Goal: Task Accomplishment & Management: Manage account settings

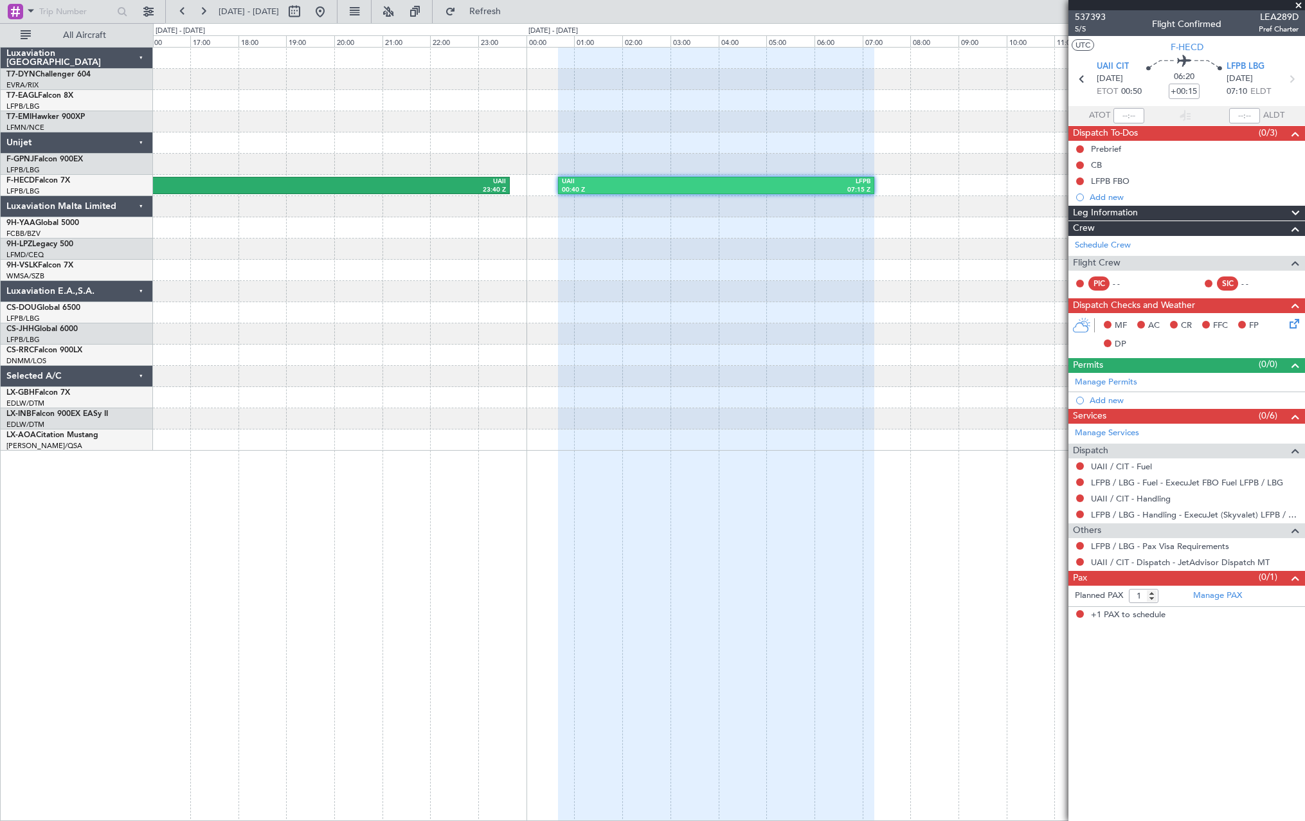
click at [871, 121] on div "RJCC 14:30 Z UAII 23:40 Z UAII 00:40 Z LFPB 07:15 Z" at bounding box center [729, 249] width 1152 height 403
click at [885, 120] on div at bounding box center [729, 121] width 1152 height 21
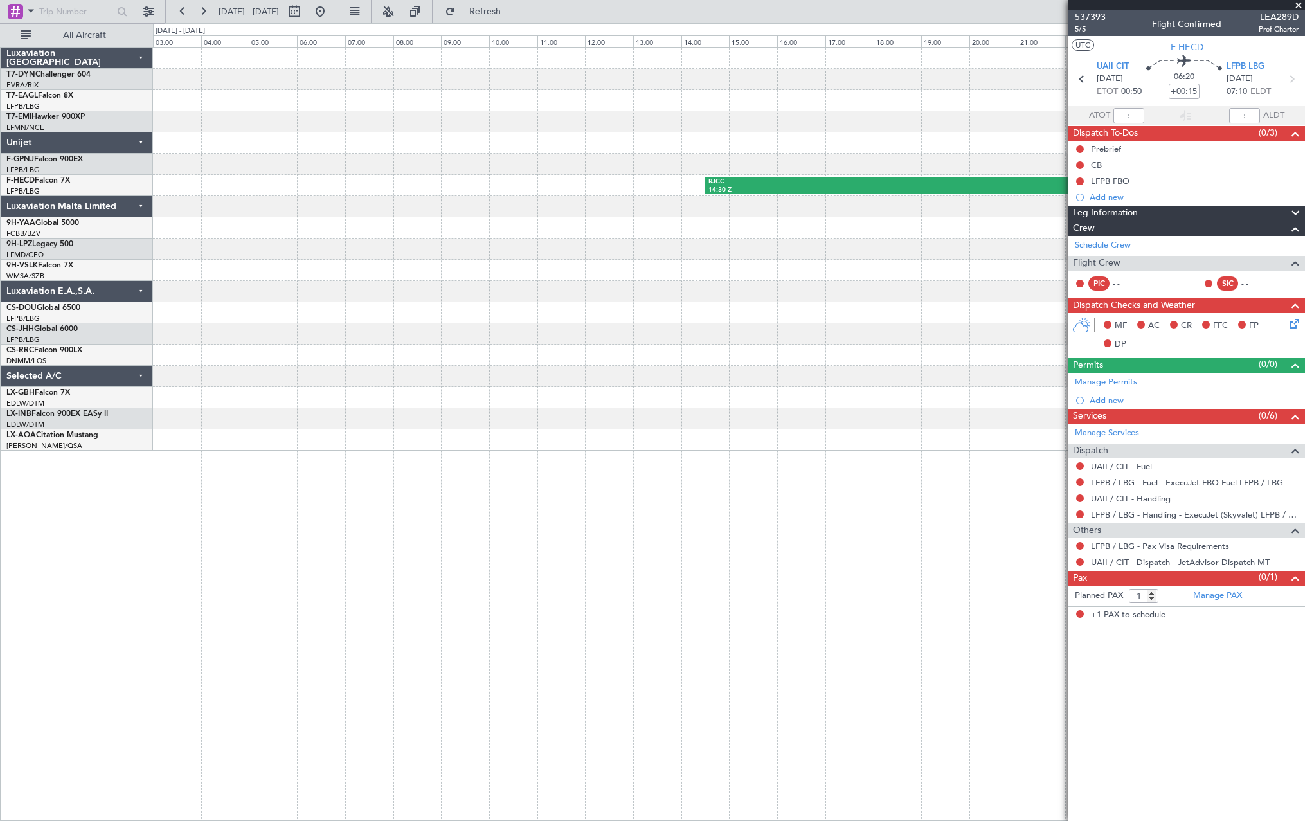
click at [1005, 145] on div "RJCC 14:30 Z UAII 23:40 Z UAII 00:40 Z LFPB 07:15 Z" at bounding box center [729, 249] width 1152 height 403
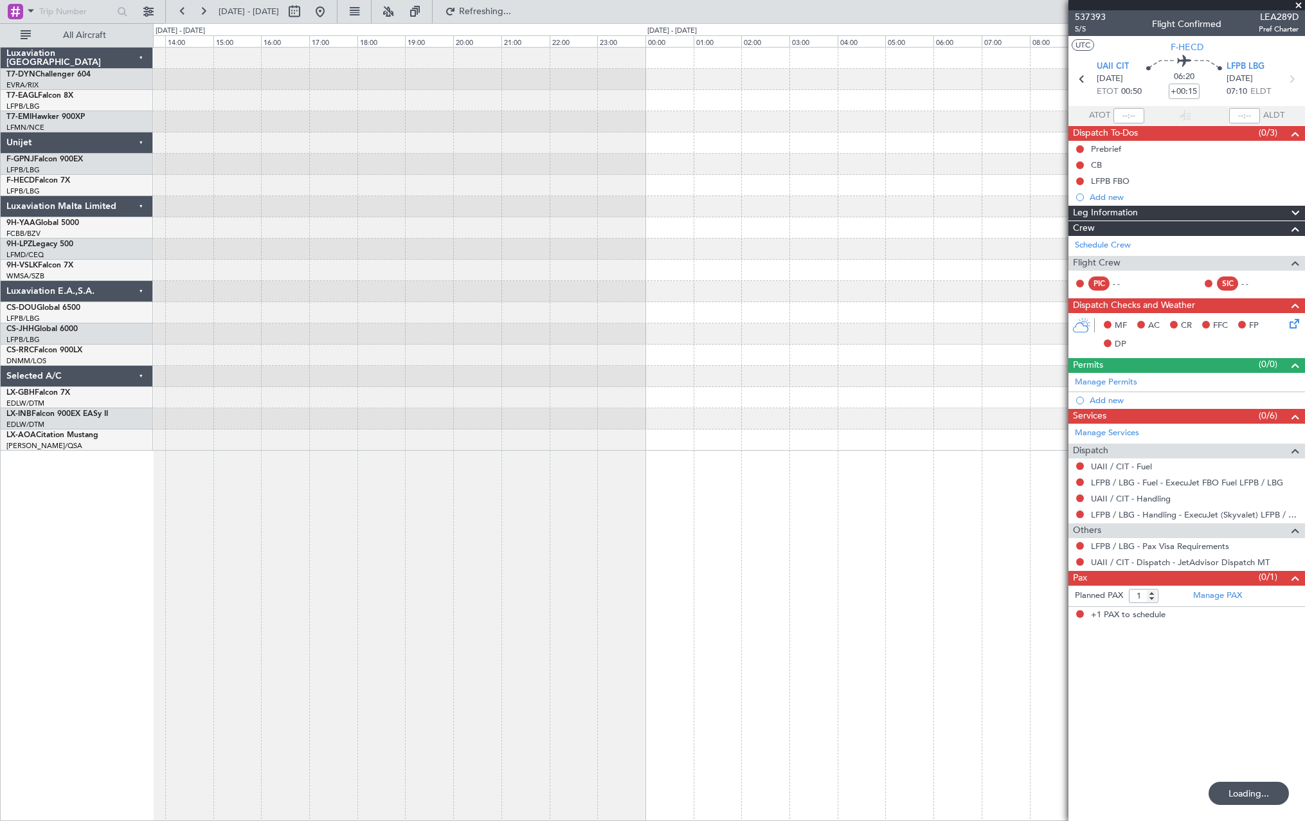
click at [1019, 201] on div "RJCC 14:30 Z UAII 23:40 Z" at bounding box center [729, 249] width 1152 height 403
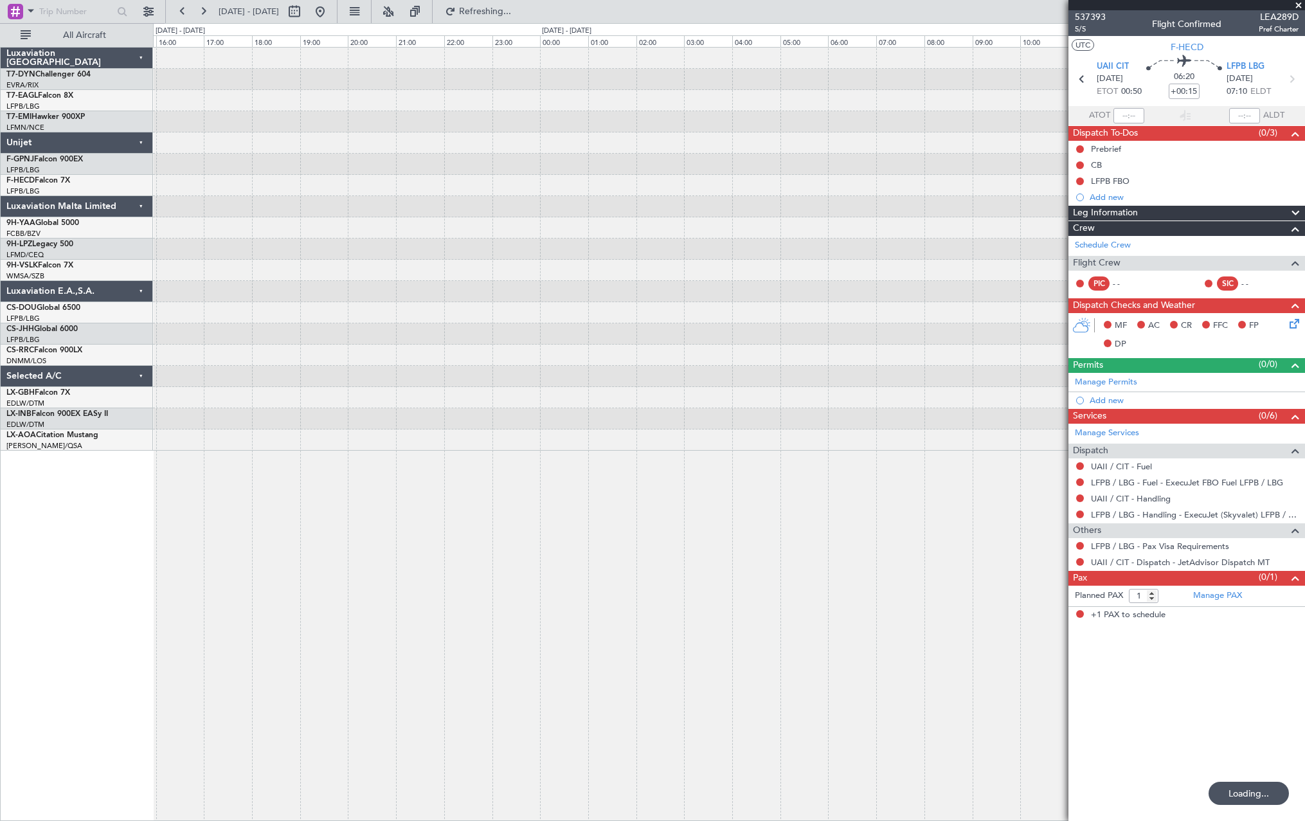
click at [1109, 206] on fb-app "23 Feb 2026 - 24 Feb 2026 Refreshing... Quick Links All Aircraft Luxaviation Sa…" at bounding box center [652, 416] width 1305 height 812
click at [979, 204] on div at bounding box center [729, 249] width 1152 height 403
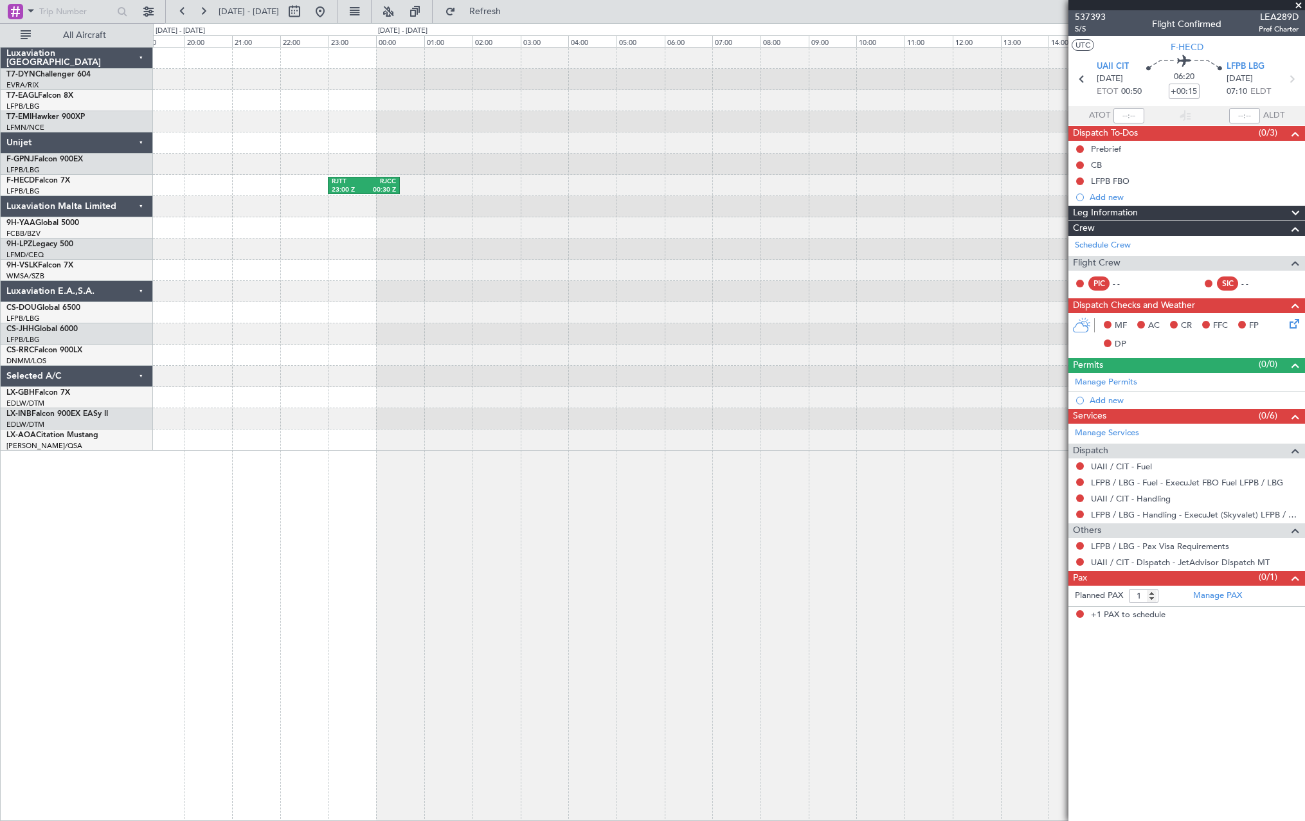
drag, startPoint x: 1100, startPoint y: 190, endPoint x: 792, endPoint y: 186, distance: 308.7
click at [1144, 184] on div "Prebrief CB LFPB FBO Add new" at bounding box center [1187, 173] width 237 height 64
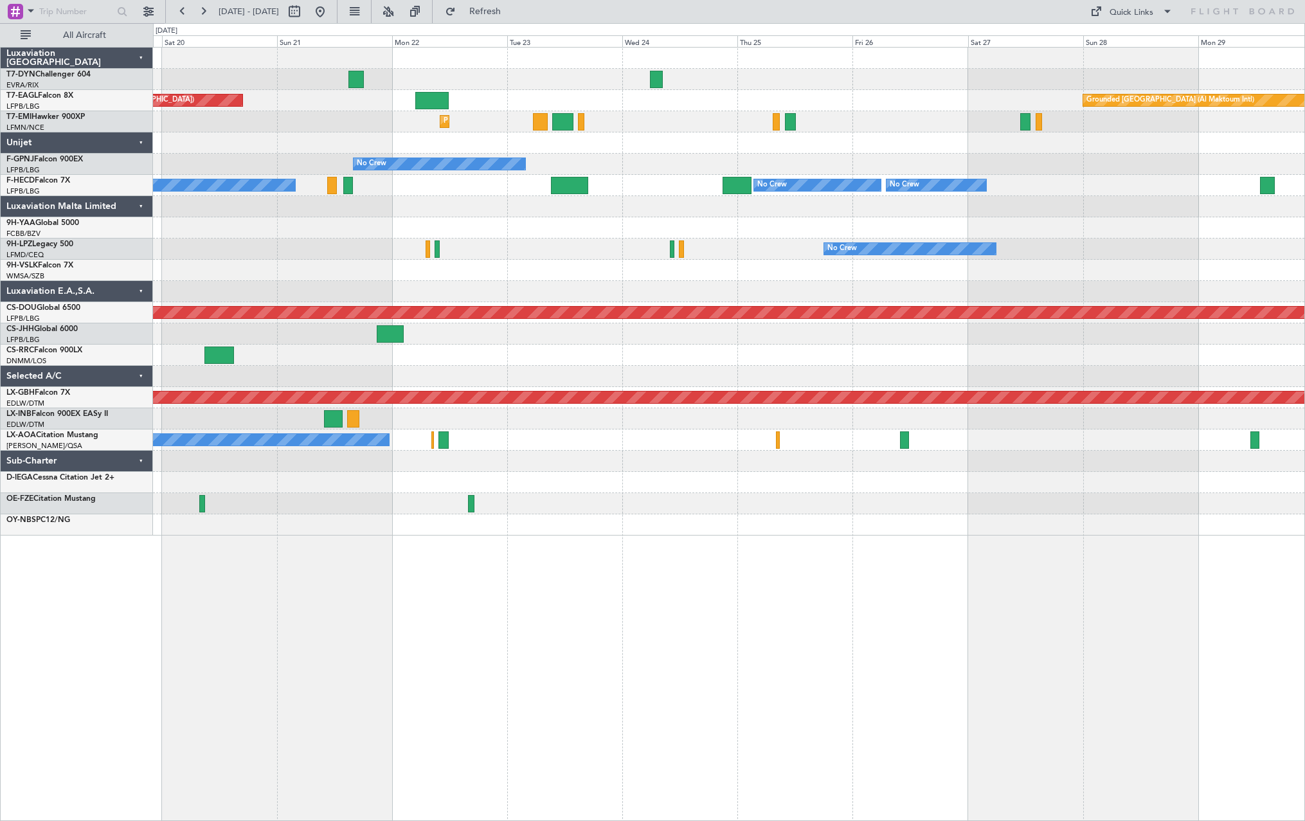
click at [412, 323] on div "Unplanned Maint Paris (Le Bourget) Grounded Dubai (Al Maktoum Intl) Planned Mai…" at bounding box center [729, 292] width 1152 height 488
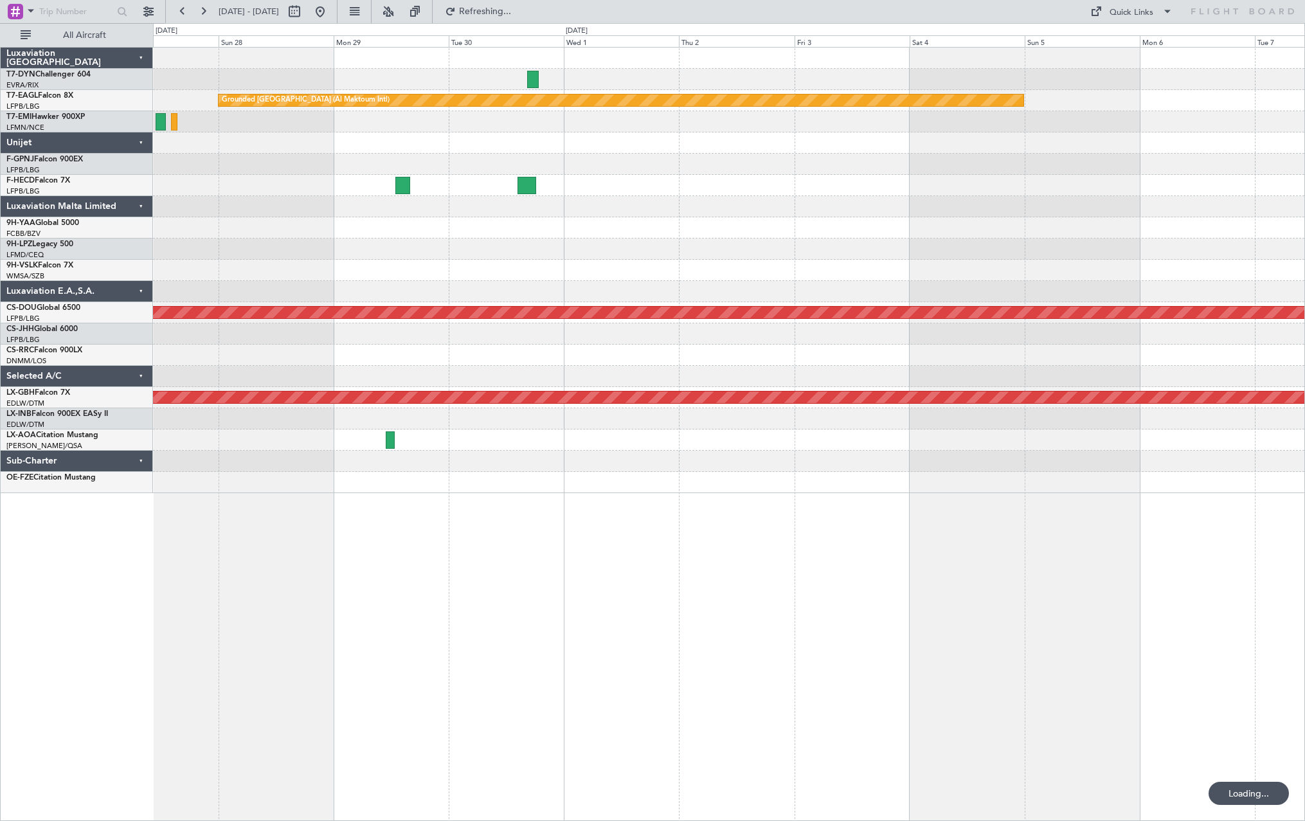
click at [336, 324] on div "Grounded Dubai (Al Maktoum Intl) No Crew No Crew No Crew Planned Maint London (…" at bounding box center [729, 271] width 1152 height 446
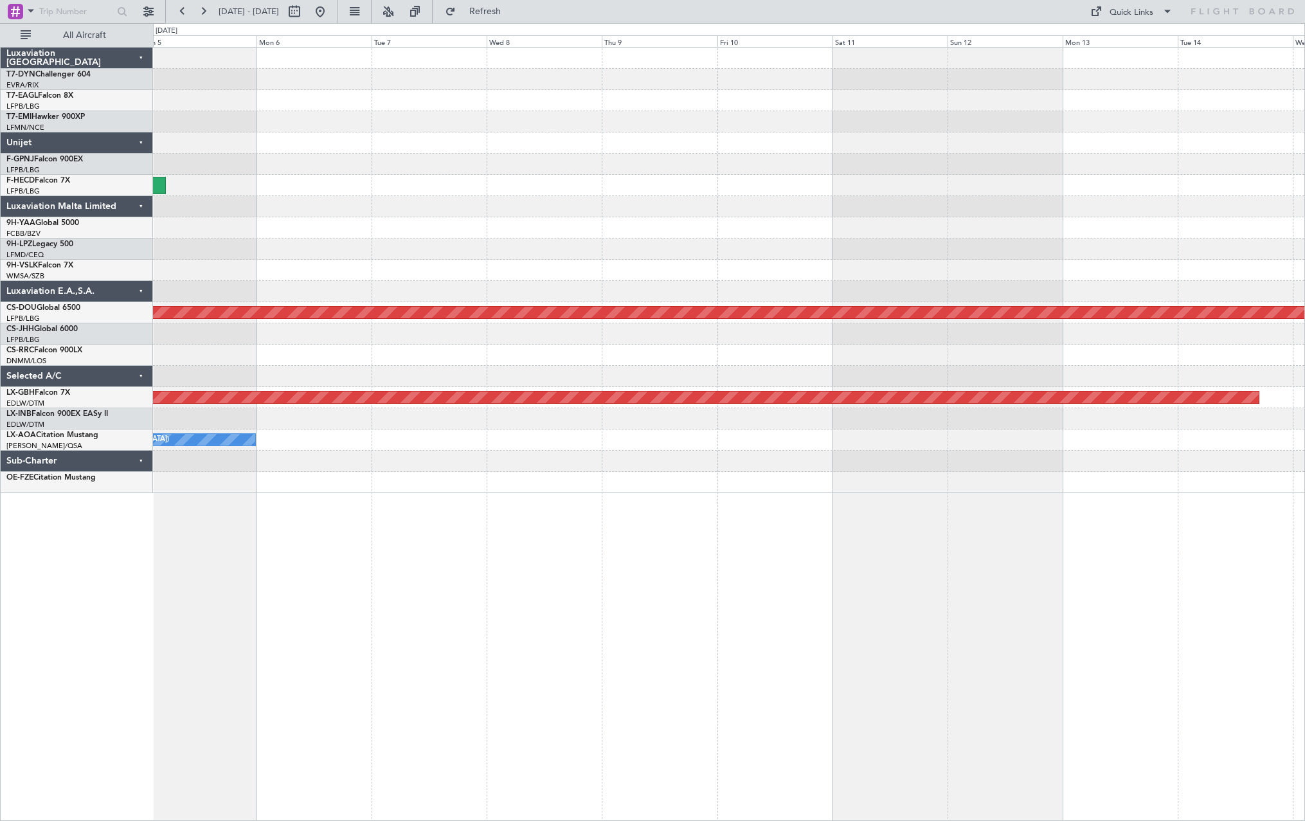
click at [287, 326] on div "Planned Maint London (Biggin Hill) Planned Maint Nurnberg No Crew Antwerp (Deur…" at bounding box center [729, 271] width 1152 height 446
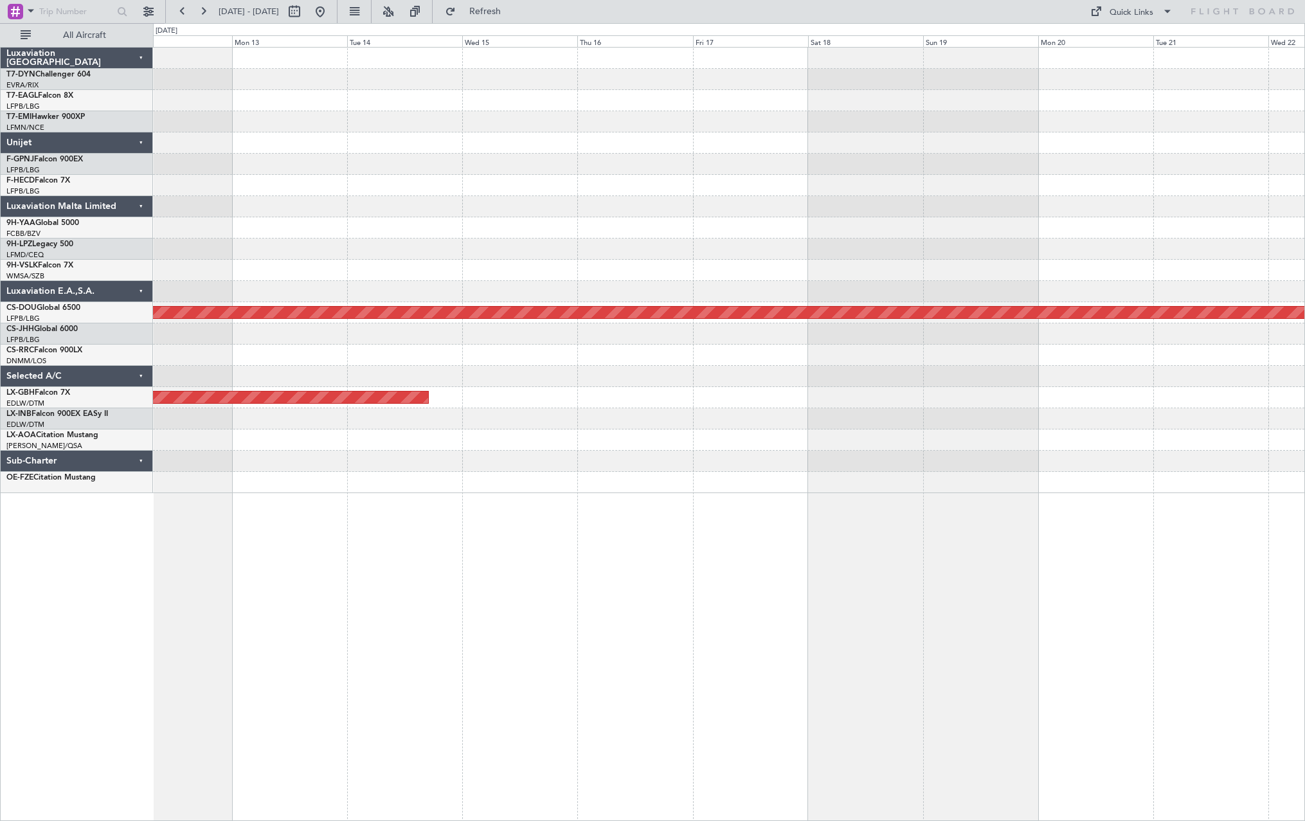
click at [385, 311] on div "Planned Maint London (Biggin Hill) Planned Maint Nurnberg" at bounding box center [729, 271] width 1152 height 446
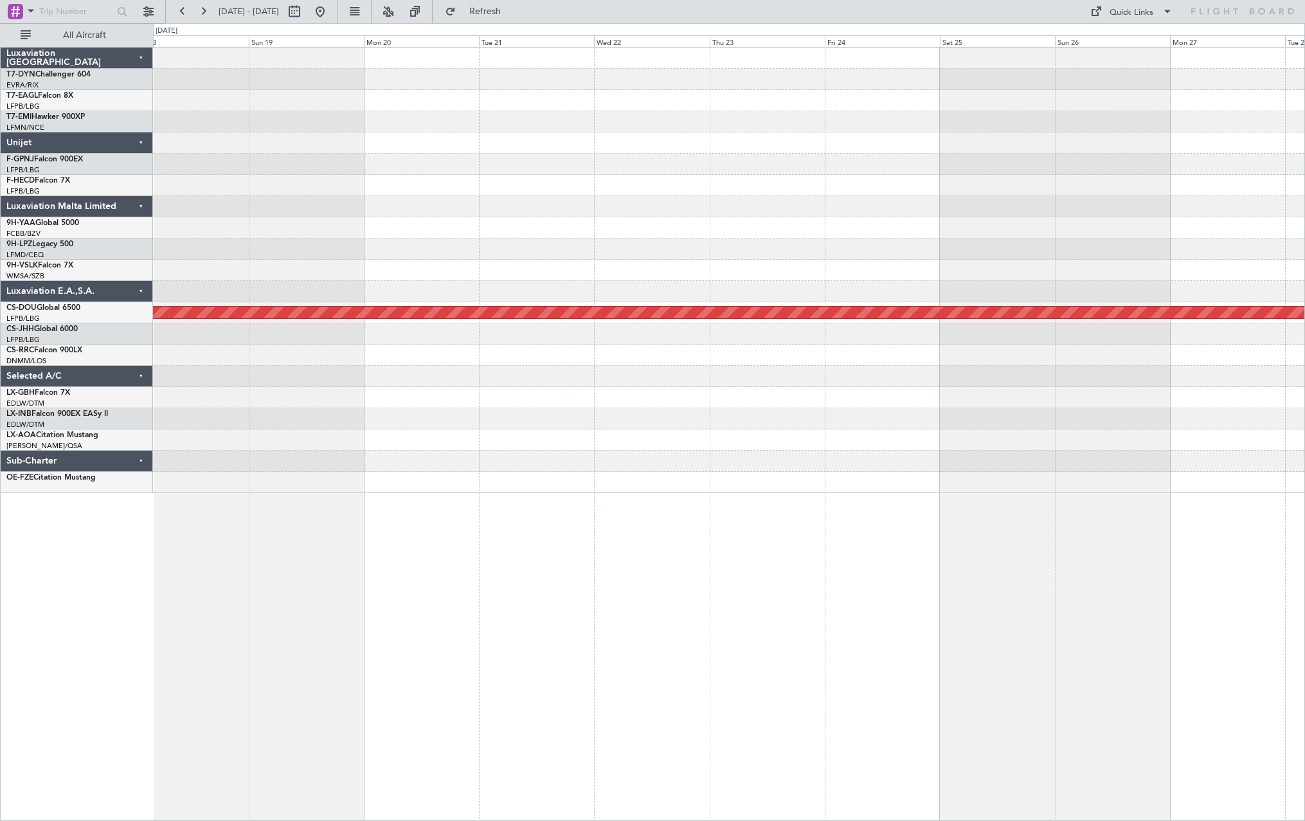
click at [633, 266] on div "Planned Maint London ([GEOGRAPHIC_DATA])" at bounding box center [729, 271] width 1152 height 446
click at [430, 292] on div "Planned Maint London ([GEOGRAPHIC_DATA])" at bounding box center [729, 271] width 1152 height 446
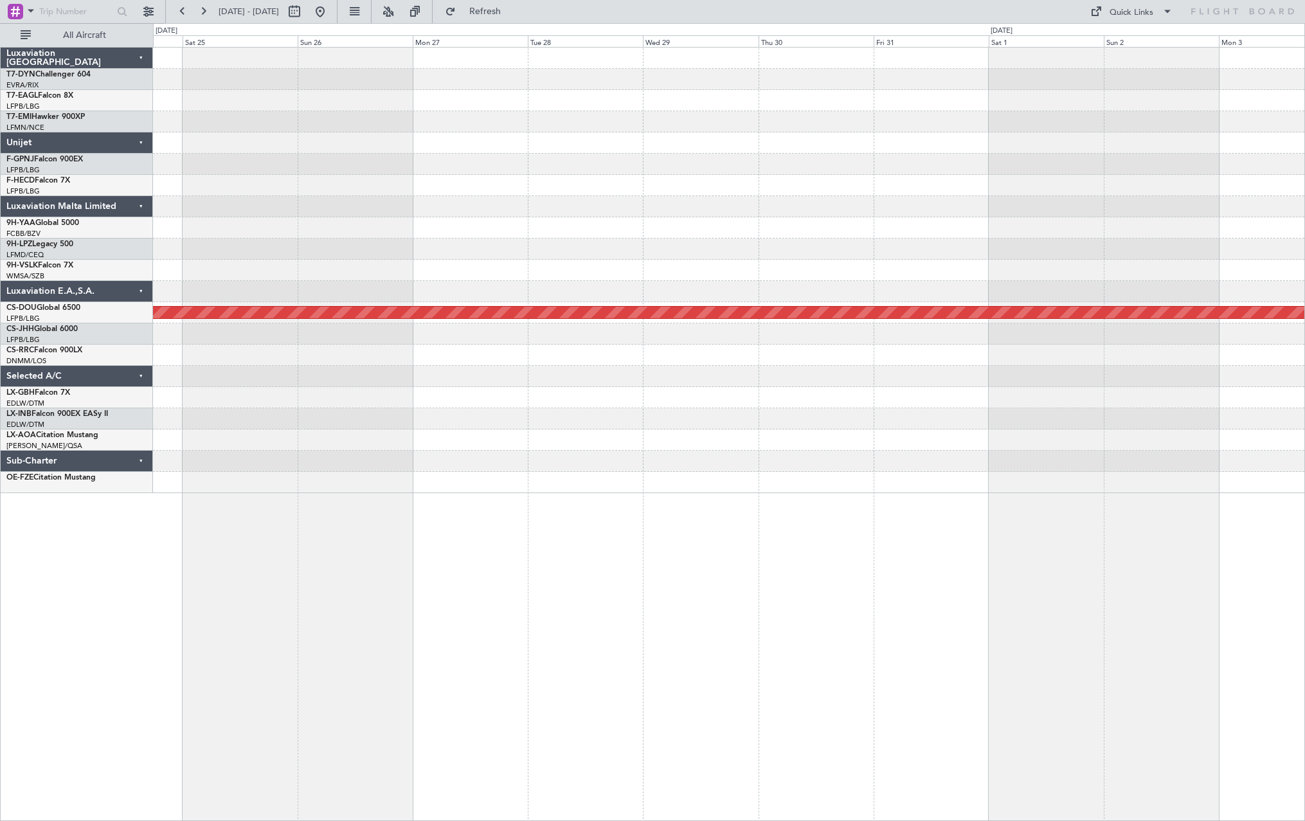
click at [330, 264] on div "Planned Maint London ([GEOGRAPHIC_DATA])" at bounding box center [729, 271] width 1152 height 446
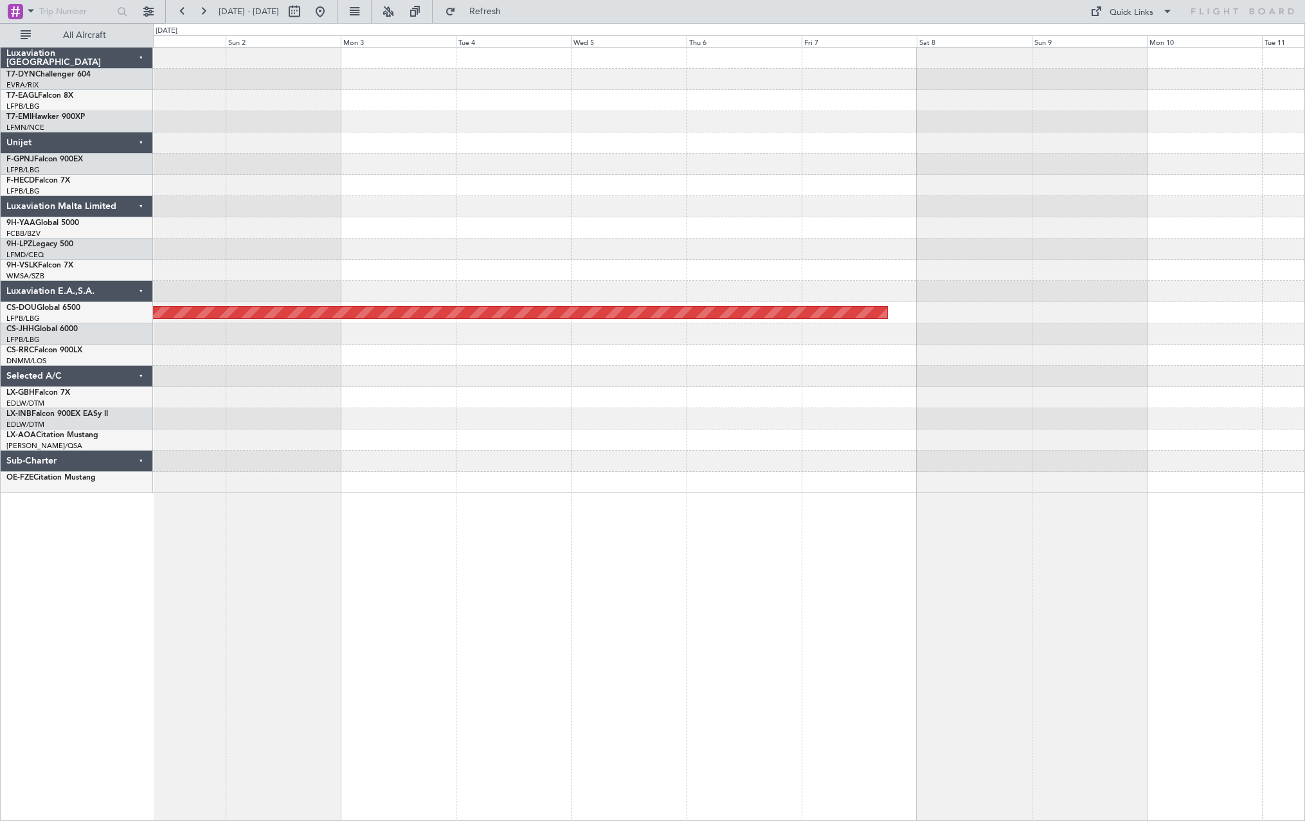
click at [337, 275] on div "Planned Maint London ([GEOGRAPHIC_DATA])" at bounding box center [729, 271] width 1152 height 446
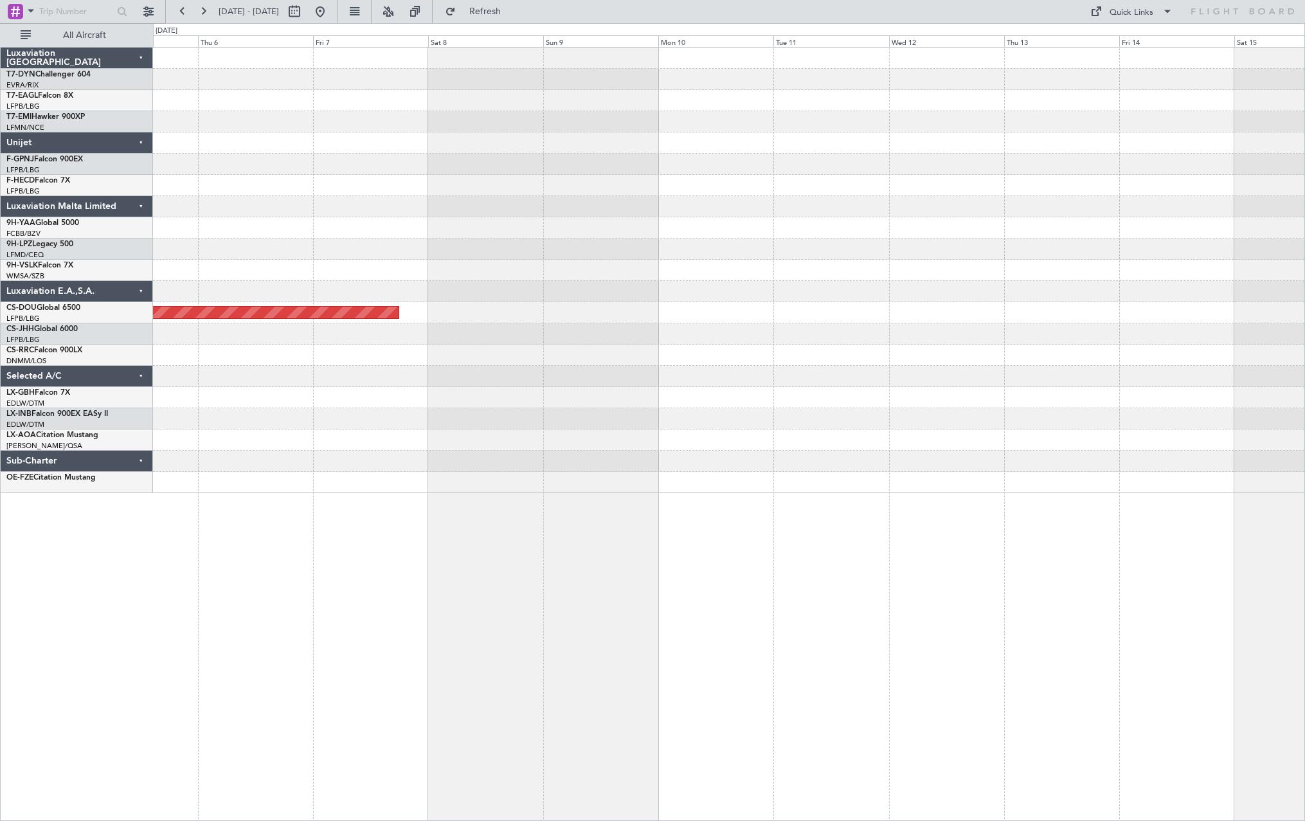
click at [564, 237] on div "Planned Maint London ([GEOGRAPHIC_DATA])" at bounding box center [729, 271] width 1152 height 446
click at [257, 251] on div at bounding box center [729, 249] width 1152 height 21
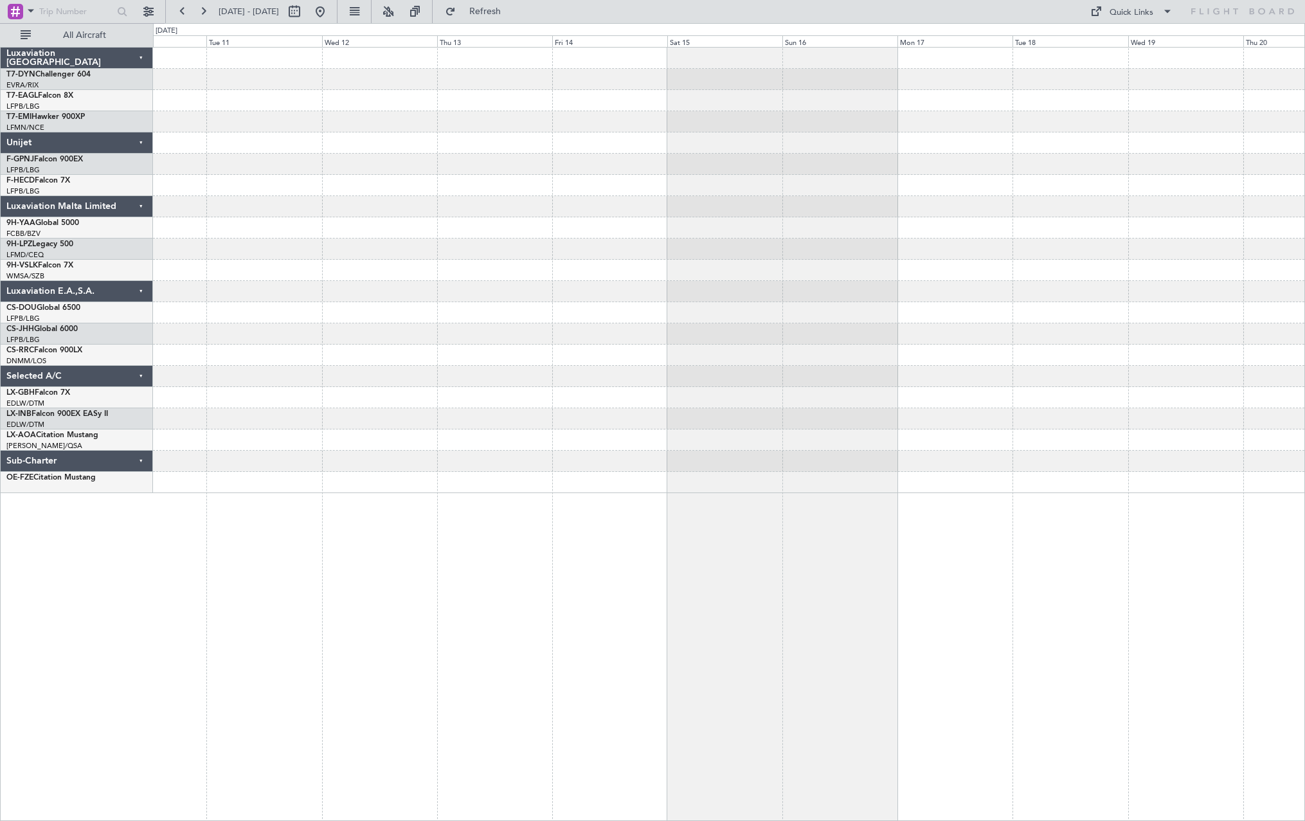
click at [240, 295] on div at bounding box center [729, 271] width 1152 height 446
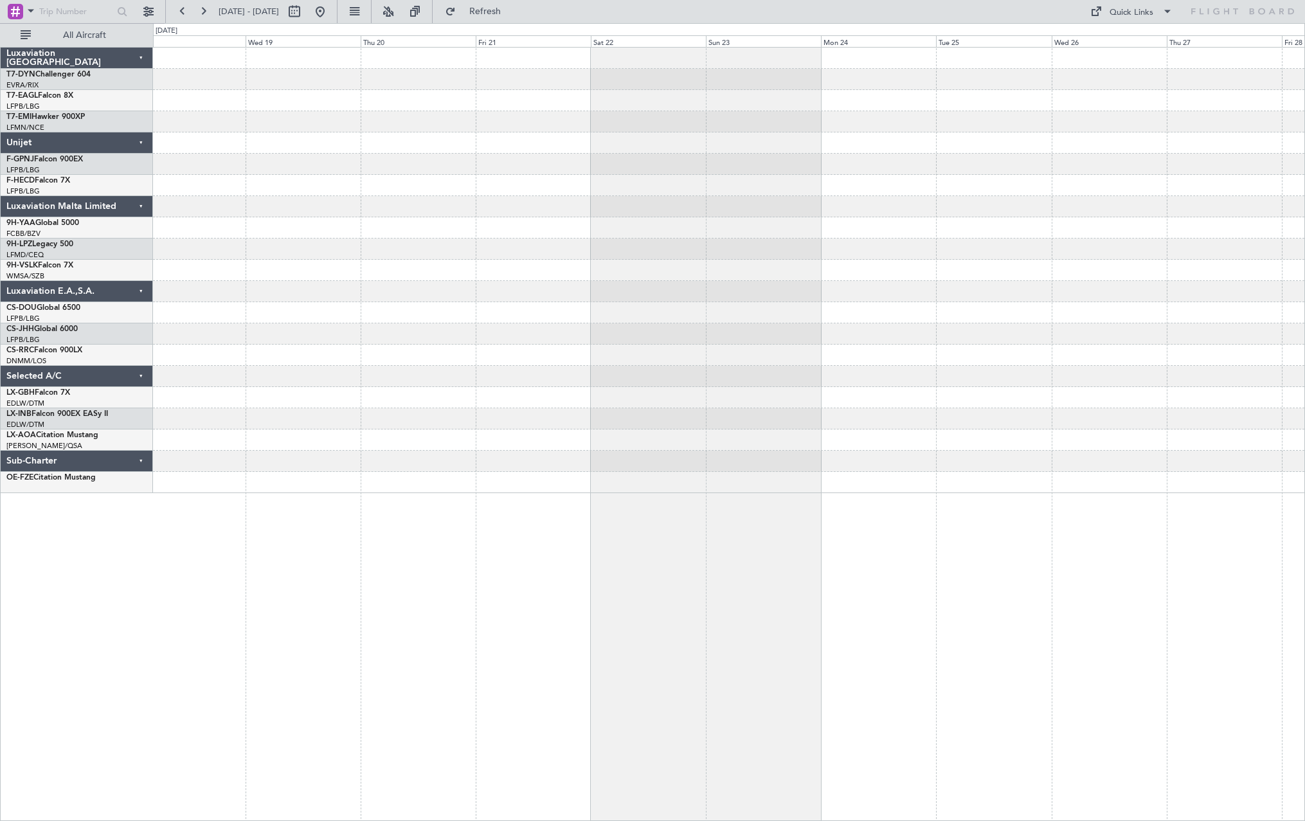
click at [255, 255] on div at bounding box center [729, 271] width 1152 height 446
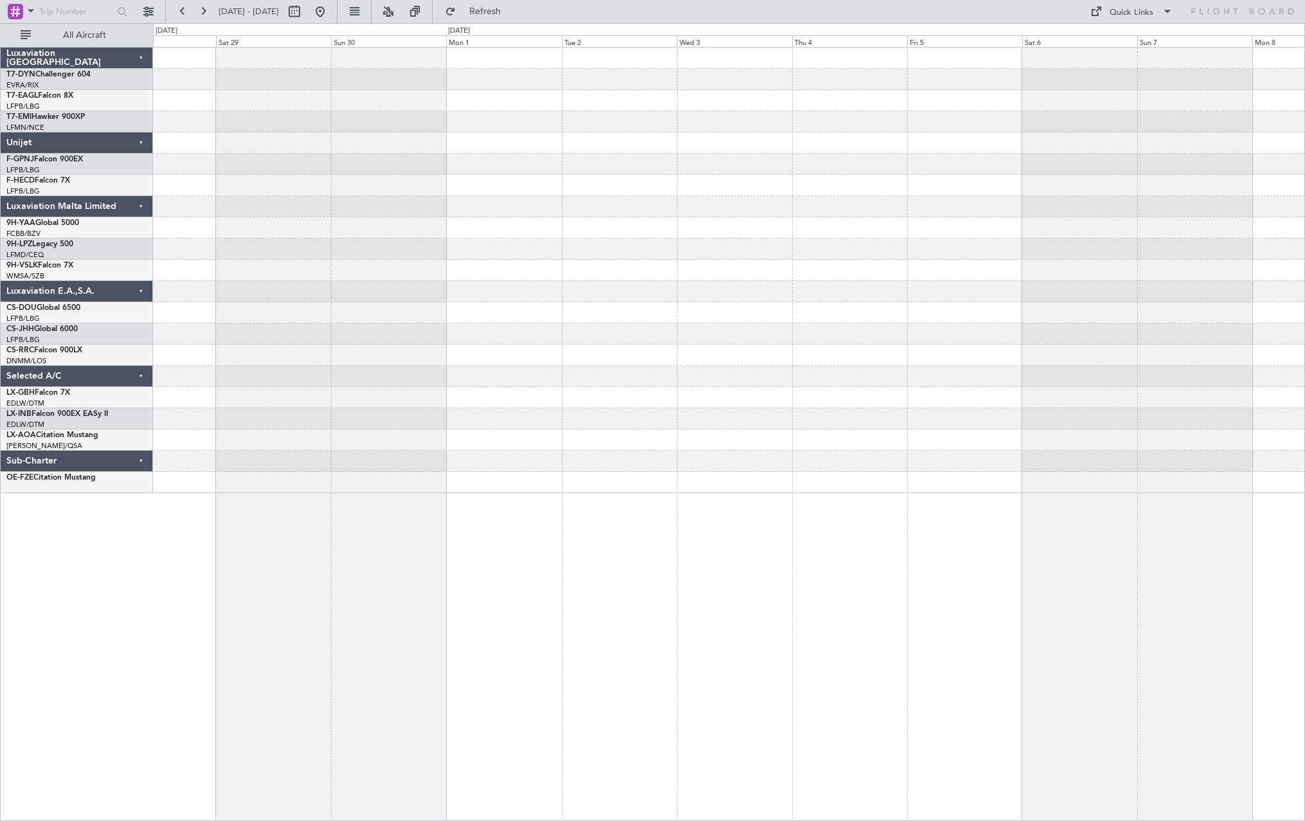
click at [506, 219] on div at bounding box center [729, 271] width 1152 height 446
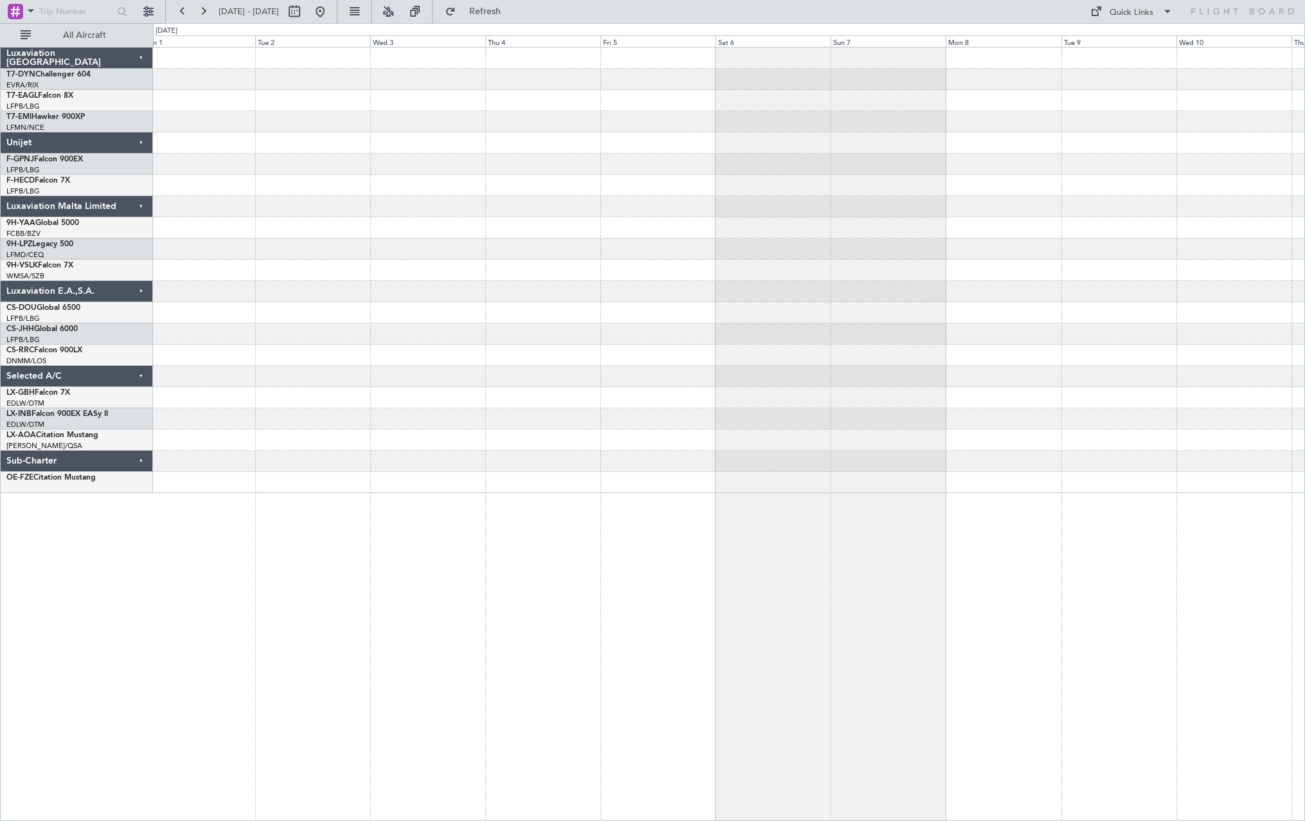
click at [594, 193] on div at bounding box center [729, 271] width 1152 height 446
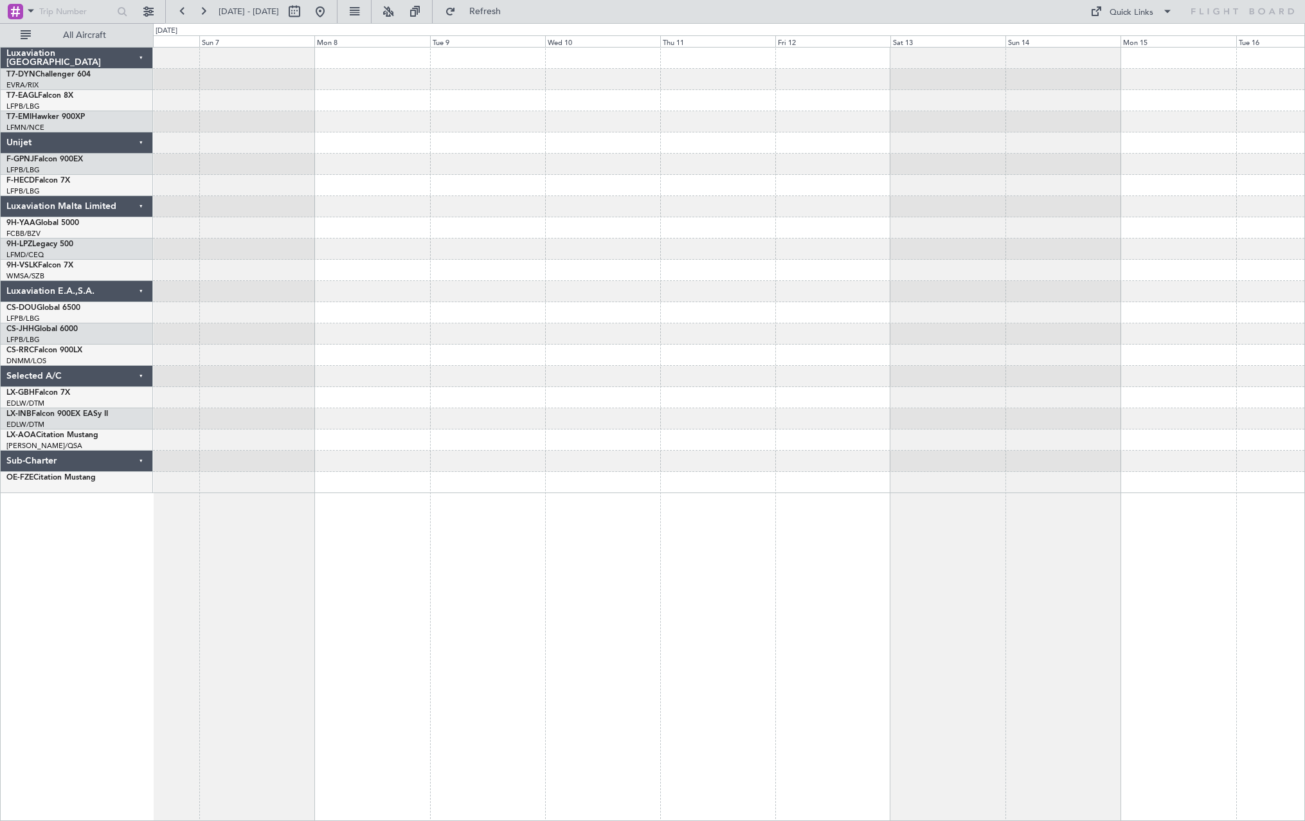
click at [401, 217] on div at bounding box center [729, 271] width 1152 height 446
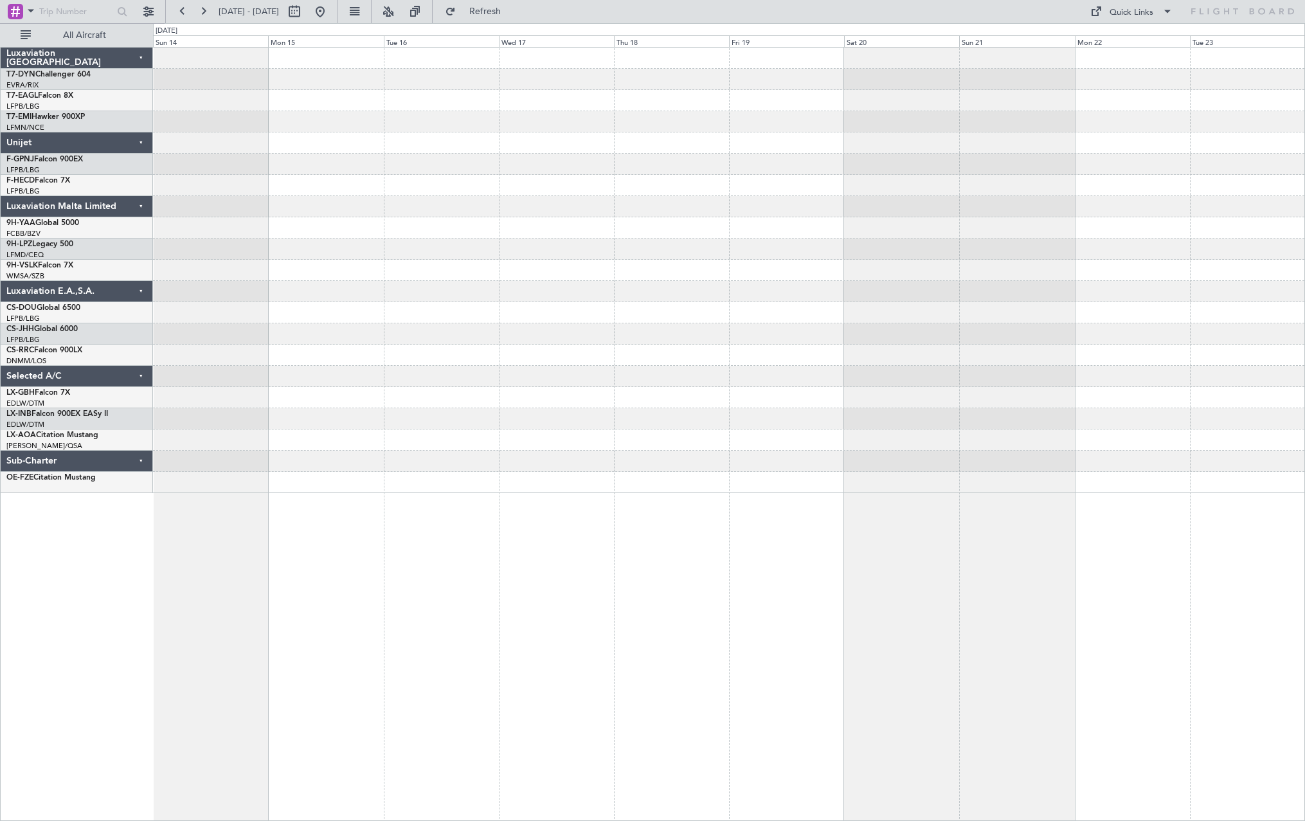
click at [419, 224] on div at bounding box center [729, 271] width 1152 height 446
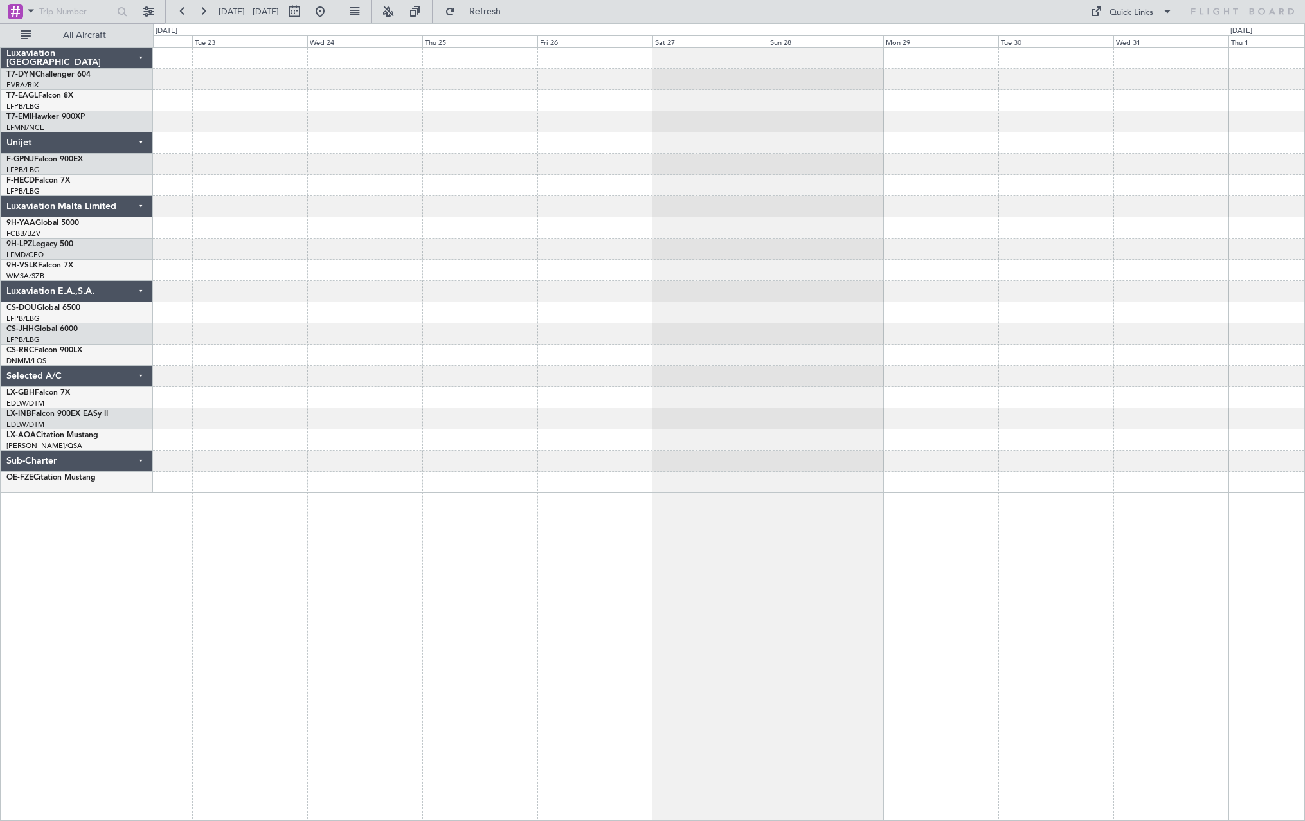
click at [345, 209] on div at bounding box center [729, 271] width 1152 height 446
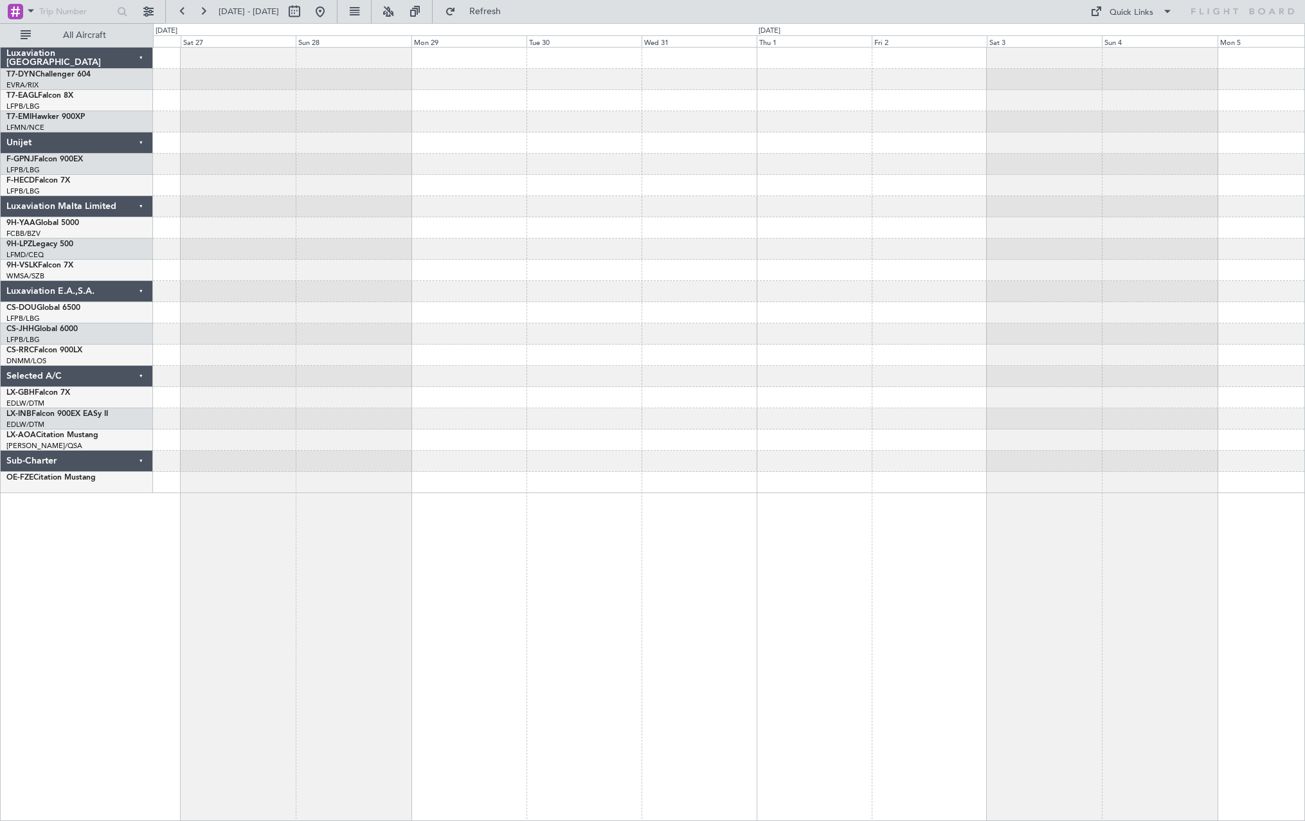
click at [235, 224] on div at bounding box center [729, 271] width 1152 height 446
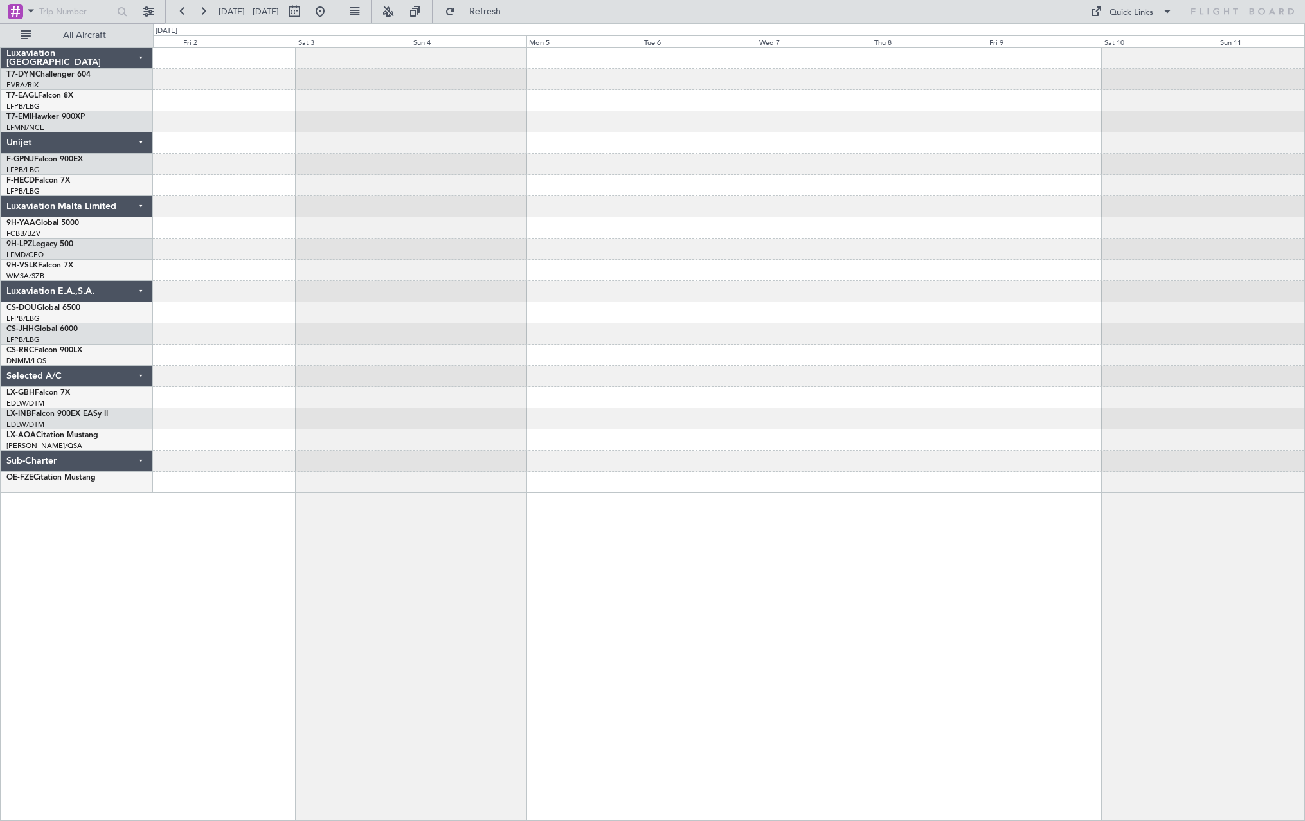
click at [303, 212] on div at bounding box center [729, 271] width 1152 height 446
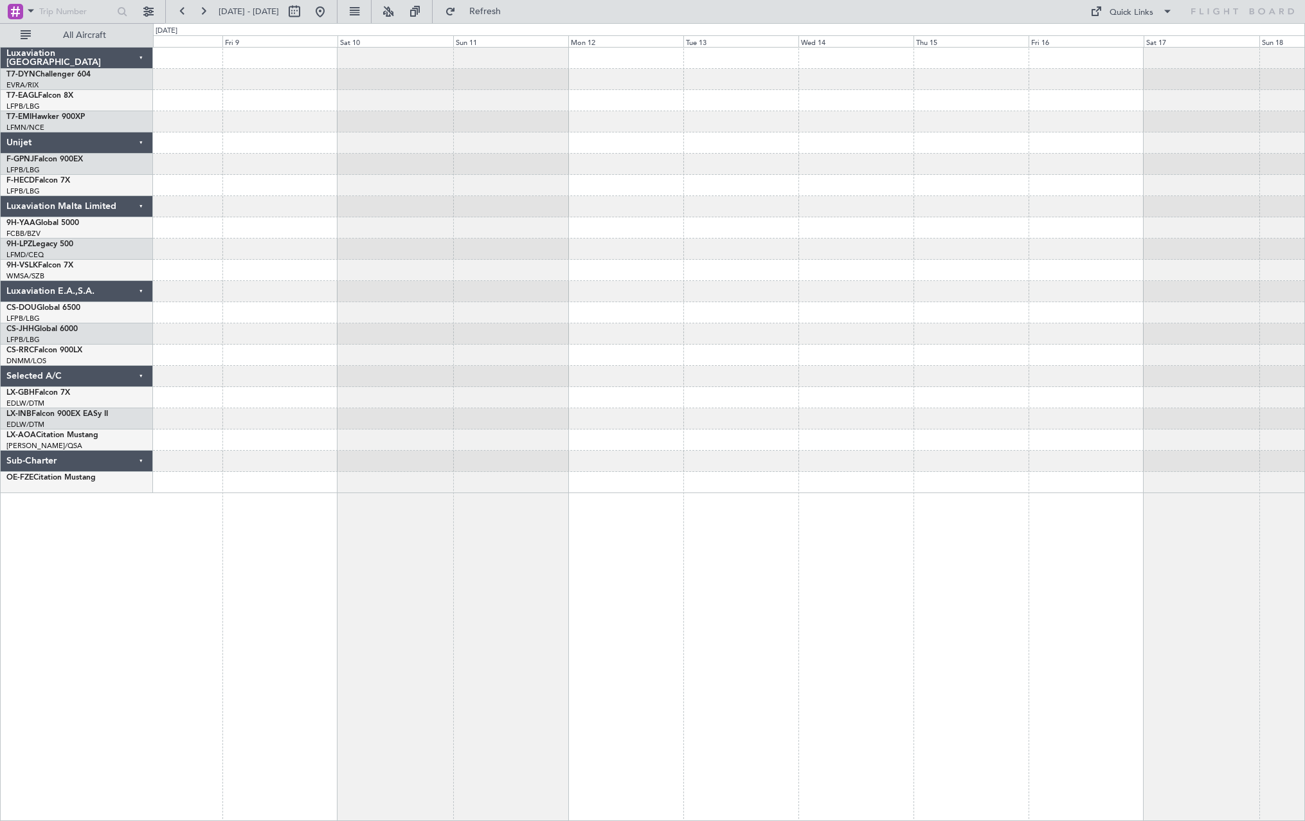
click at [390, 205] on div at bounding box center [729, 271] width 1152 height 446
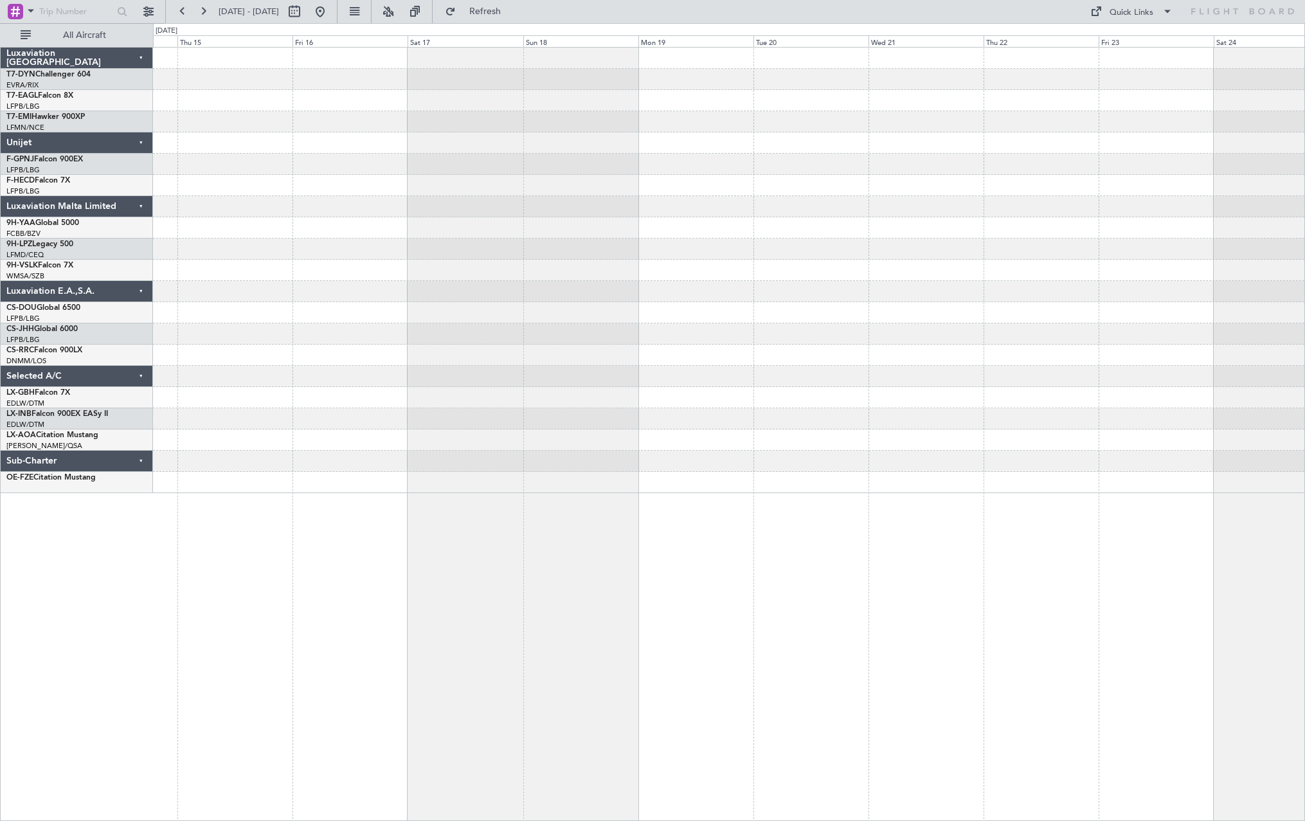
click at [270, 227] on div at bounding box center [729, 271] width 1152 height 446
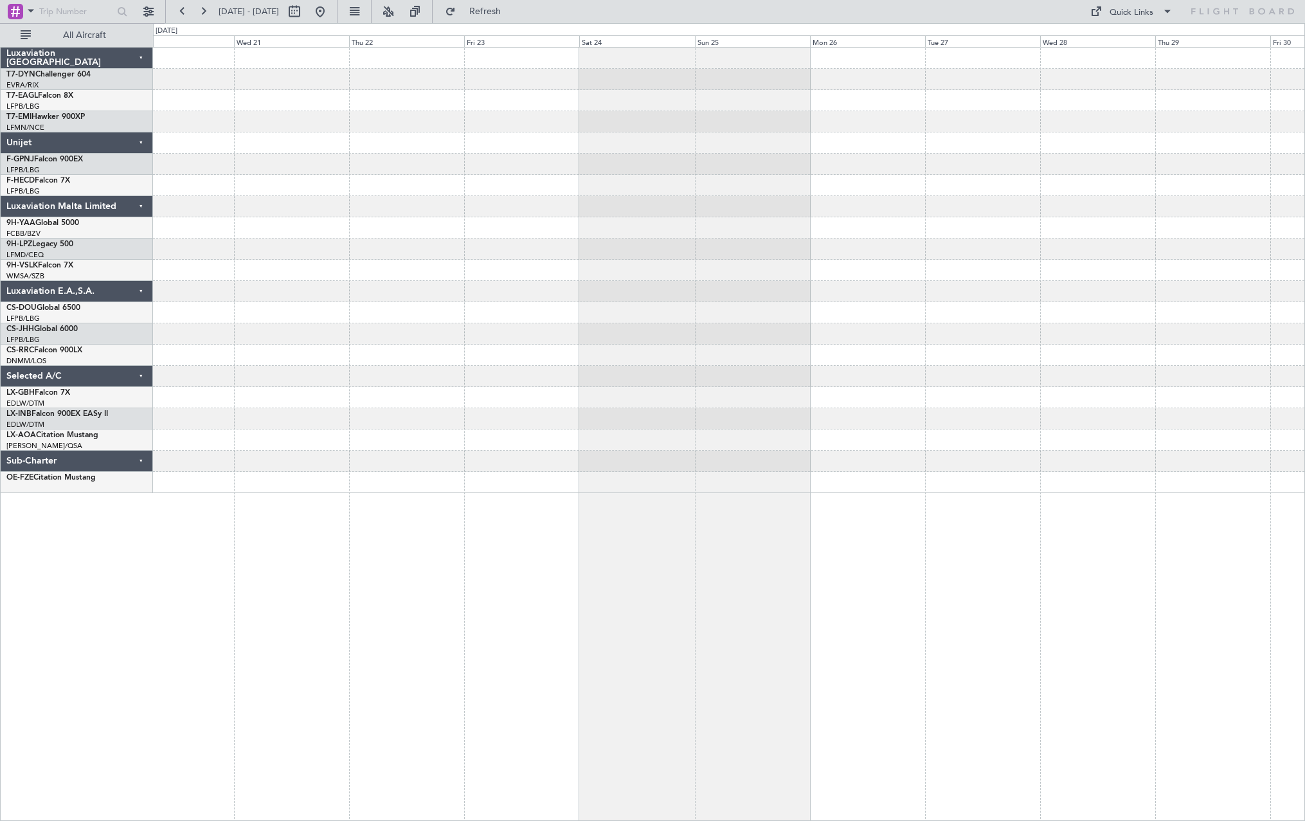
click at [818, 204] on div at bounding box center [729, 206] width 1152 height 21
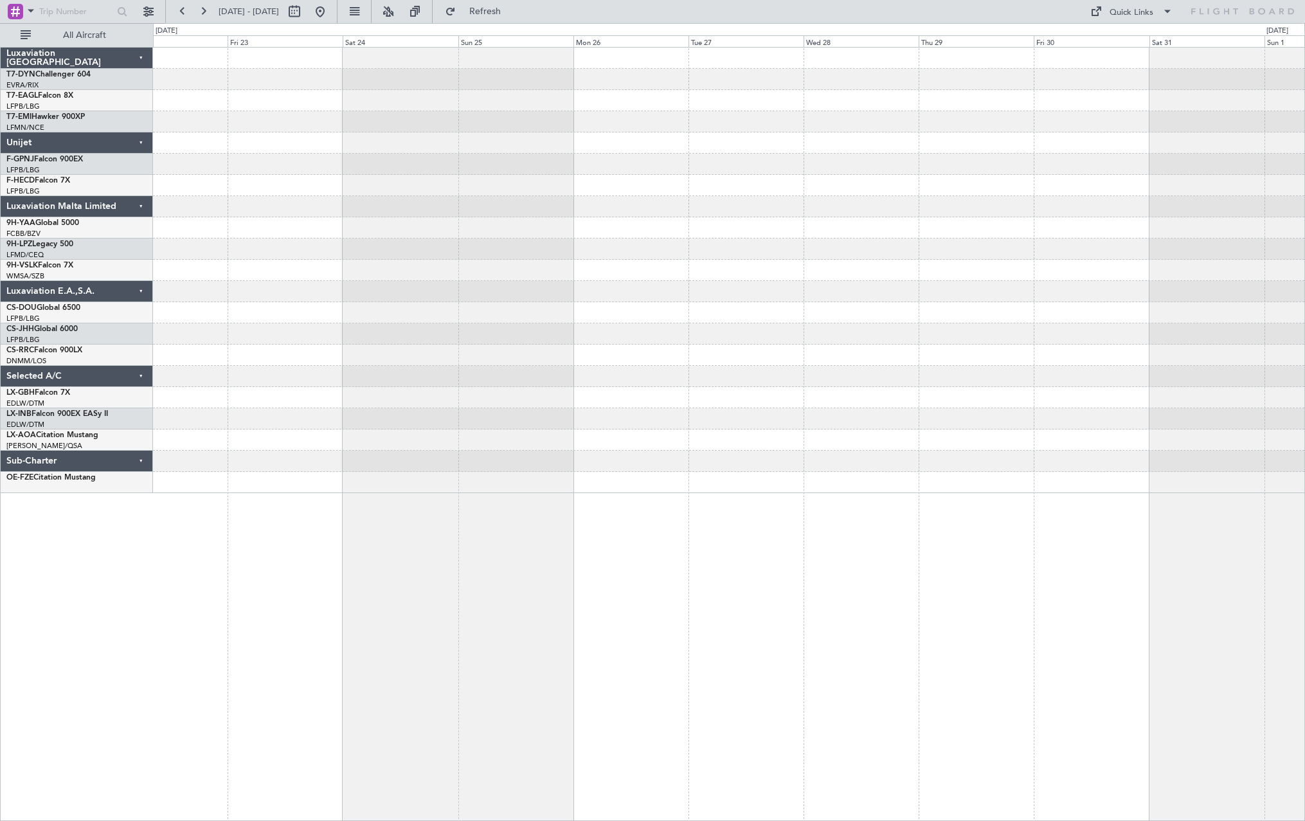
click at [471, 213] on div at bounding box center [729, 206] width 1152 height 21
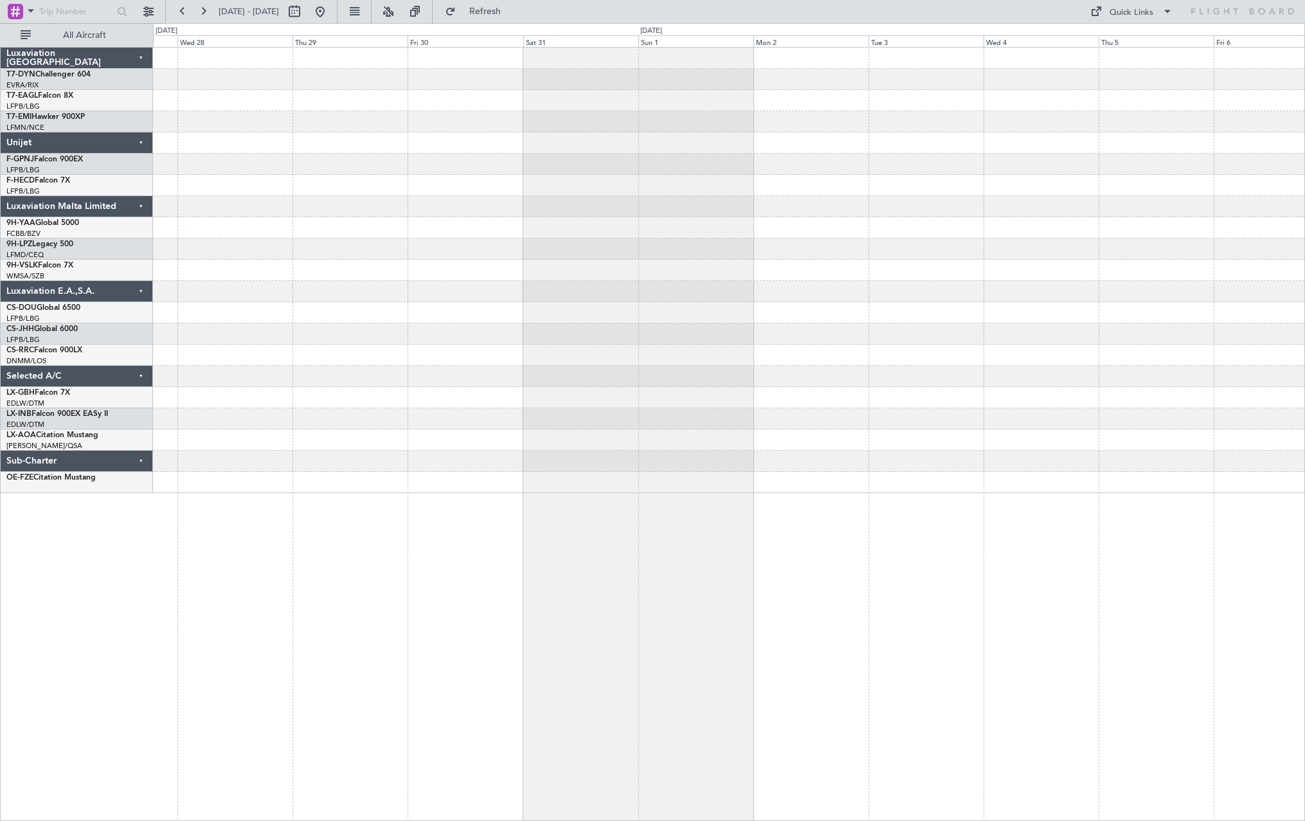
click at [301, 226] on div at bounding box center [729, 271] width 1152 height 446
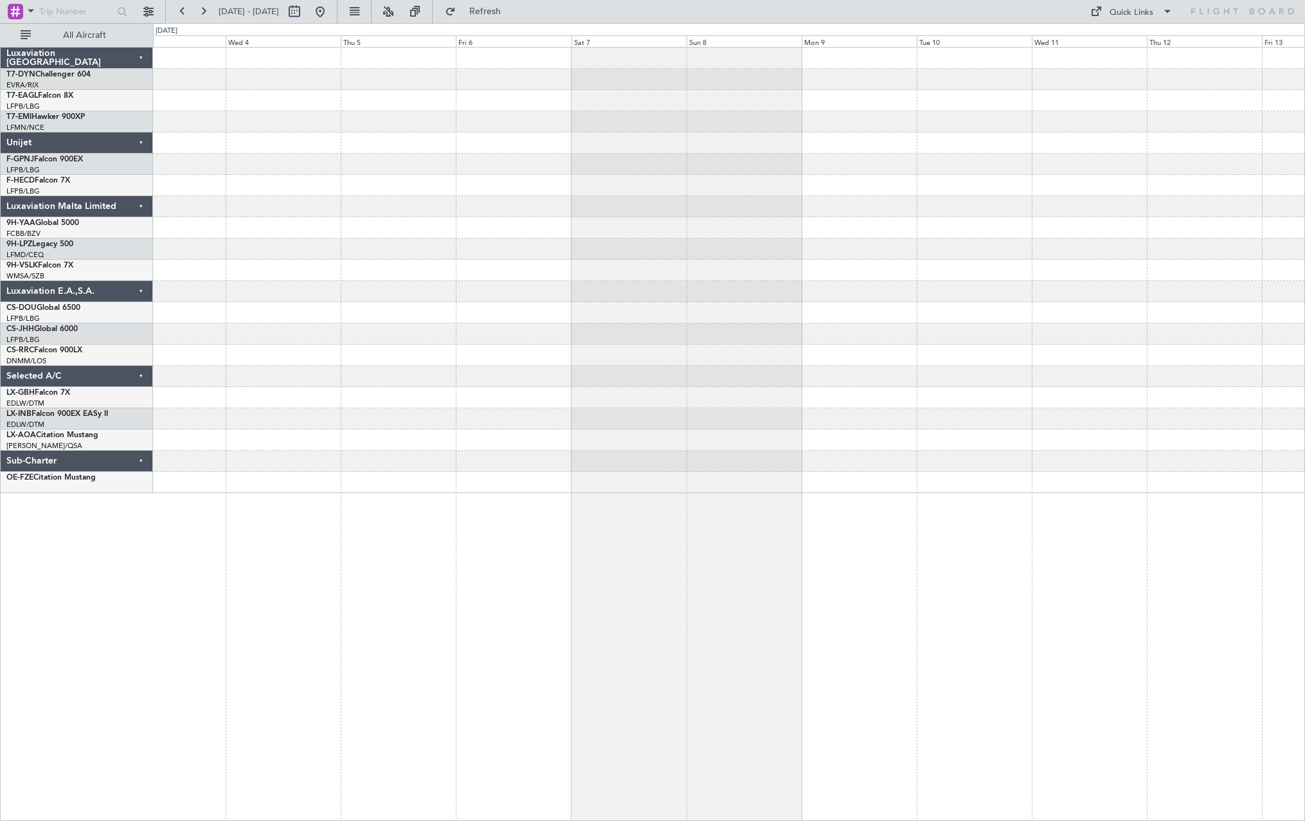
click at [415, 223] on div at bounding box center [729, 271] width 1152 height 446
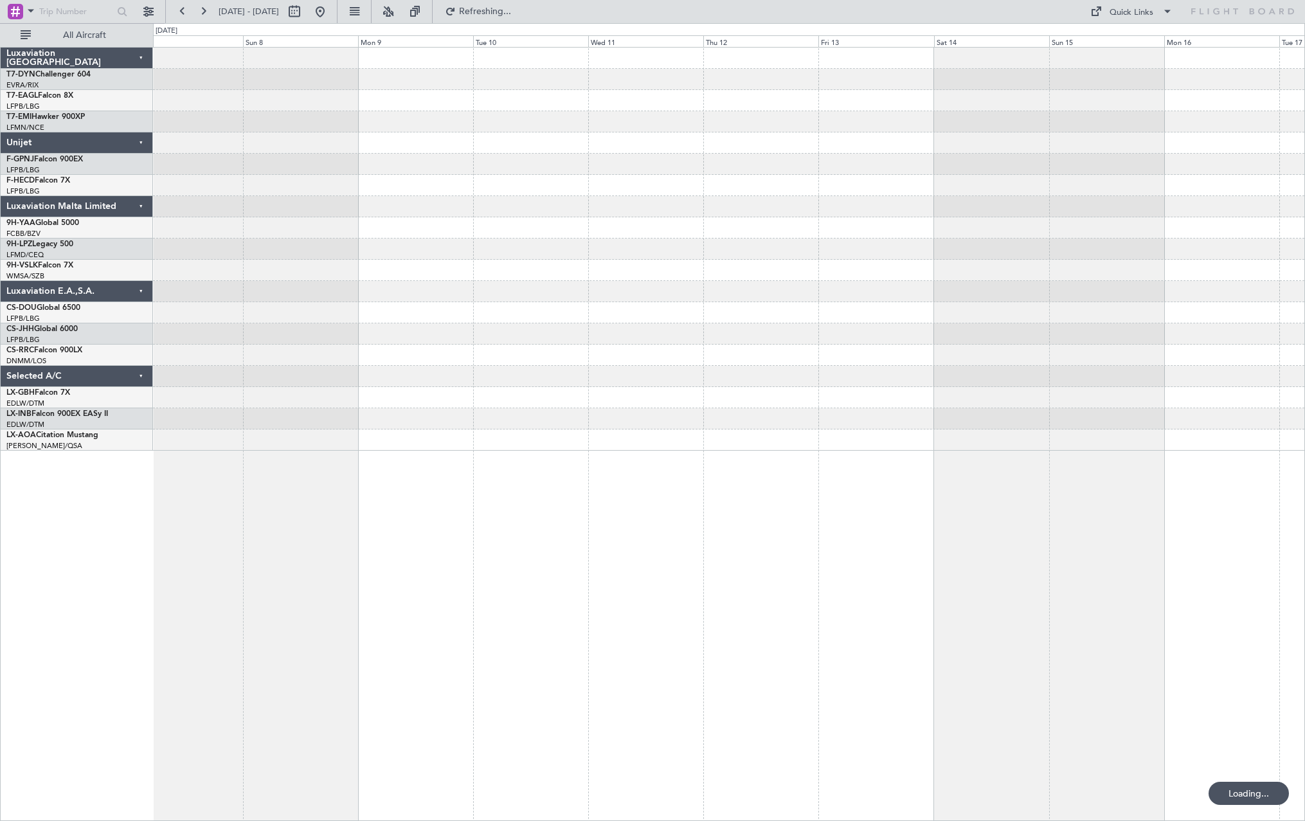
click at [1016, 172] on div at bounding box center [729, 164] width 1152 height 21
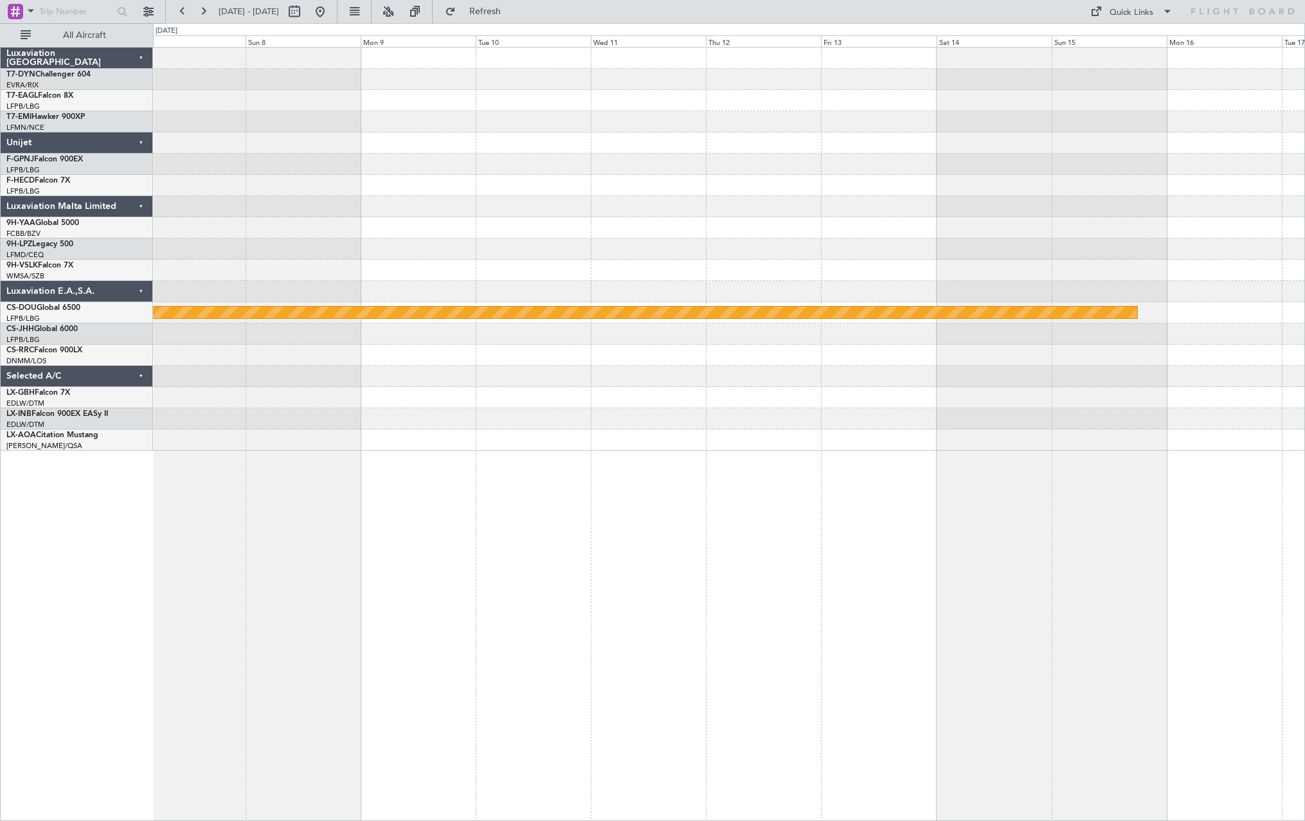
click at [523, 224] on div "Planned Maint London ([GEOGRAPHIC_DATA])" at bounding box center [729, 249] width 1152 height 403
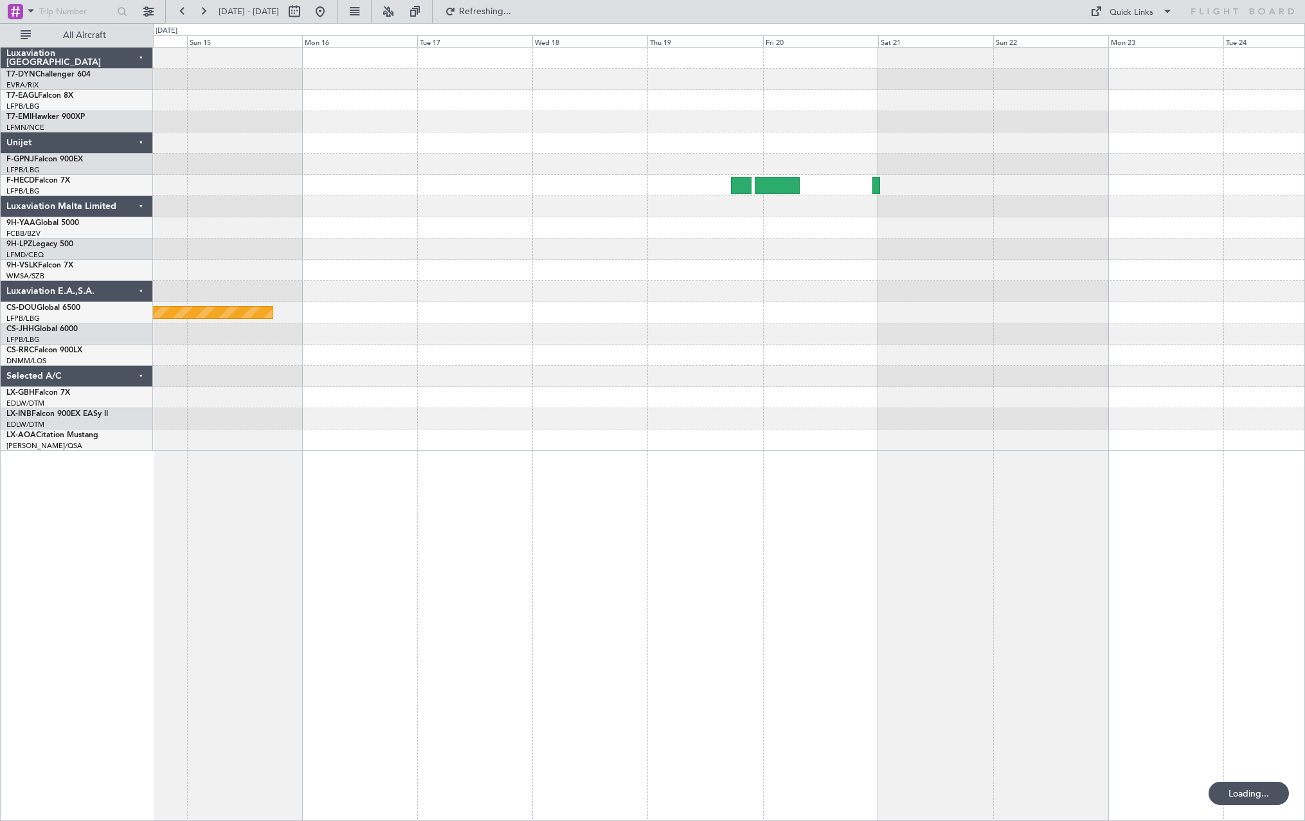
click at [420, 264] on div "Planned Maint London ([GEOGRAPHIC_DATA])" at bounding box center [729, 249] width 1152 height 403
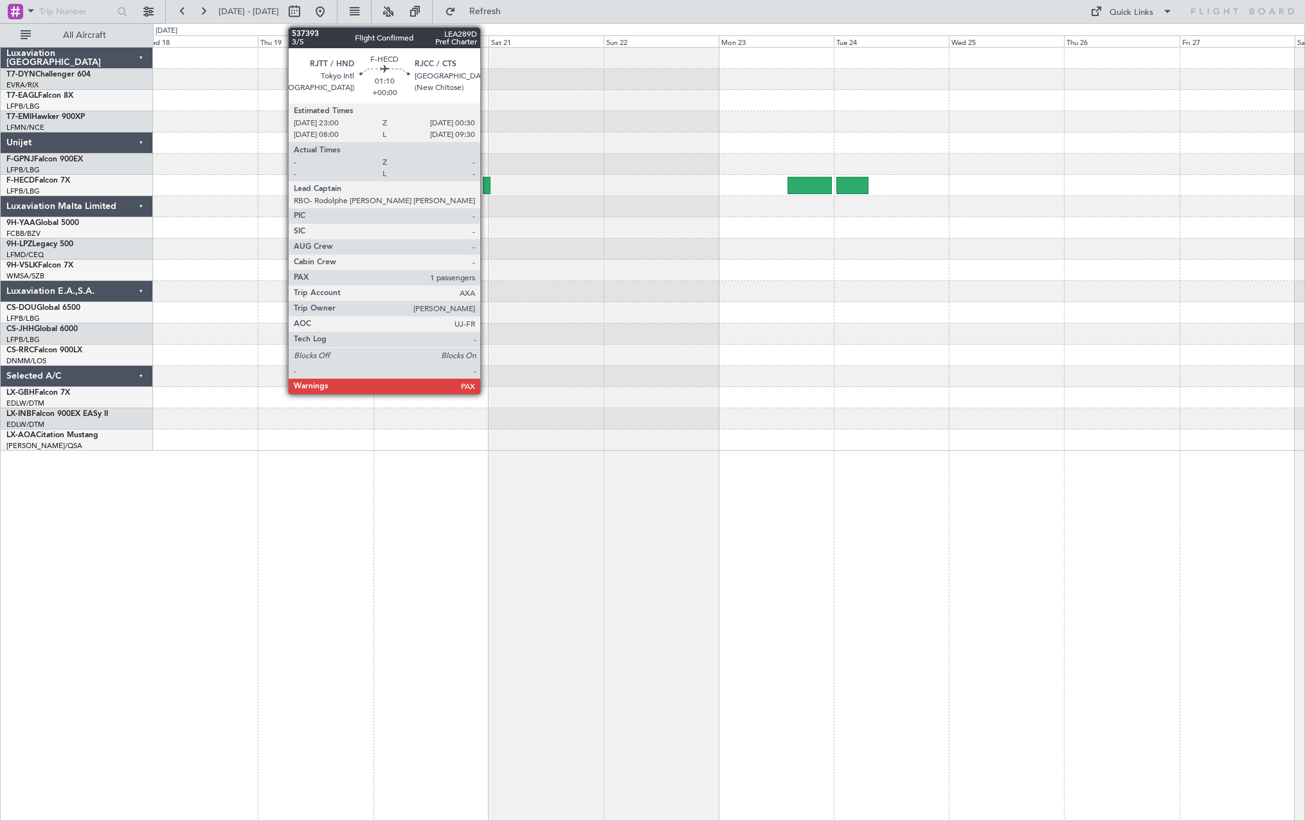
click at [486, 181] on div at bounding box center [487, 185] width 8 height 17
click at [486, 185] on div at bounding box center [487, 185] width 8 height 17
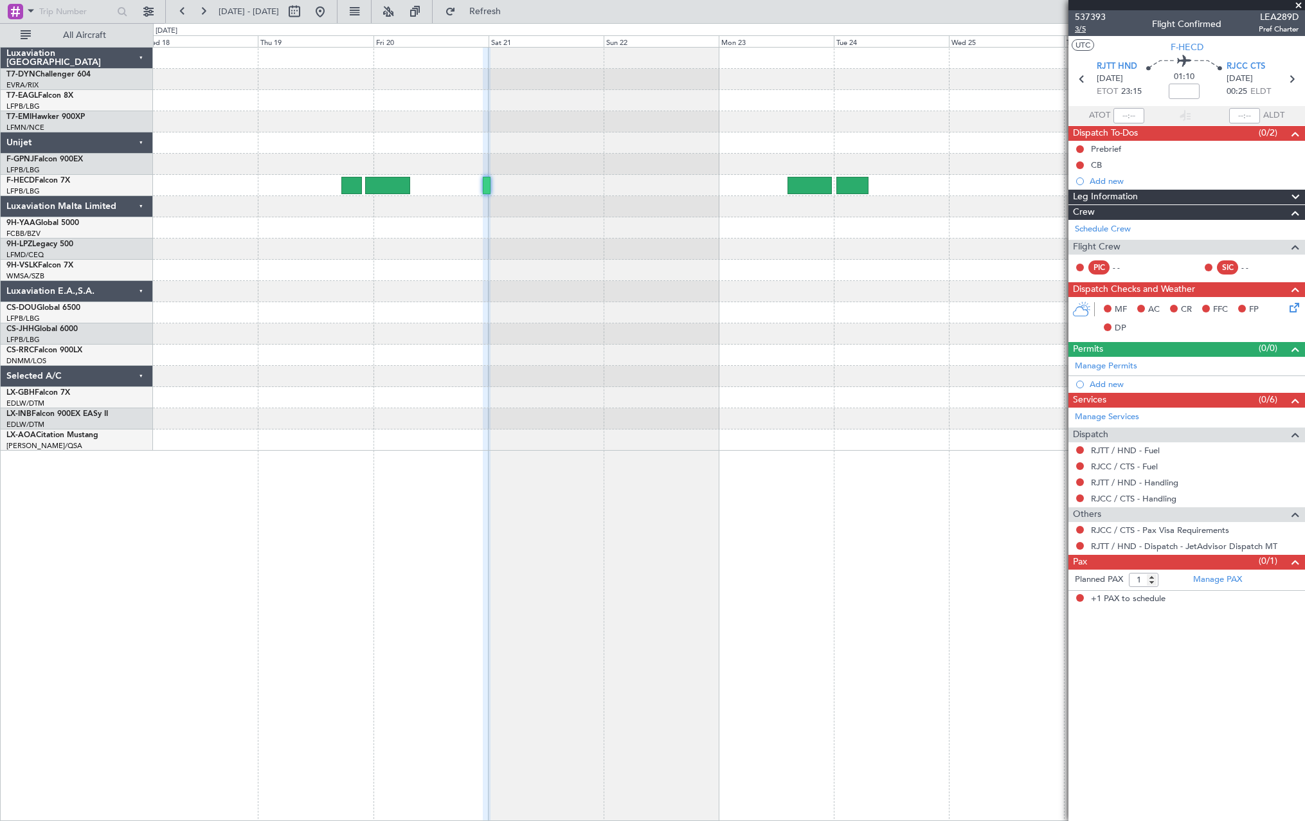
click at [1083, 26] on span "3/5" at bounding box center [1090, 29] width 31 height 11
click at [512, 7] on span "Refresh" at bounding box center [485, 11] width 54 height 9
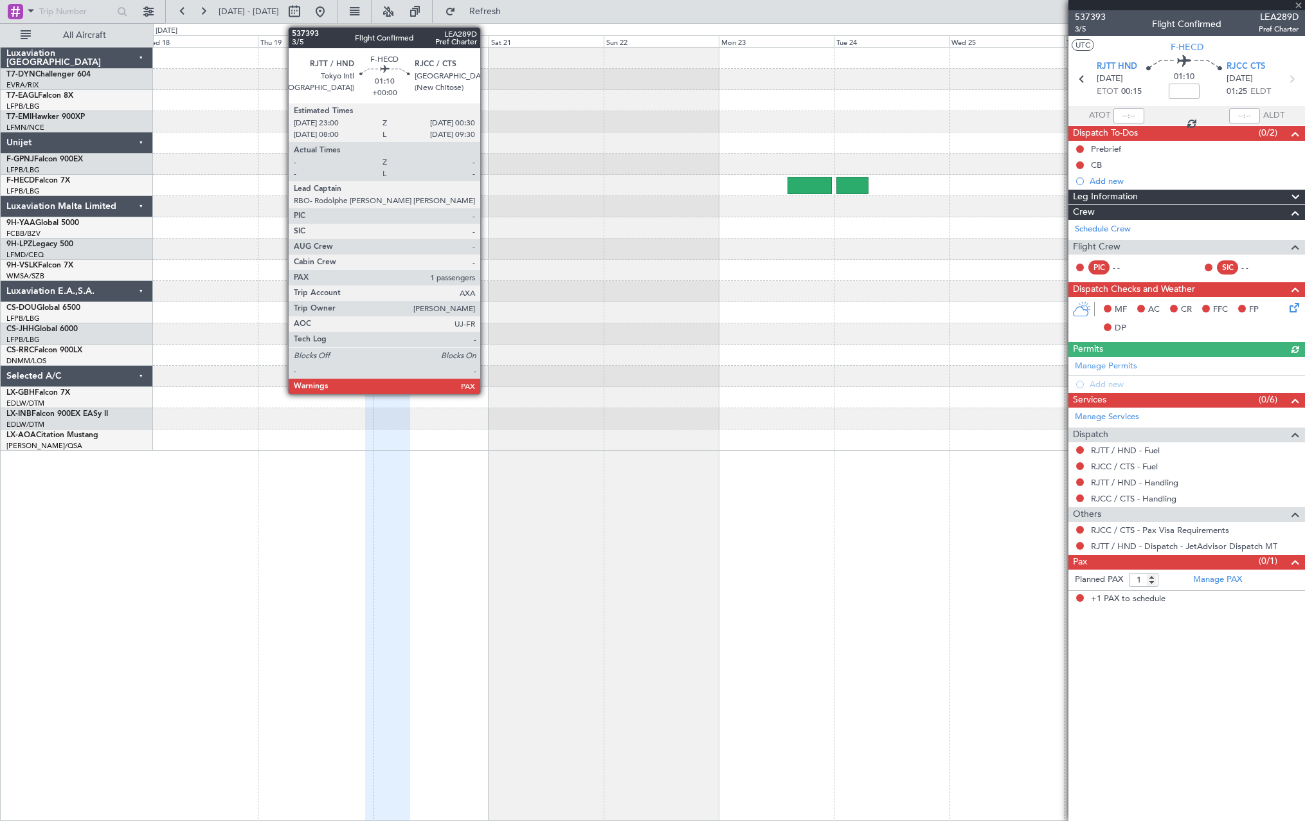
click at [204, 262] on div at bounding box center [729, 270] width 1152 height 21
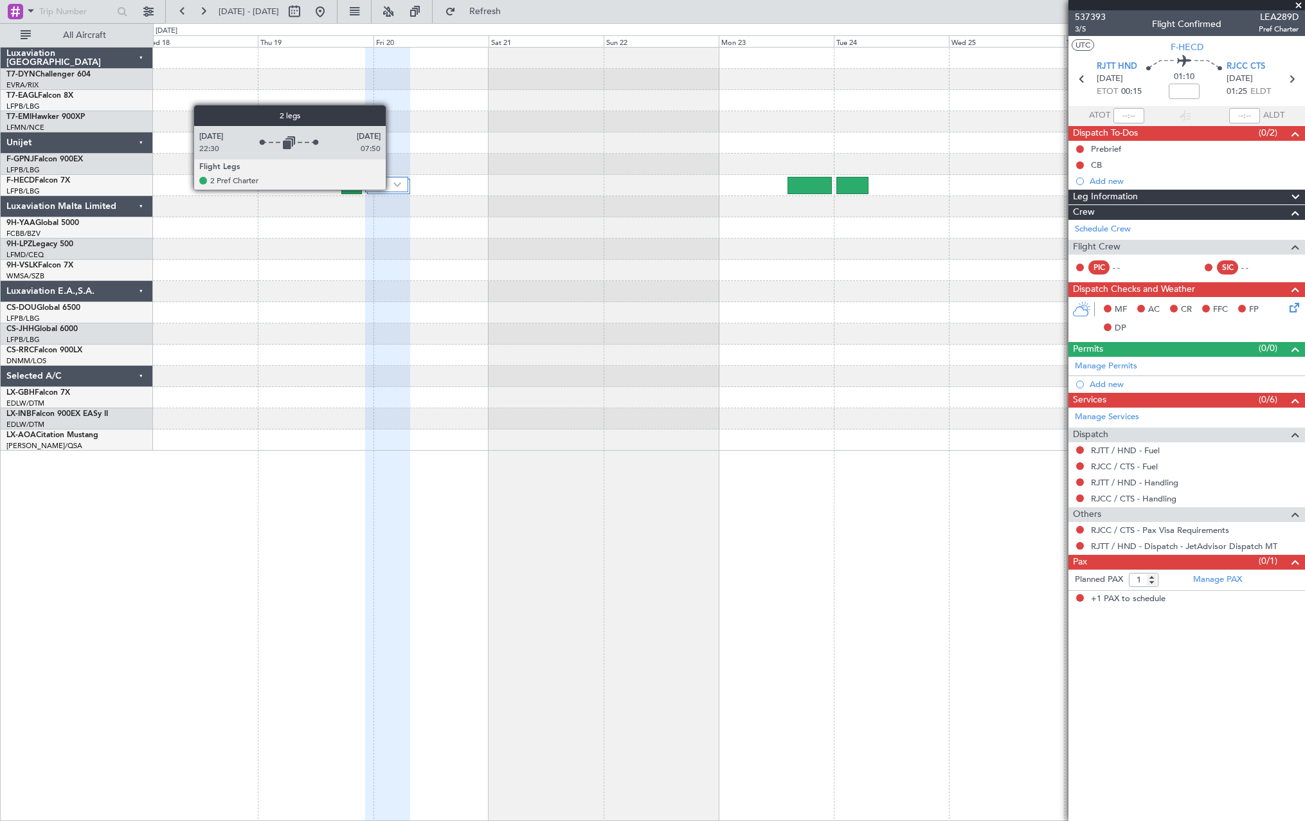
click at [392, 189] on div at bounding box center [386, 184] width 43 height 15
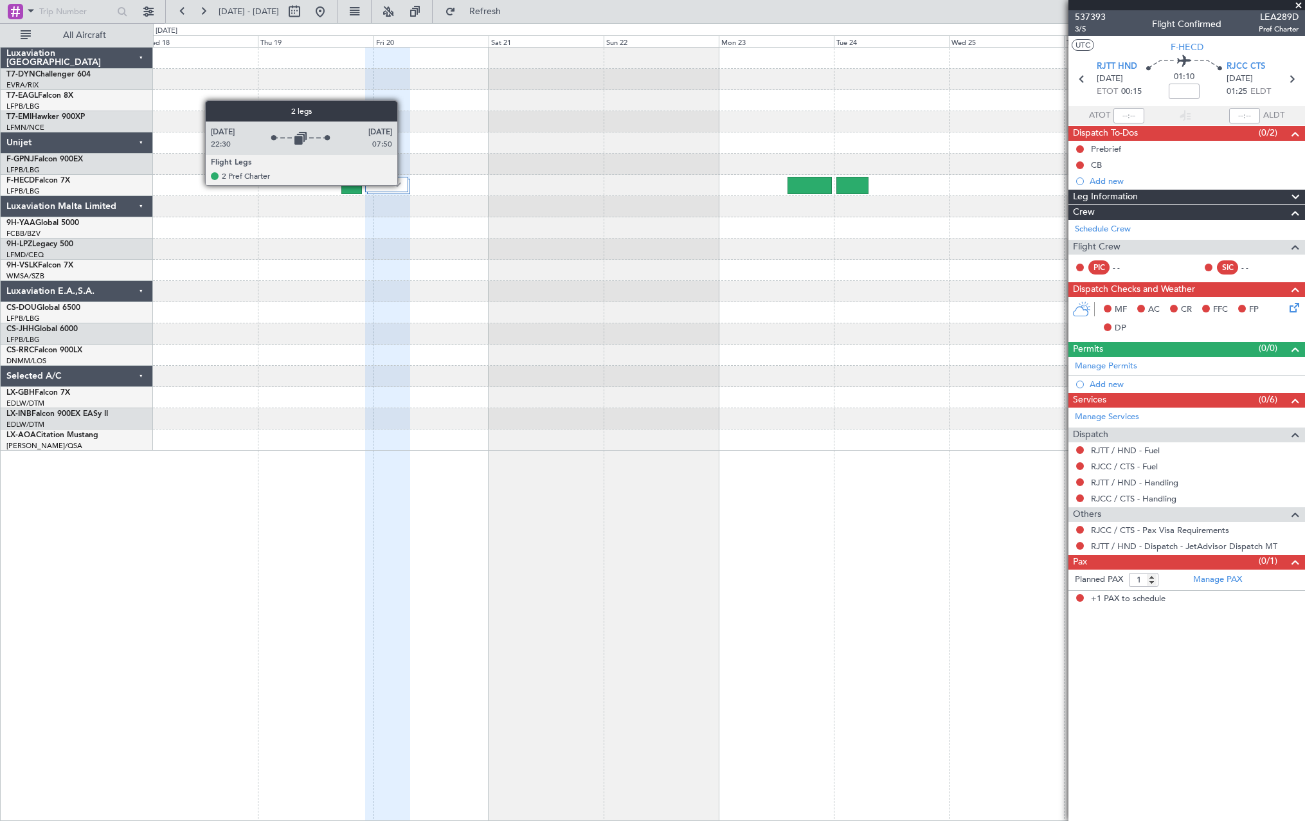
click at [404, 188] on div at bounding box center [386, 184] width 43 height 15
click at [400, 185] on img at bounding box center [398, 184] width 8 height 5
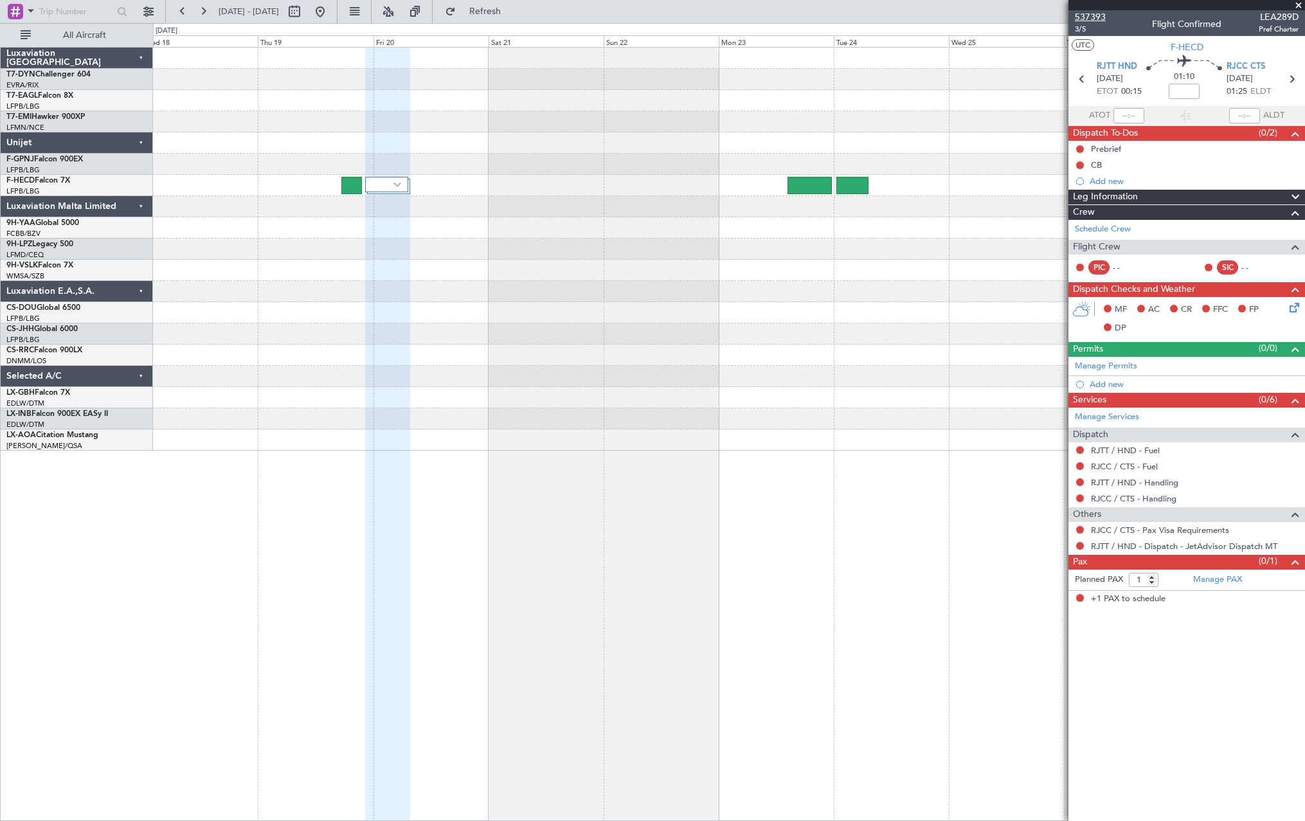
click at [1102, 16] on span "537393" at bounding box center [1090, 17] width 31 height 14
click at [509, 17] on button "Refresh" at bounding box center [477, 11] width 77 height 21
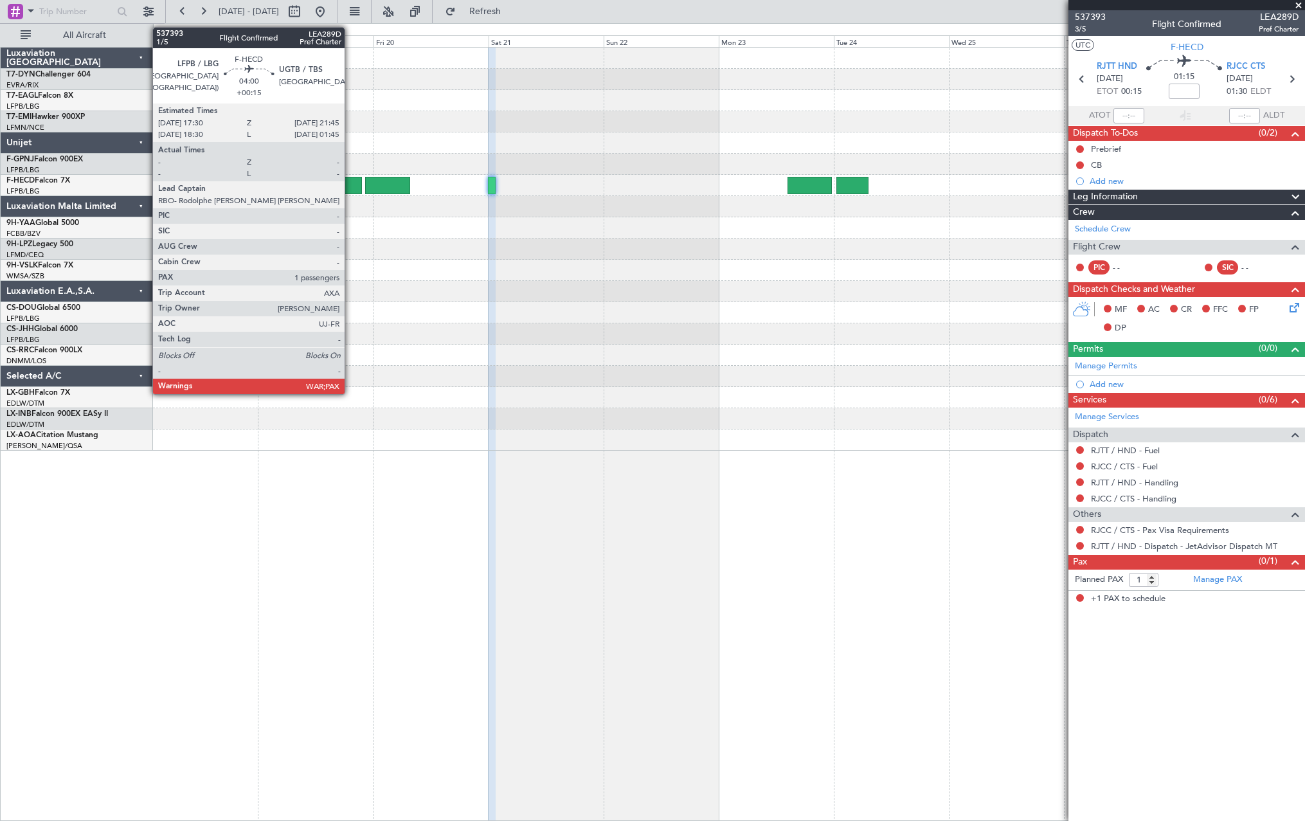
click at [350, 183] on div at bounding box center [351, 185] width 21 height 17
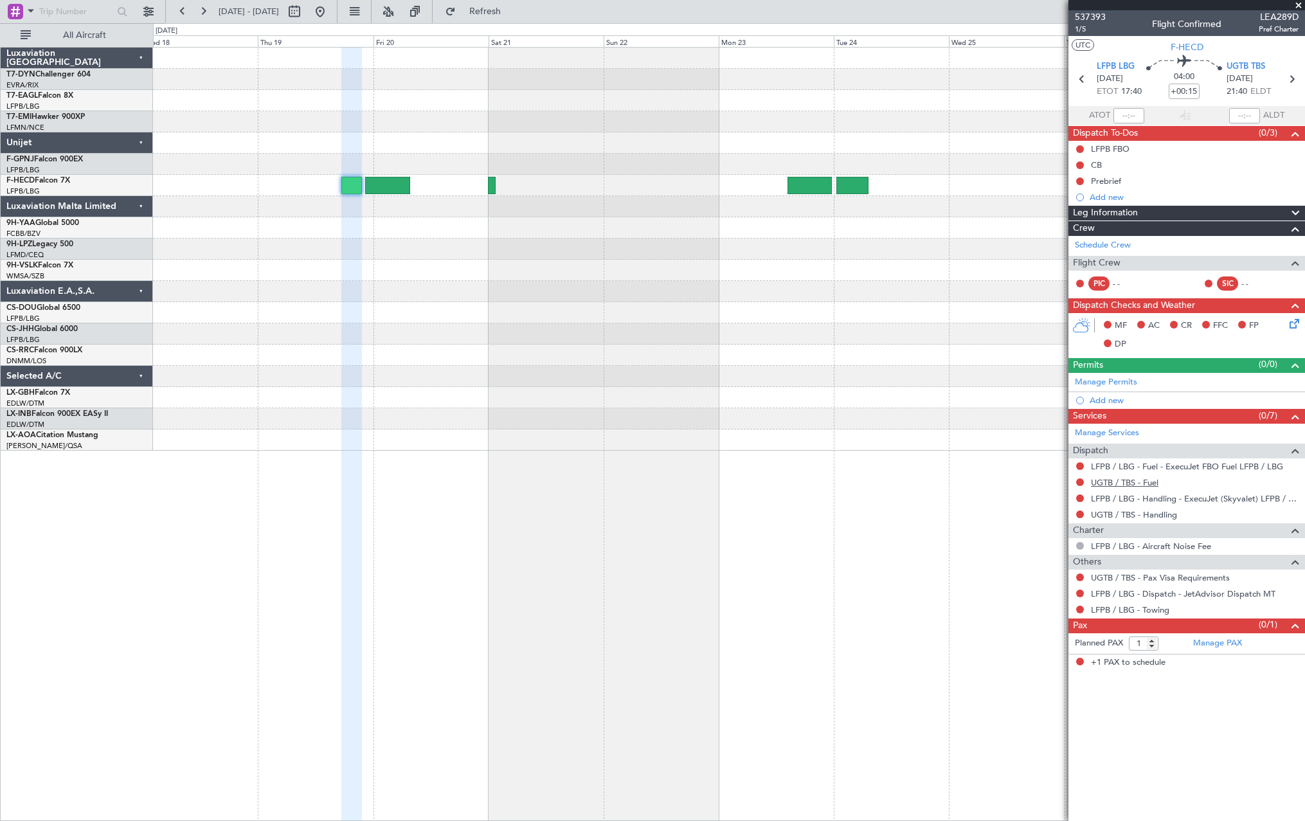
click at [1120, 487] on mat-tooltip-component "UGTB / TBS - Fuel" at bounding box center [1125, 504] width 80 height 34
click at [1118, 483] on link "UGTB / TBS - Fuel" at bounding box center [1125, 482] width 68 height 11
click at [1152, 516] on link "UGTB / TBS - Handling" at bounding box center [1134, 514] width 86 height 11
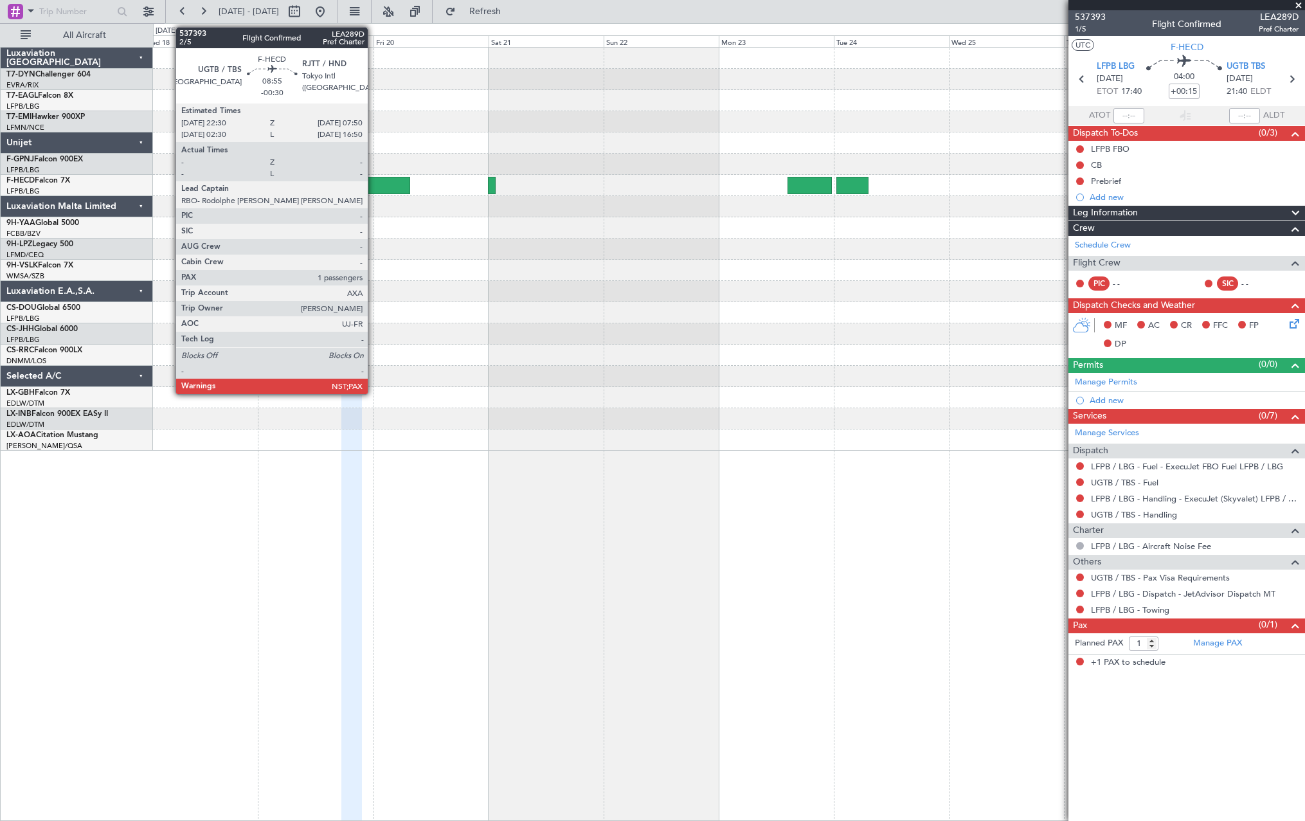
click at [374, 186] on div at bounding box center [387, 185] width 45 height 17
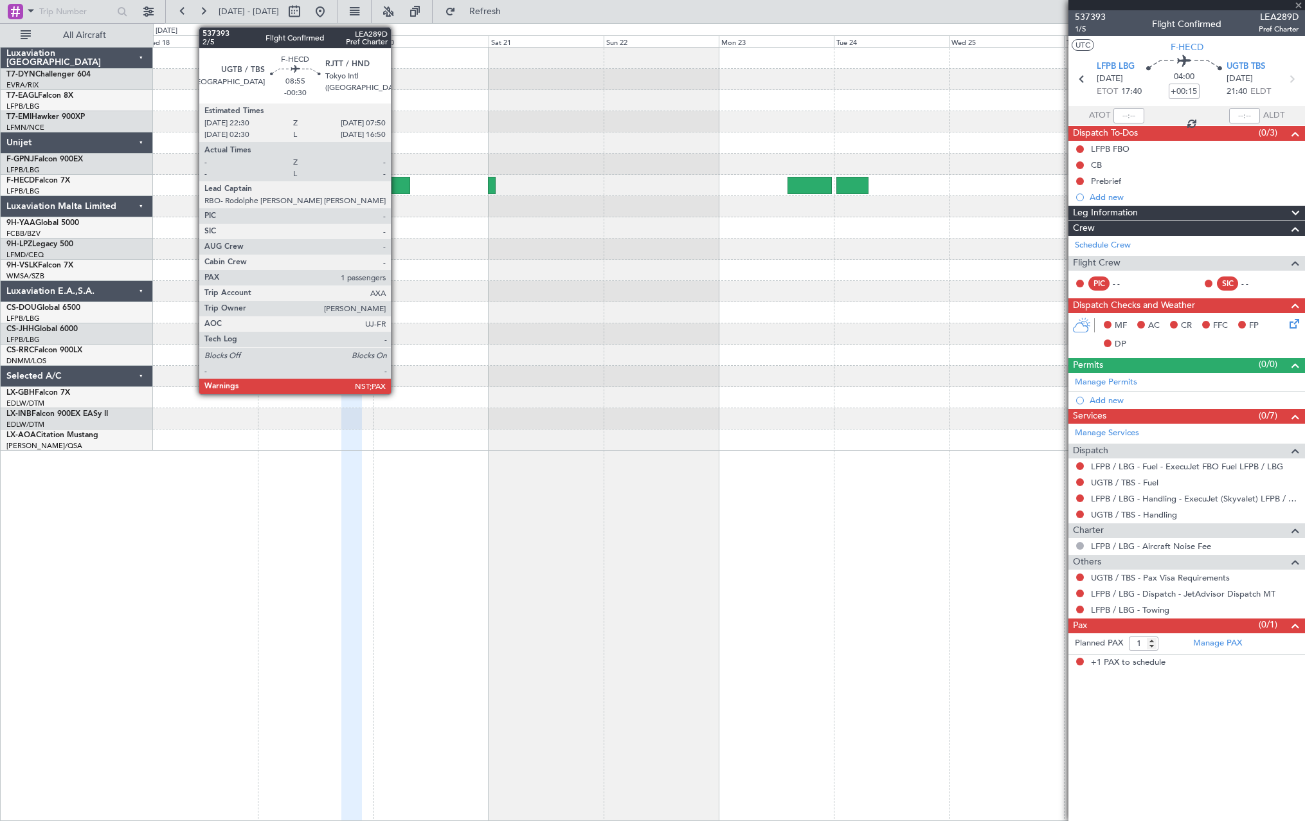
type input "-00:30"
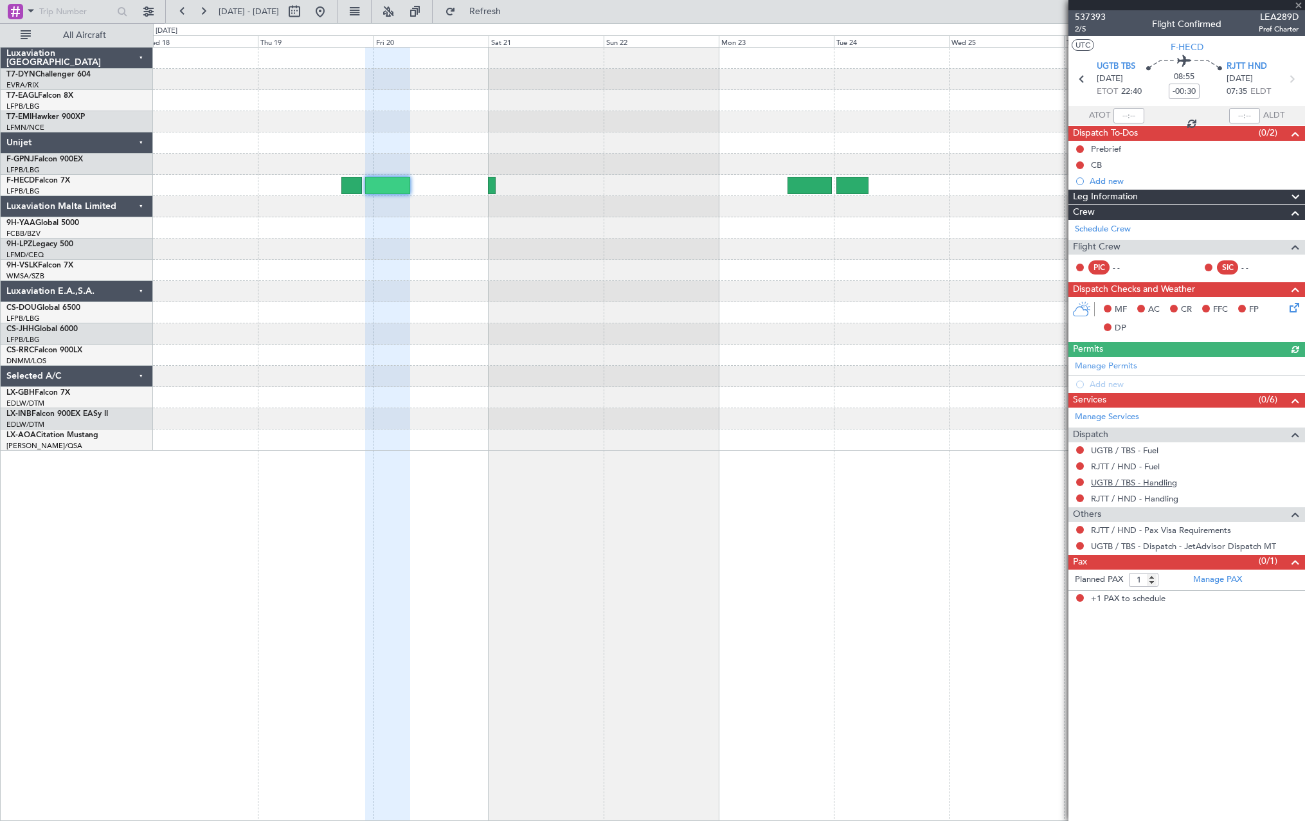
click at [1128, 486] on link "UGTB / TBS - Handling" at bounding box center [1134, 482] width 86 height 11
click at [1146, 496] on link "RJTT / HND - Handling" at bounding box center [1134, 498] width 87 height 11
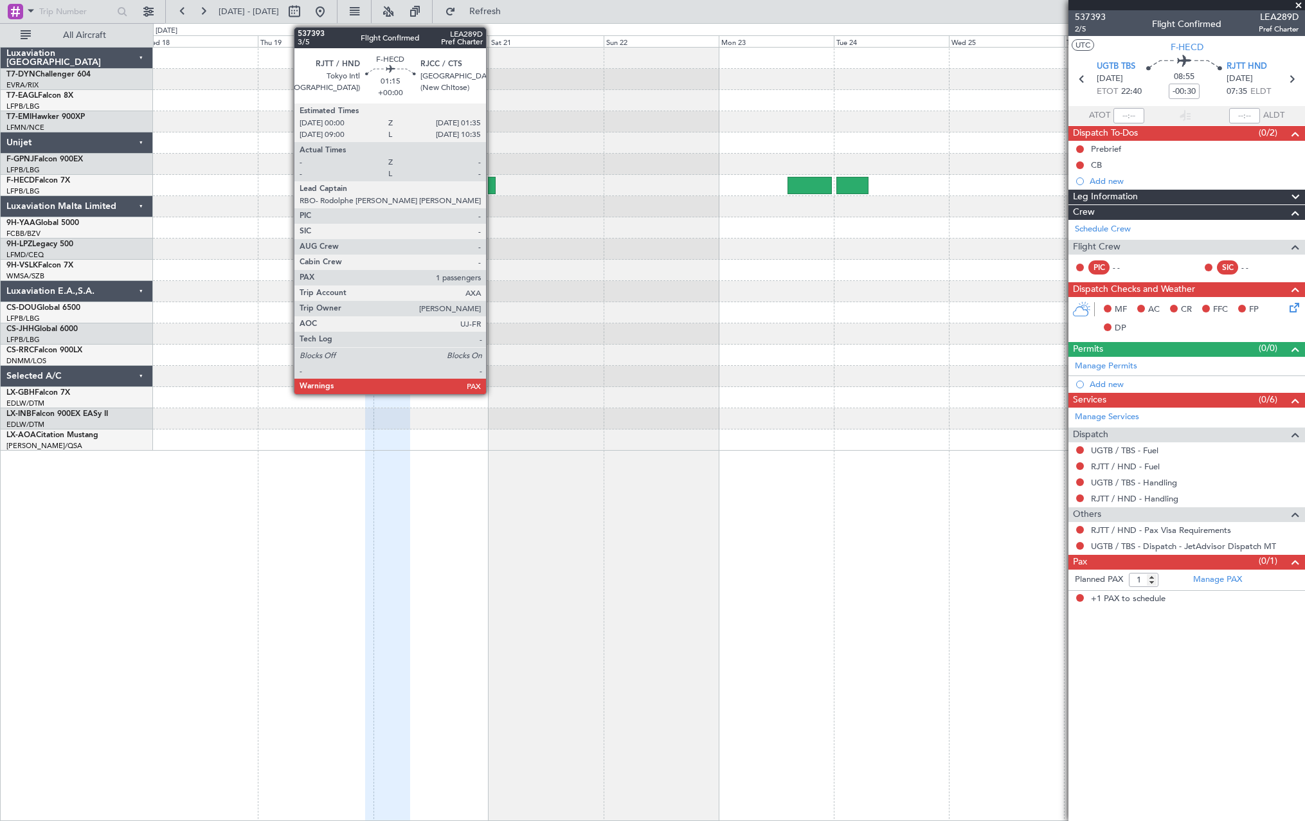
click at [492, 184] on div at bounding box center [492, 185] width 8 height 17
click at [491, 187] on div at bounding box center [492, 185] width 8 height 17
click at [494, 184] on div at bounding box center [492, 185] width 8 height 17
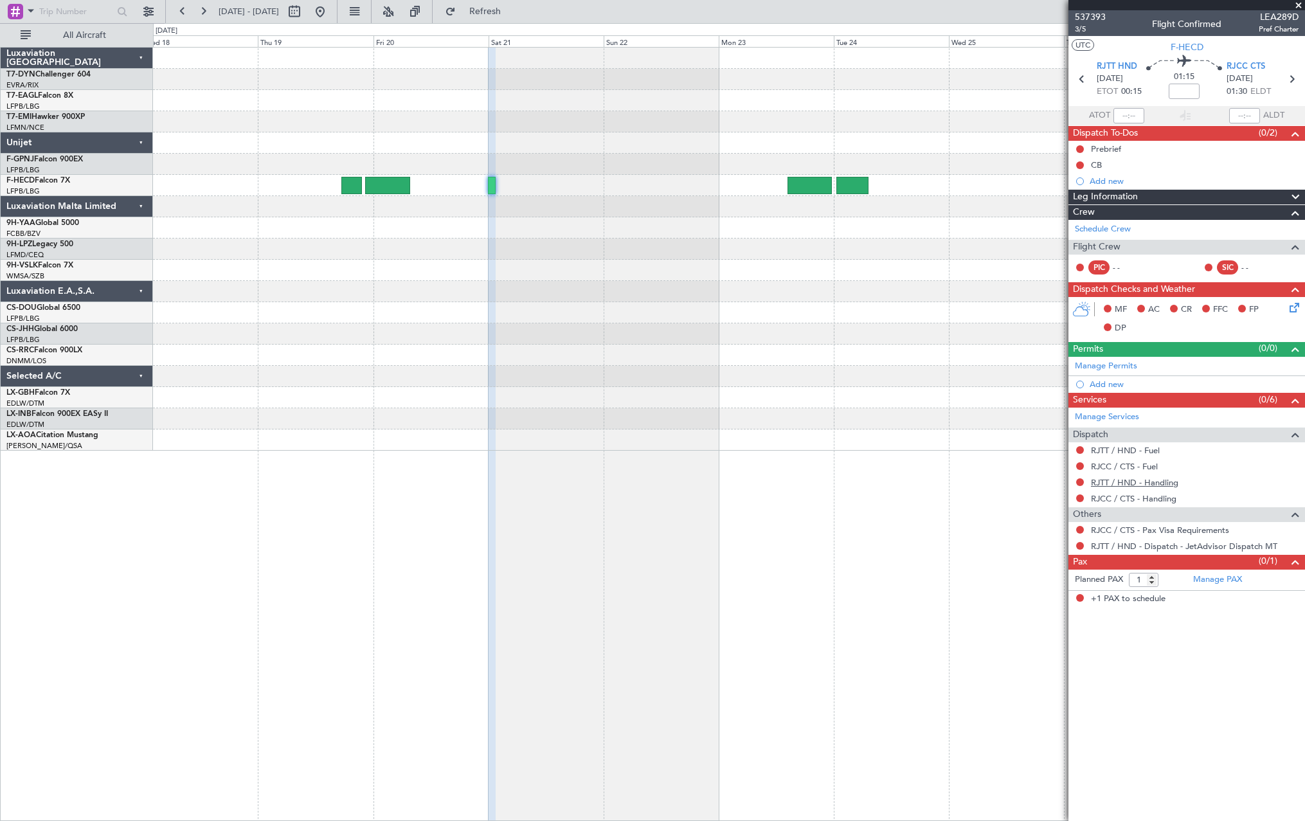
click at [1139, 481] on link "RJTT / HND - Handling" at bounding box center [1134, 482] width 87 height 11
click at [512, 11] on span "Refresh" at bounding box center [485, 11] width 54 height 9
click at [1156, 493] on link "RJCC / CTS - Handling" at bounding box center [1134, 498] width 86 height 11
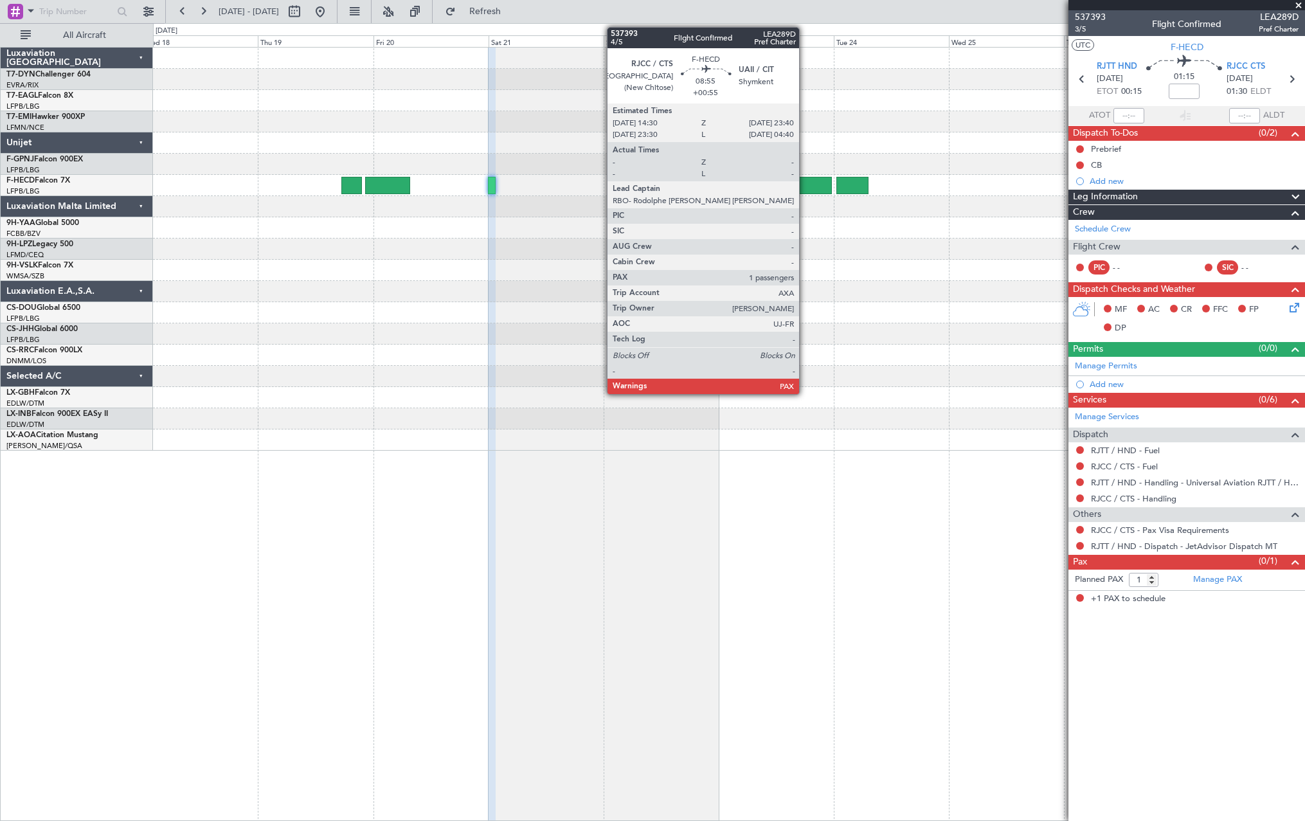
click at [805, 178] on div at bounding box center [810, 185] width 44 height 17
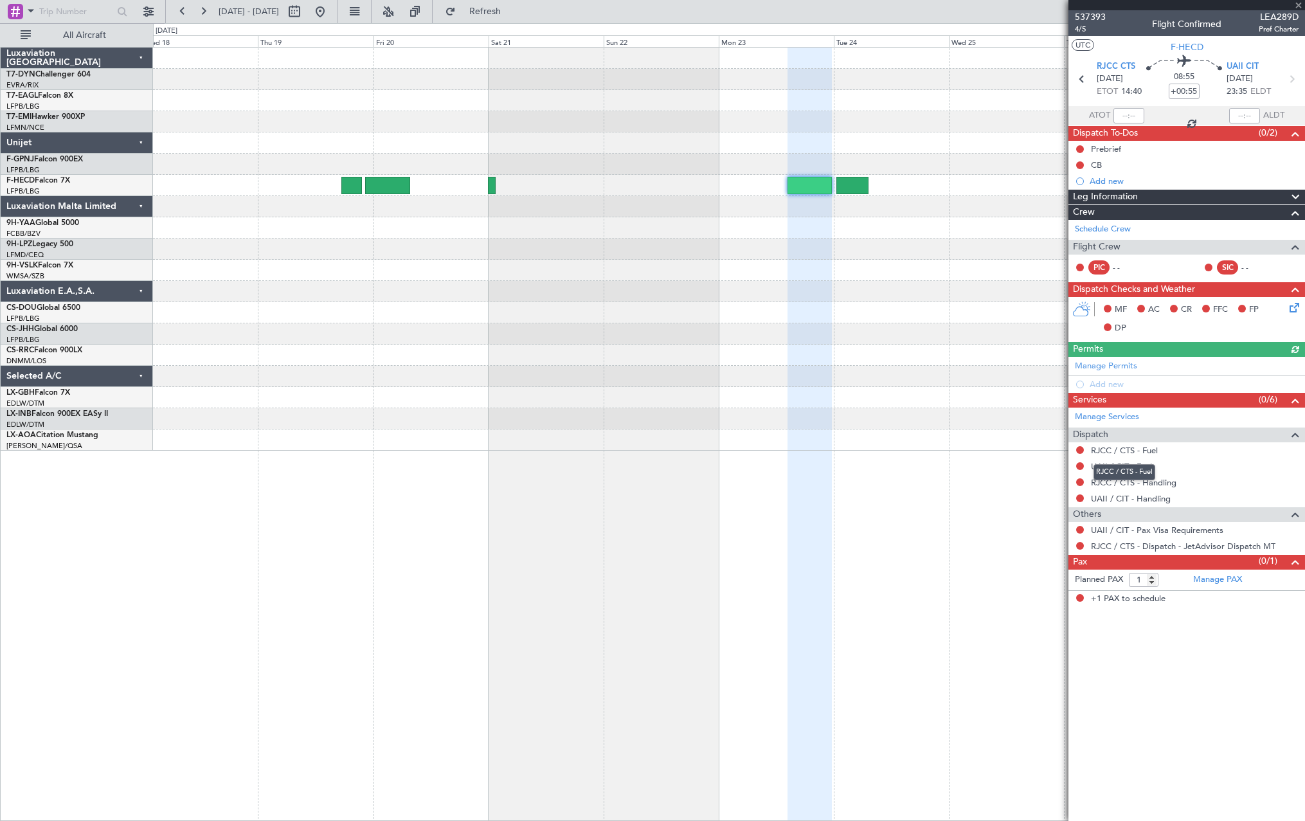
click at [1161, 485] on mat-tooltip-component "RJCC / CTS - Fuel" at bounding box center [1125, 472] width 80 height 34
click at [1174, 482] on link "RJCC / CTS - Handling" at bounding box center [1134, 482] width 86 height 11
click at [512, 13] on span "Refresh" at bounding box center [485, 11] width 54 height 9
click at [1129, 500] on link "UAII / CIT - Handling" at bounding box center [1131, 498] width 80 height 11
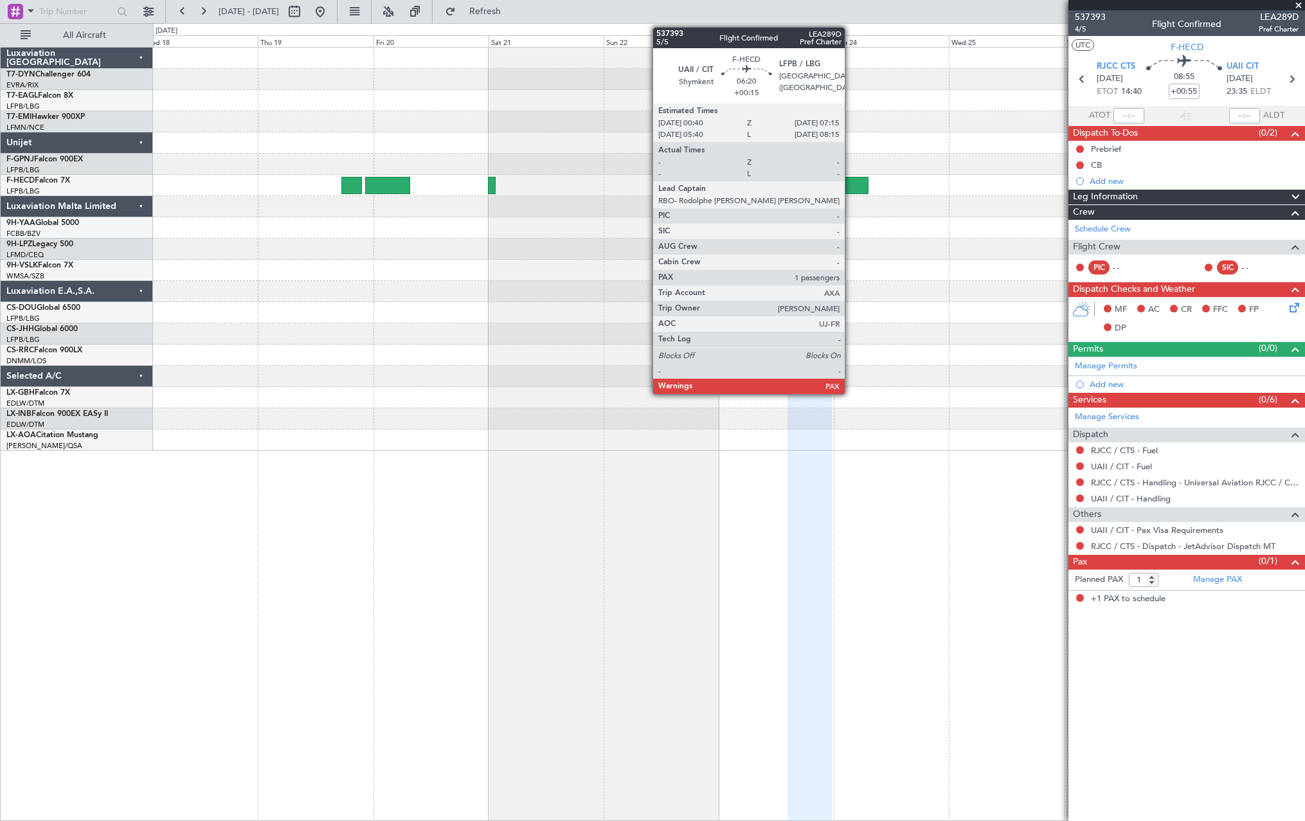
click at [851, 186] on div at bounding box center [853, 185] width 32 height 17
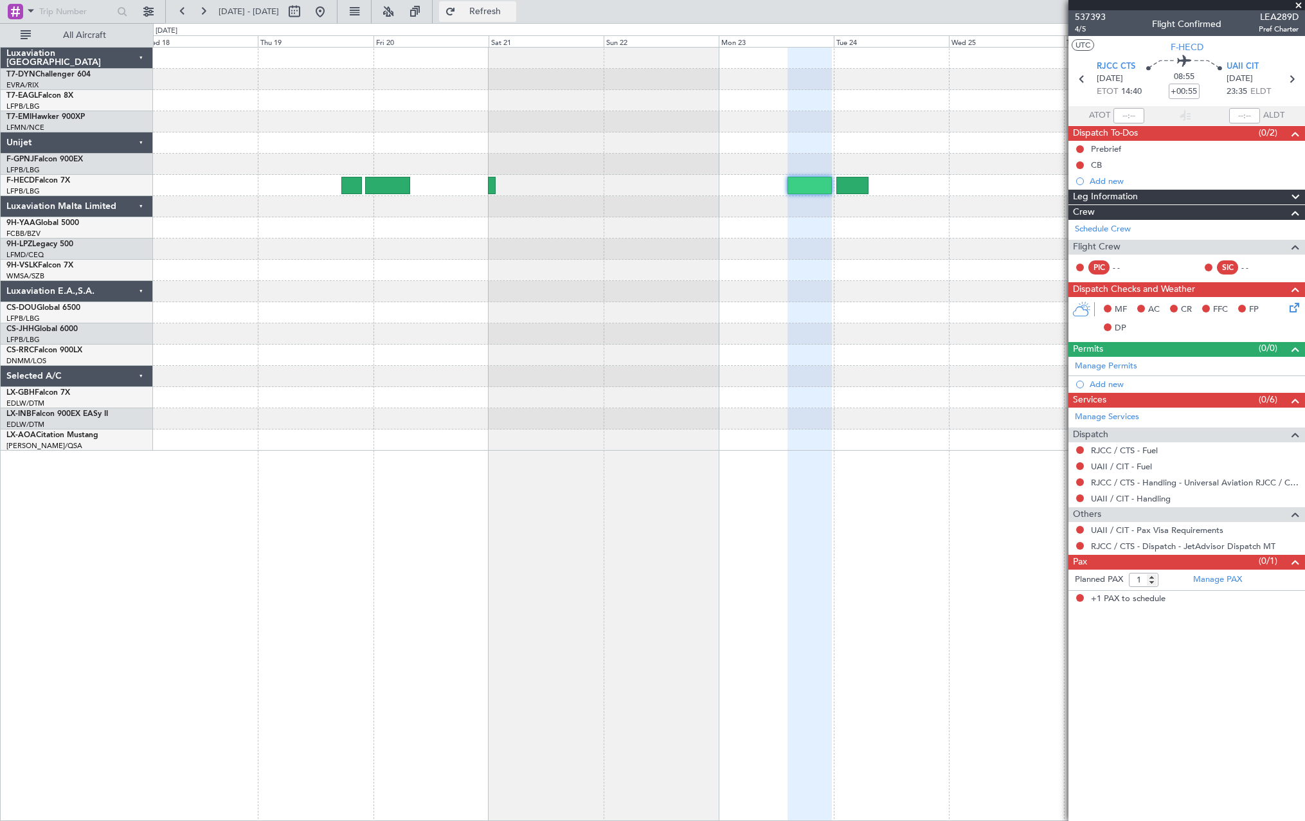
click at [516, 5] on button "Refresh" at bounding box center [477, 11] width 77 height 21
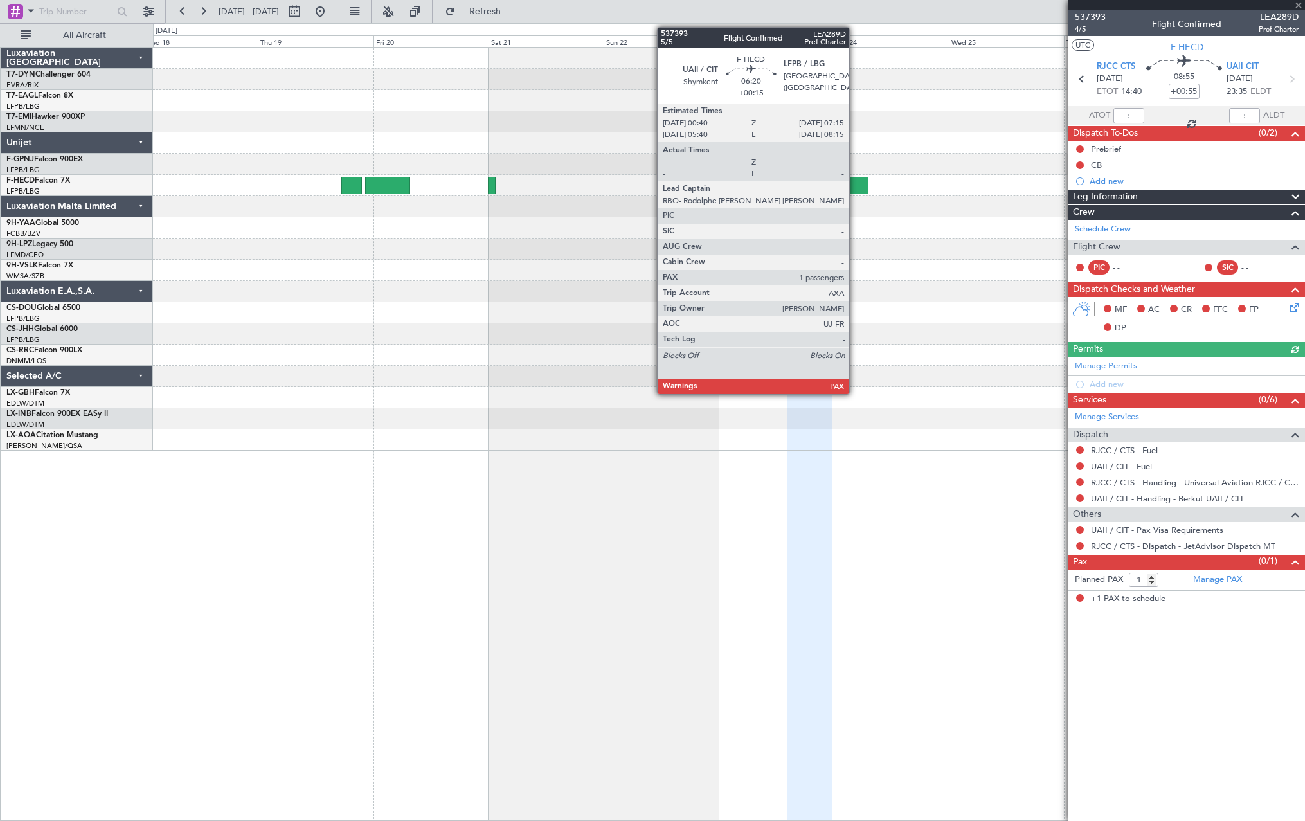
click at [855, 181] on div at bounding box center [853, 185] width 32 height 17
type input "+00:15"
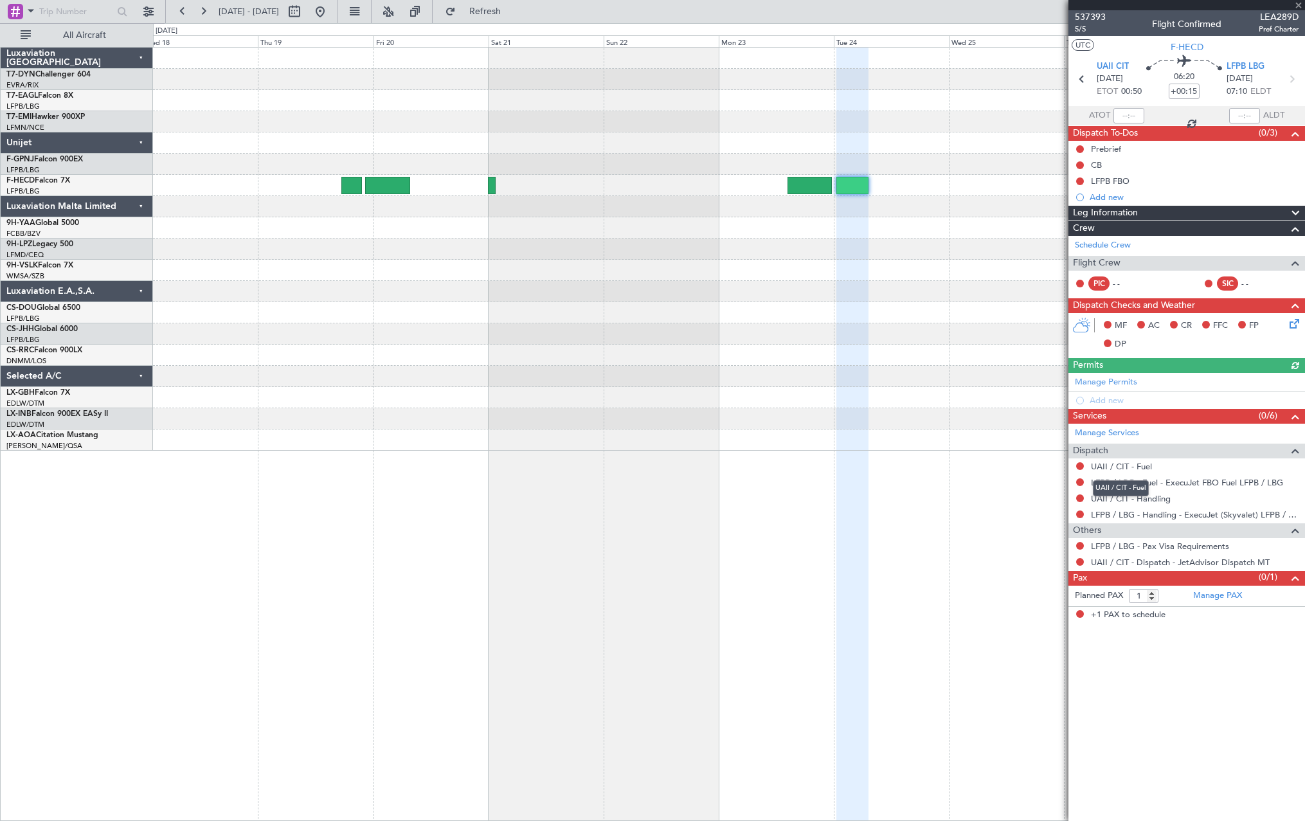
click at [1147, 502] on mat-tooltip-component "UAII / CIT - Fuel" at bounding box center [1121, 488] width 74 height 34
click at [1128, 500] on link "UAII / CIT - Handling" at bounding box center [1131, 498] width 80 height 11
click at [512, 10] on span "Refresh" at bounding box center [485, 11] width 54 height 9
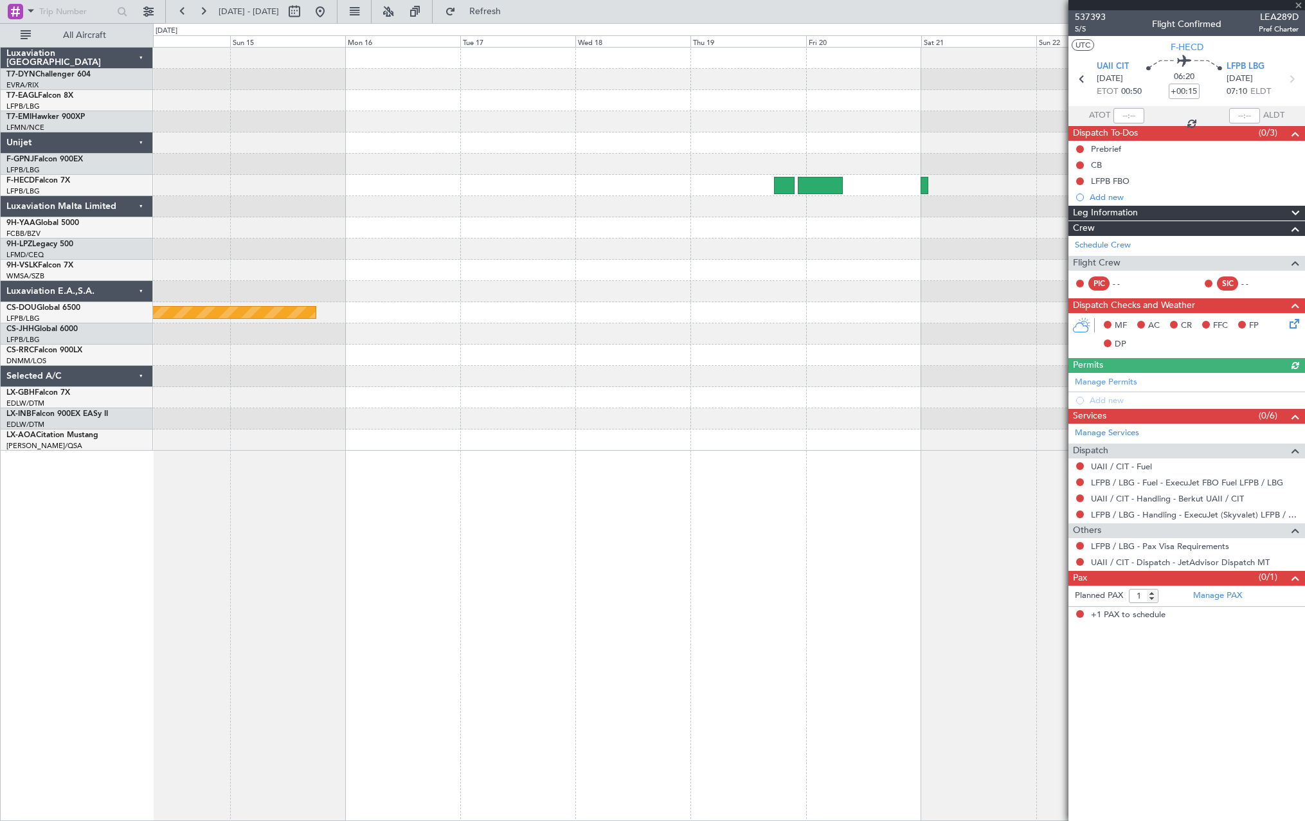
click at [921, 288] on div "Planned Maint London ([GEOGRAPHIC_DATA])" at bounding box center [729, 249] width 1152 height 403
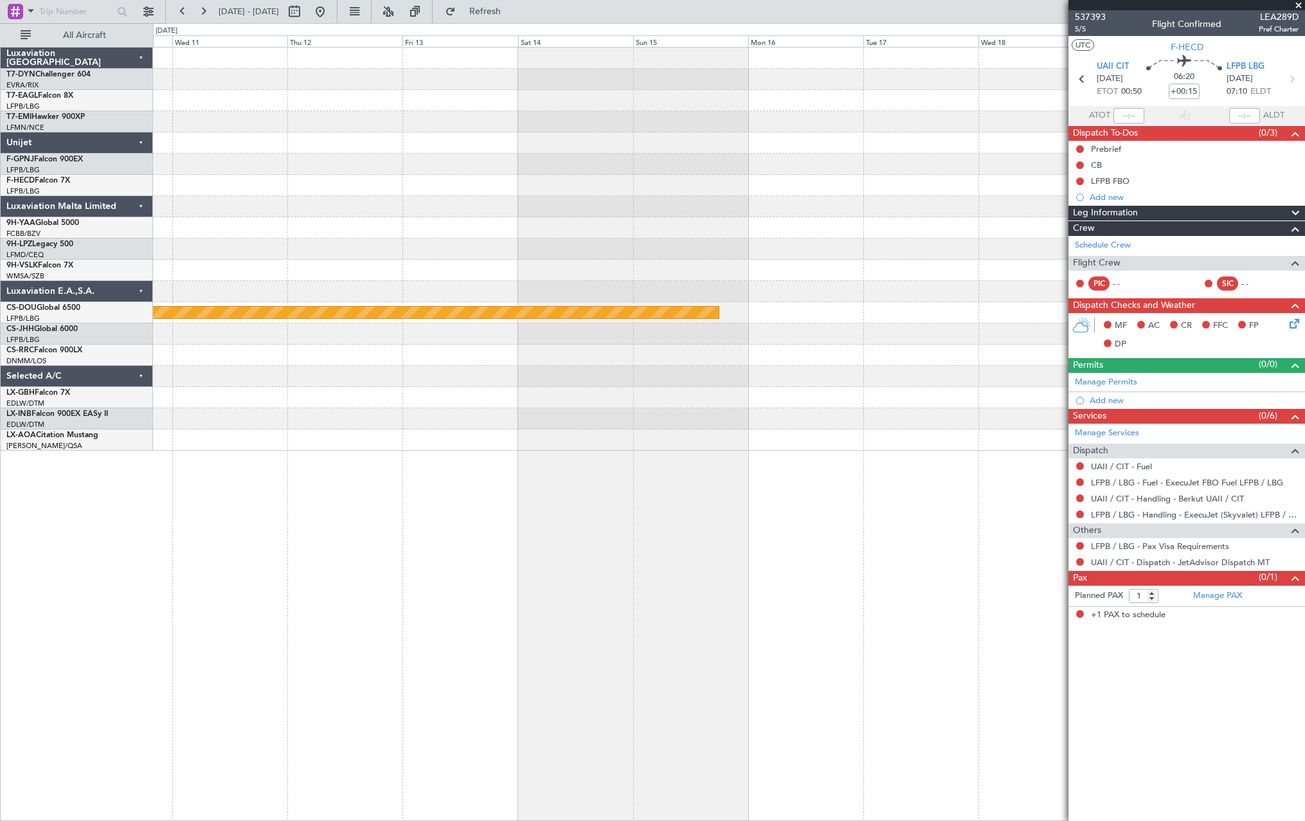
click at [832, 191] on div at bounding box center [729, 185] width 1152 height 21
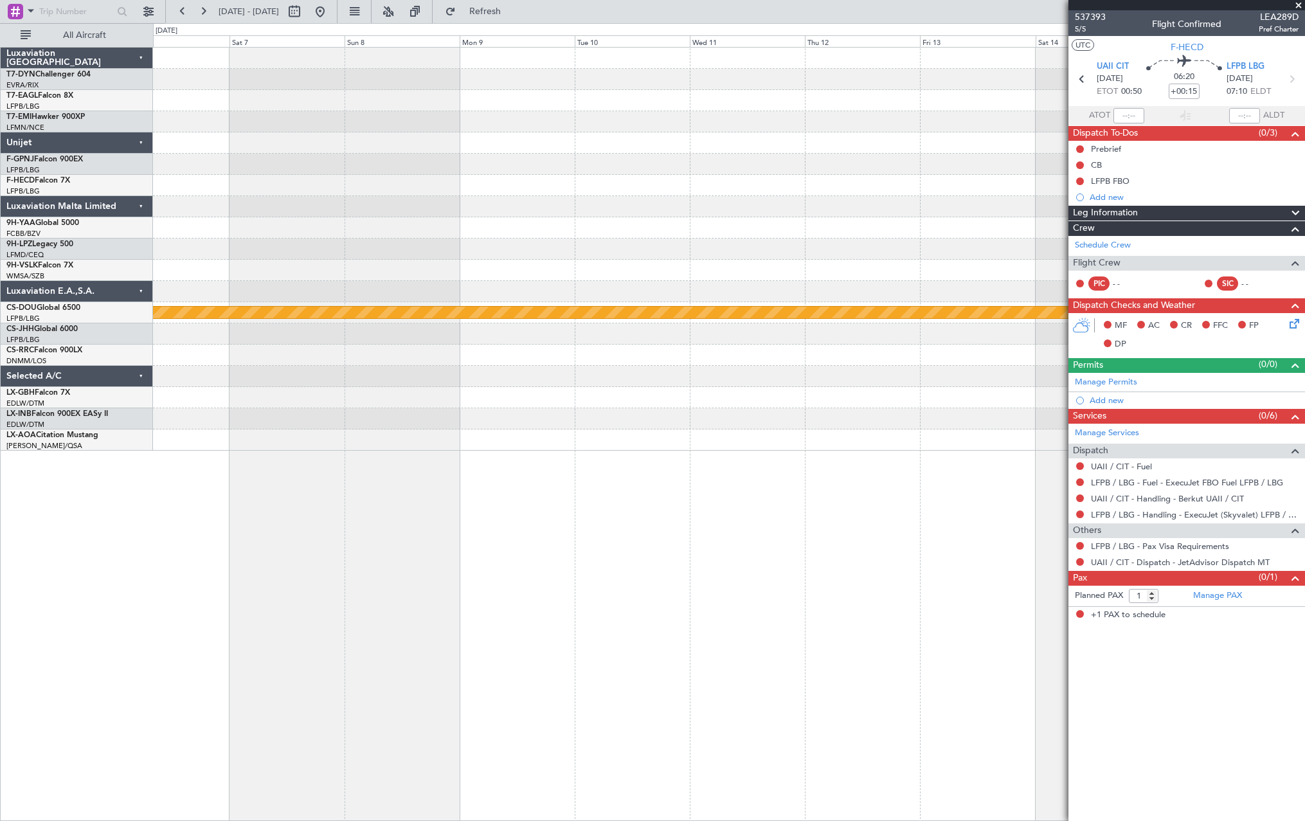
click at [892, 165] on div "Planned Maint London ([GEOGRAPHIC_DATA])" at bounding box center [729, 249] width 1152 height 403
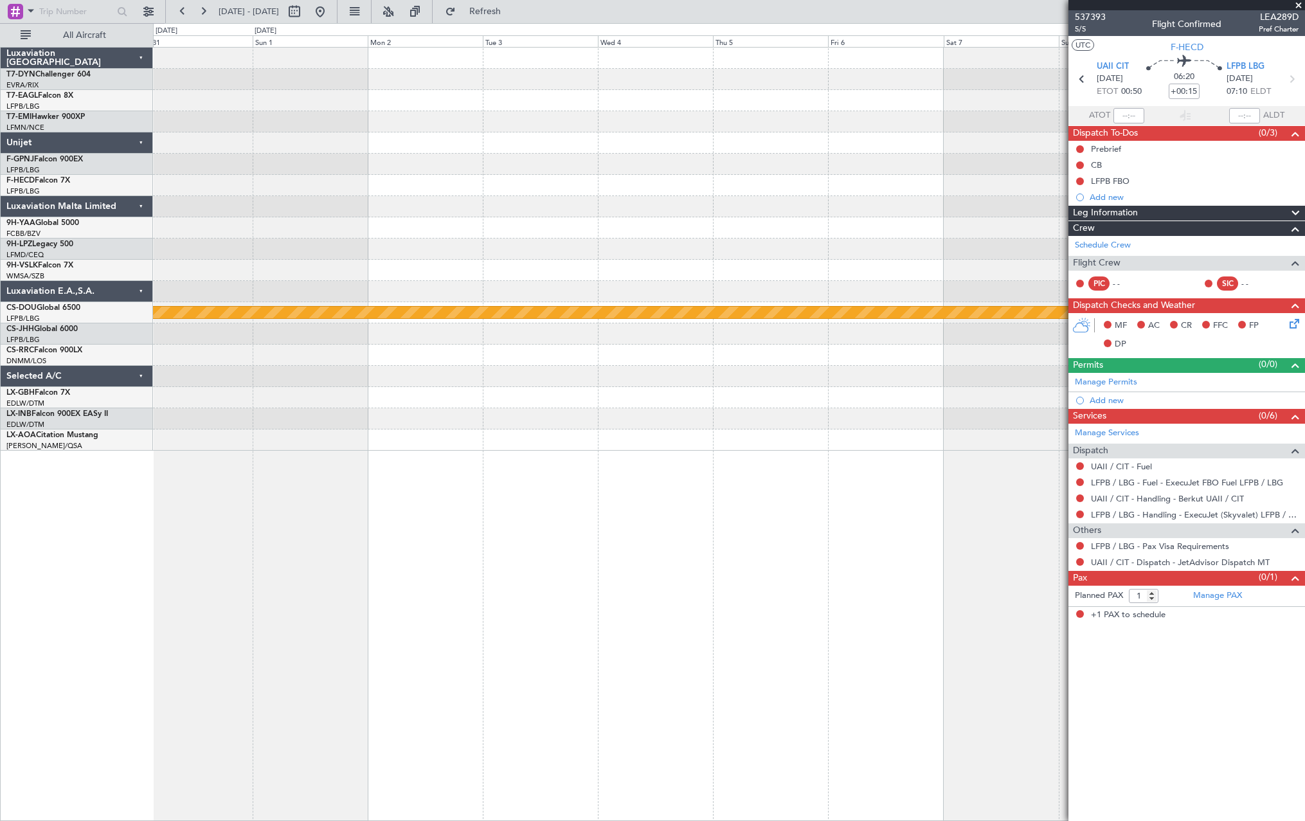
click at [973, 131] on div "Planned Maint London ([GEOGRAPHIC_DATA])" at bounding box center [729, 249] width 1152 height 403
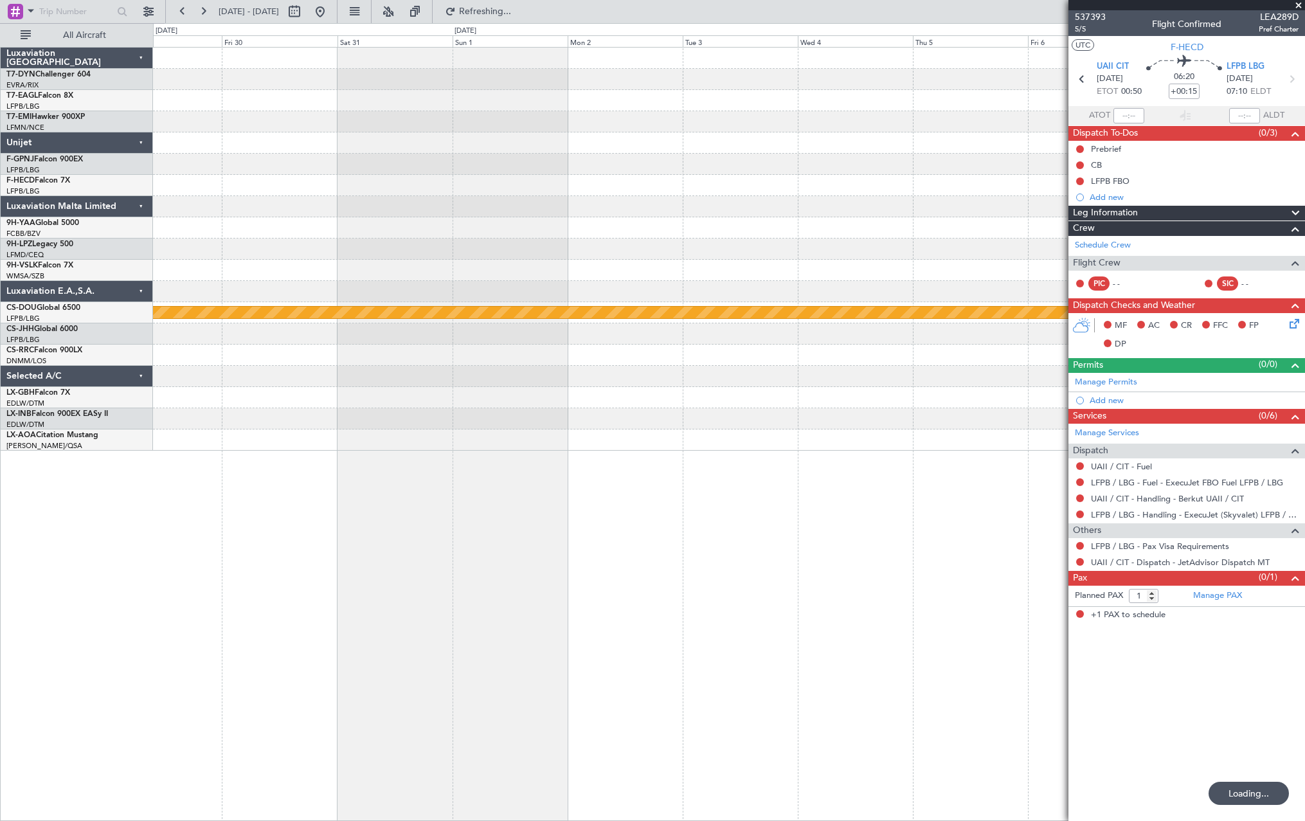
click at [966, 165] on div at bounding box center [729, 164] width 1152 height 21
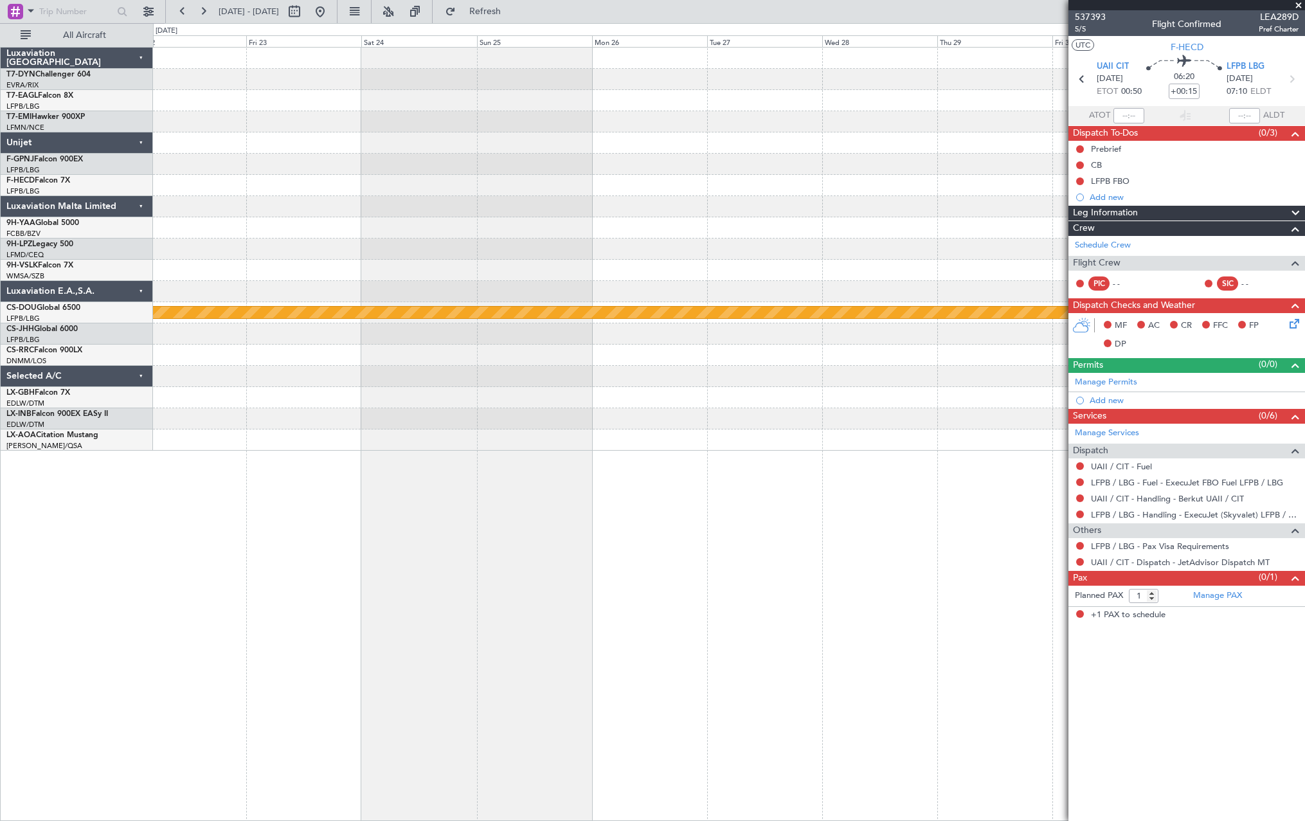
click at [1022, 214] on div "Planned Maint London ([GEOGRAPHIC_DATA])" at bounding box center [729, 249] width 1152 height 403
click at [1036, 214] on div at bounding box center [729, 206] width 1152 height 21
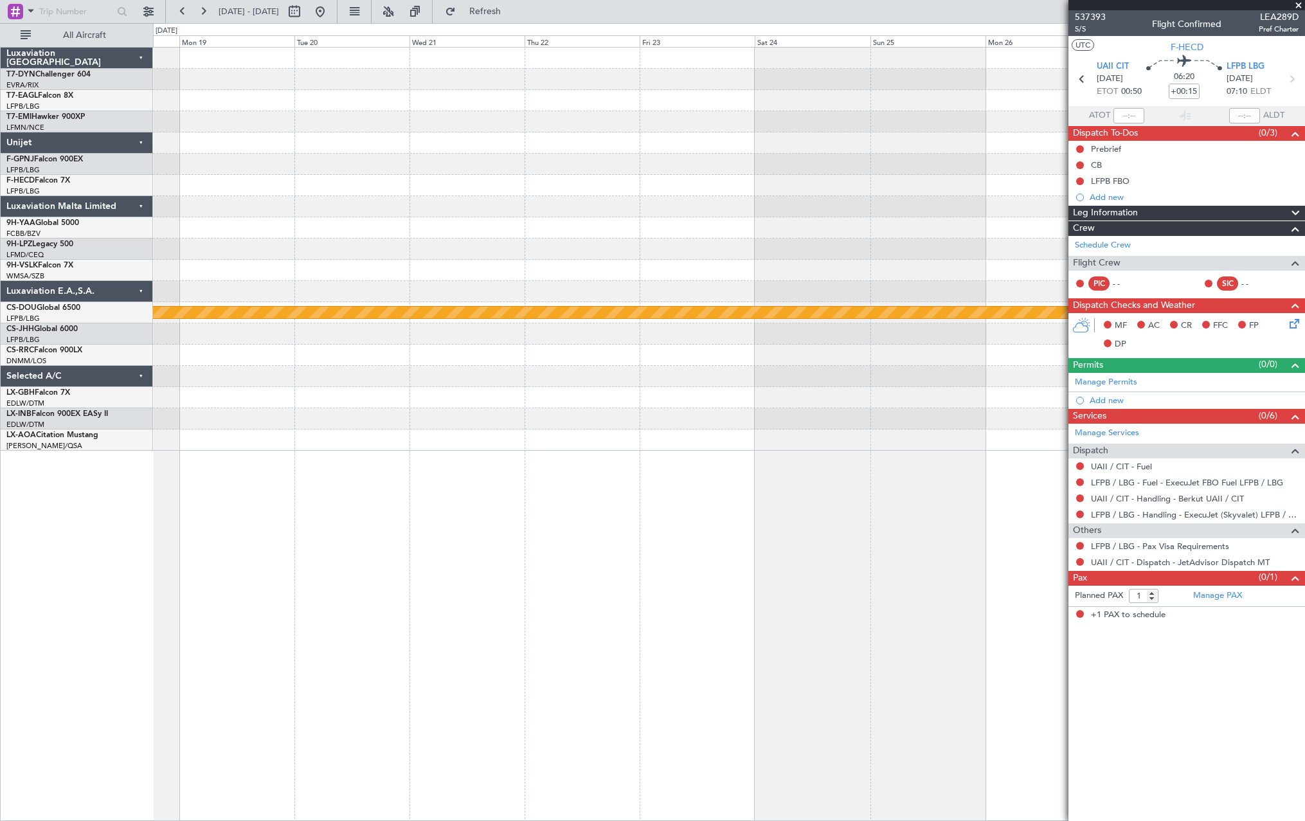
click at [1091, 154] on fb-app "29 Jan 2026 - 08 Feb 2026 Refresh Quick Links All Aircraft Planned Maint London…" at bounding box center [652, 416] width 1305 height 812
click at [1172, 141] on div "Prebrief" at bounding box center [1187, 149] width 237 height 16
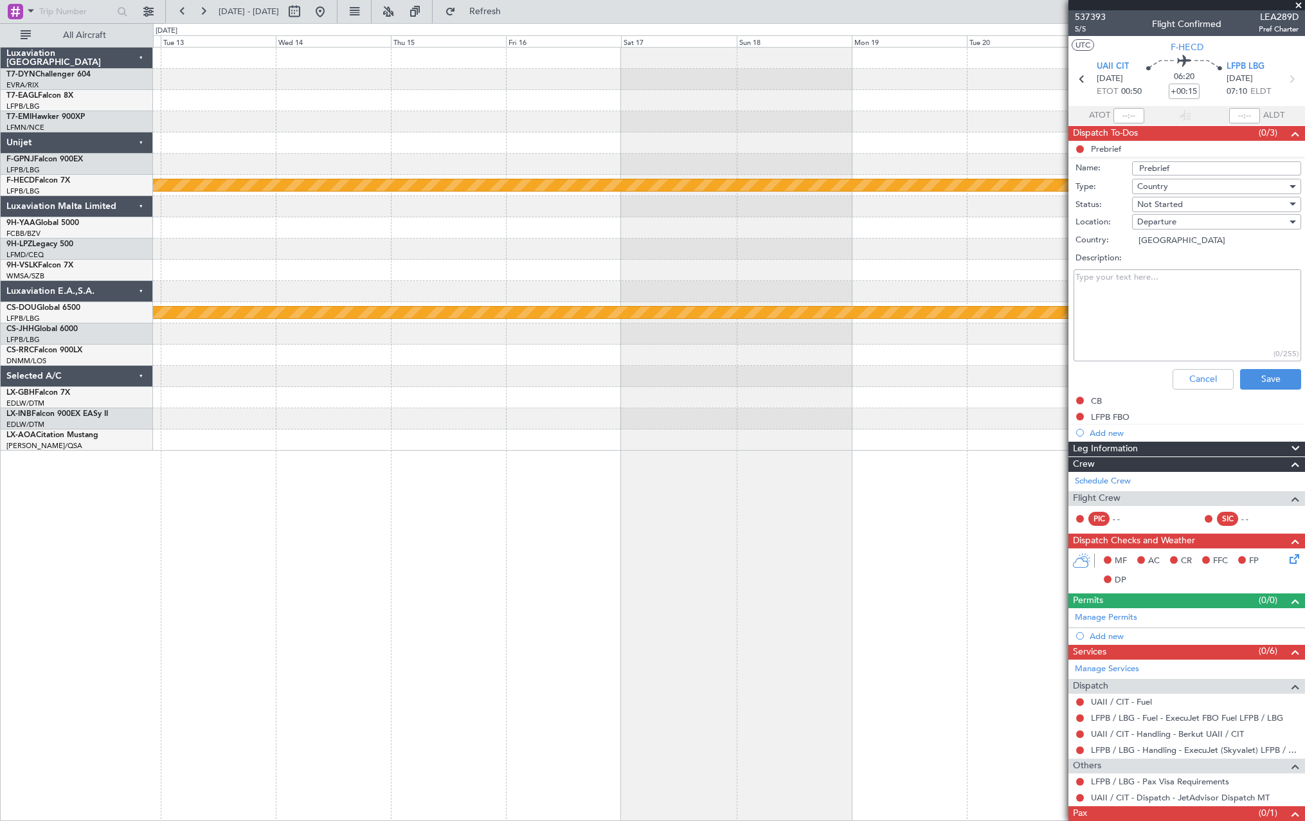
click at [1001, 169] on div "Planned Maint Paris (Le Bourget) Planned Maint London (Biggin Hill)" at bounding box center [729, 249] width 1152 height 403
click at [1152, 152] on li "Prebrief Name: Prebrief Type: Country Status: Not Started Location: Departure C…" at bounding box center [1187, 268] width 237 height 254
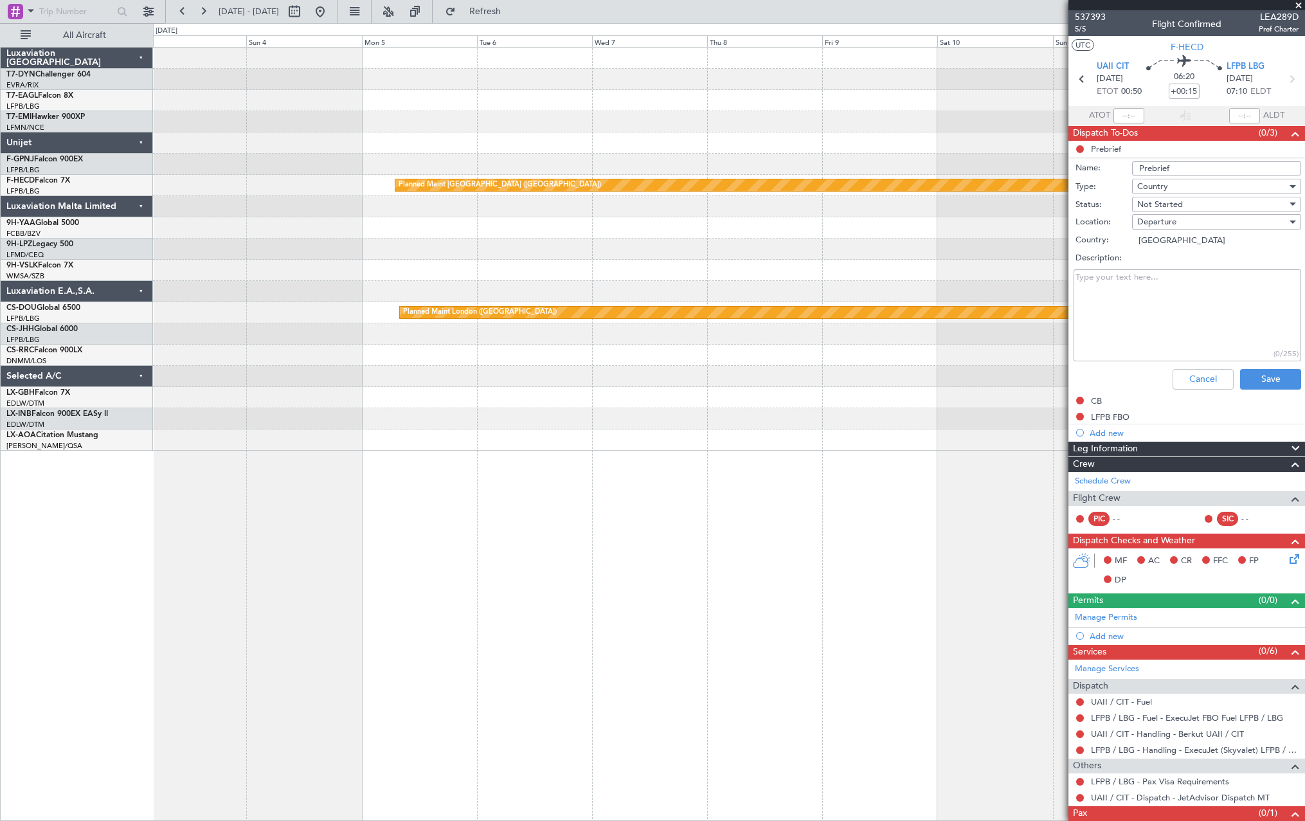
click at [1039, 202] on div "Planned Maint Paris (Le Bourget) Planned Maint London (Biggin Hill)" at bounding box center [729, 249] width 1152 height 403
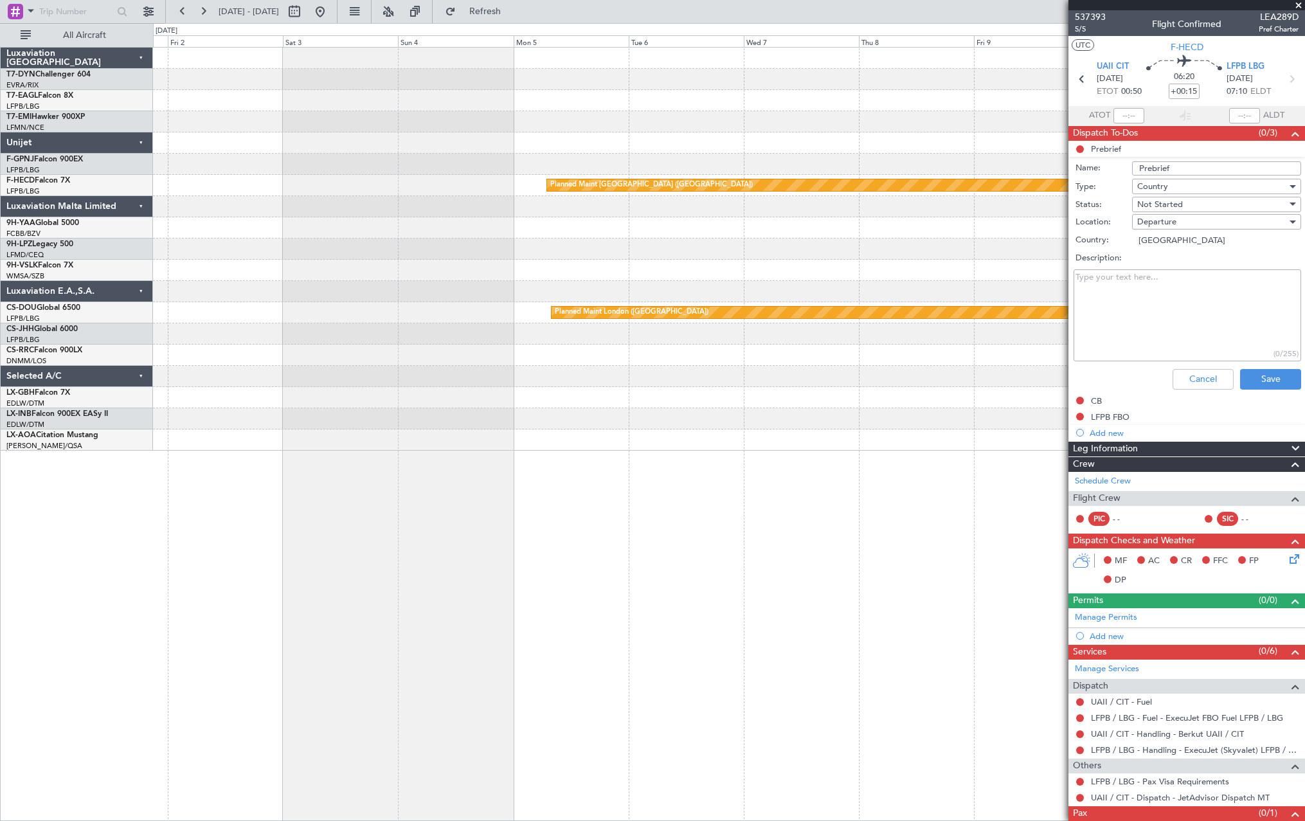
click at [1023, 167] on div "Planned Maint Paris (Le Bourget) Planned Maint London (Biggin Hill)" at bounding box center [729, 249] width 1152 height 403
click at [1109, 157] on li "Prebrief Name: Prebrief Type: Country Status: Not Started Location: Departure C…" at bounding box center [1187, 268] width 237 height 254
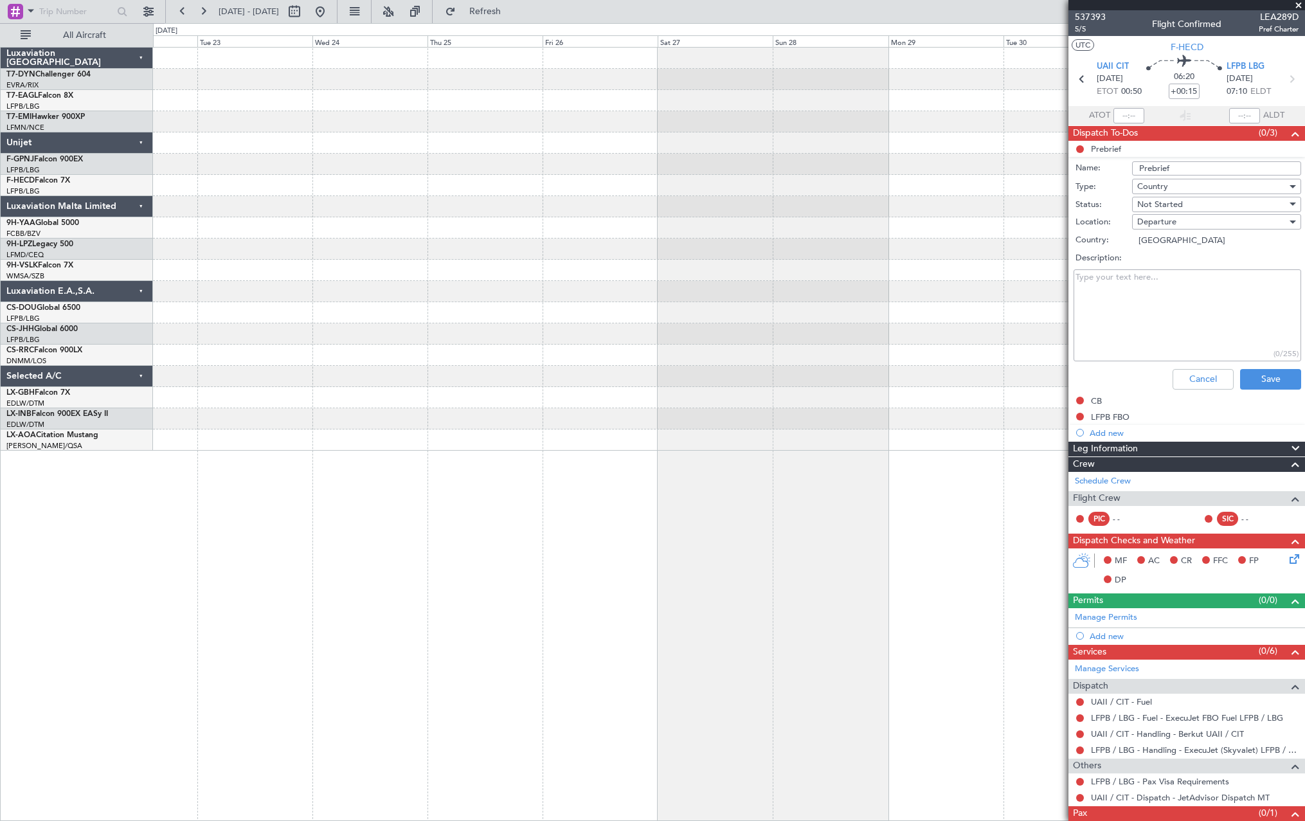
click at [935, 179] on div at bounding box center [729, 249] width 1152 height 403
click at [1147, 147] on fb-app "29 Jan 2026 - 08 Feb 2026 Refresh Quick Links All Aircraft Luxaviation San Mari…" at bounding box center [652, 416] width 1305 height 812
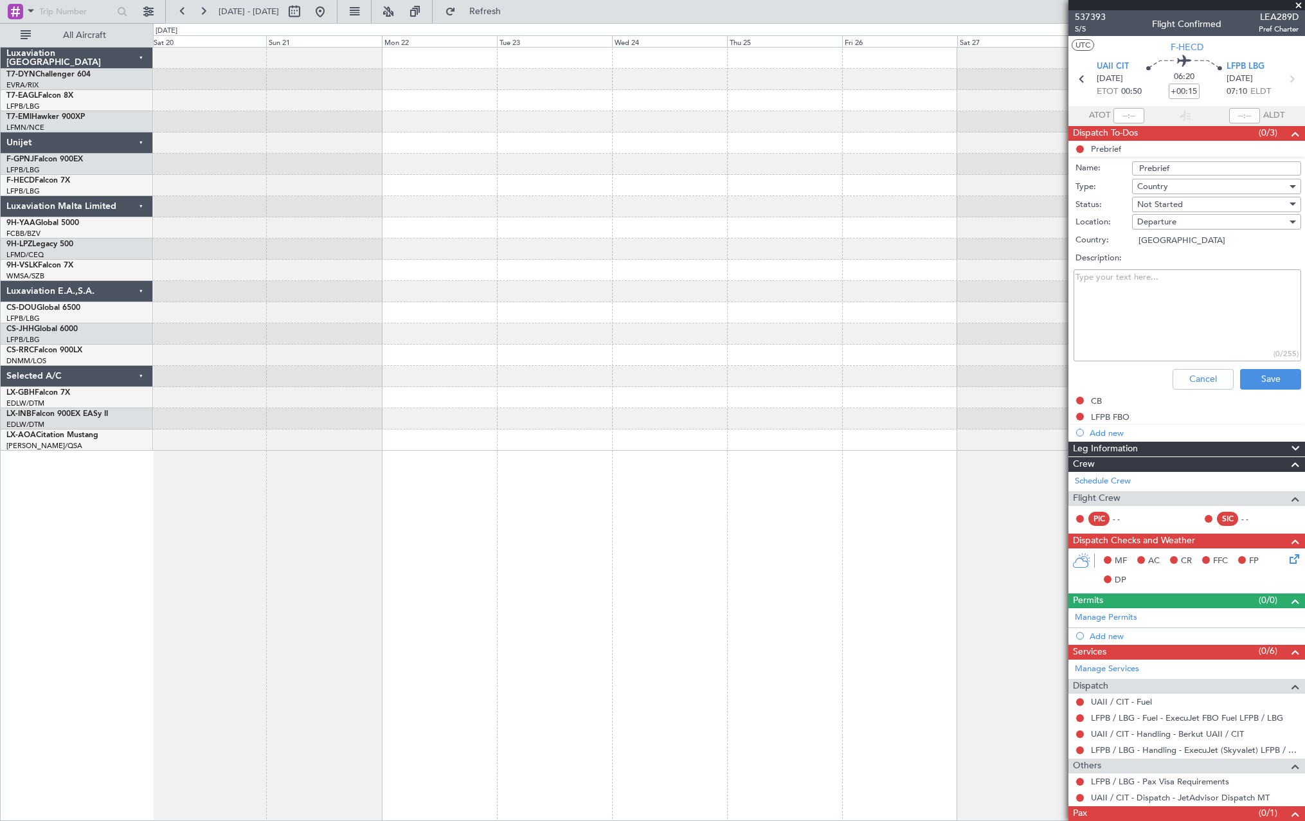
click at [1164, 157] on fb-app "29 Jan 2026 - 08 Feb 2026 Refresh Quick Links All Aircraft Luxaviation San Mari…" at bounding box center [652, 416] width 1305 height 812
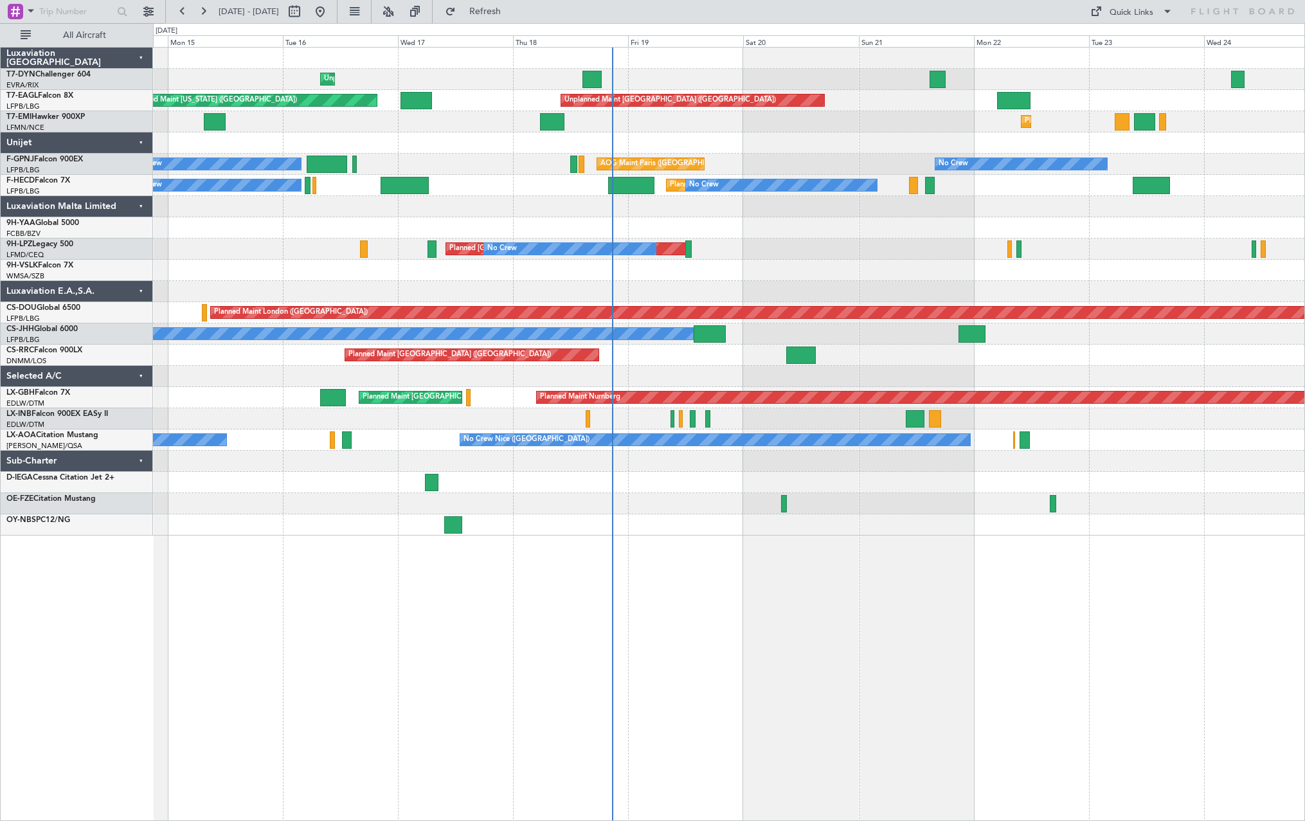
click at [655, 529] on div at bounding box center [729, 524] width 1152 height 21
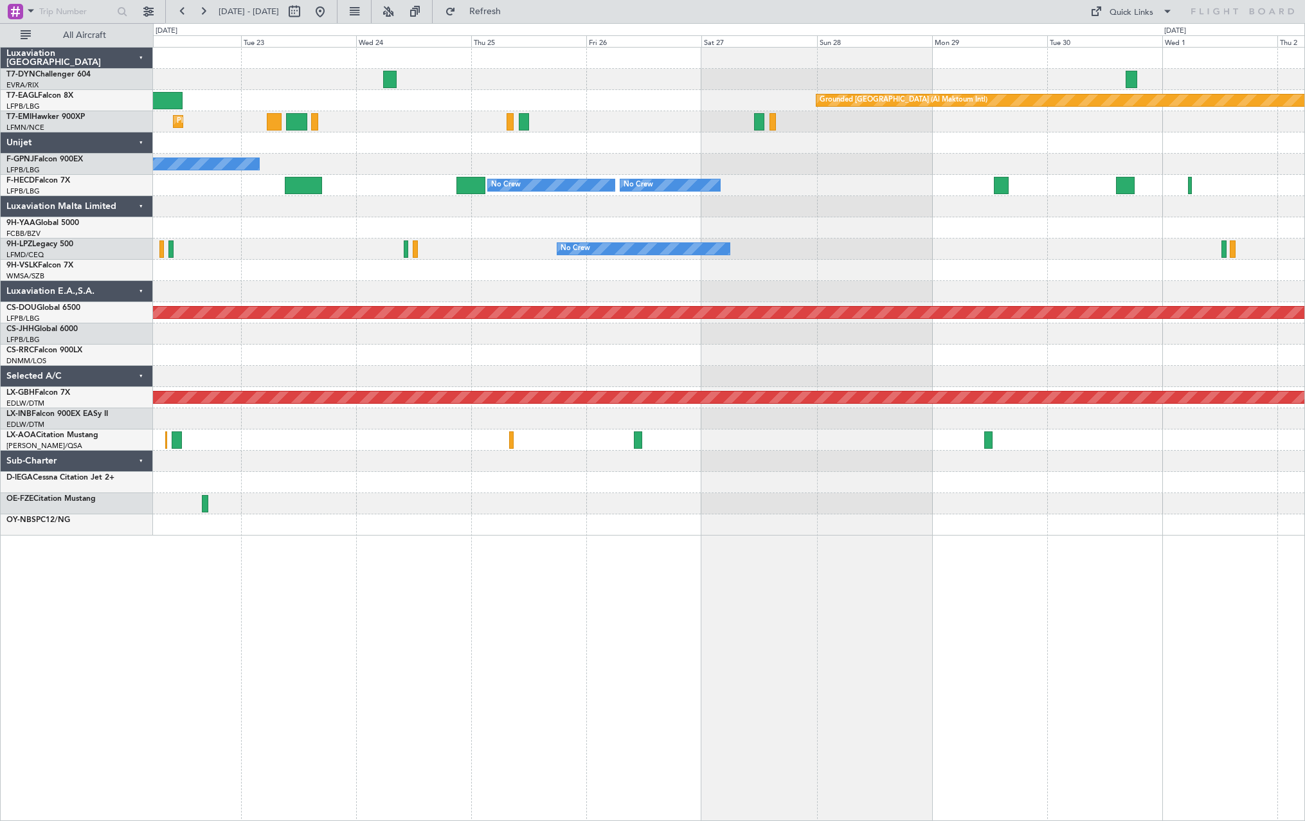
click at [541, 303] on div "Grounded Dubai (Al Maktoum Intl) Unplanned Maint Paris (Le Bourget) Planned Mai…" at bounding box center [729, 292] width 1152 height 488
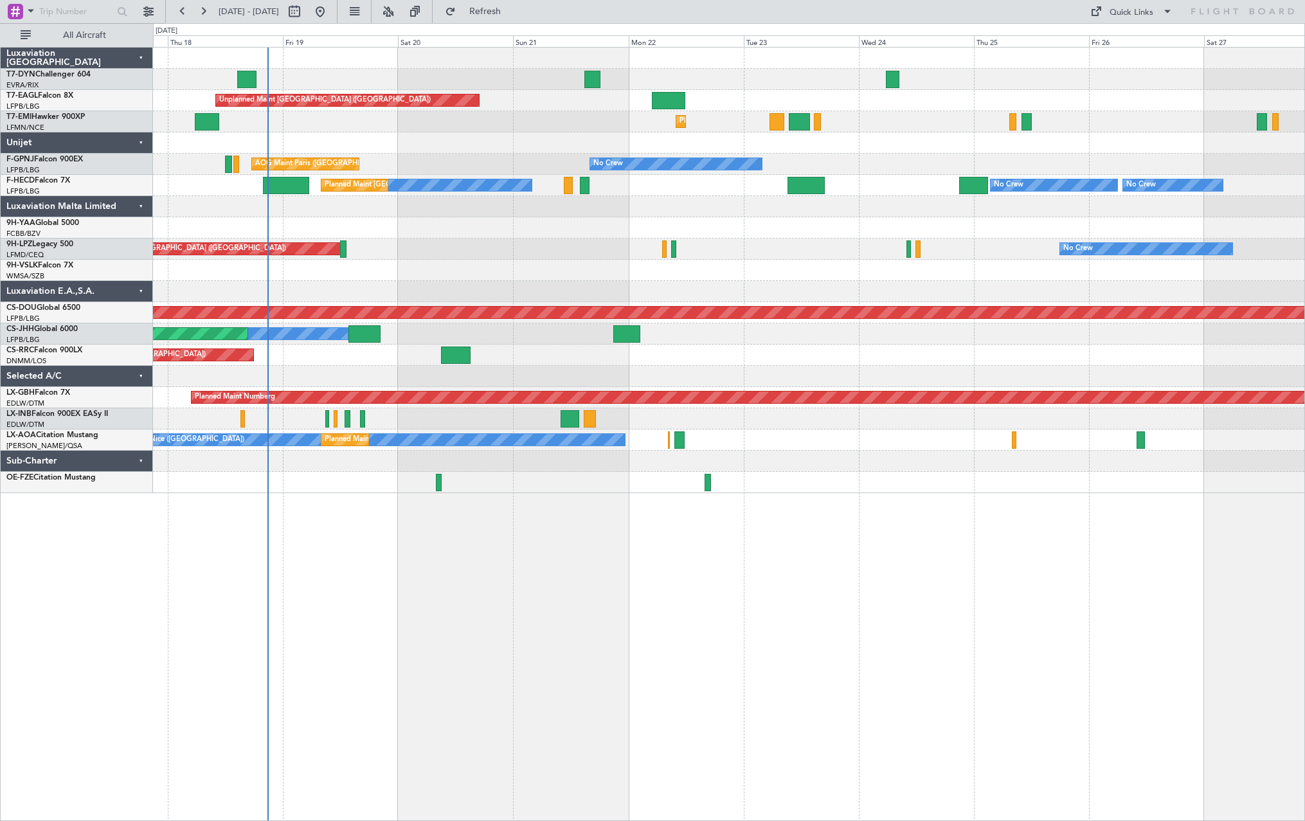
click at [901, 277] on div at bounding box center [729, 270] width 1152 height 21
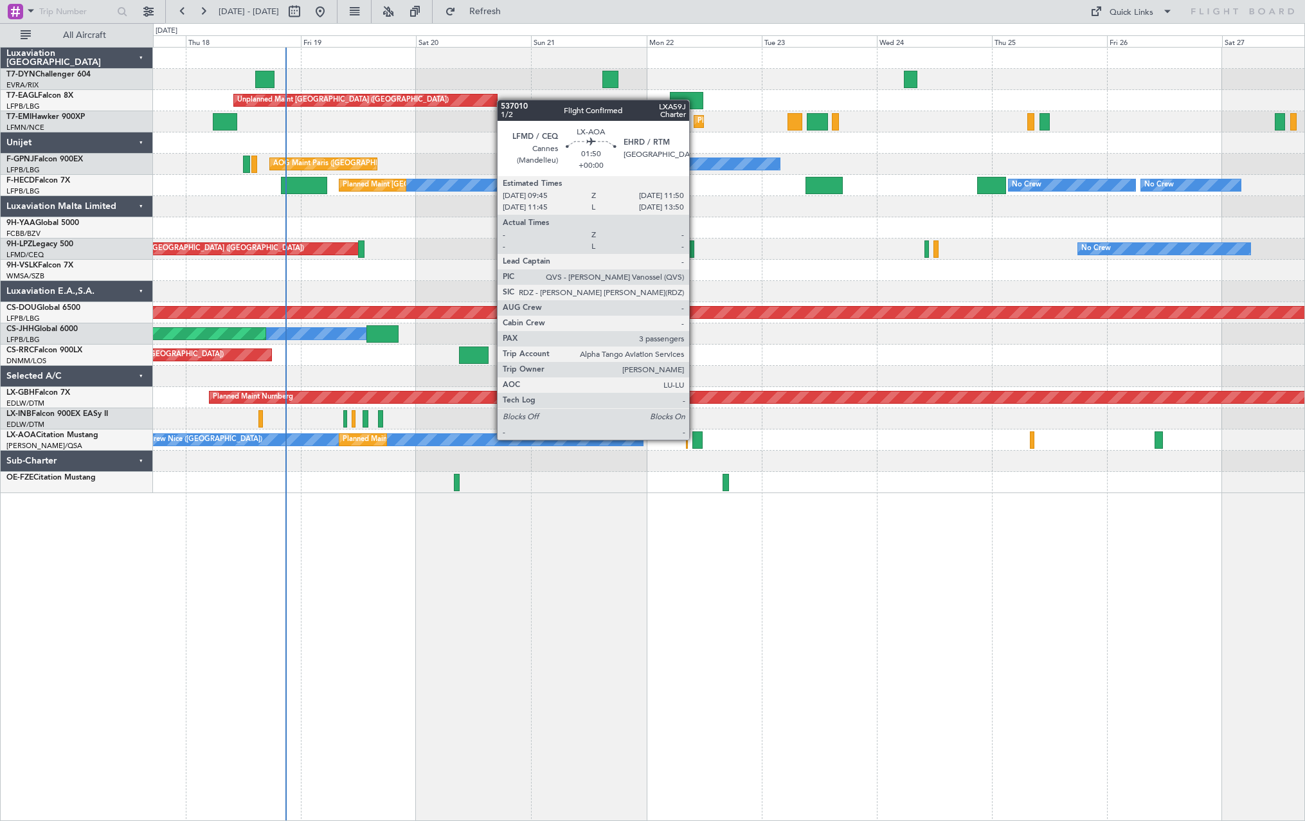
click at [695, 439] on div at bounding box center [698, 439] width 10 height 17
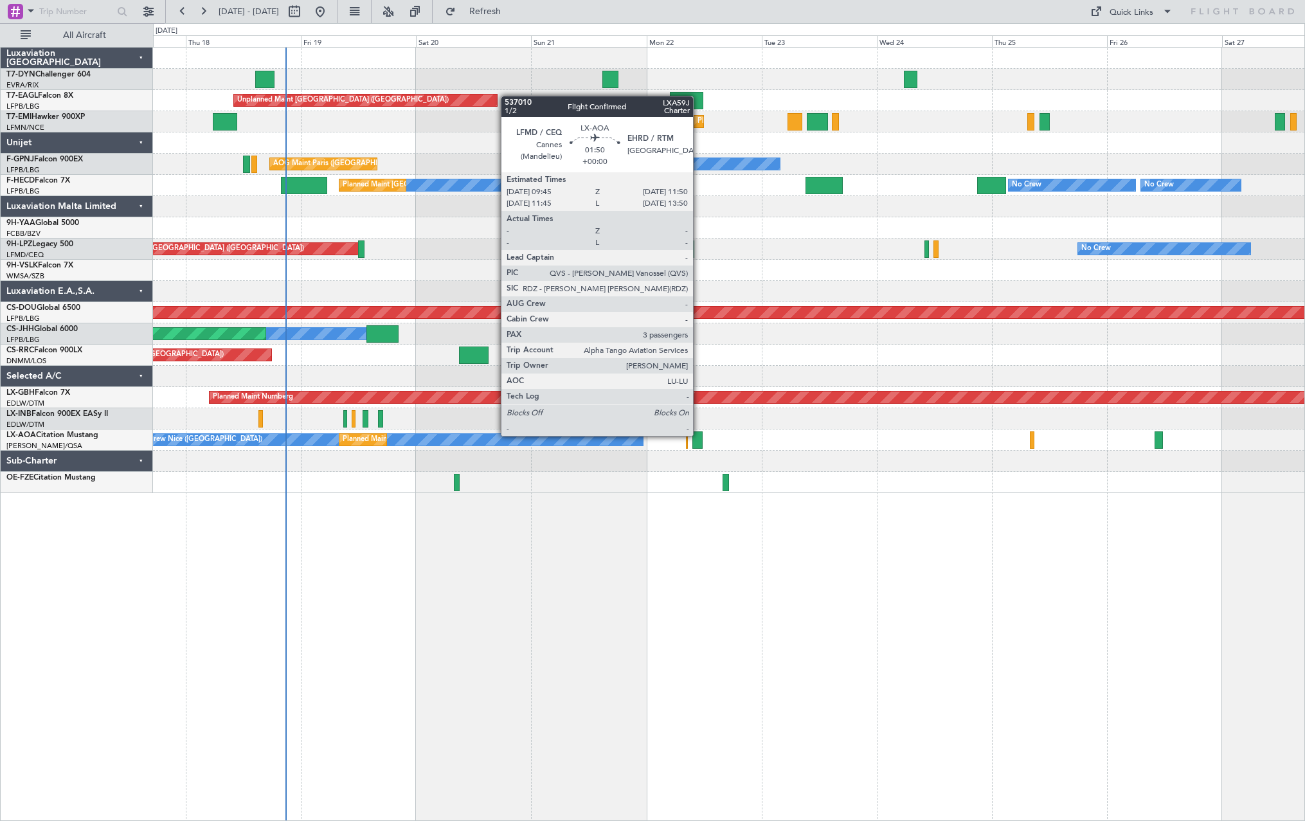
click at [699, 435] on div at bounding box center [698, 439] width 10 height 17
click at [697, 433] on div at bounding box center [698, 439] width 10 height 17
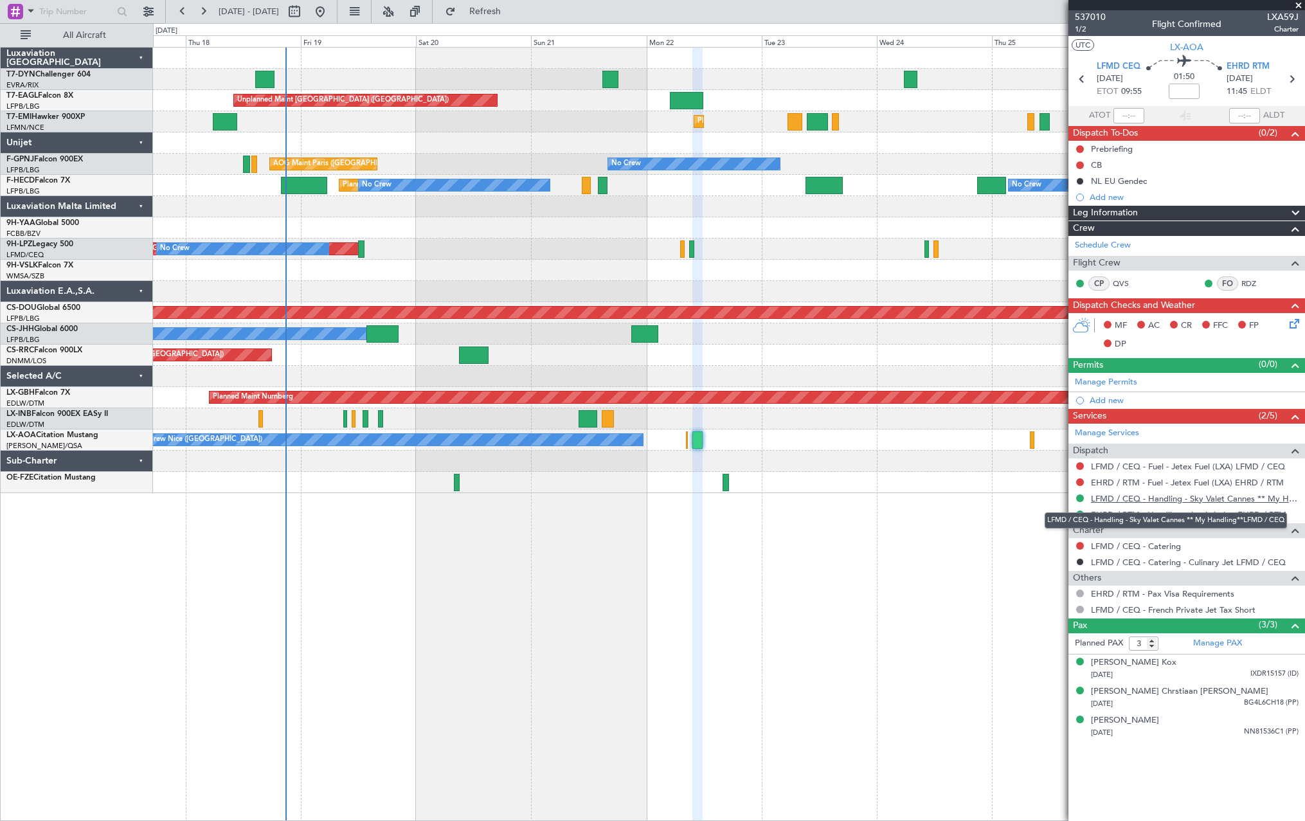
click at [1199, 500] on link "LFMD / CEQ - Handling - Sky Valet Cannes ** My Handling**LFMD / CEQ" at bounding box center [1195, 498] width 208 height 11
click at [754, 439] on div "Planned Maint Nice (Côte d'Azur Airport) No Crew Nice (Côte d'Azur Airport) No …" at bounding box center [729, 440] width 1152 height 21
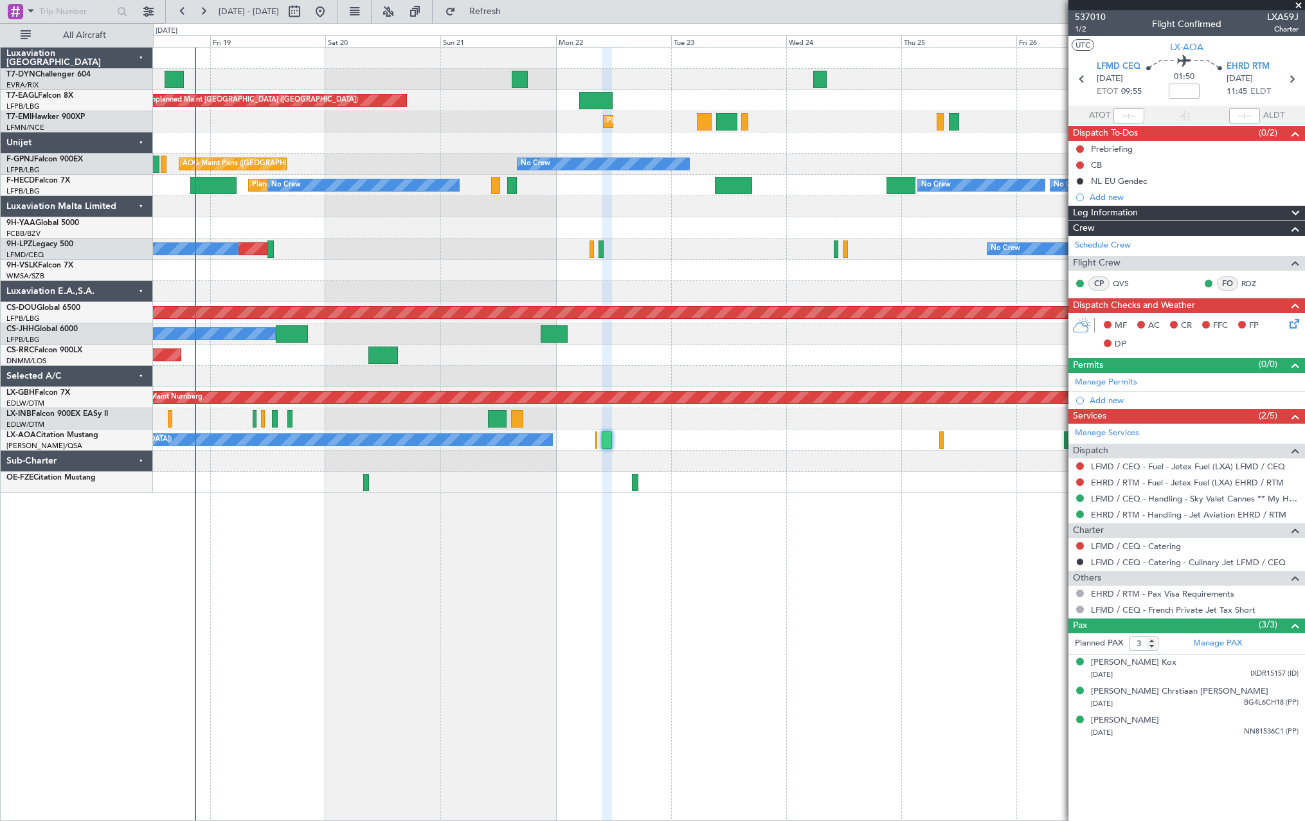
click at [734, 453] on div at bounding box center [729, 461] width 1152 height 21
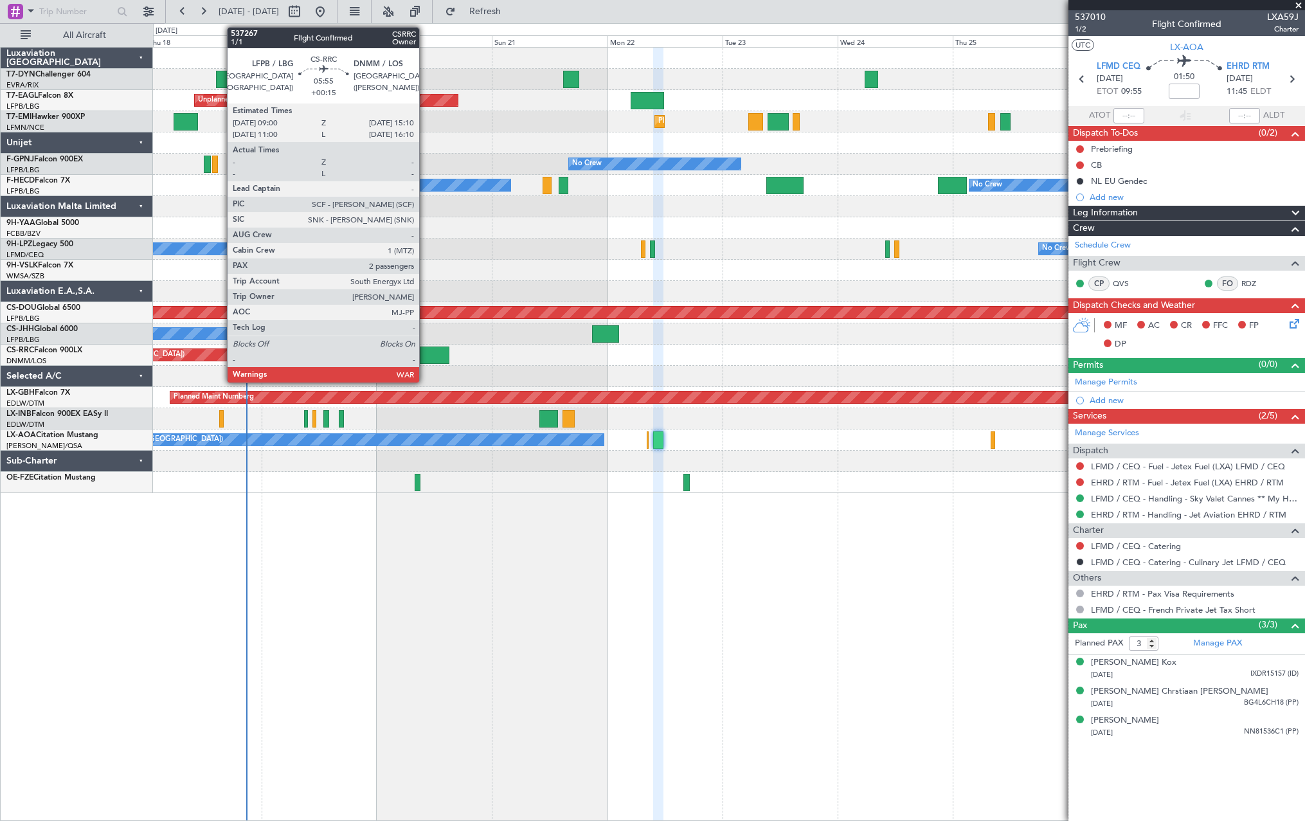
click at [425, 354] on div at bounding box center [435, 355] width 30 height 17
click at [431, 349] on div at bounding box center [435, 355] width 30 height 17
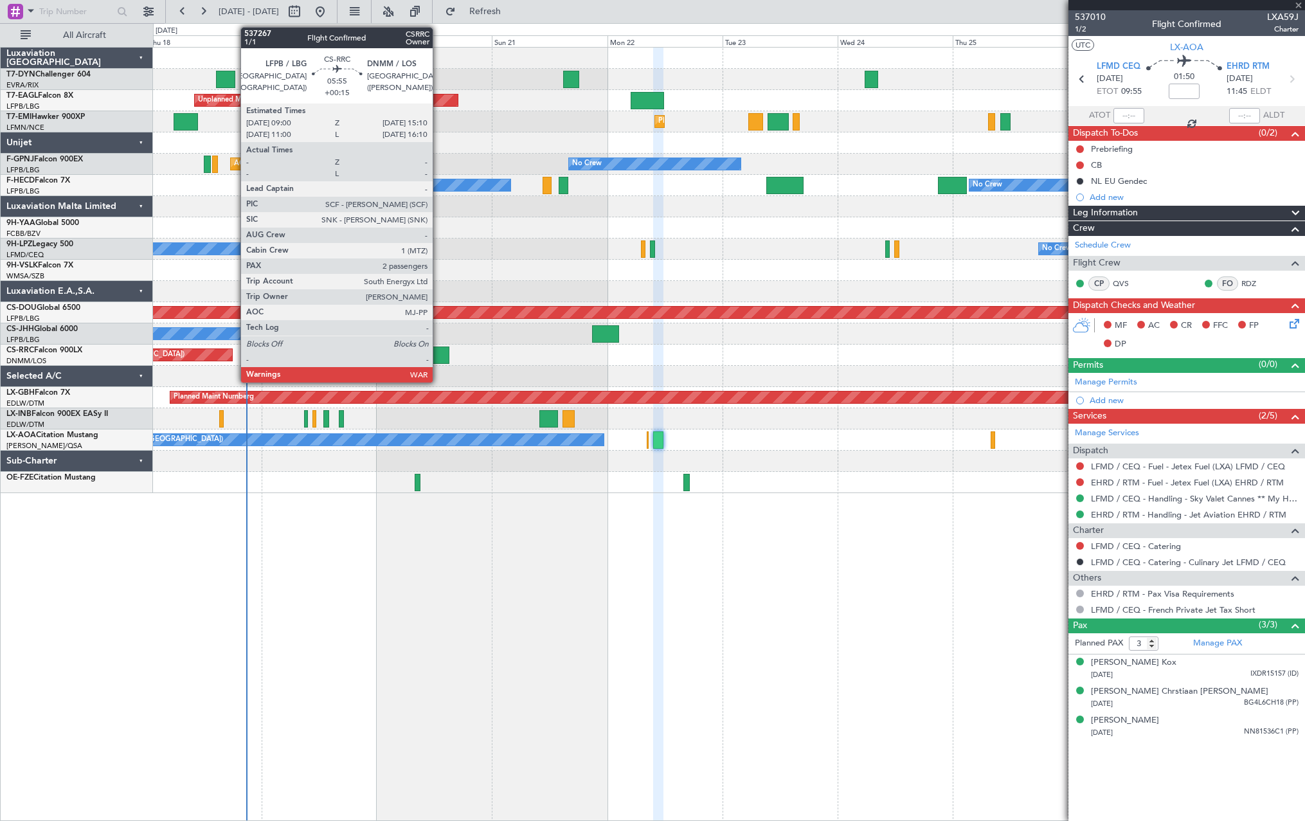
type input "+00:15"
type input "2"
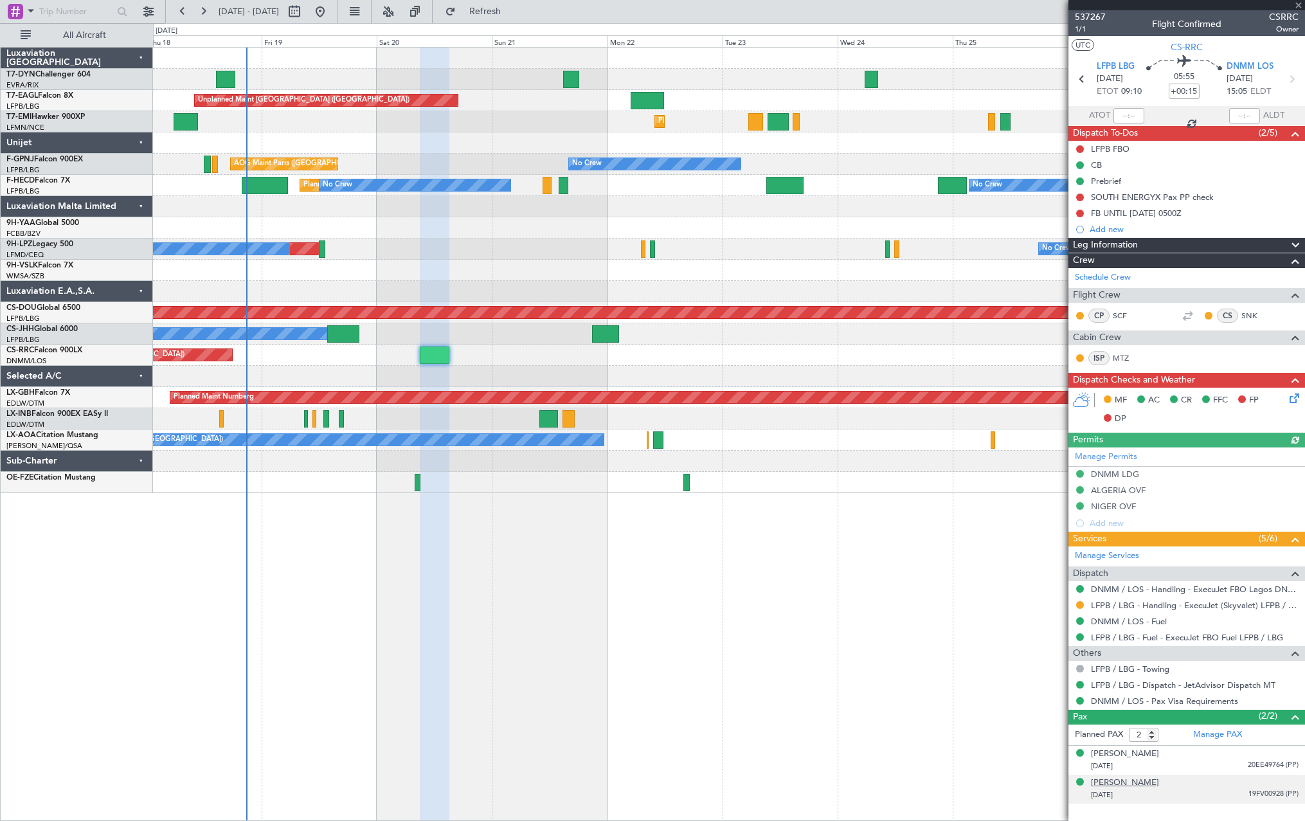
click at [1147, 784] on div "[PERSON_NAME]" at bounding box center [1125, 783] width 68 height 13
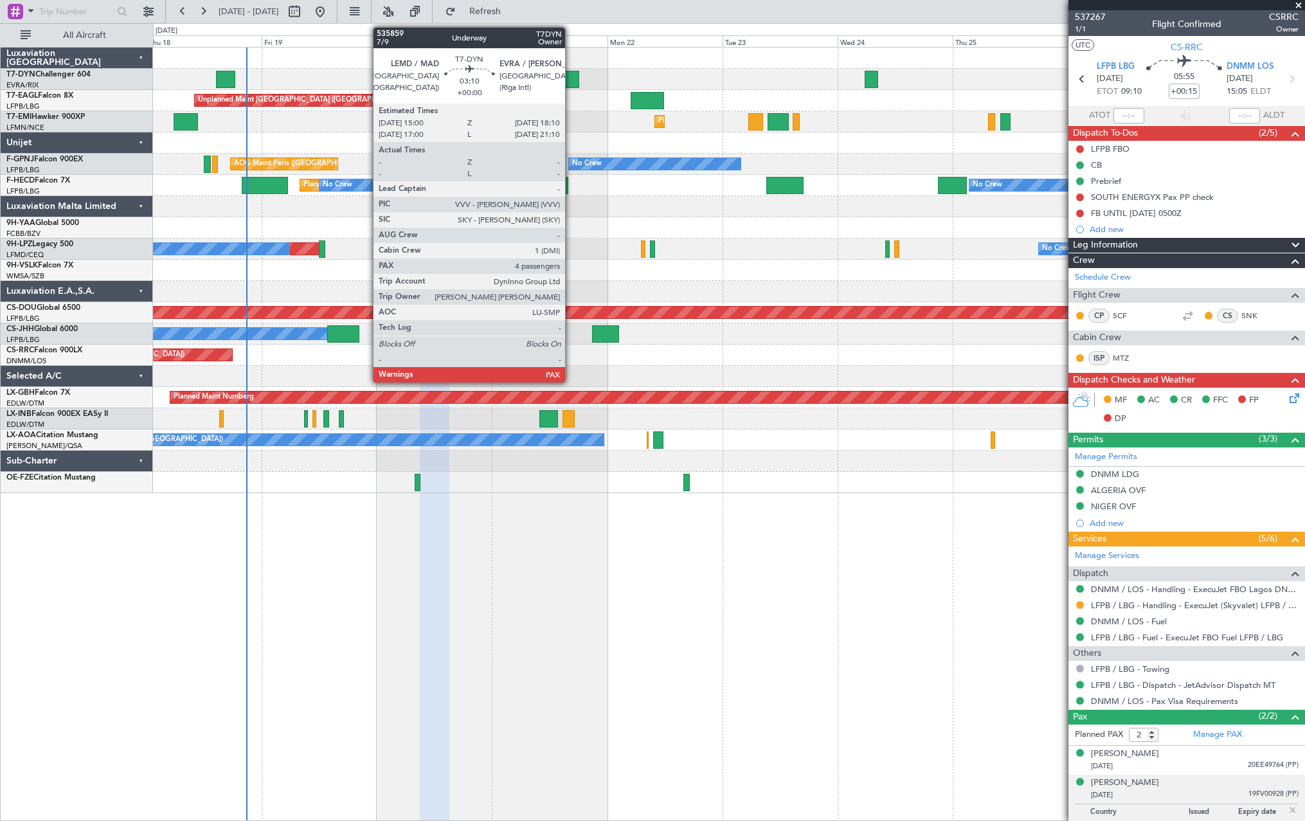
click at [571, 81] on div at bounding box center [570, 79] width 15 height 17
type input "4"
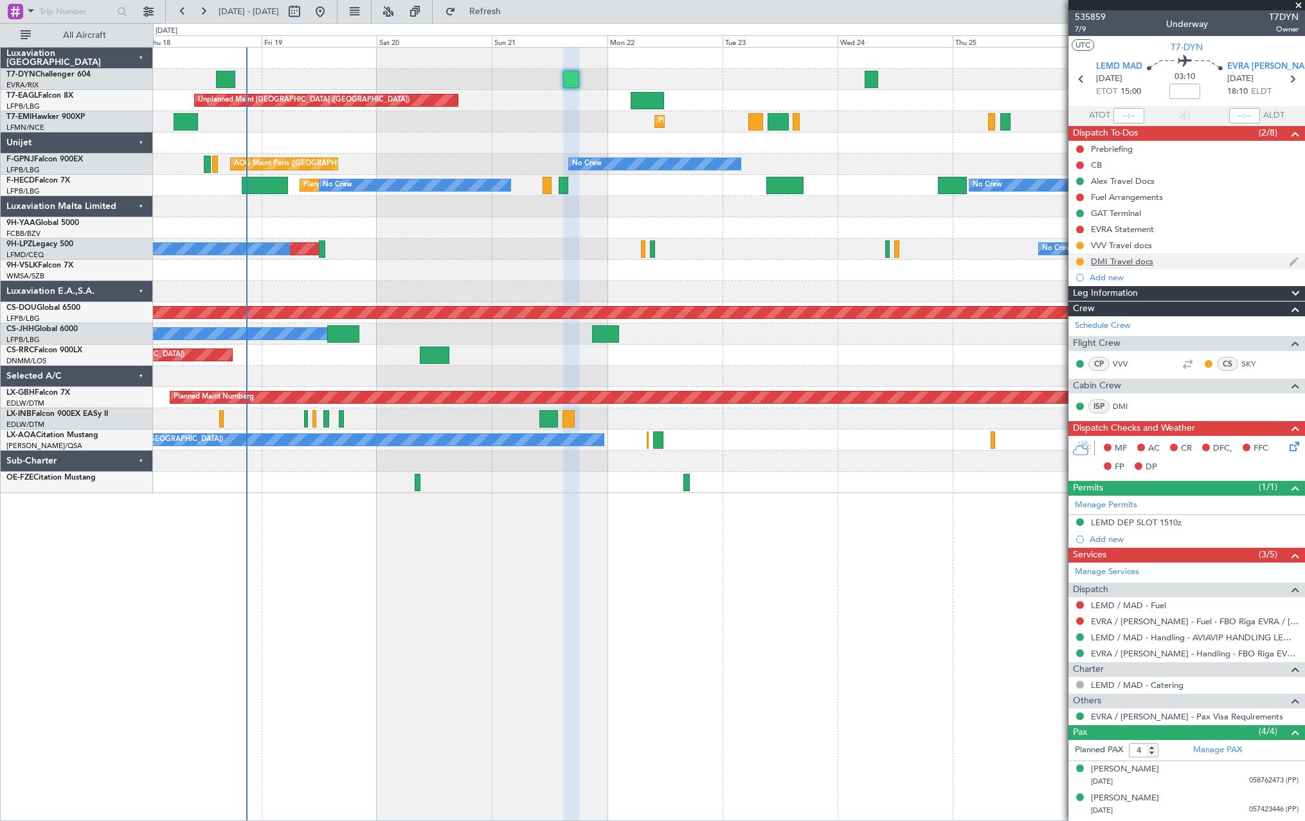
click at [1182, 264] on div "DMI Travel docs" at bounding box center [1187, 261] width 237 height 16
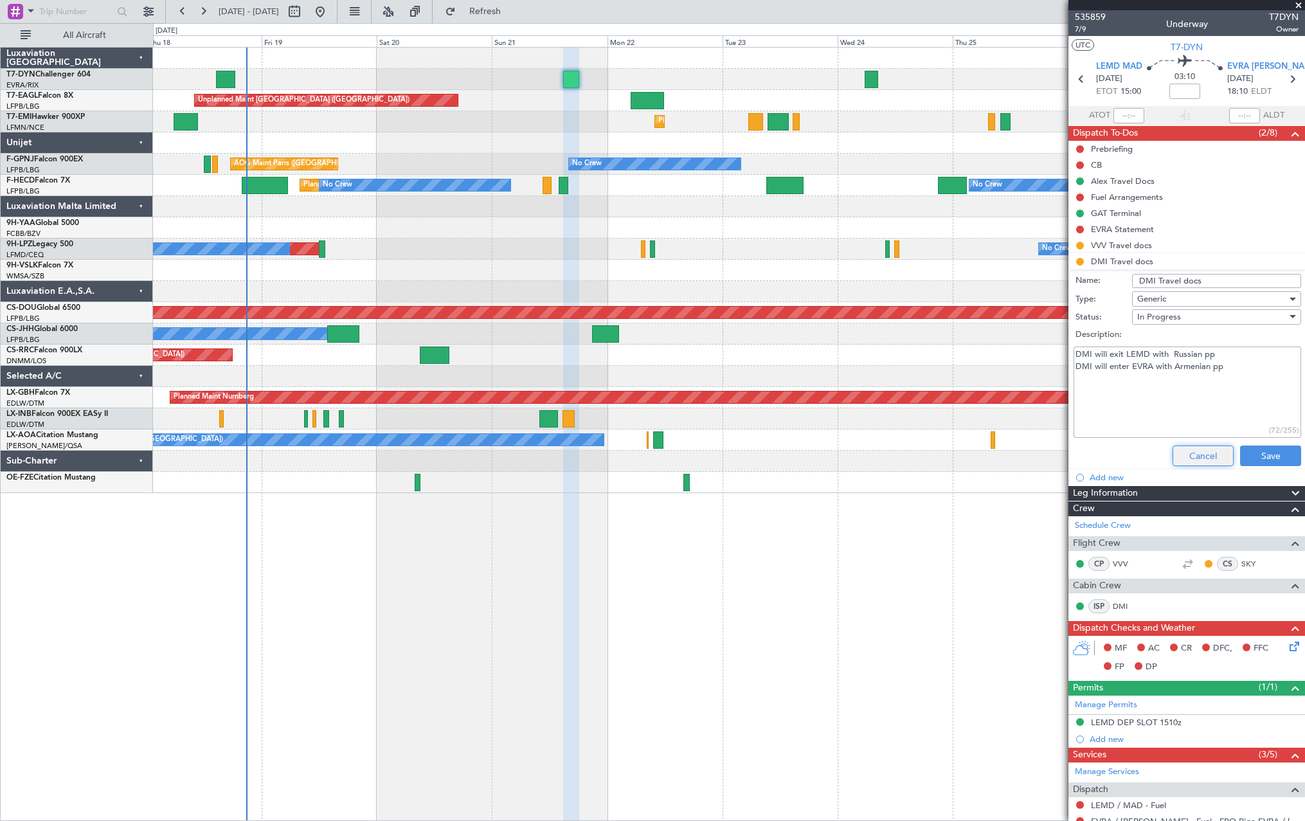
click at [1190, 460] on button "Cancel" at bounding box center [1203, 456] width 61 height 21
click at [1190, 639] on div "MF AC CR DFC, FFC FP DP" at bounding box center [1192, 658] width 189 height 38
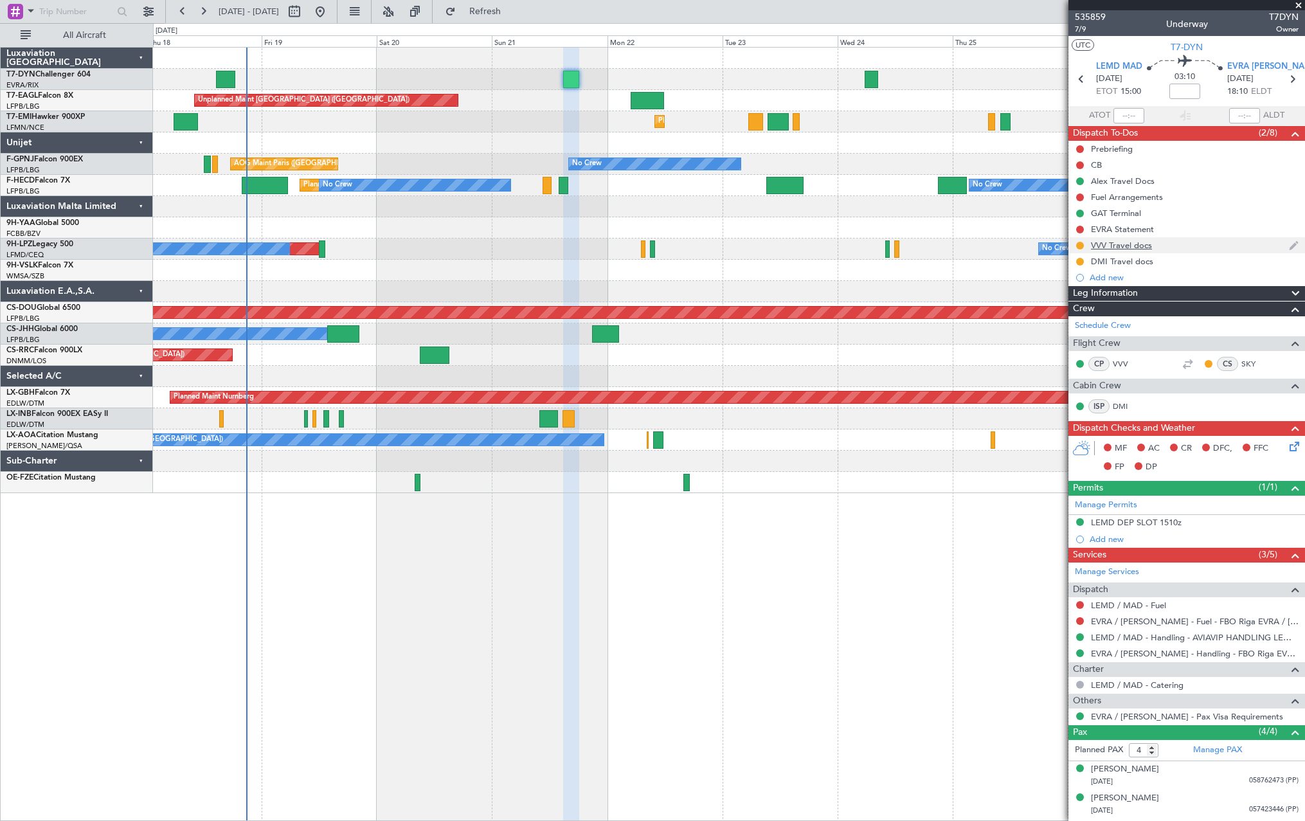
click at [1183, 249] on div "VVV Travel docs" at bounding box center [1187, 245] width 237 height 16
click at [1183, 249] on li "VVV Travel docs" at bounding box center [1187, 245] width 237 height 16
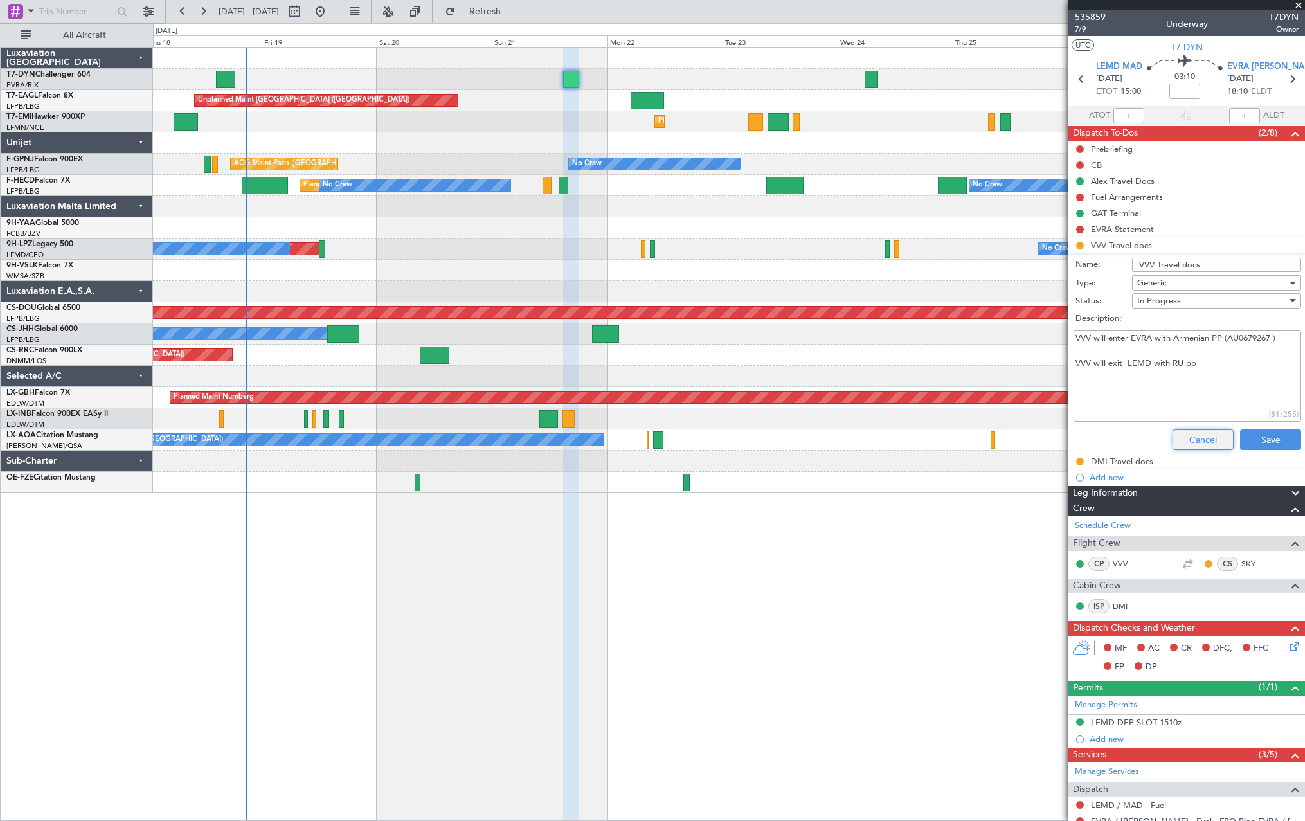
click at [1197, 437] on button "Cancel" at bounding box center [1203, 440] width 61 height 21
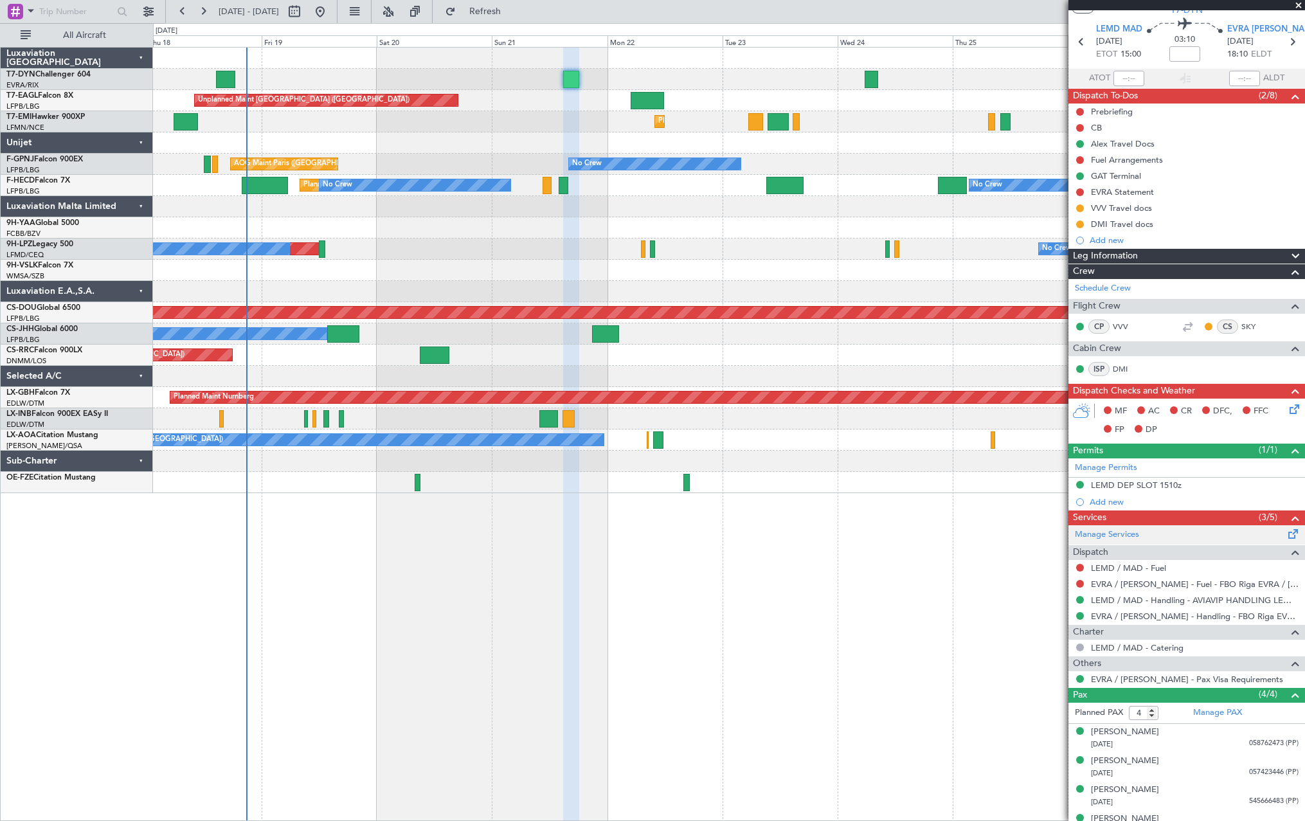
scroll to position [55, 0]
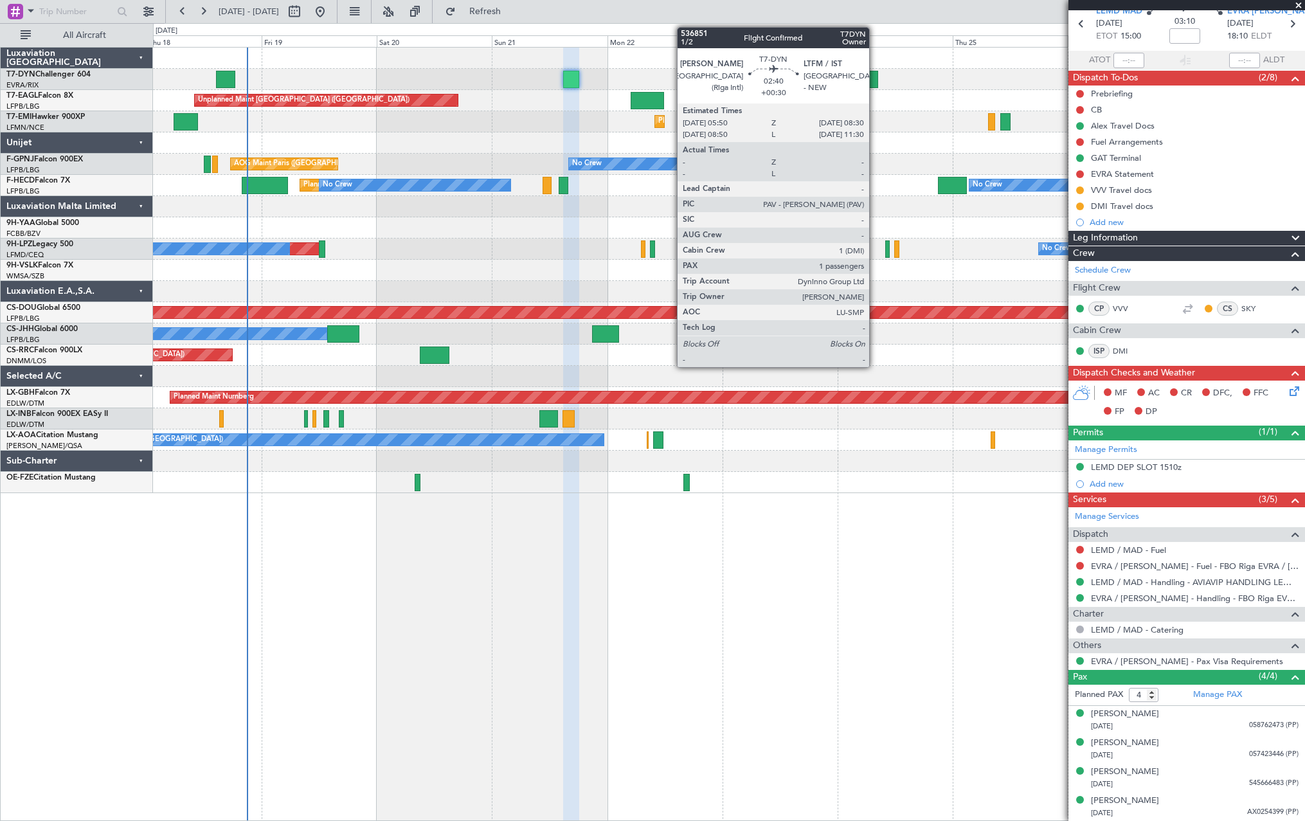
click at [875, 77] on div at bounding box center [871, 79] width 13 height 17
type input "+00:30"
type input "1"
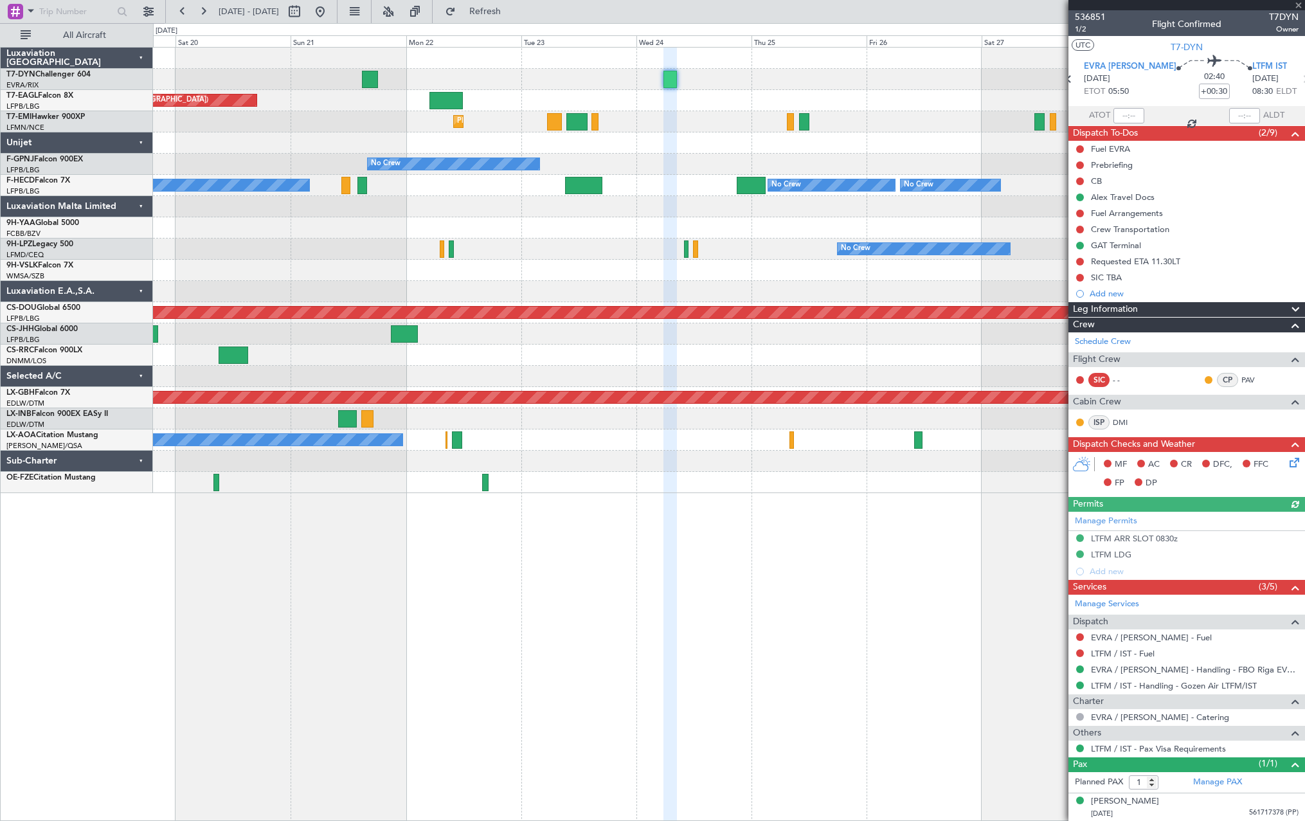
click at [691, 114] on div "Planned Maint [GEOGRAPHIC_DATA]" at bounding box center [729, 121] width 1152 height 21
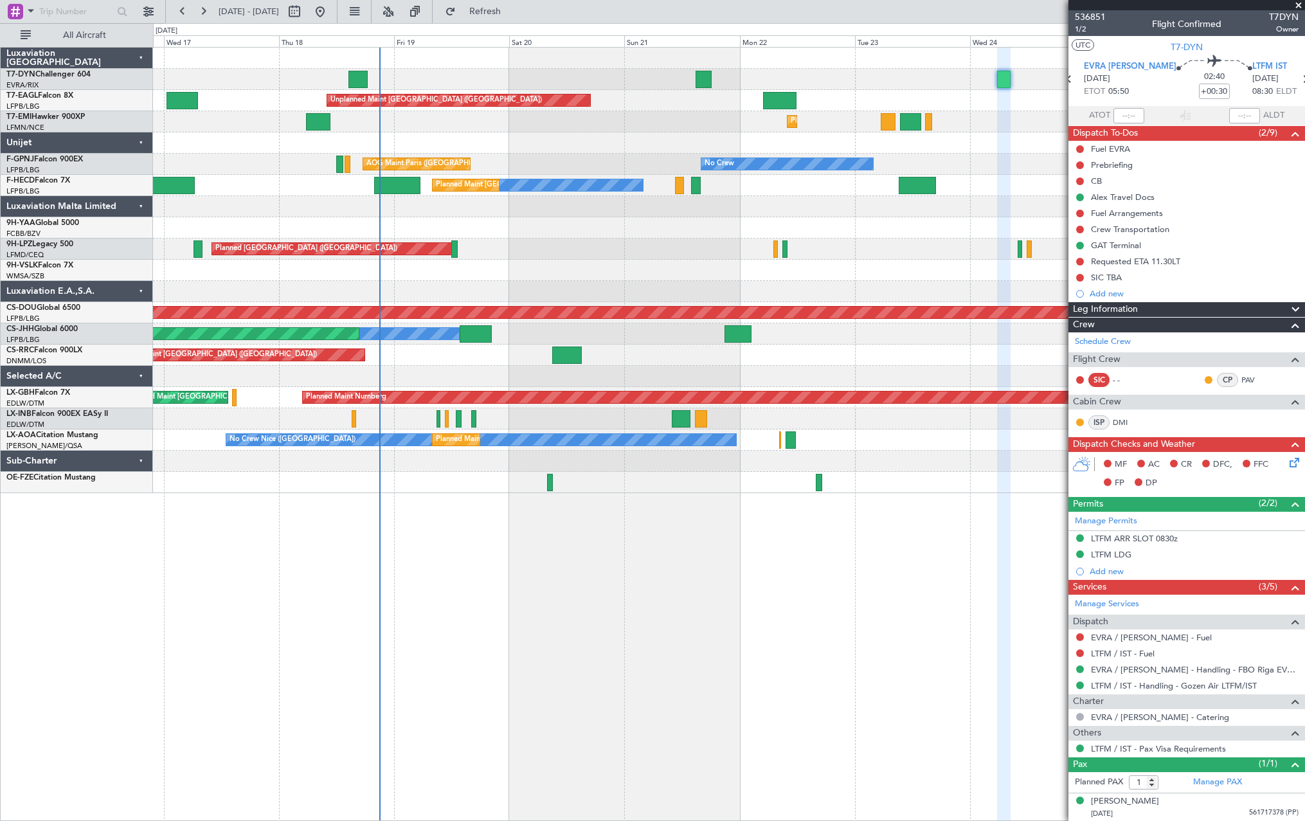
click at [846, 84] on div "Unplanned Maint [GEOGRAPHIC_DATA] (Riga Intl)" at bounding box center [729, 79] width 1152 height 21
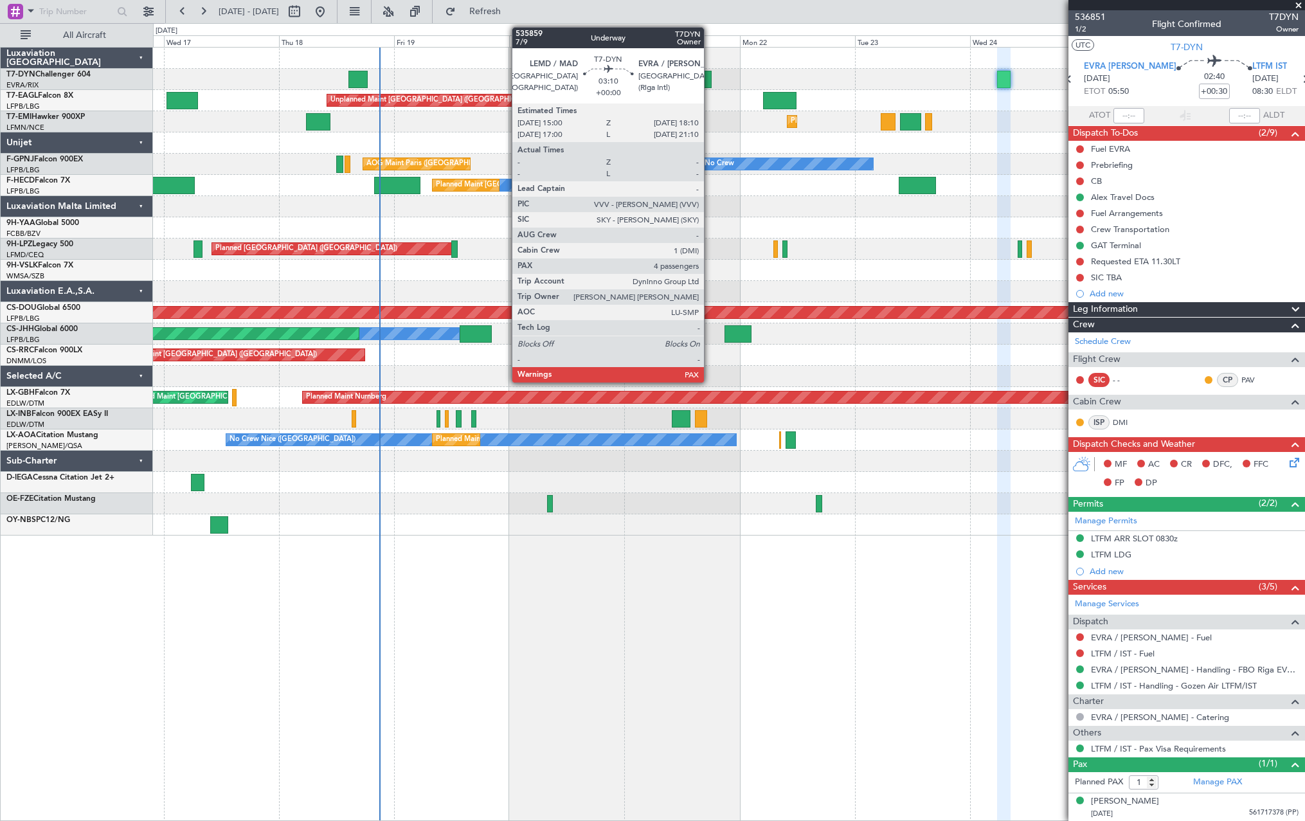
click at [710, 73] on div at bounding box center [703, 79] width 15 height 17
type input "4"
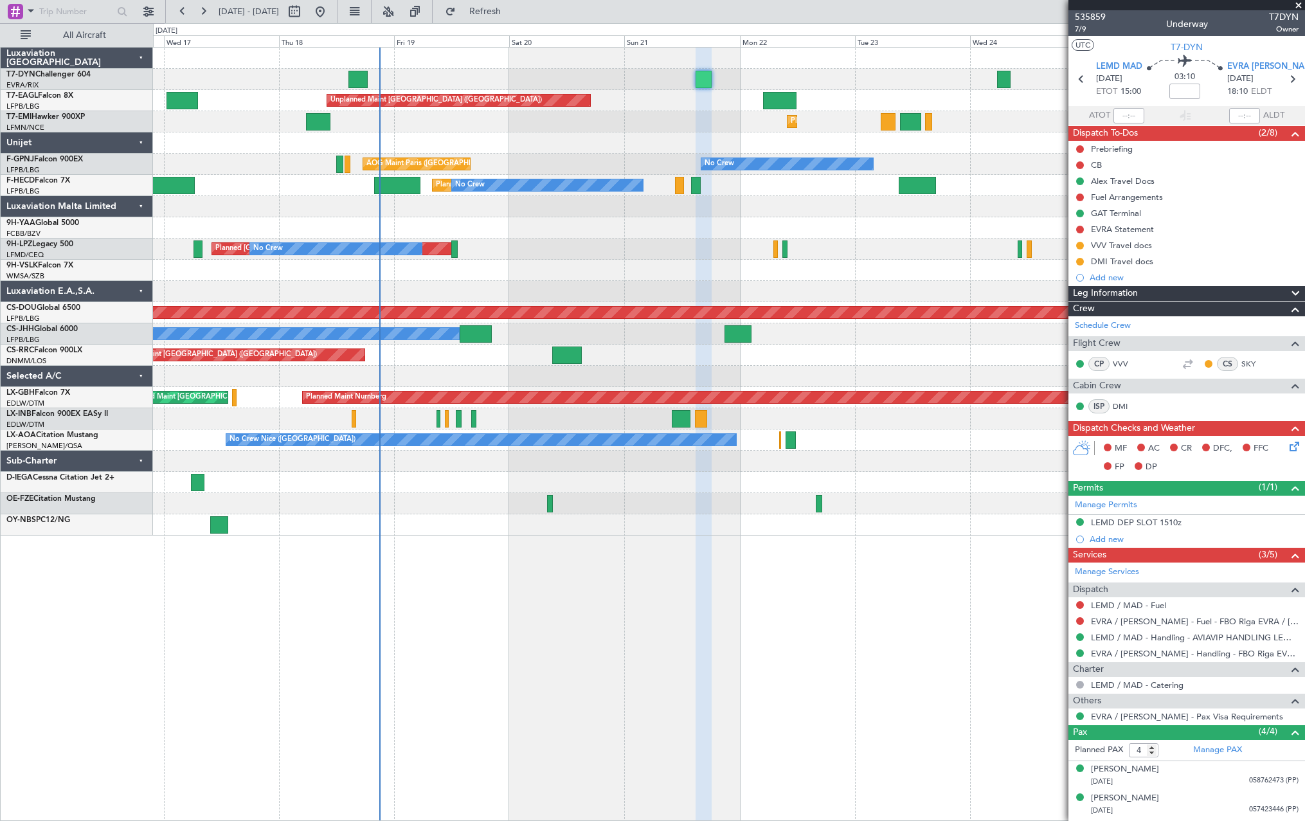
click at [1287, 445] on icon at bounding box center [1292, 444] width 10 height 10
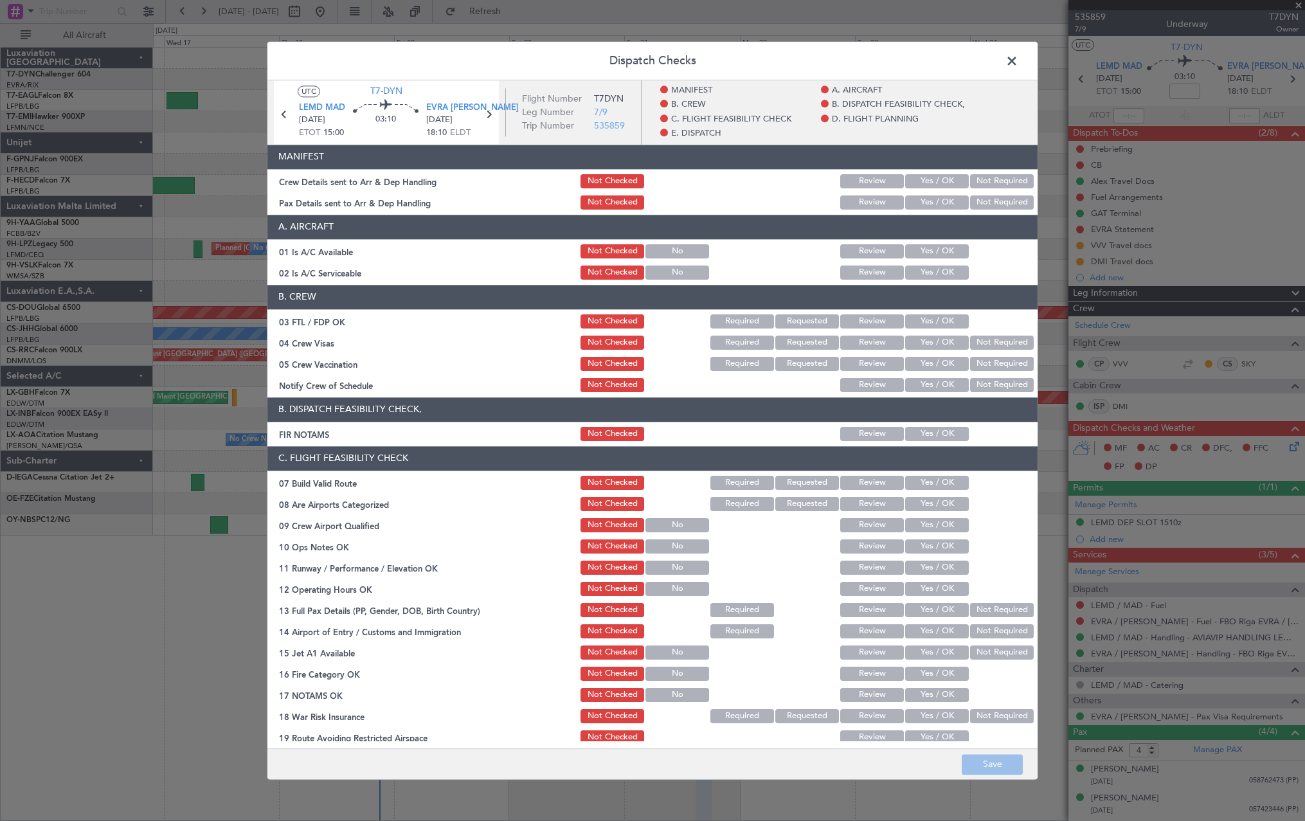
click at [1019, 56] on span at bounding box center [1019, 64] width 0 height 26
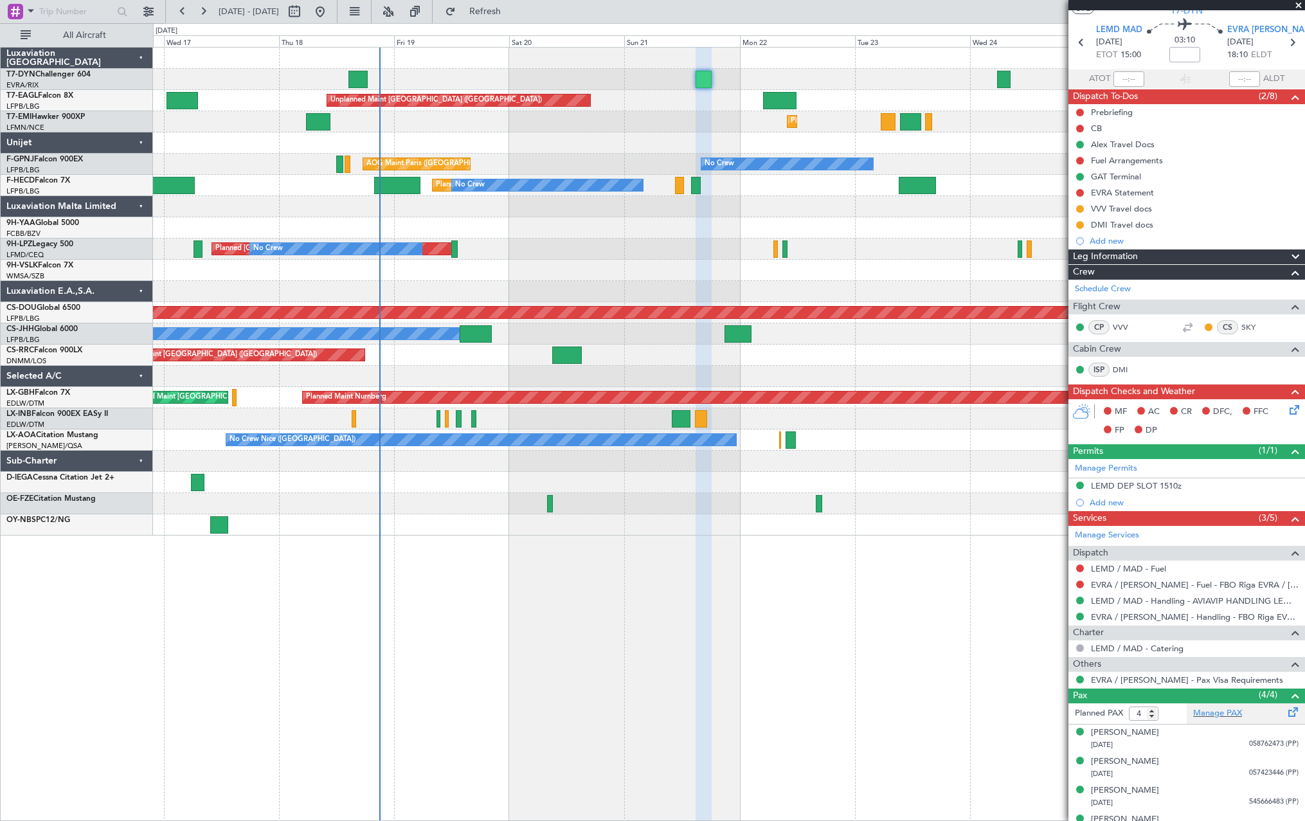
scroll to position [55, 0]
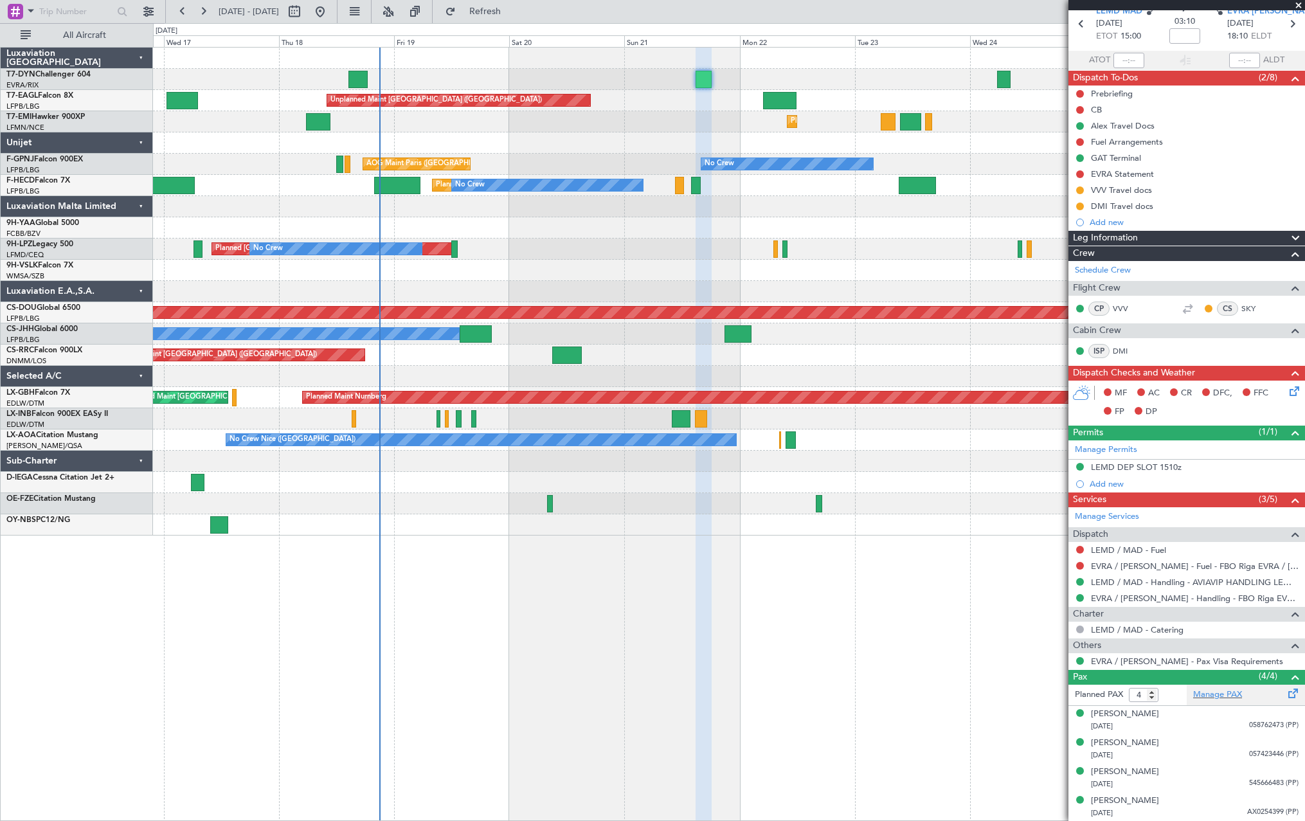
click at [1273, 688] on div "Manage PAX" at bounding box center [1246, 695] width 118 height 21
click at [1286, 271] on span at bounding box center [1293, 267] width 15 height 10
click at [512, 10] on span "Refresh" at bounding box center [485, 11] width 54 height 9
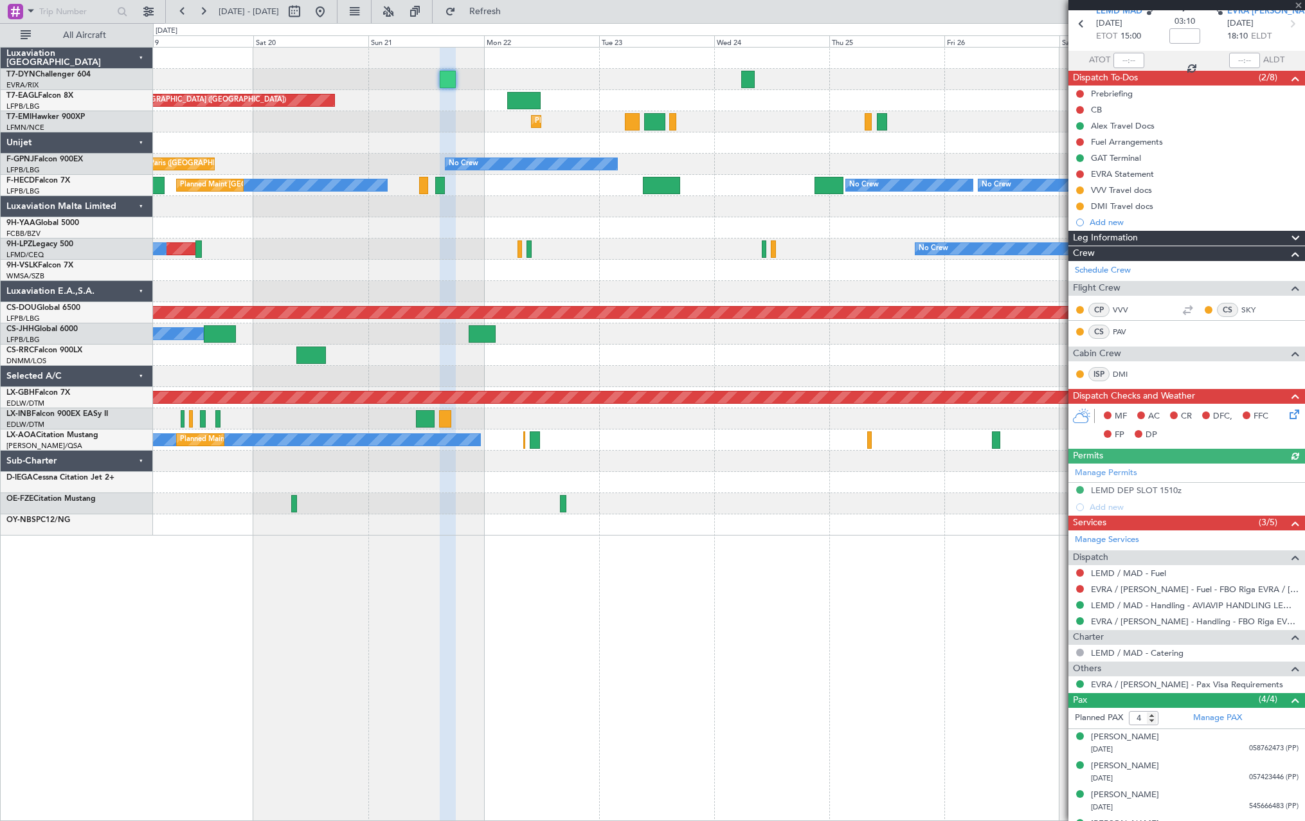
click at [588, 134] on div "Unplanned Maint Paris (Le Bourget) Grounded Dubai (Al Maktoum Intl) Planned Mai…" at bounding box center [729, 292] width 1152 height 488
click at [512, 10] on span "Refresh" at bounding box center [485, 11] width 54 height 9
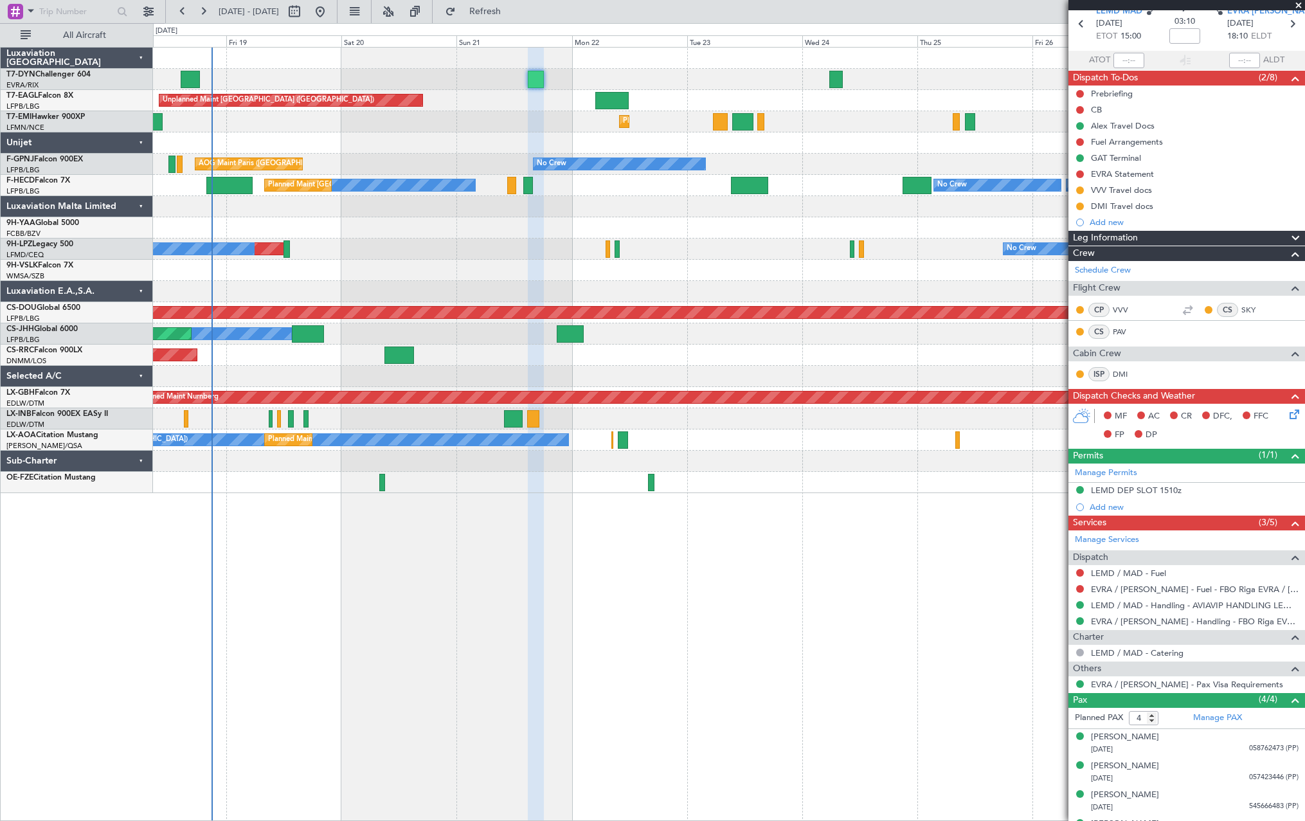
click at [514, 131] on div "Planned Maint [GEOGRAPHIC_DATA]" at bounding box center [729, 121] width 1152 height 21
click at [1286, 269] on span at bounding box center [1293, 267] width 15 height 10
click at [515, 23] on div "Unplanned Maint Riga (Riga Intl) Unplanned Maint Paris (Le Bourget) Grounded Du…" at bounding box center [652, 422] width 1305 height 798
click at [512, 14] on span "Refresh" at bounding box center [485, 11] width 54 height 9
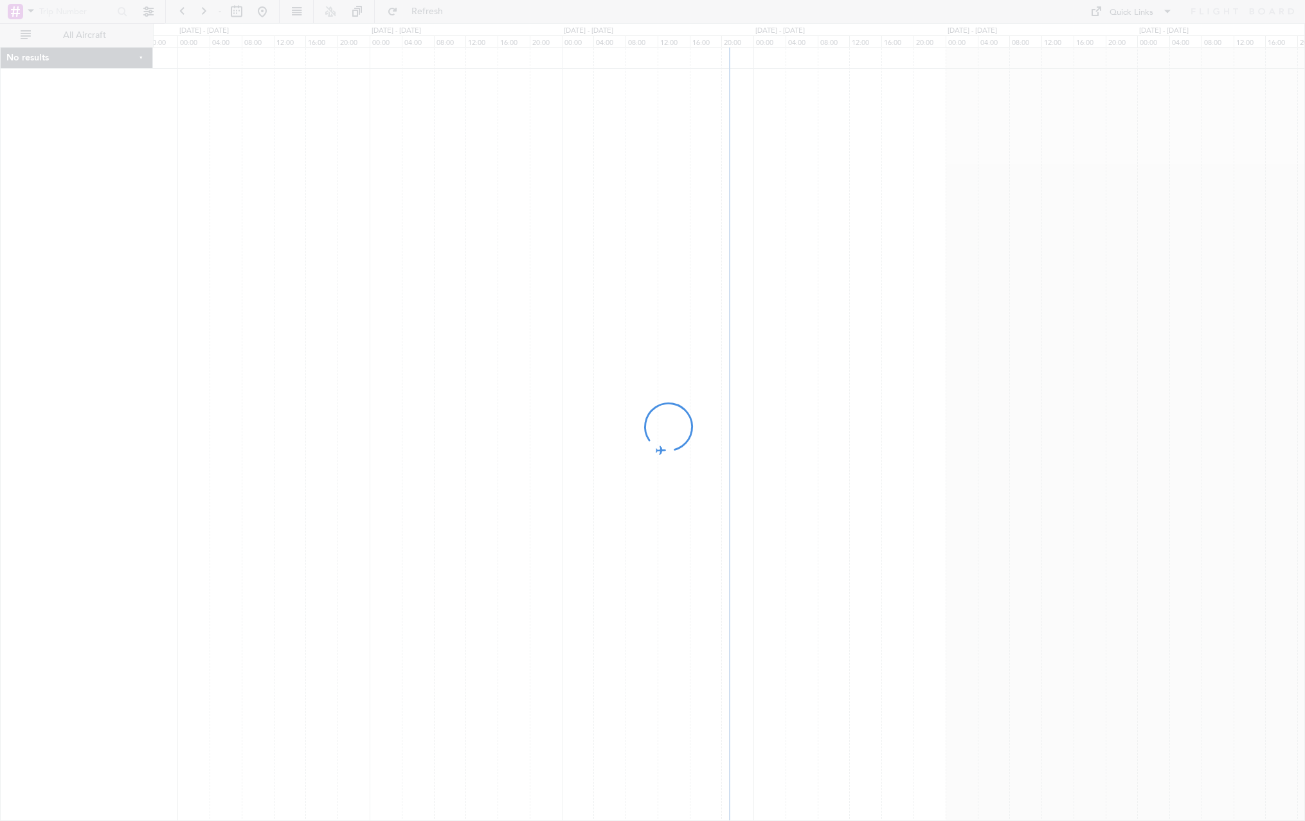
drag, startPoint x: 992, startPoint y: 292, endPoint x: 691, endPoint y: 323, distance: 303.2
click at [694, 323] on div at bounding box center [652, 410] width 1305 height 821
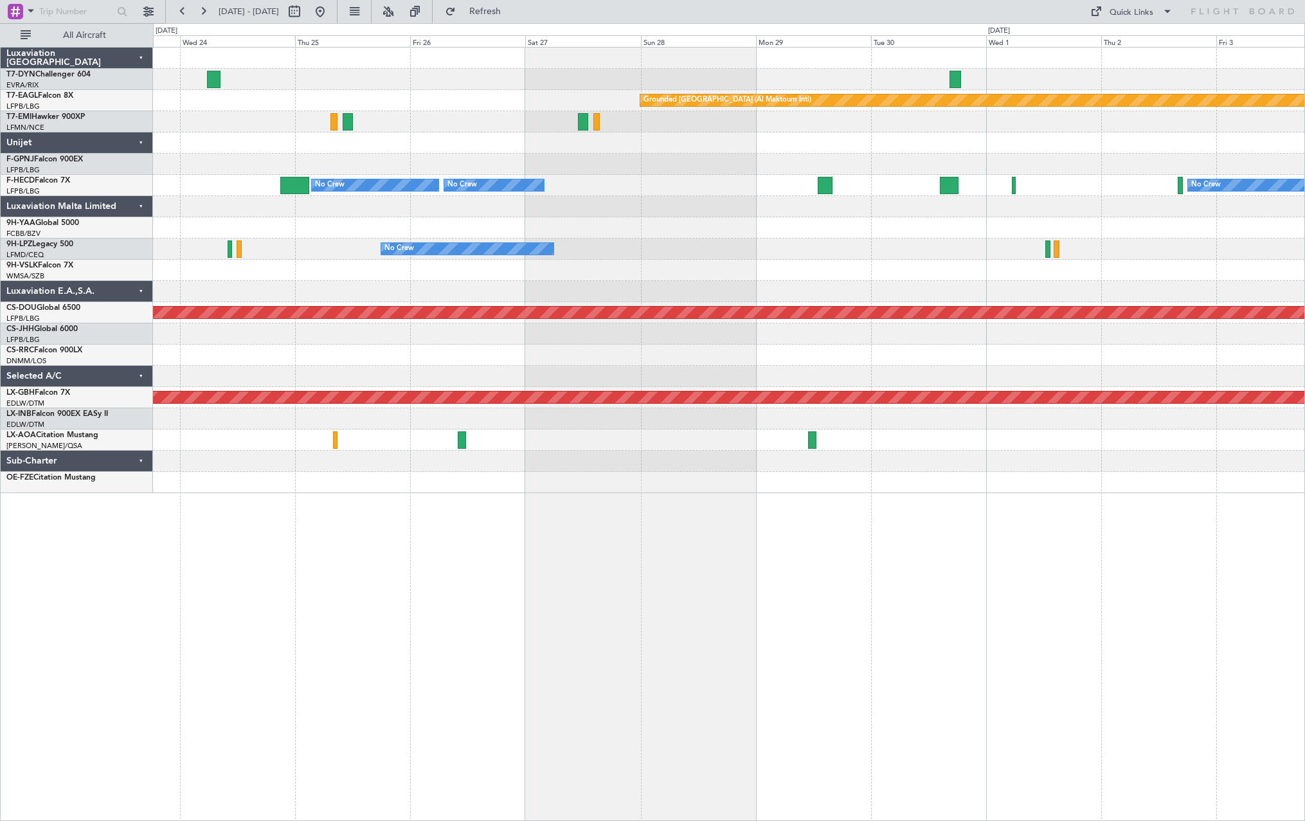
click at [728, 274] on div "Grounded [GEOGRAPHIC_DATA] (Al Maktoum Intl) Planned Maint [GEOGRAPHIC_DATA] No…" at bounding box center [729, 271] width 1152 height 446
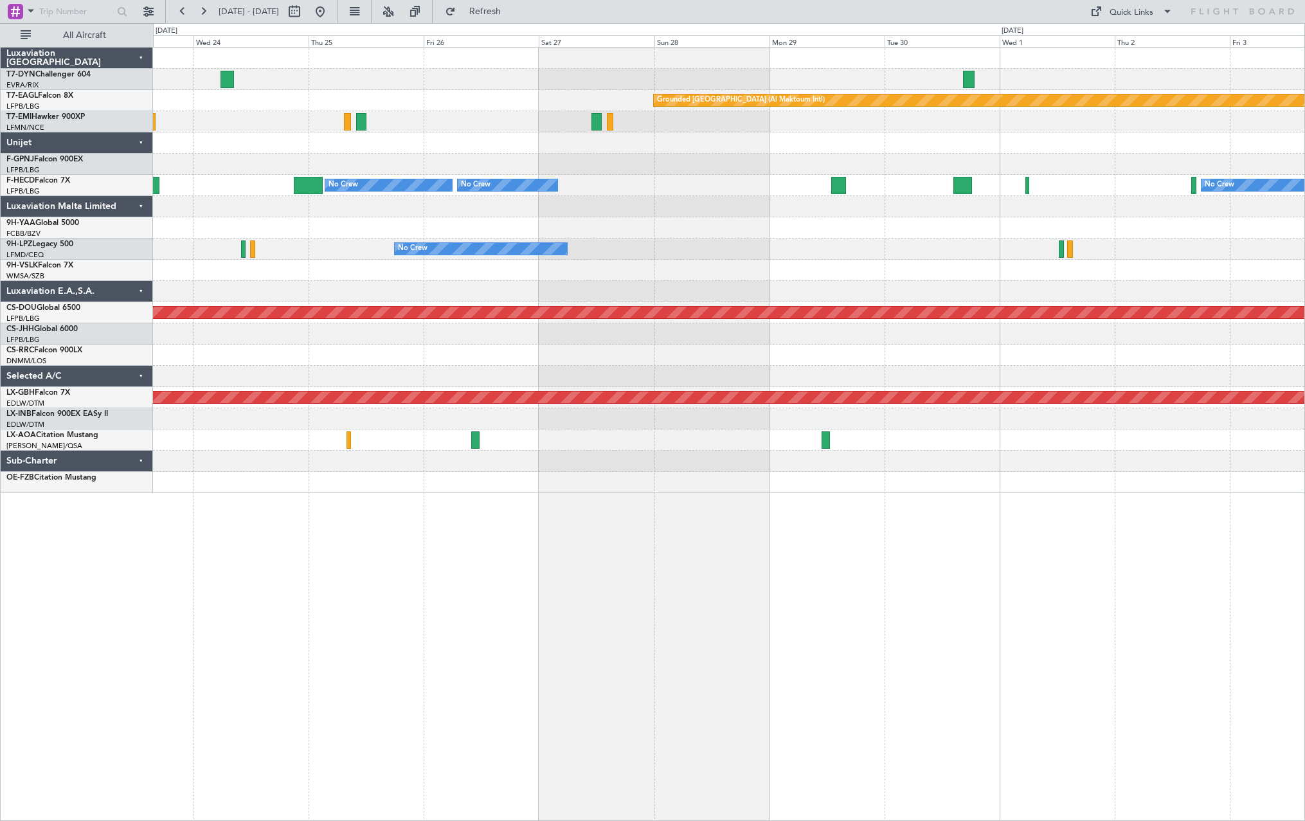
click at [1224, 241] on div "Grounded [GEOGRAPHIC_DATA] (Al Maktoum Intl) Planned Maint [GEOGRAPHIC_DATA] No…" at bounding box center [729, 271] width 1152 height 446
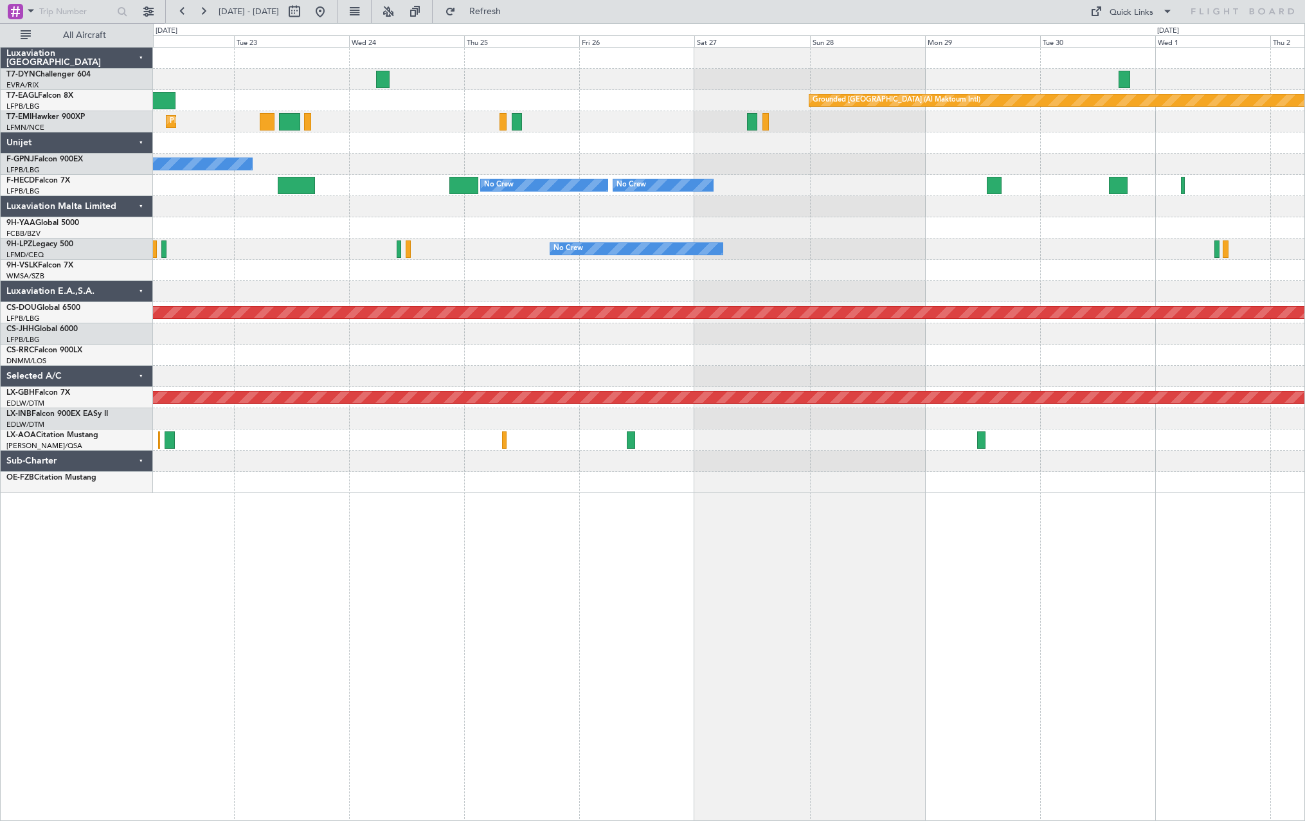
click at [993, 269] on div "Grounded [GEOGRAPHIC_DATA] (Al Maktoum Intl) Unplanned Maint [GEOGRAPHIC_DATA] …" at bounding box center [729, 271] width 1152 height 446
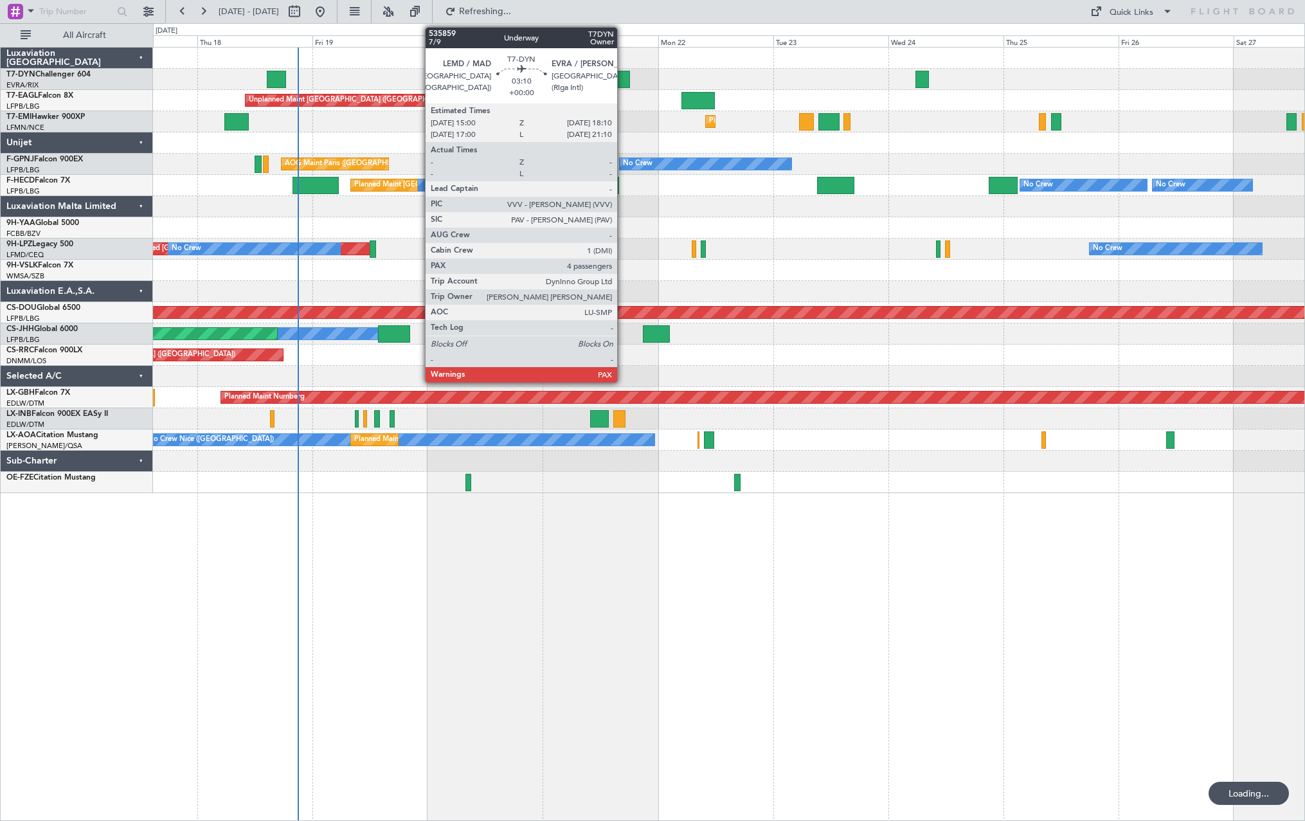
click at [623, 75] on div at bounding box center [621, 79] width 15 height 17
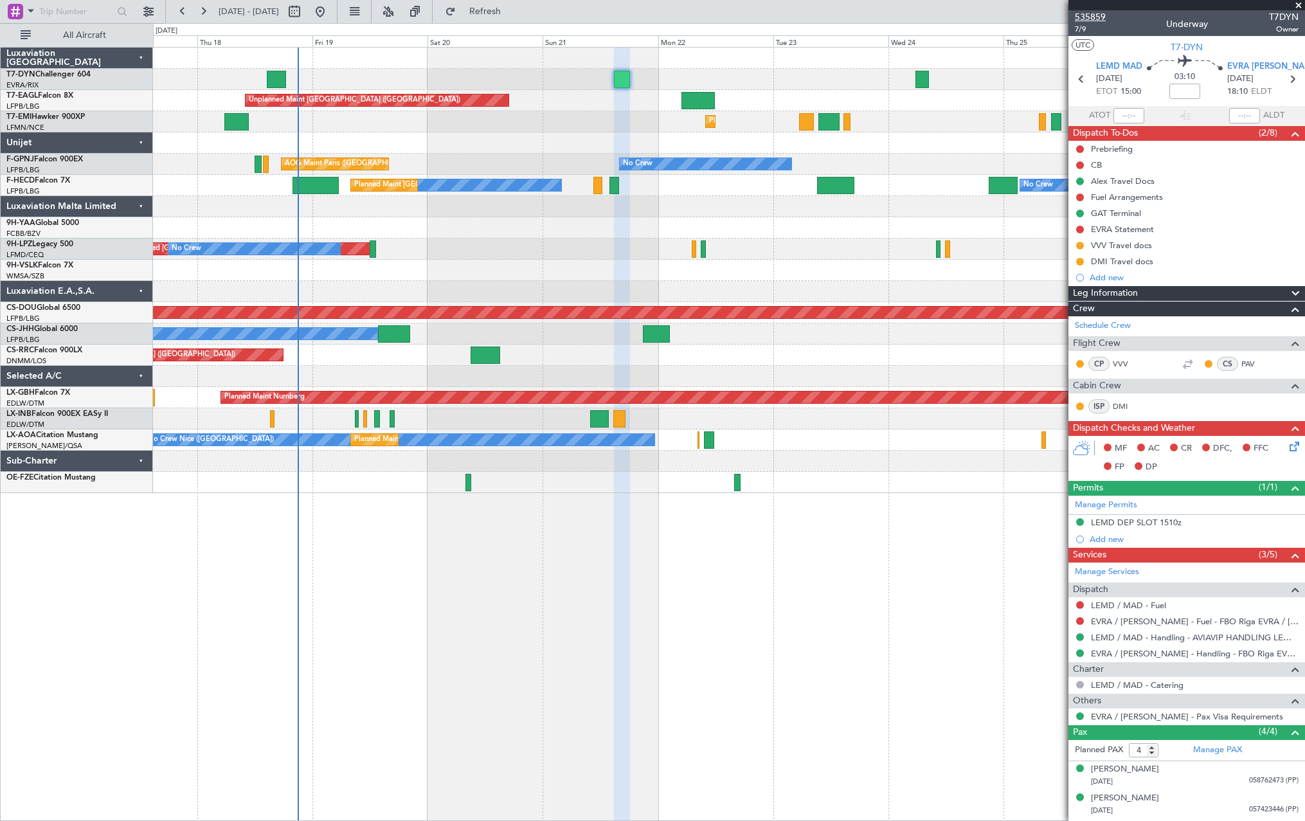
click at [1084, 19] on span "535859" at bounding box center [1090, 17] width 31 height 14
click at [419, 166] on div "Unplanned Maint [GEOGRAPHIC_DATA] (Riga Intl) Unplanned Maint [GEOGRAPHIC_DATA]…" at bounding box center [729, 271] width 1152 height 446
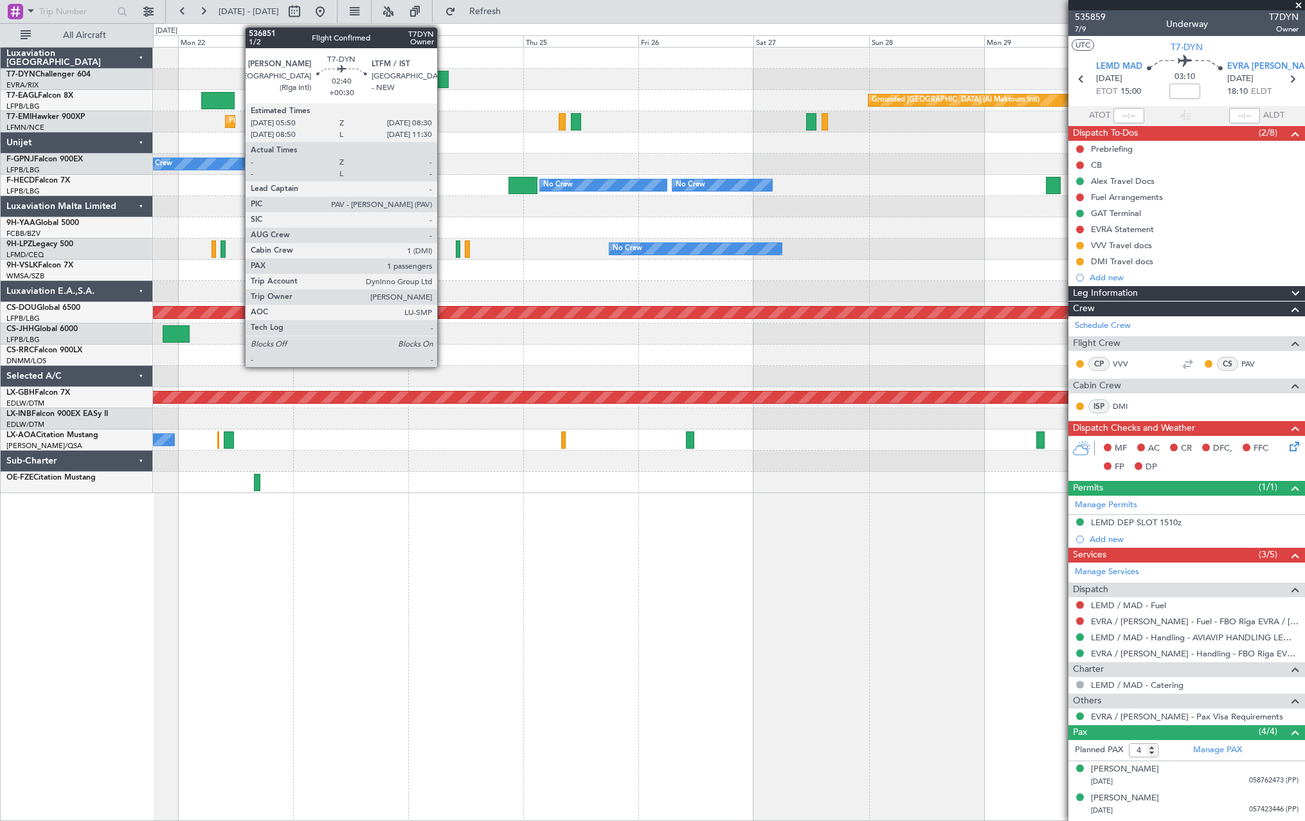
click at [443, 79] on div at bounding box center [441, 79] width 13 height 17
type input "+00:30"
type input "1"
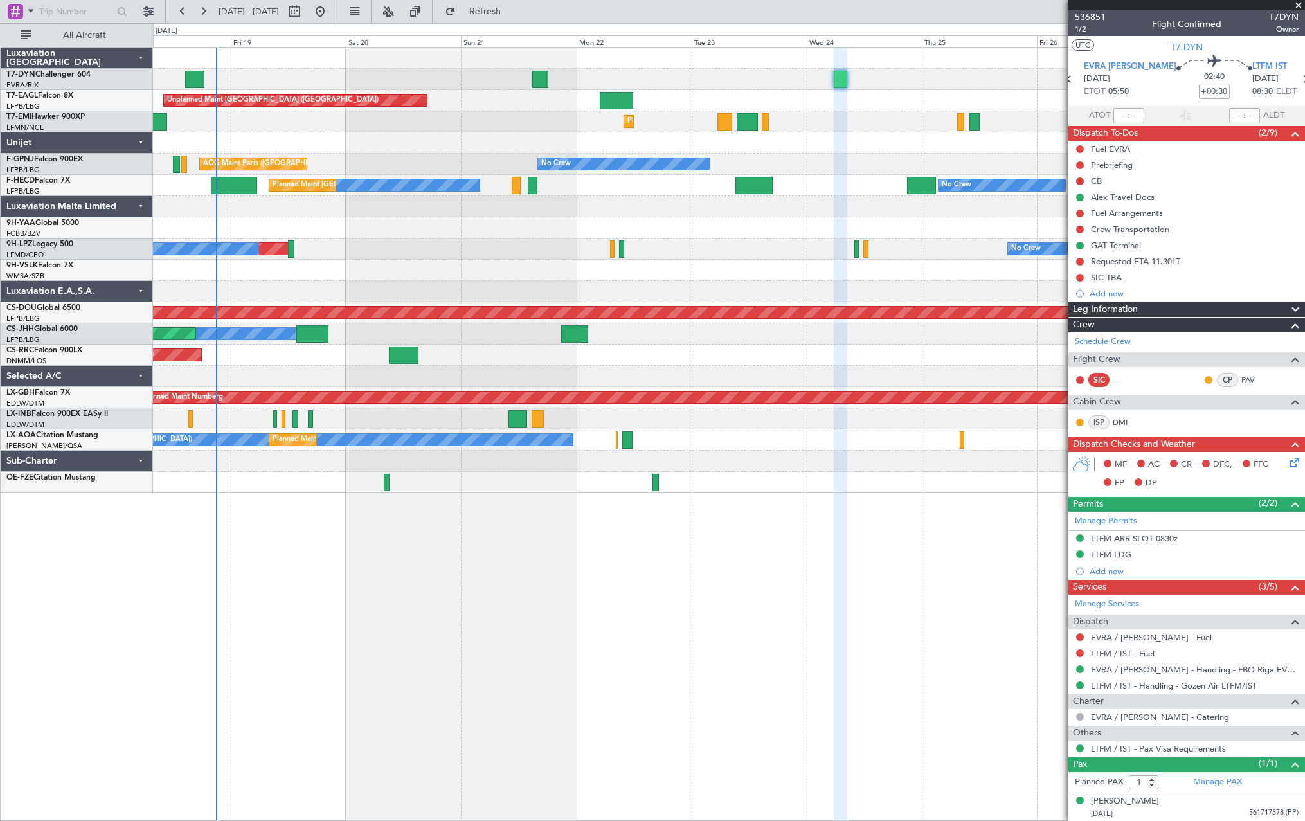
click at [815, 192] on div "Unplanned Maint [GEOGRAPHIC_DATA] (Riga Intl) Grounded [GEOGRAPHIC_DATA] (Al Ma…" at bounding box center [729, 271] width 1152 height 446
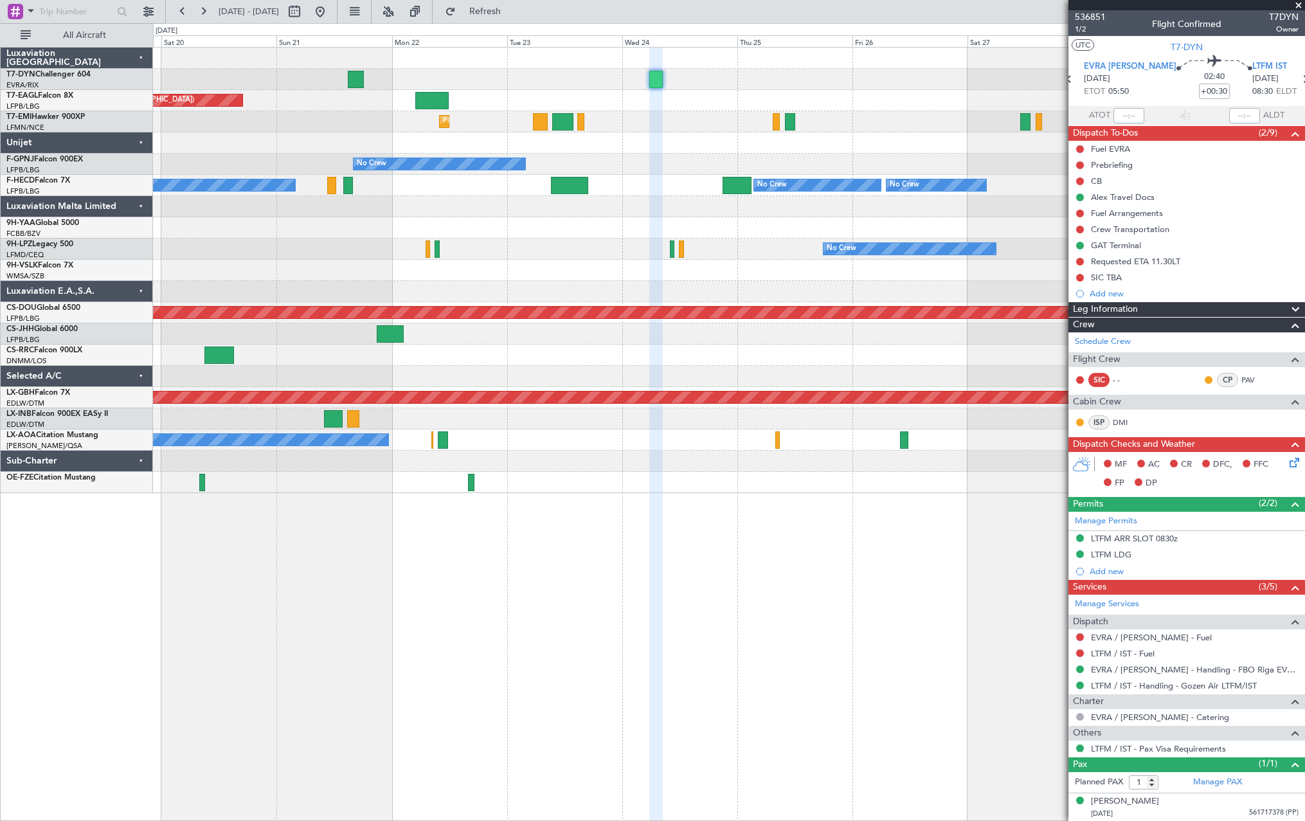
click at [714, 127] on div "Grounded [GEOGRAPHIC_DATA] (Al Maktoum Intl) Unplanned Maint [GEOGRAPHIC_DATA] …" at bounding box center [729, 271] width 1152 height 446
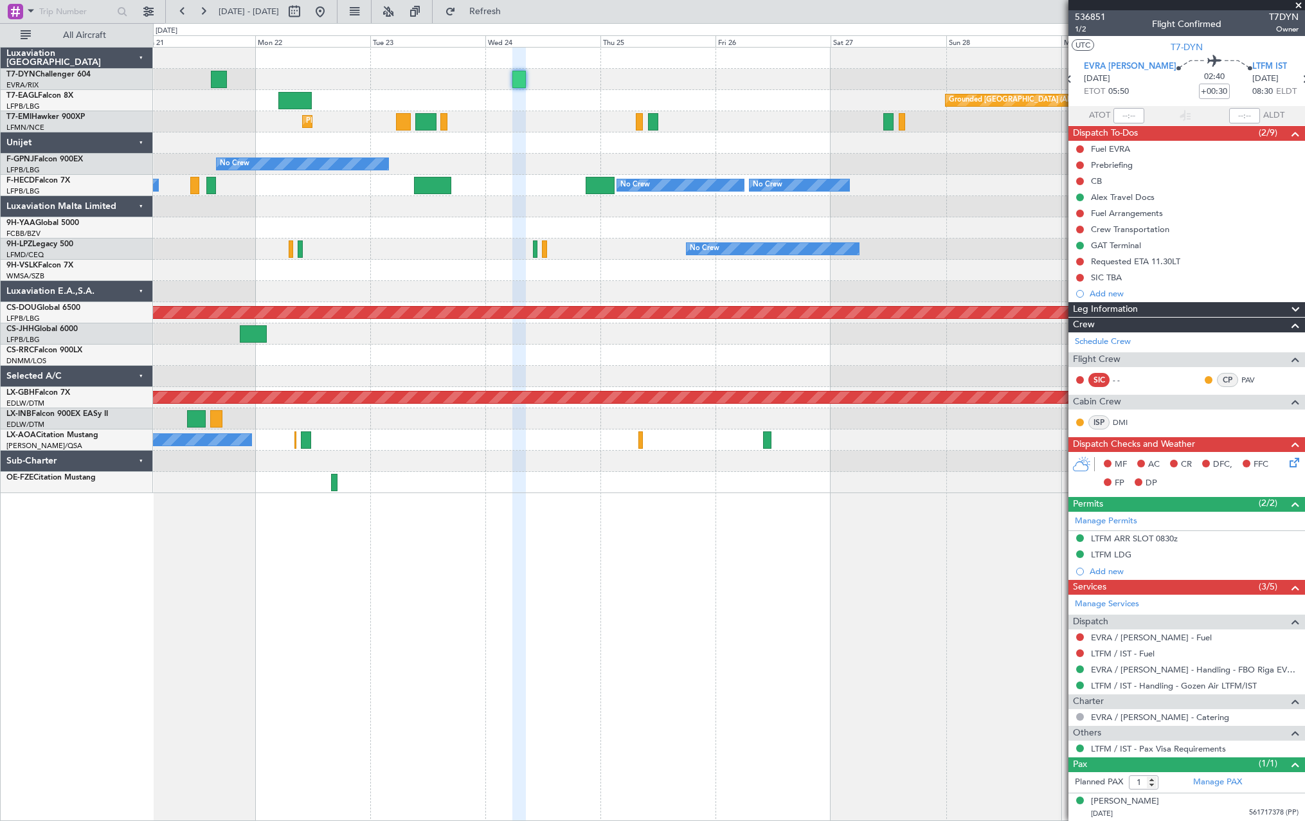
click at [794, 170] on div "Grounded [GEOGRAPHIC_DATA] (Al Maktoum Intl) Unplanned Maint [GEOGRAPHIC_DATA] …" at bounding box center [729, 271] width 1152 height 446
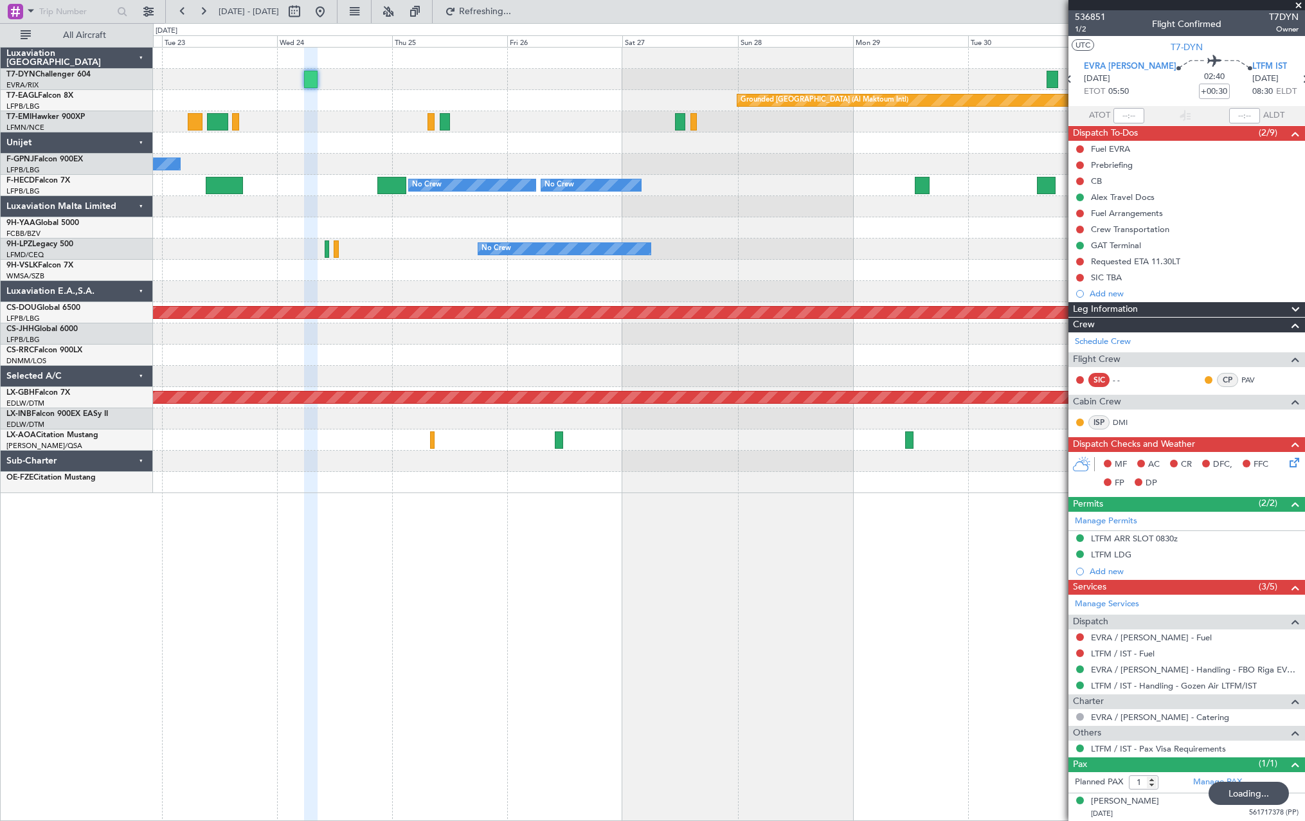
click at [186, 90] on div "Grounded [GEOGRAPHIC_DATA] (Al Maktoum Intl) Unplanned Maint [GEOGRAPHIC_DATA] …" at bounding box center [729, 271] width 1152 height 446
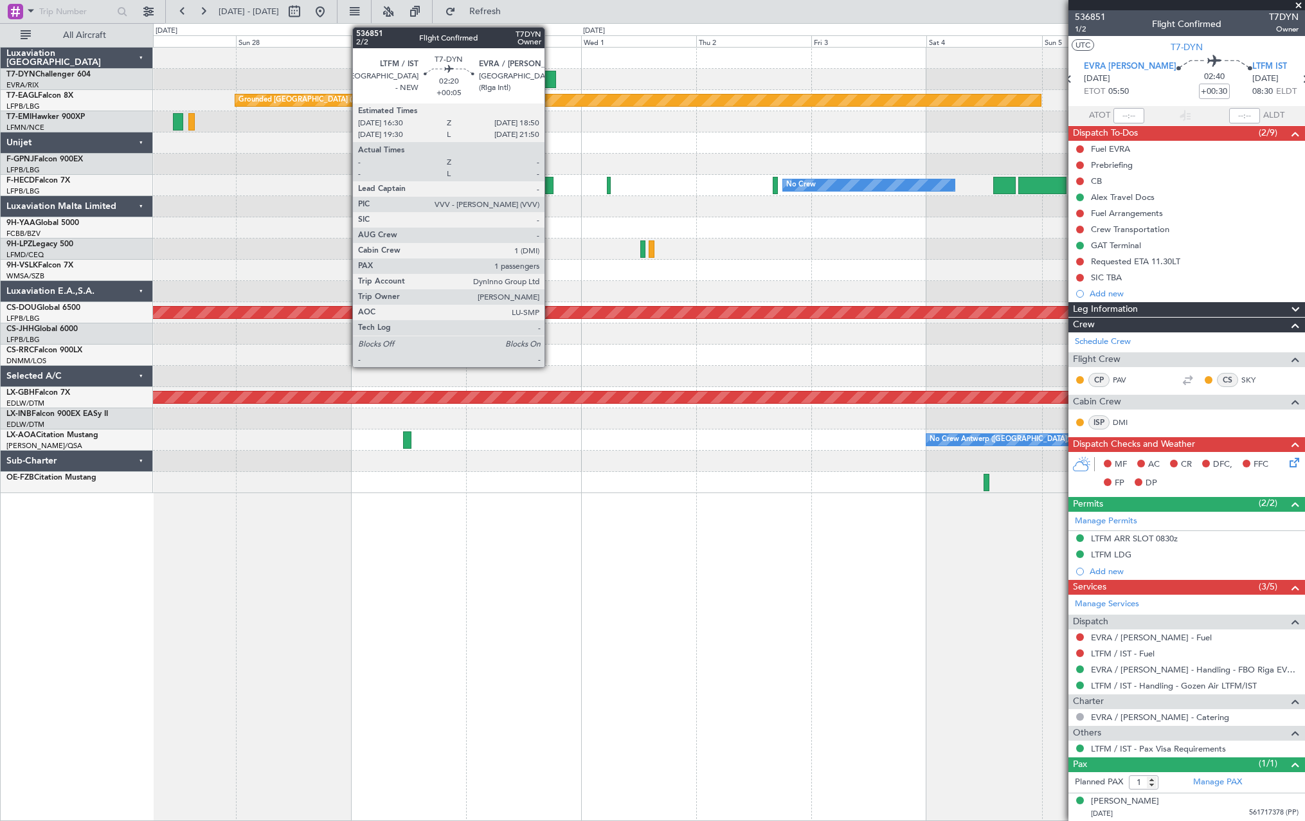
click at [550, 78] on div at bounding box center [551, 79] width 12 height 17
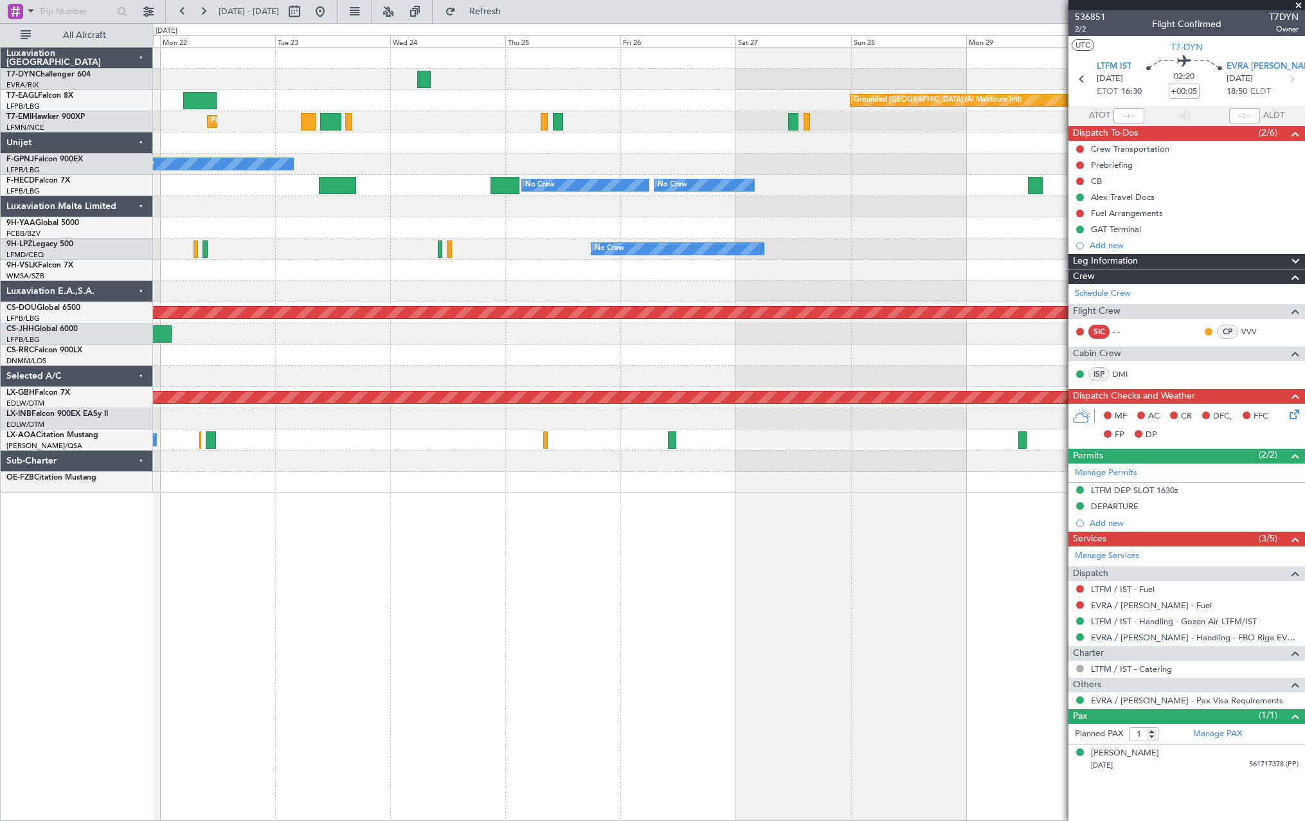
click at [956, 114] on div "Grounded [GEOGRAPHIC_DATA] (Al Maktoum Intl) Unplanned Maint [GEOGRAPHIC_DATA] …" at bounding box center [729, 271] width 1152 height 446
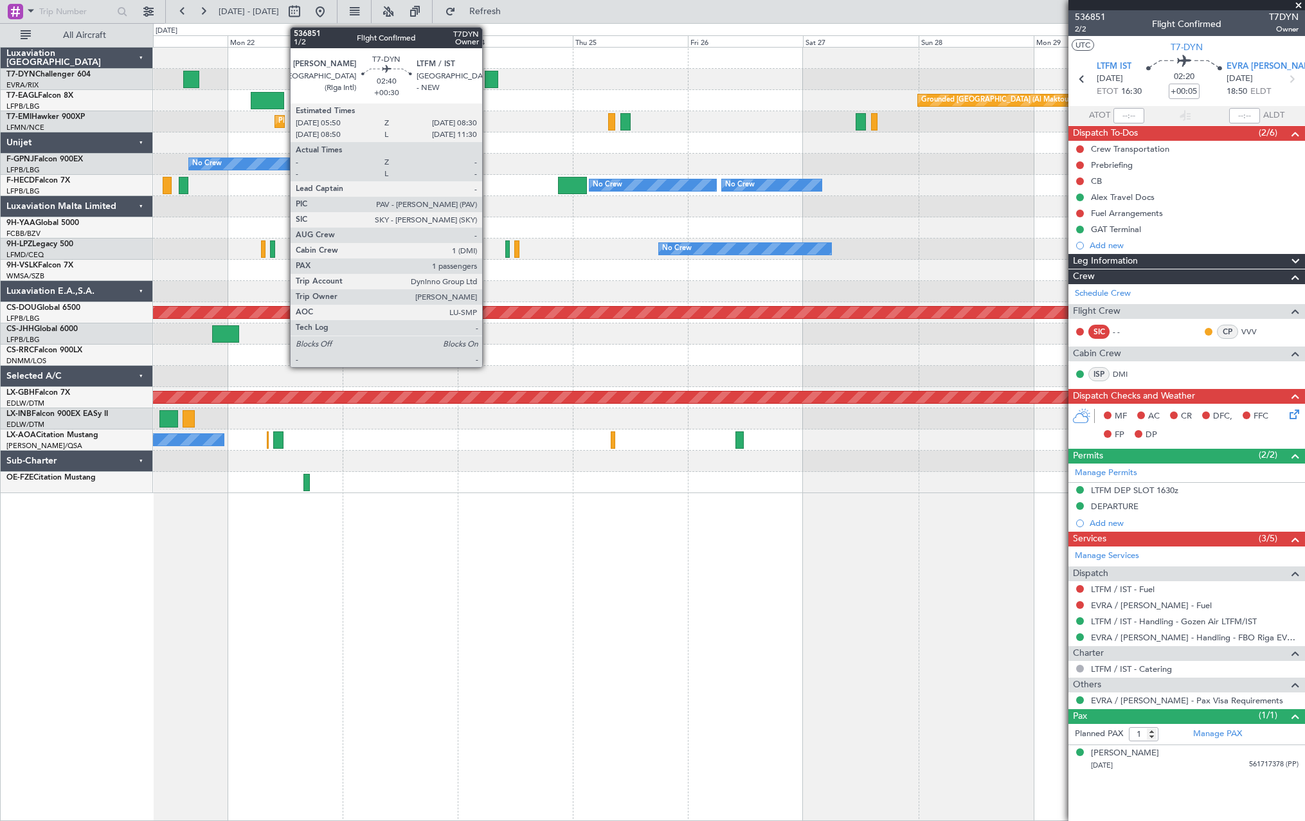
click at [488, 80] on div at bounding box center [491, 79] width 13 height 17
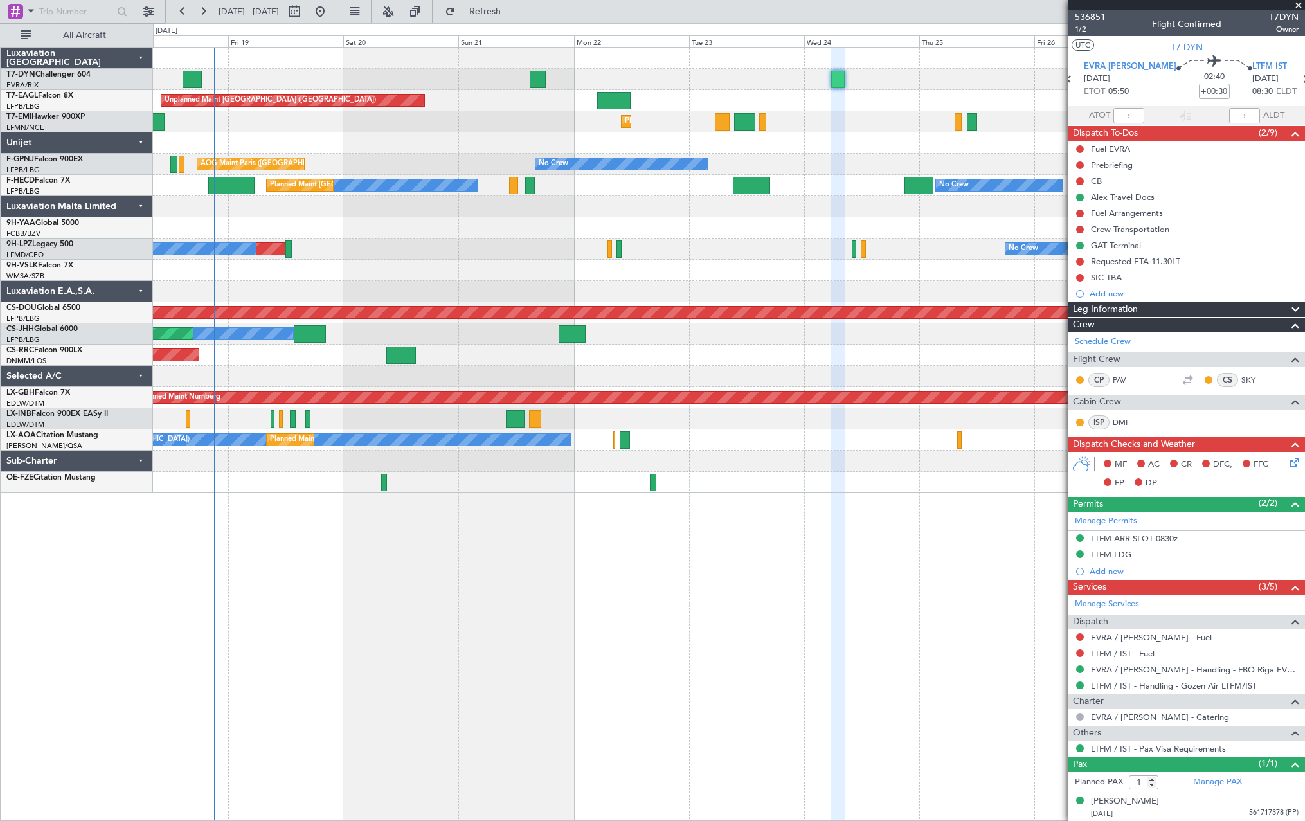
click at [984, 428] on div "Unplanned Maint [GEOGRAPHIC_DATA] (Riga Intl) Grounded [GEOGRAPHIC_DATA] (Al Ma…" at bounding box center [729, 271] width 1152 height 446
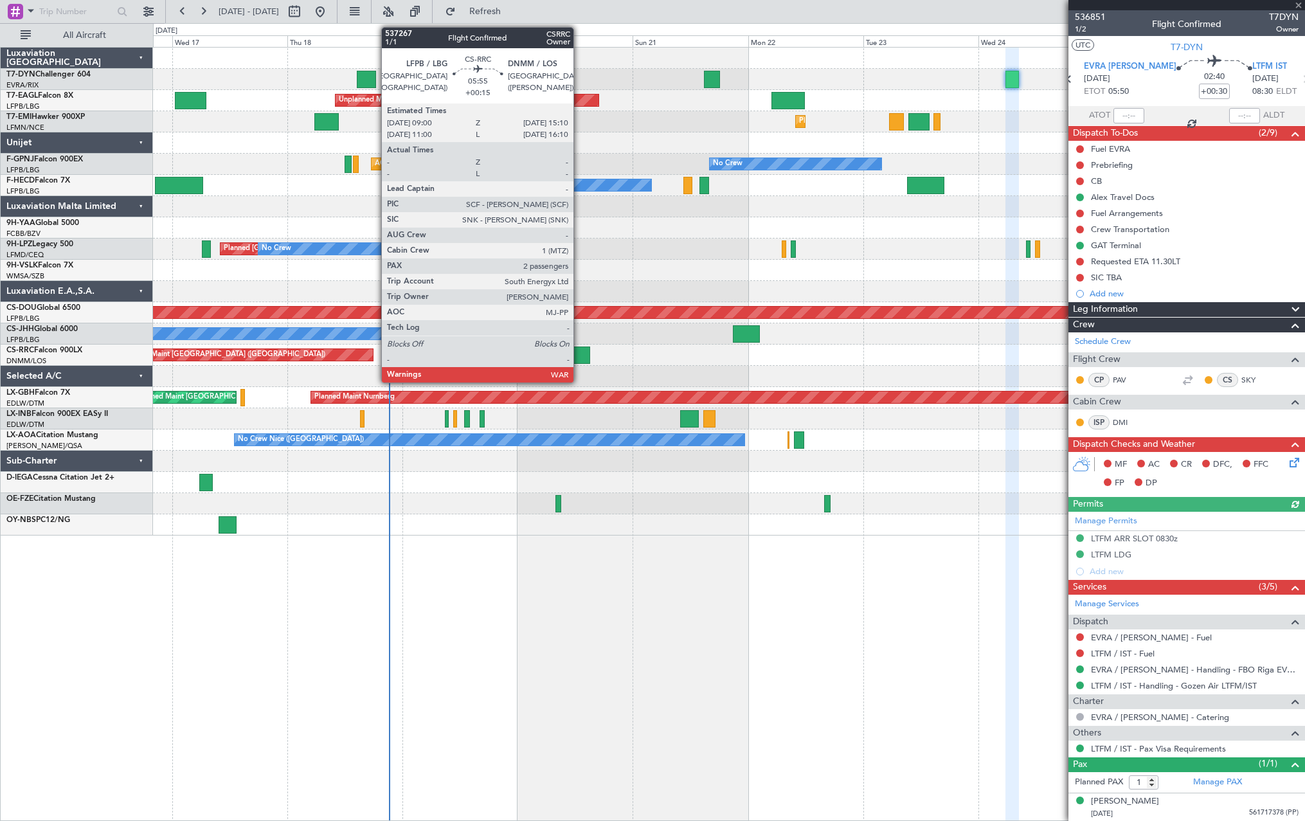
click at [579, 354] on div at bounding box center [576, 355] width 30 height 17
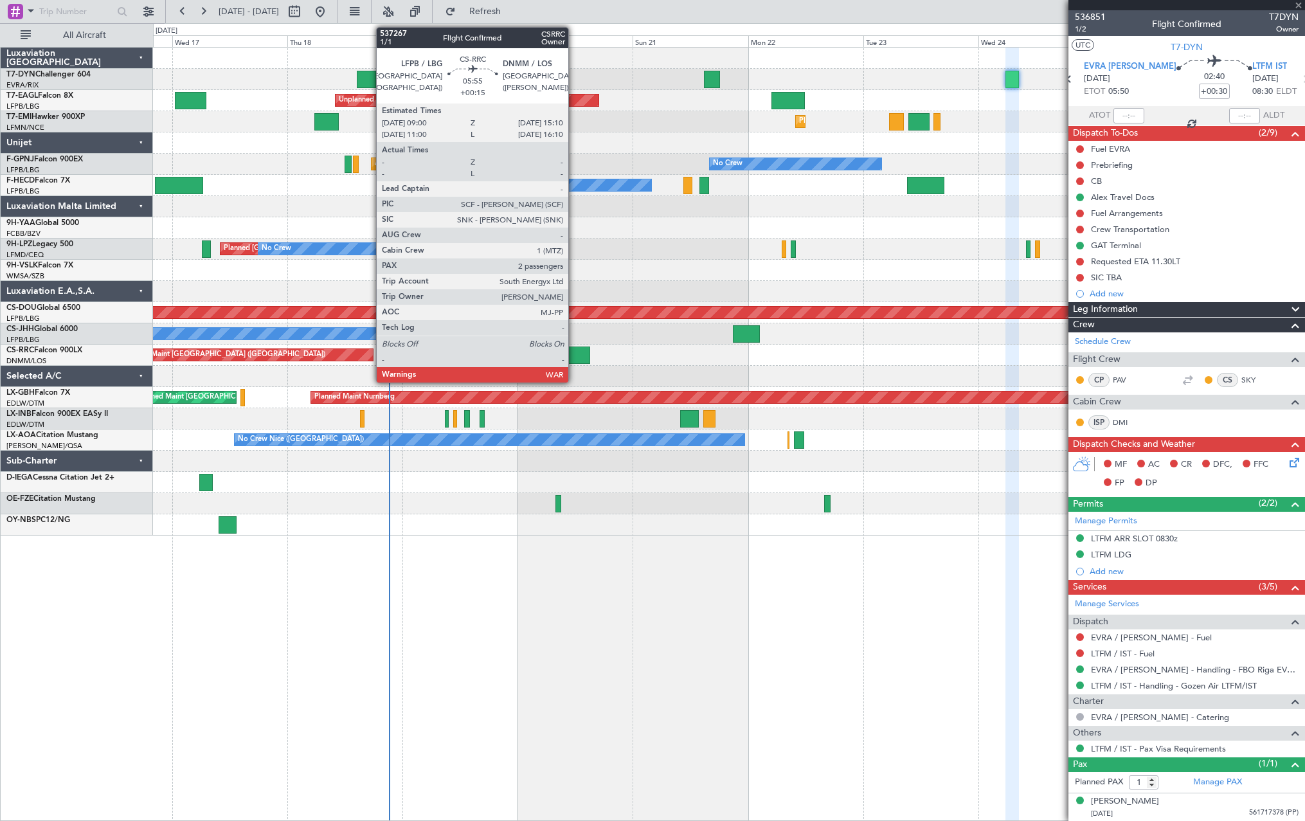
type input "+00:15"
type input "2"
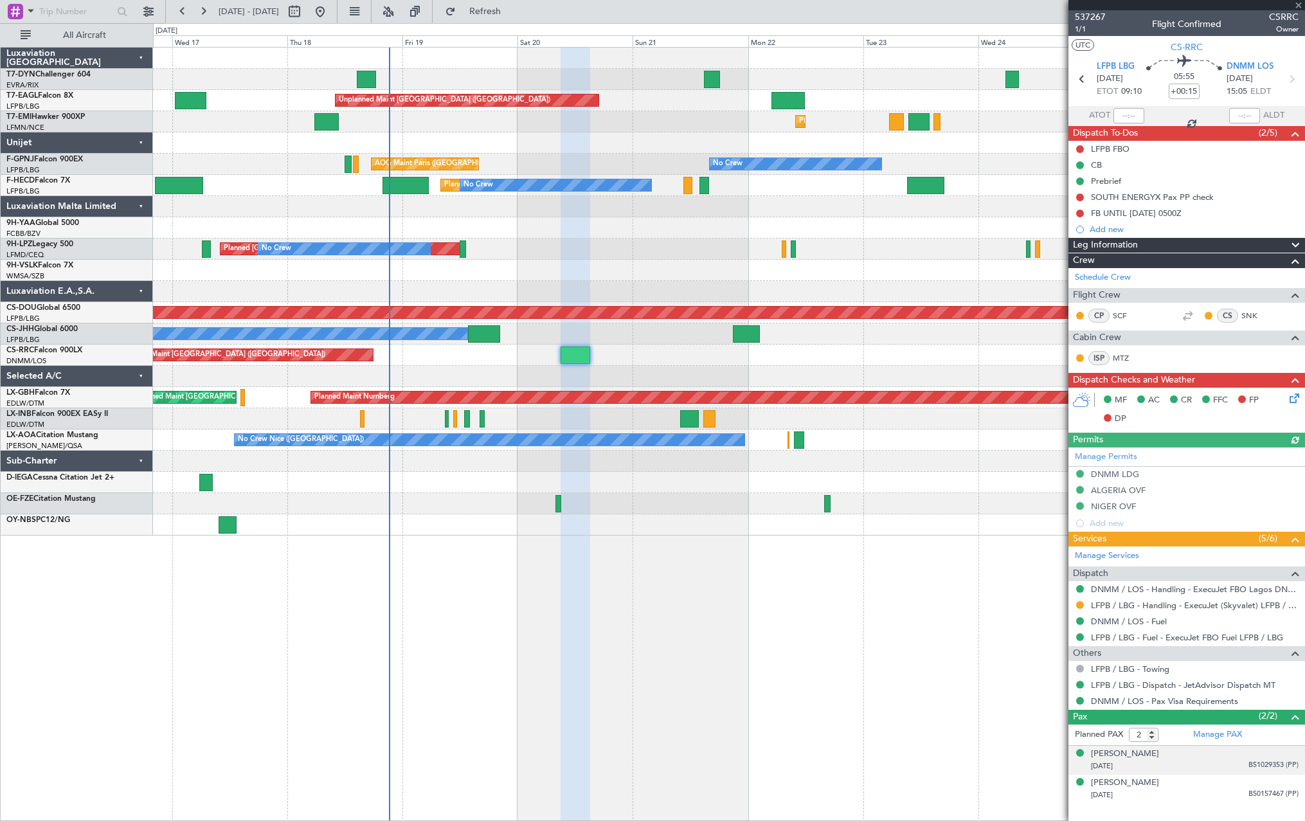
click at [1201, 749] on div "[PERSON_NAME] [DATE] B51029353 (PP)" at bounding box center [1195, 760] width 208 height 25
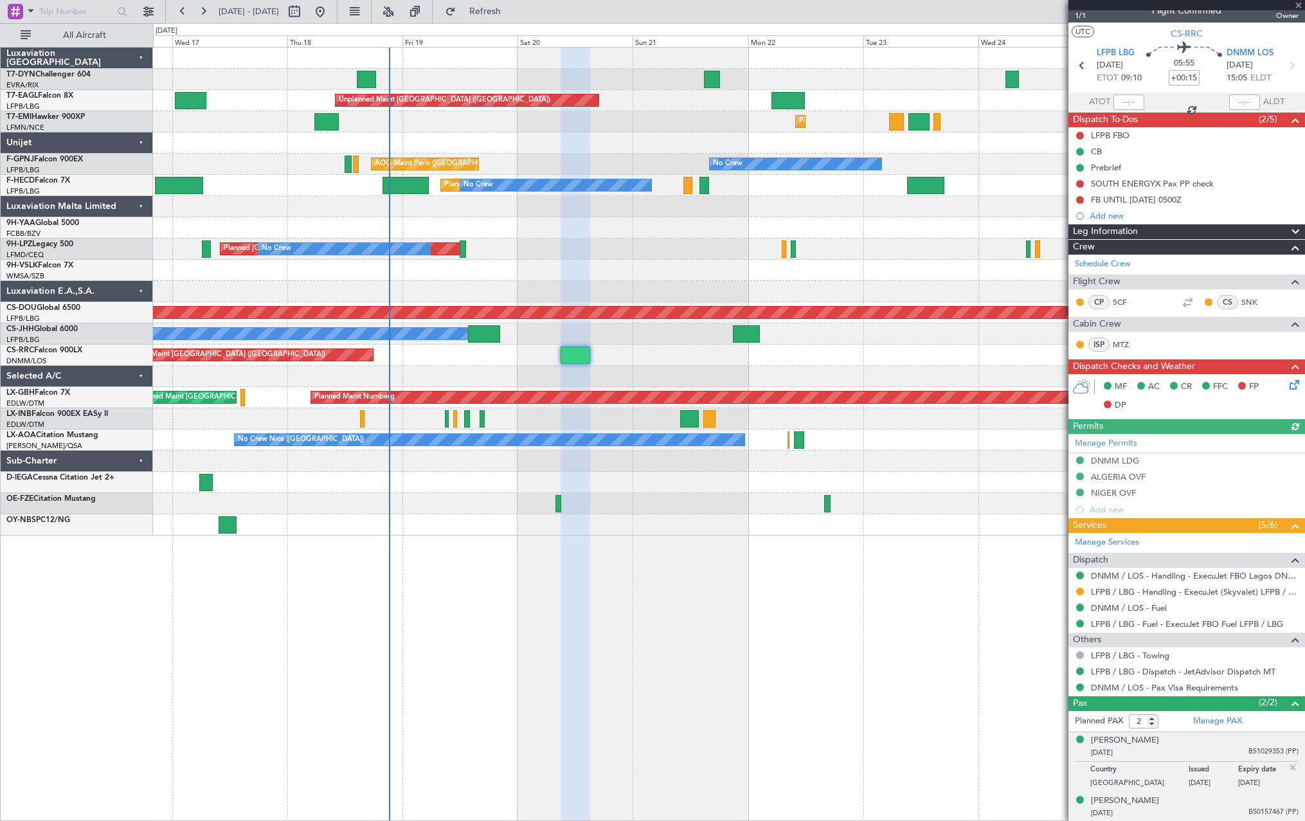
click at [1205, 811] on div "[DATE] B50157467 (PP)" at bounding box center [1195, 813] width 208 height 13
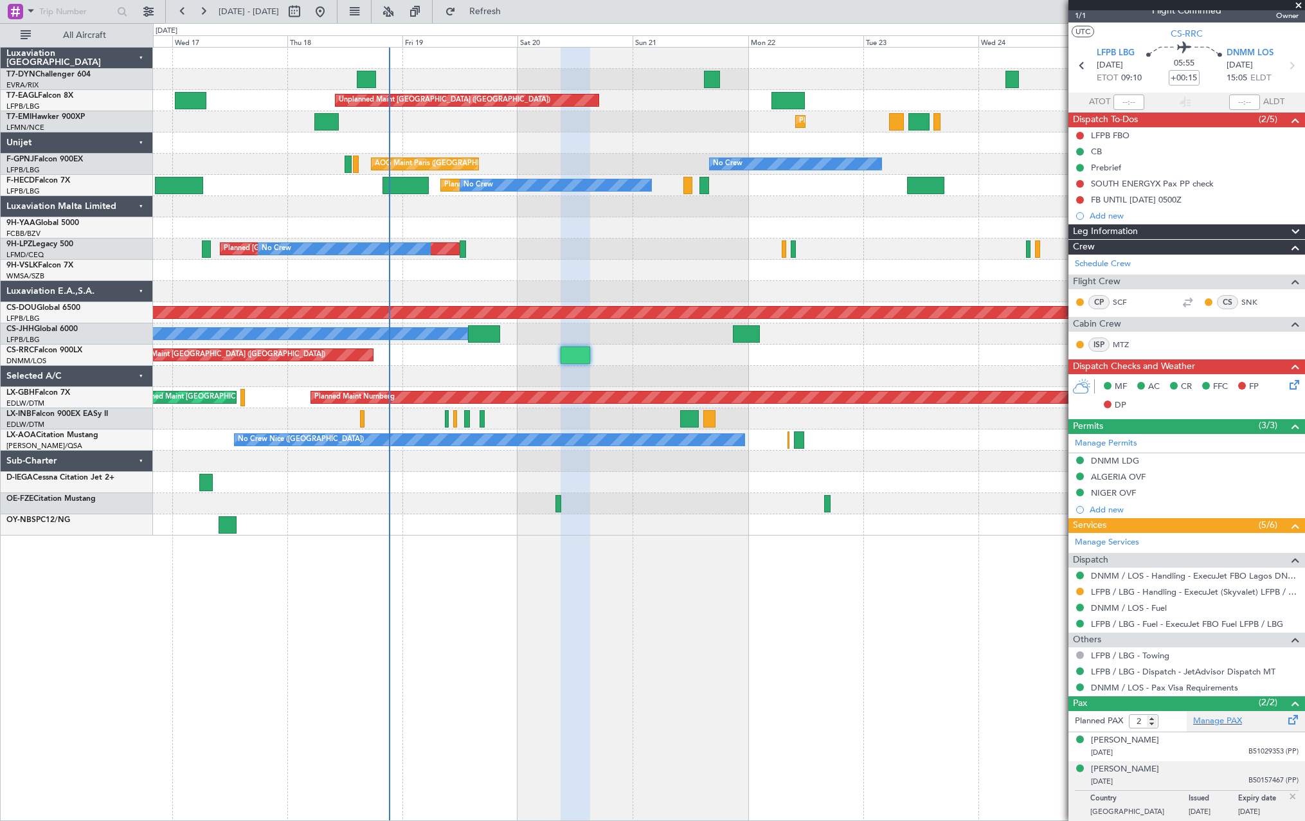
click at [1286, 722] on span at bounding box center [1293, 717] width 15 height 10
click at [512, 7] on span "Refresh" at bounding box center [485, 11] width 54 height 9
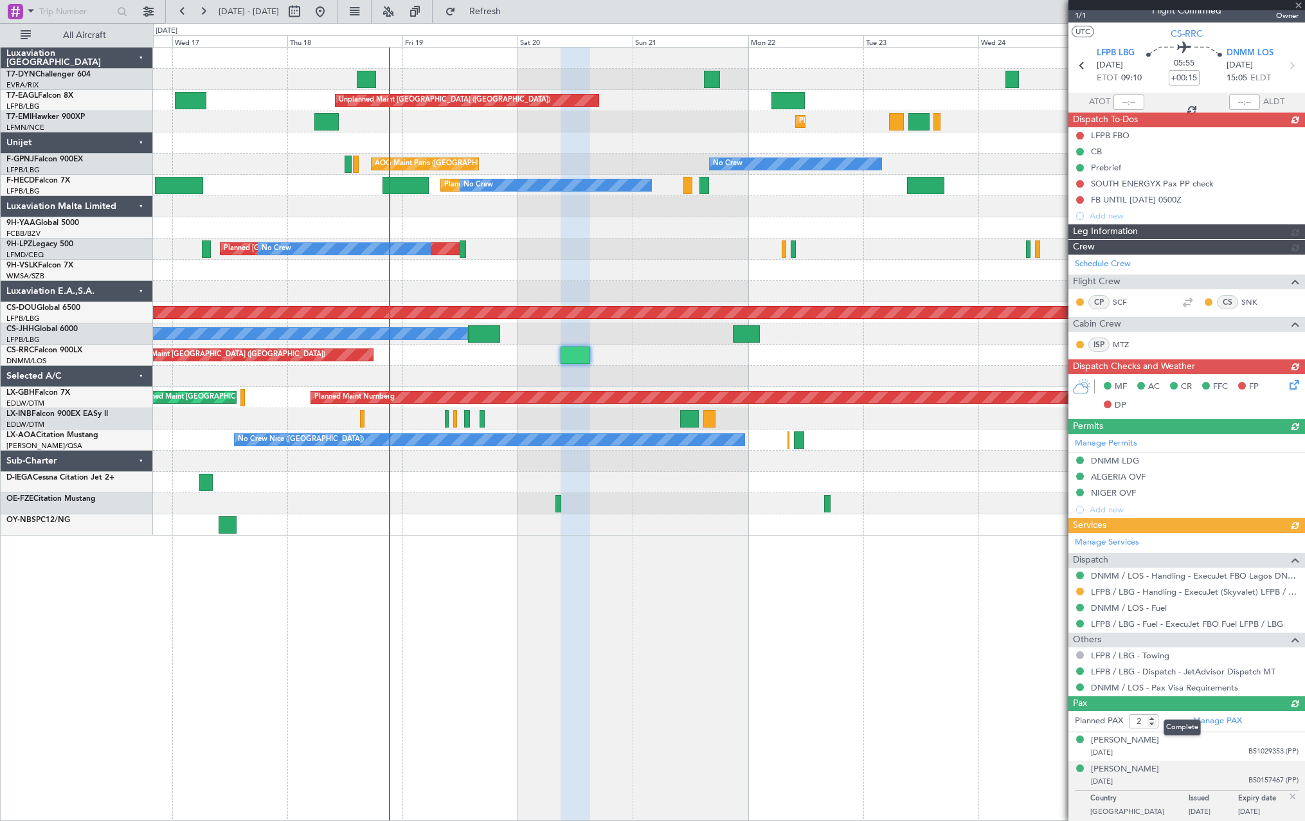
click at [1172, 743] on mat-tooltip-component "Complete" at bounding box center [1182, 728] width 55 height 34
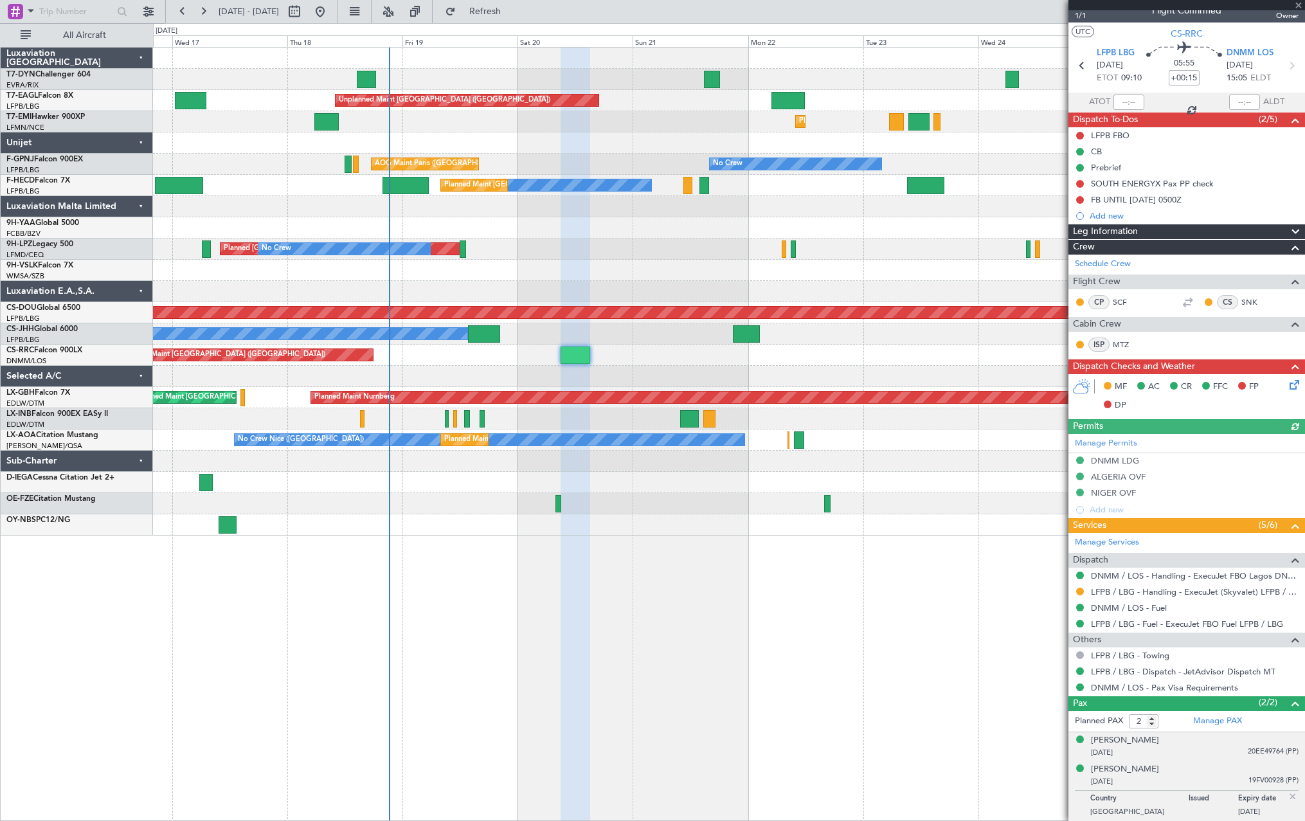
click at [1189, 745] on div "[PERSON_NAME] [DATE] 20EE49764 (PP)" at bounding box center [1195, 746] width 208 height 25
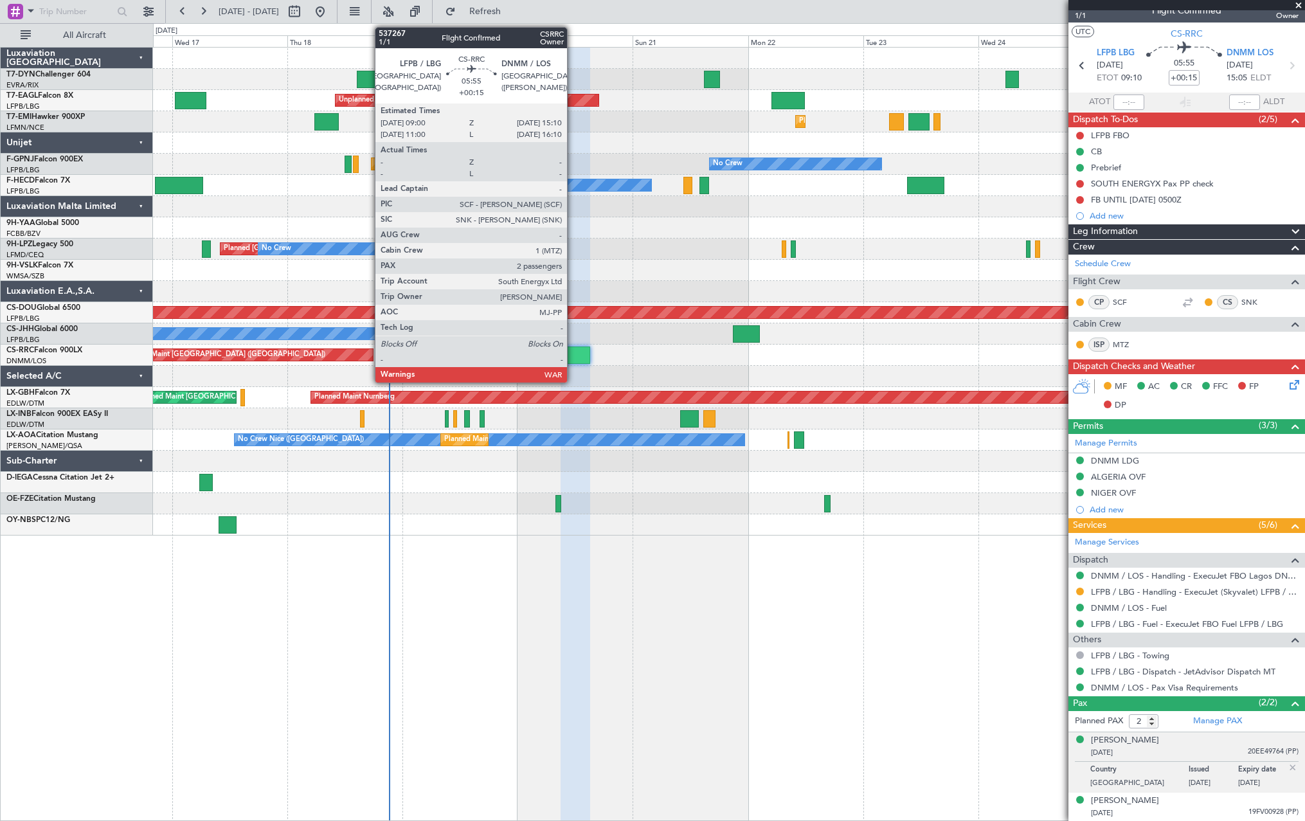
click at [573, 349] on div at bounding box center [576, 355] width 30 height 17
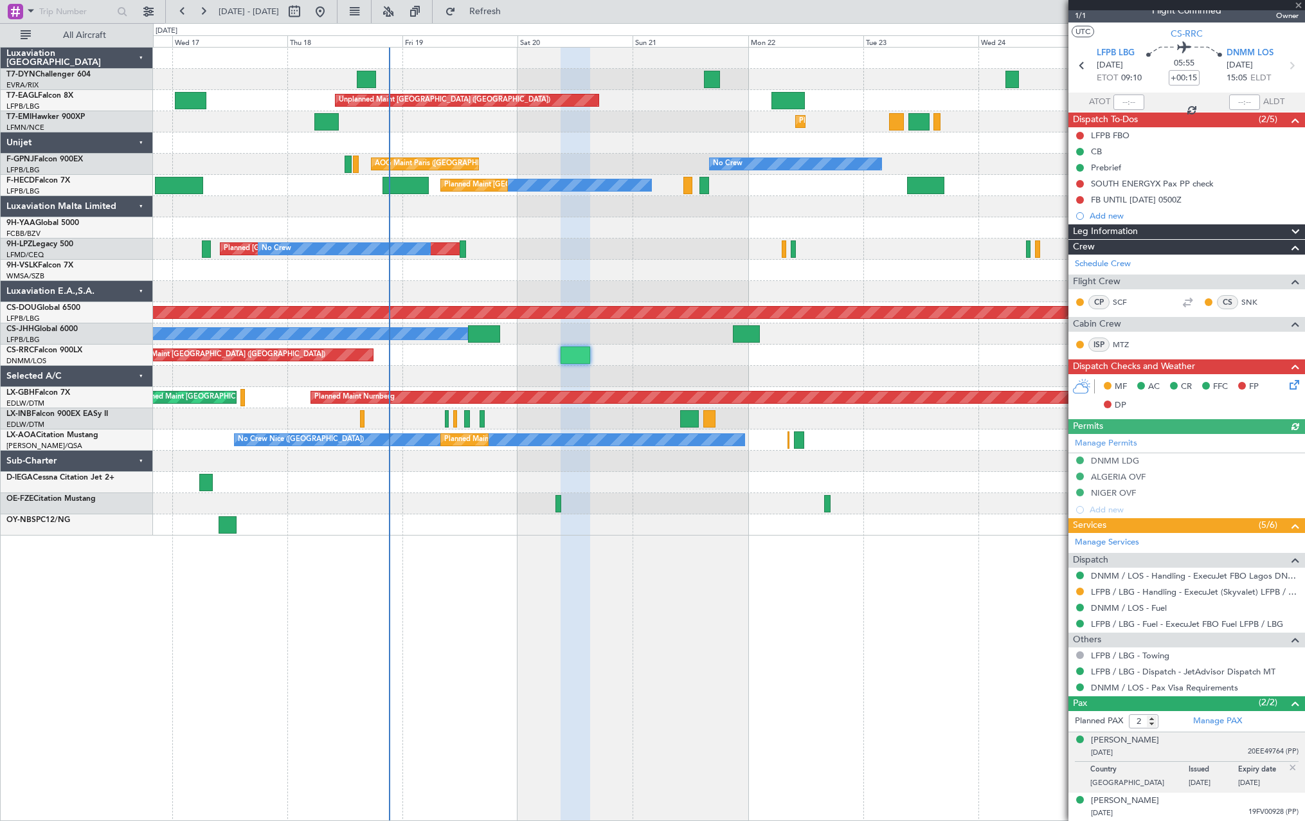
click at [1289, 378] on icon at bounding box center [1292, 382] width 10 height 10
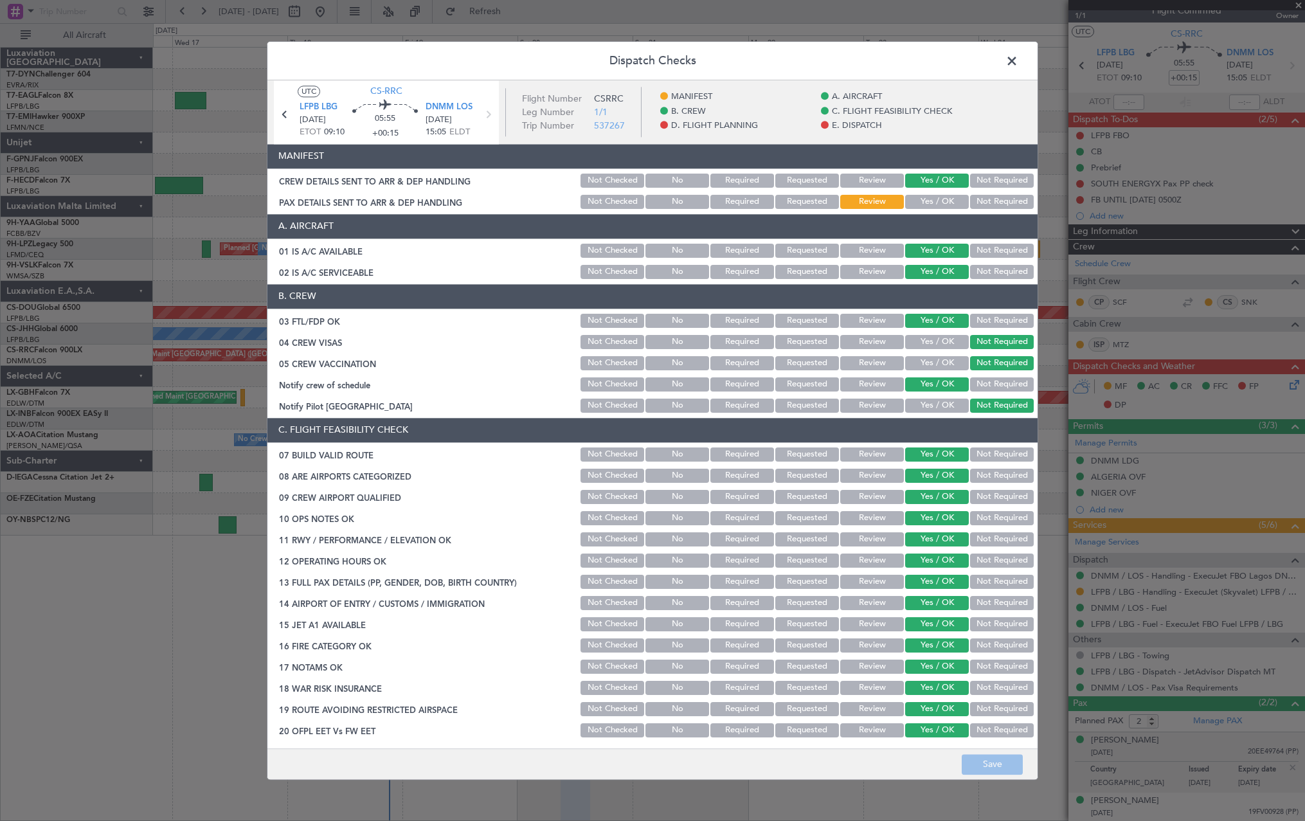
click at [929, 201] on button "Yes / OK" at bounding box center [937, 202] width 64 height 14
click at [992, 758] on button "Save" at bounding box center [992, 764] width 61 height 21
click at [1019, 63] on span at bounding box center [1019, 64] width 0 height 26
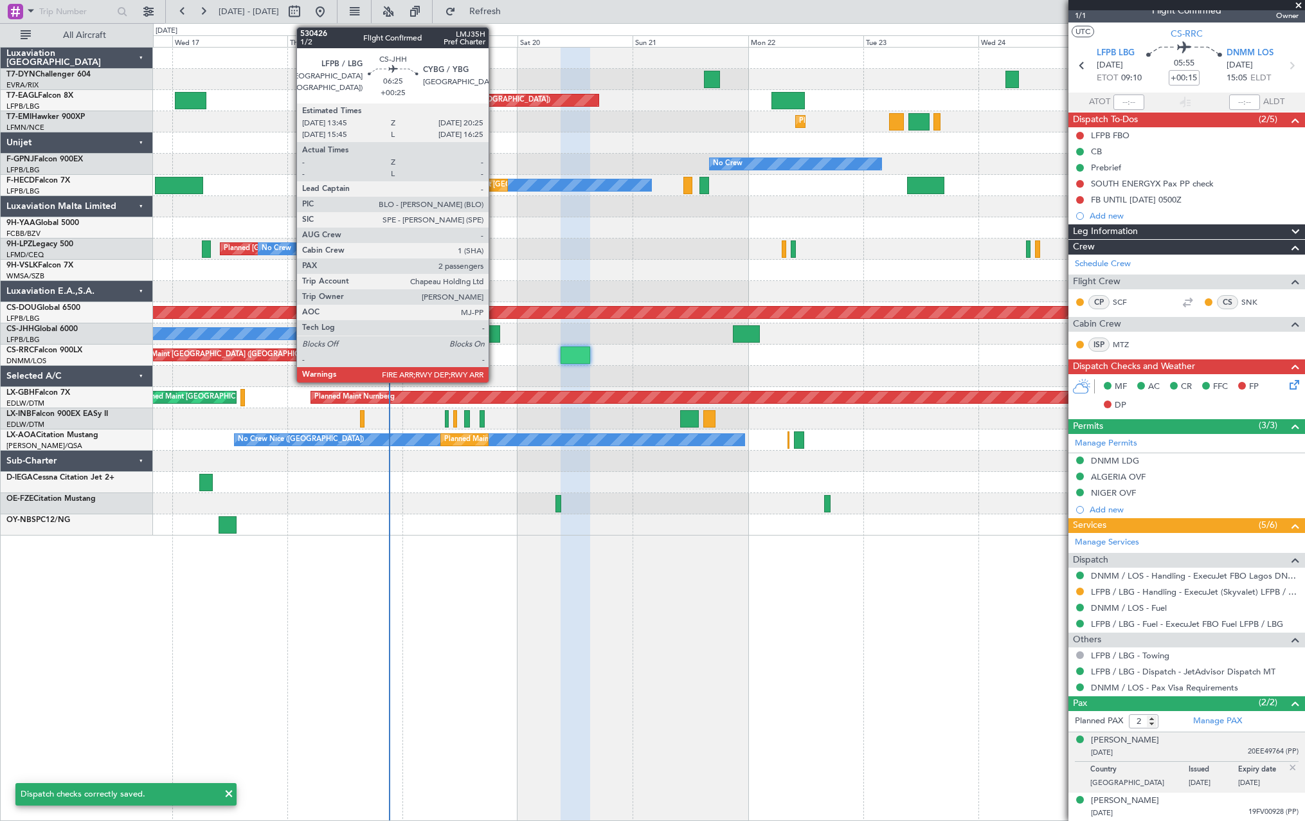
click at [494, 326] on div at bounding box center [484, 333] width 32 height 17
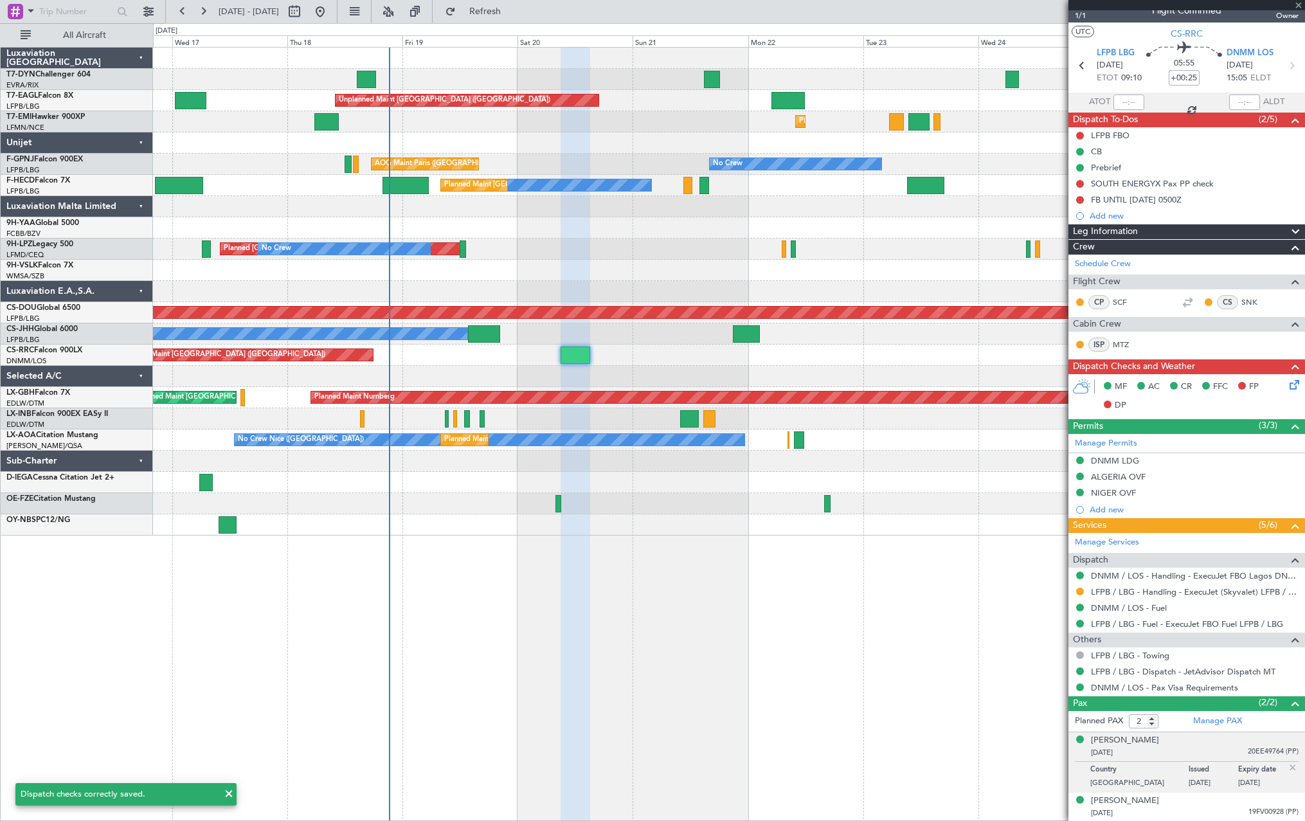
scroll to position [0, 0]
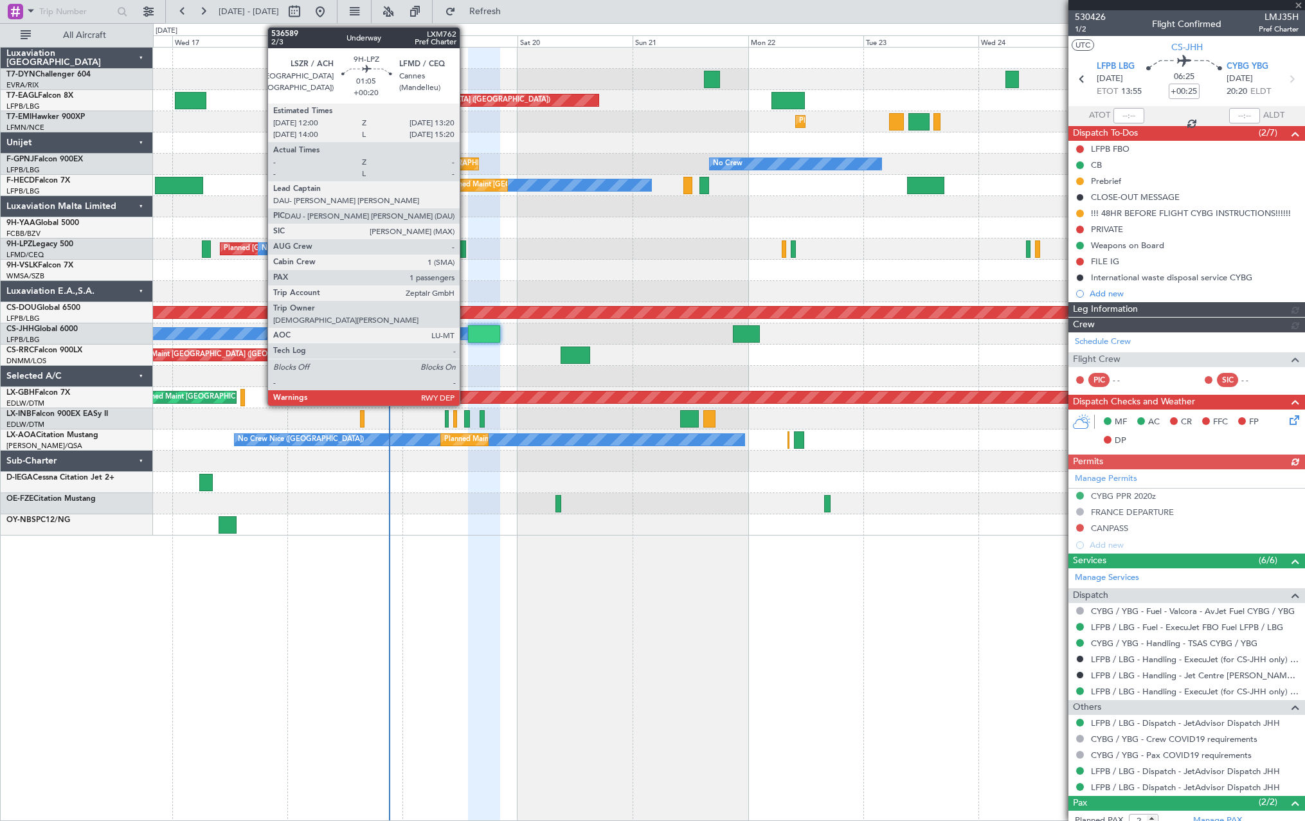
click at [466, 245] on div at bounding box center [463, 248] width 6 height 17
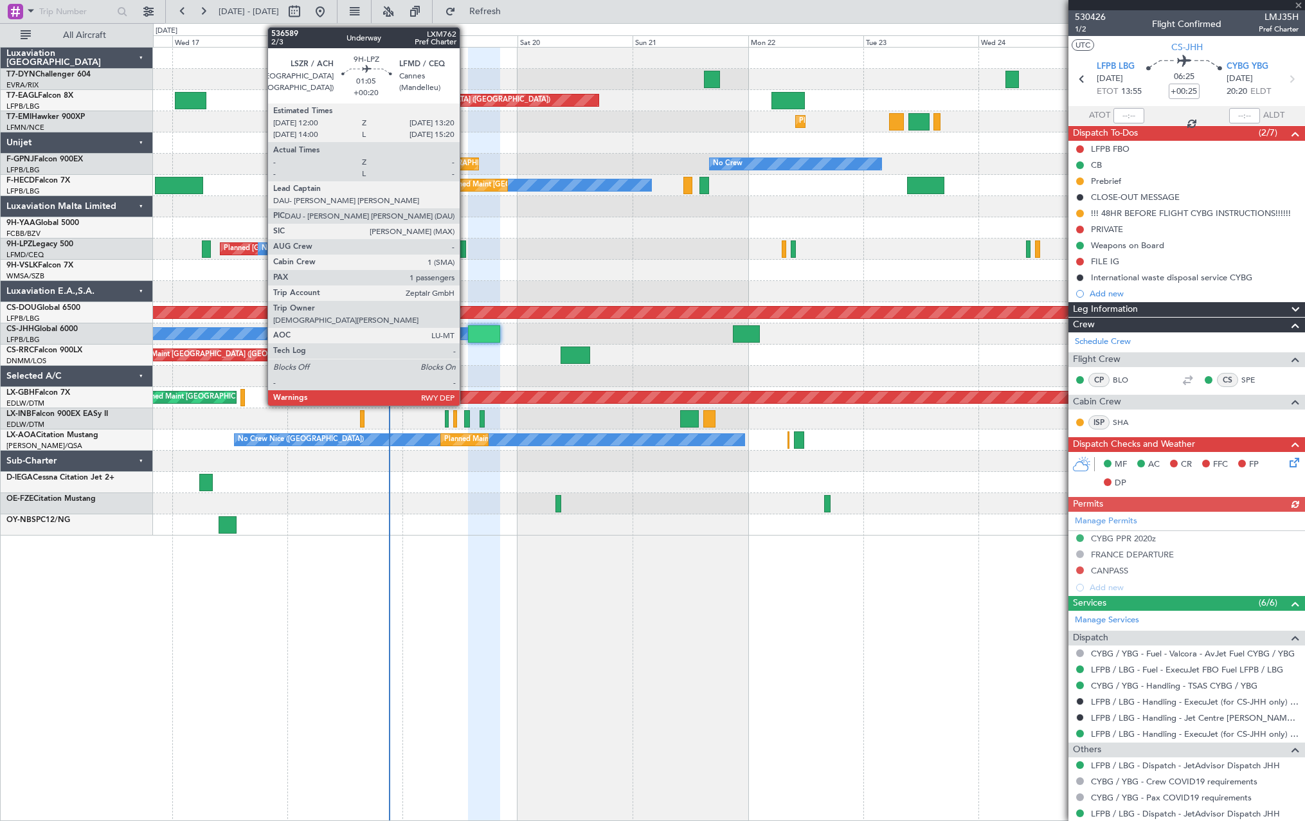
type input "+00:20"
type input "1"
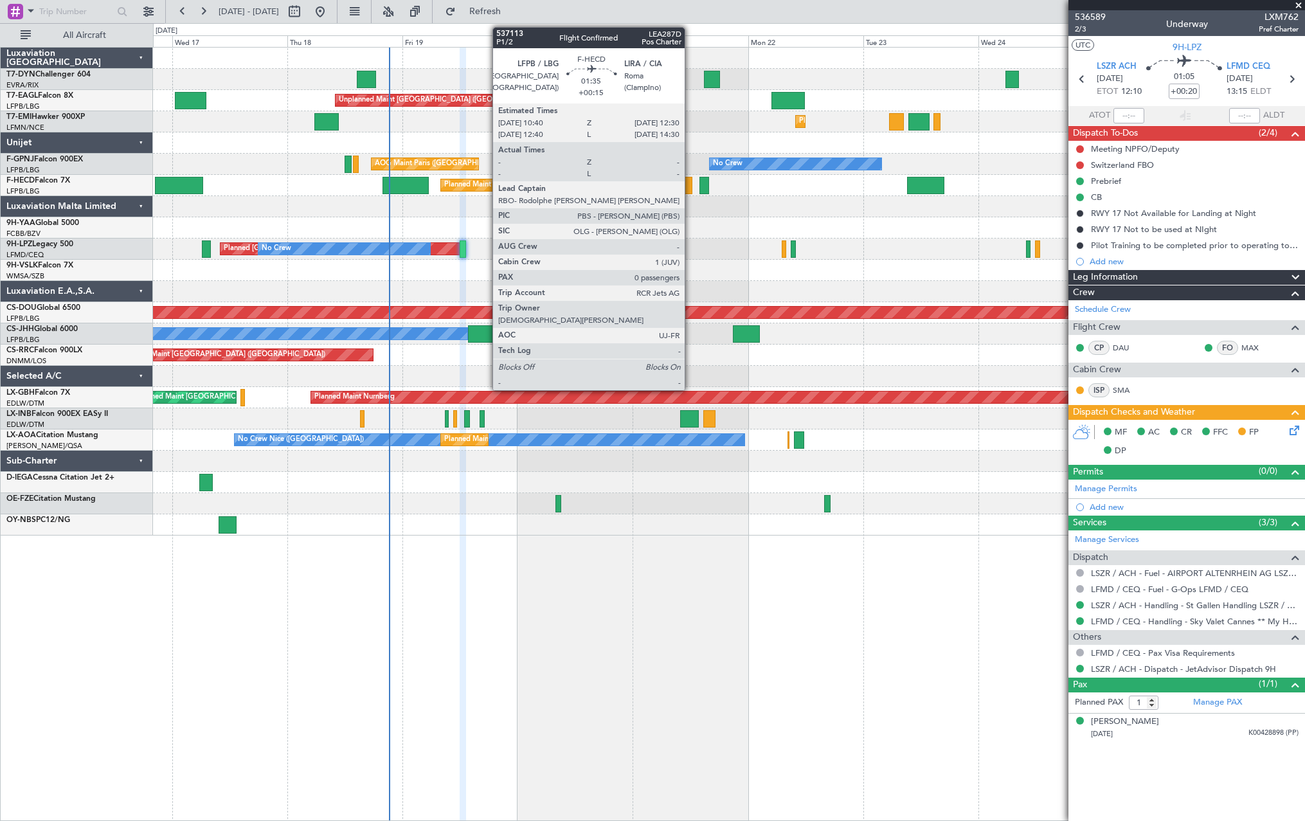
click at [691, 183] on div at bounding box center [688, 185] width 9 height 17
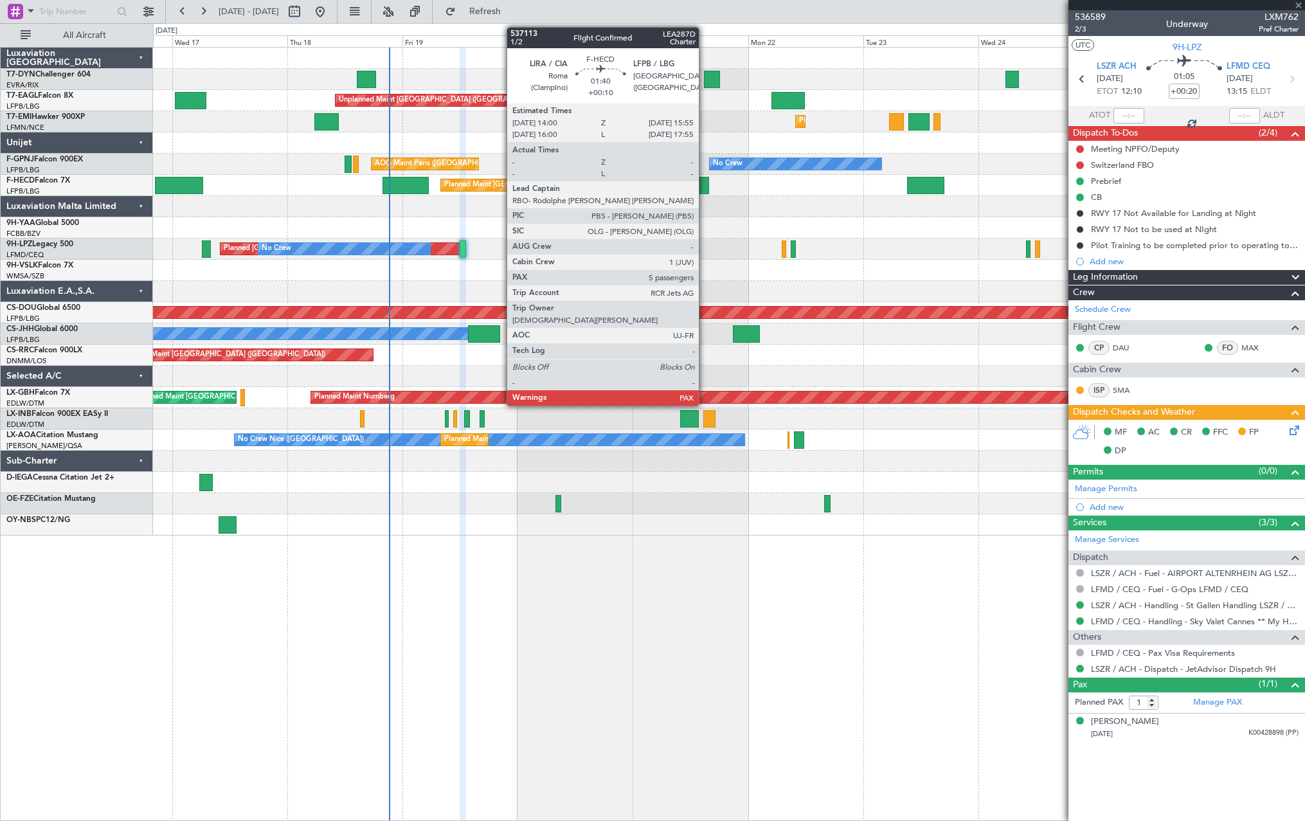
type input "+00:15"
type input "0"
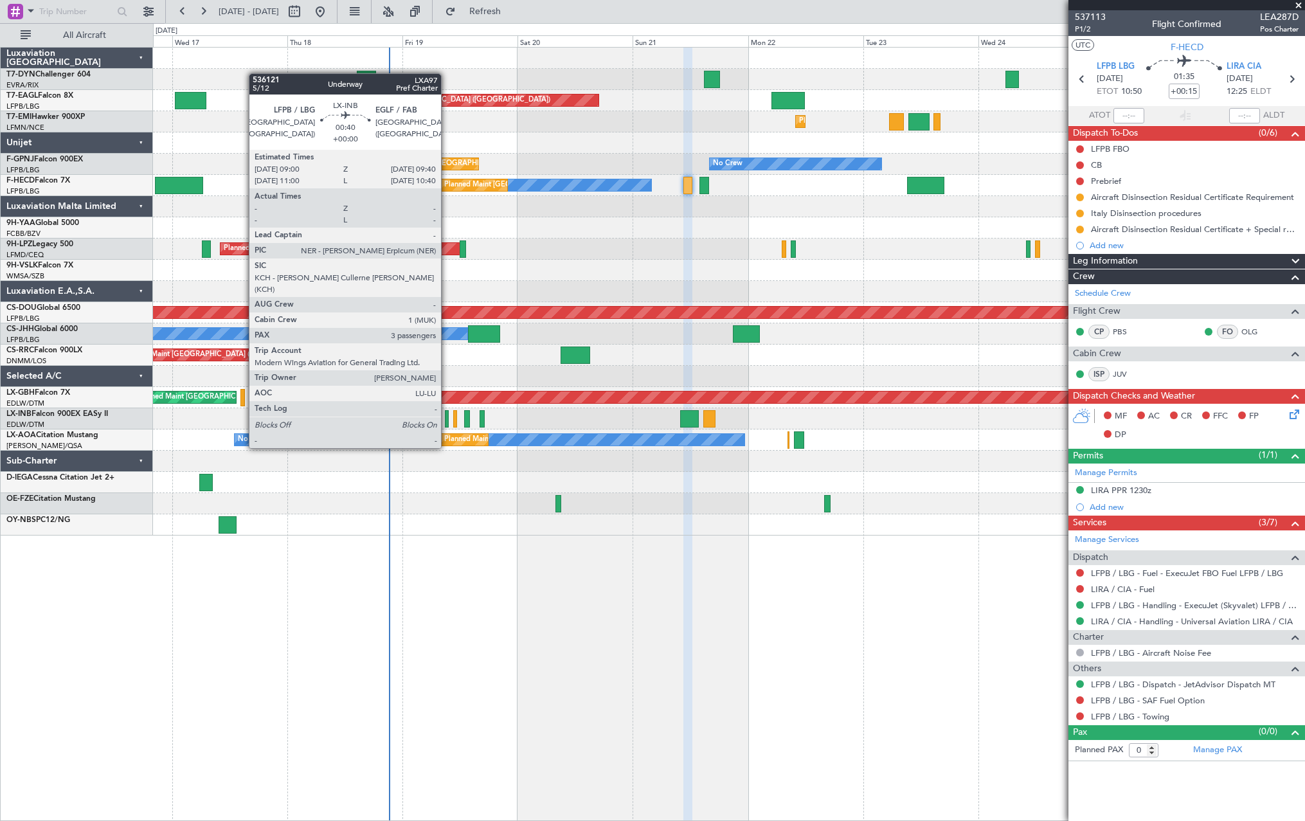
click at [447, 424] on div at bounding box center [446, 418] width 3 height 17
type input "3"
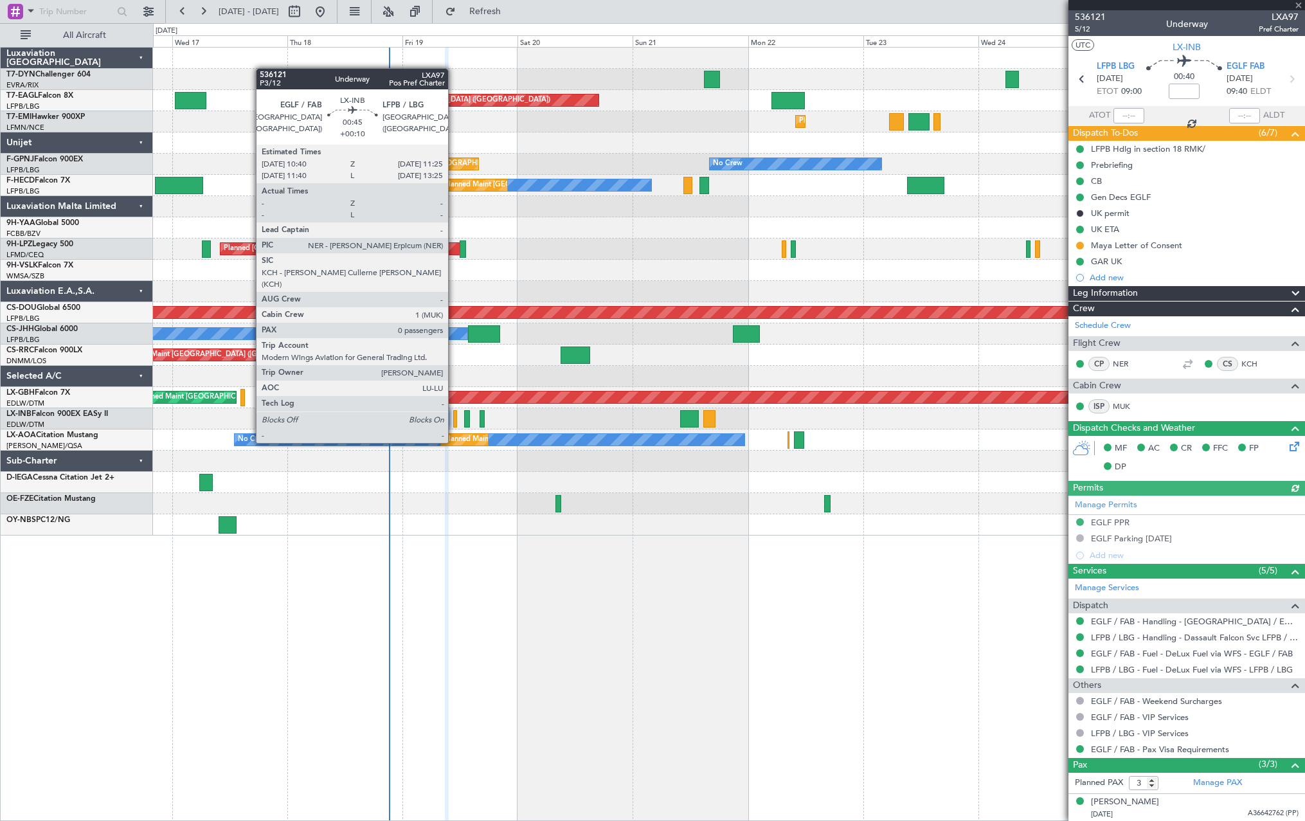
click at [454, 419] on div at bounding box center [455, 418] width 4 height 17
type input "+00:10"
type input "0"
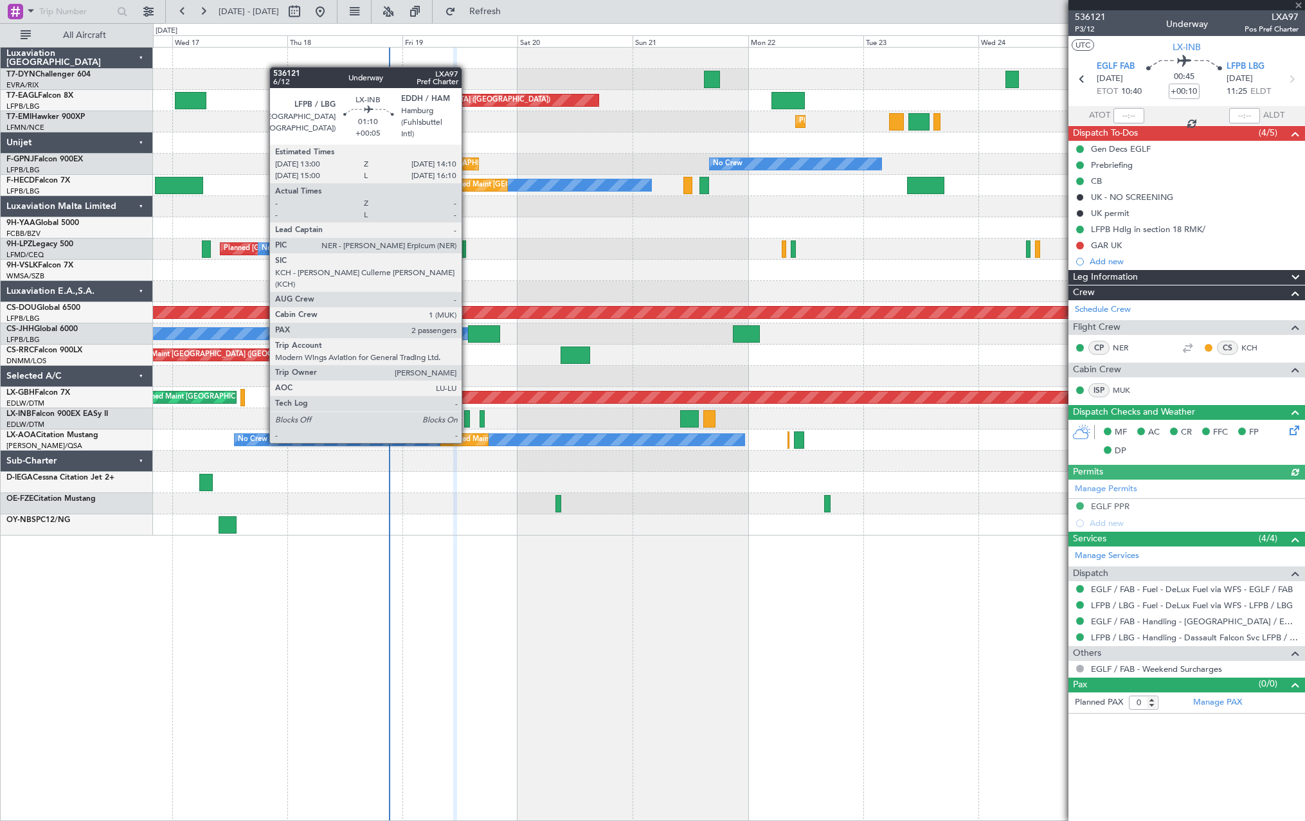
click at [467, 417] on div at bounding box center [467, 418] width 6 height 17
type input "+00:05"
type input "2"
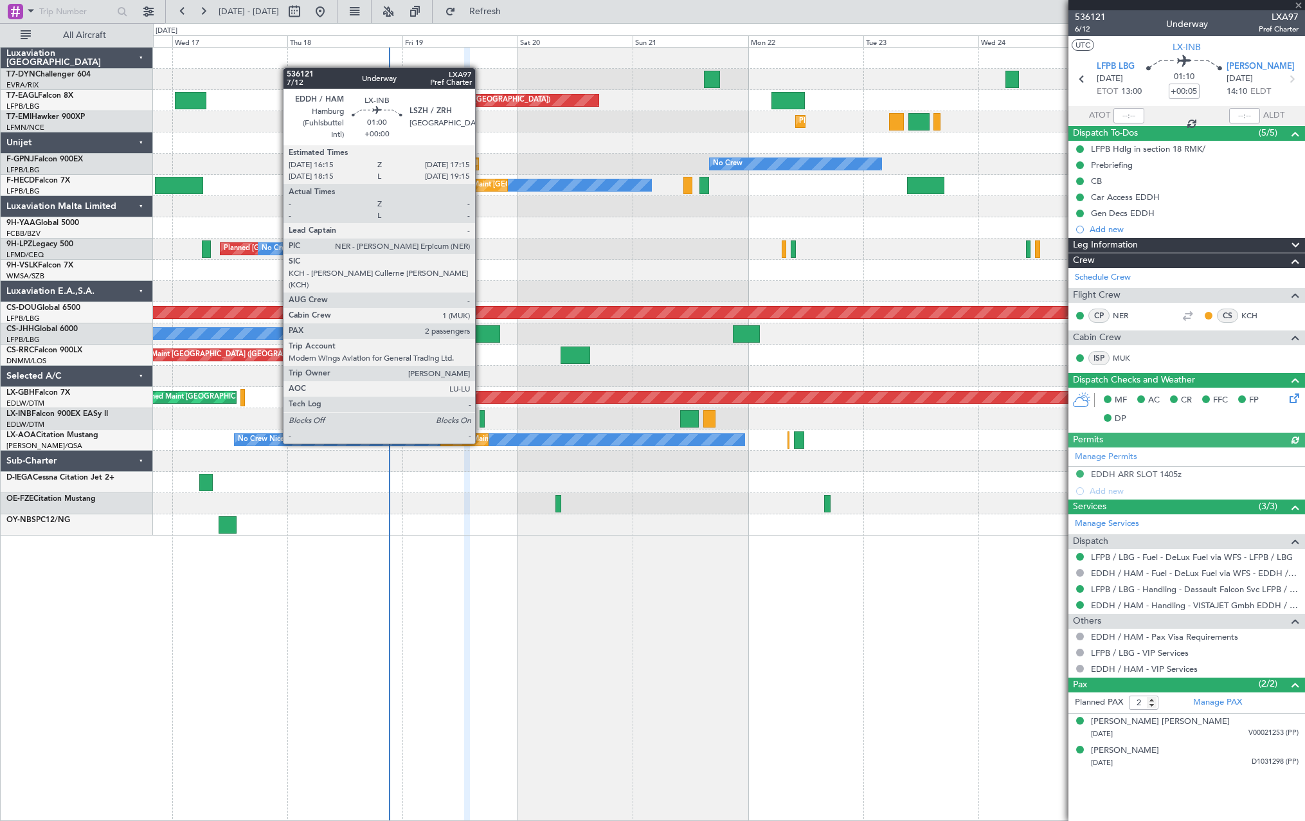
click at [481, 418] on div at bounding box center [482, 418] width 5 height 17
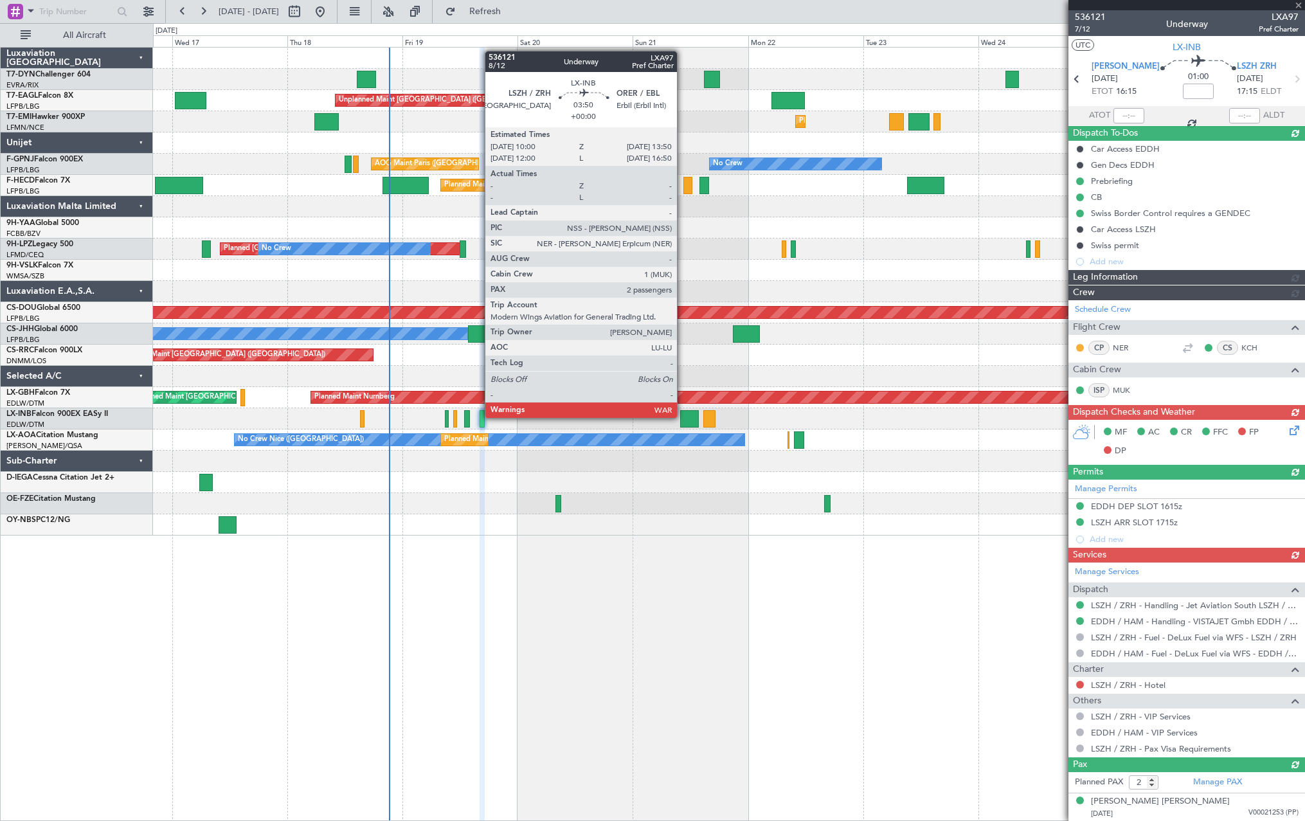
click at [683, 417] on div at bounding box center [689, 418] width 19 height 17
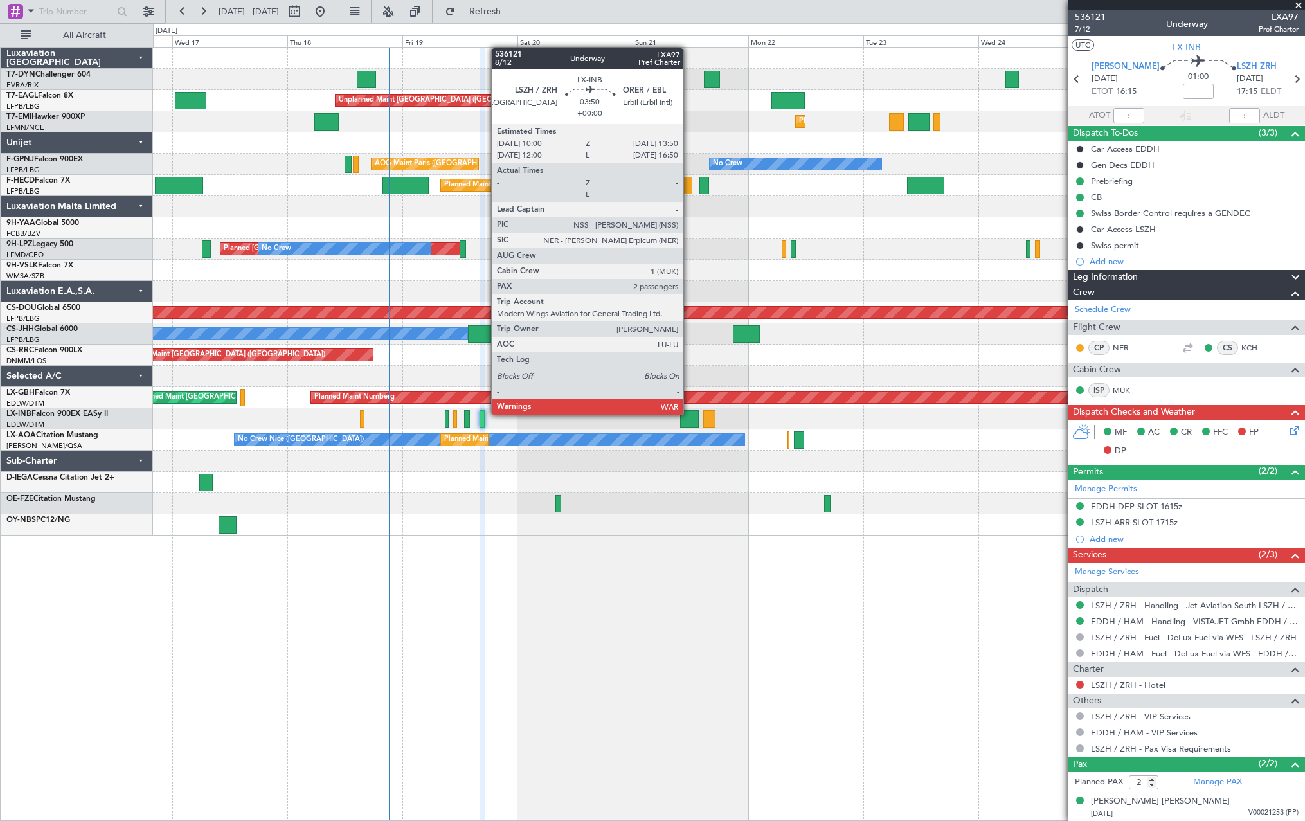
click at [689, 413] on div at bounding box center [689, 418] width 19 height 17
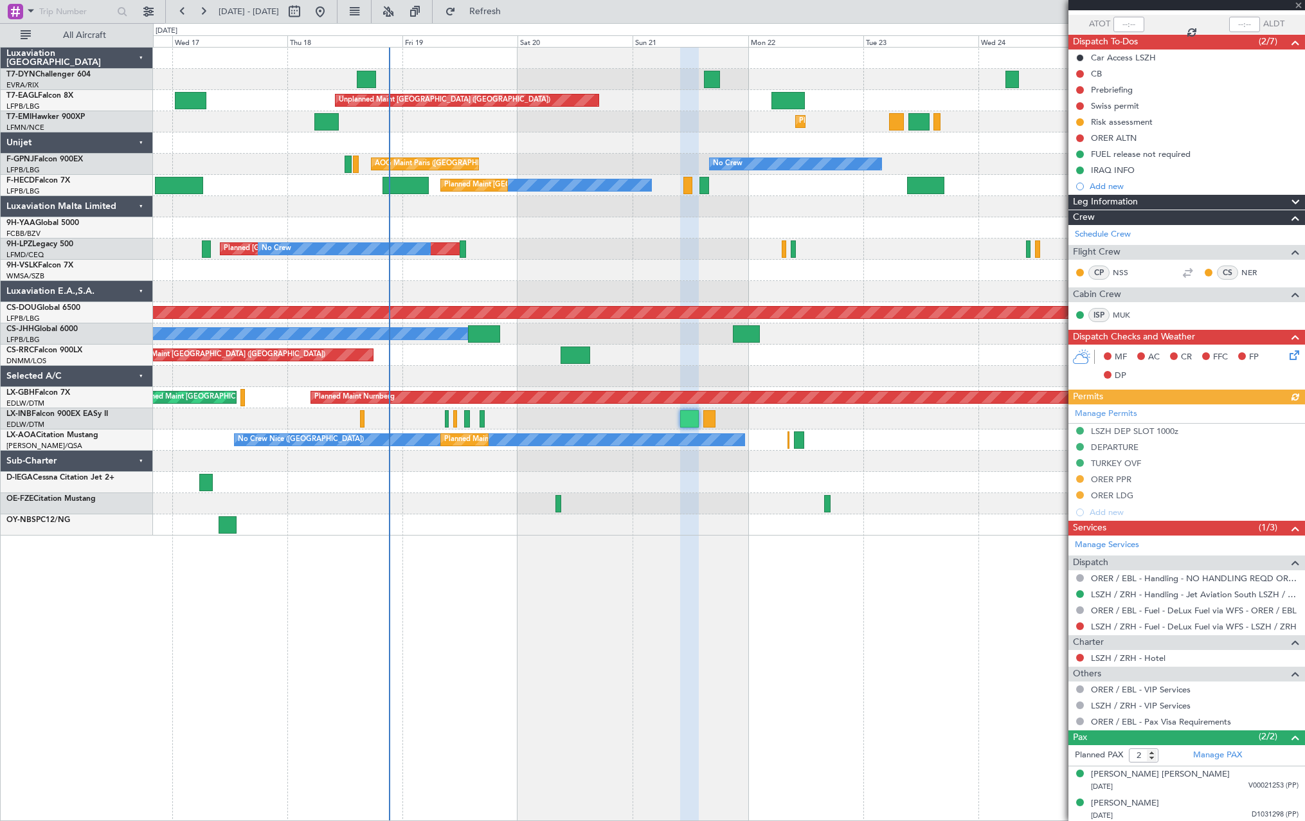
scroll to position [94, 0]
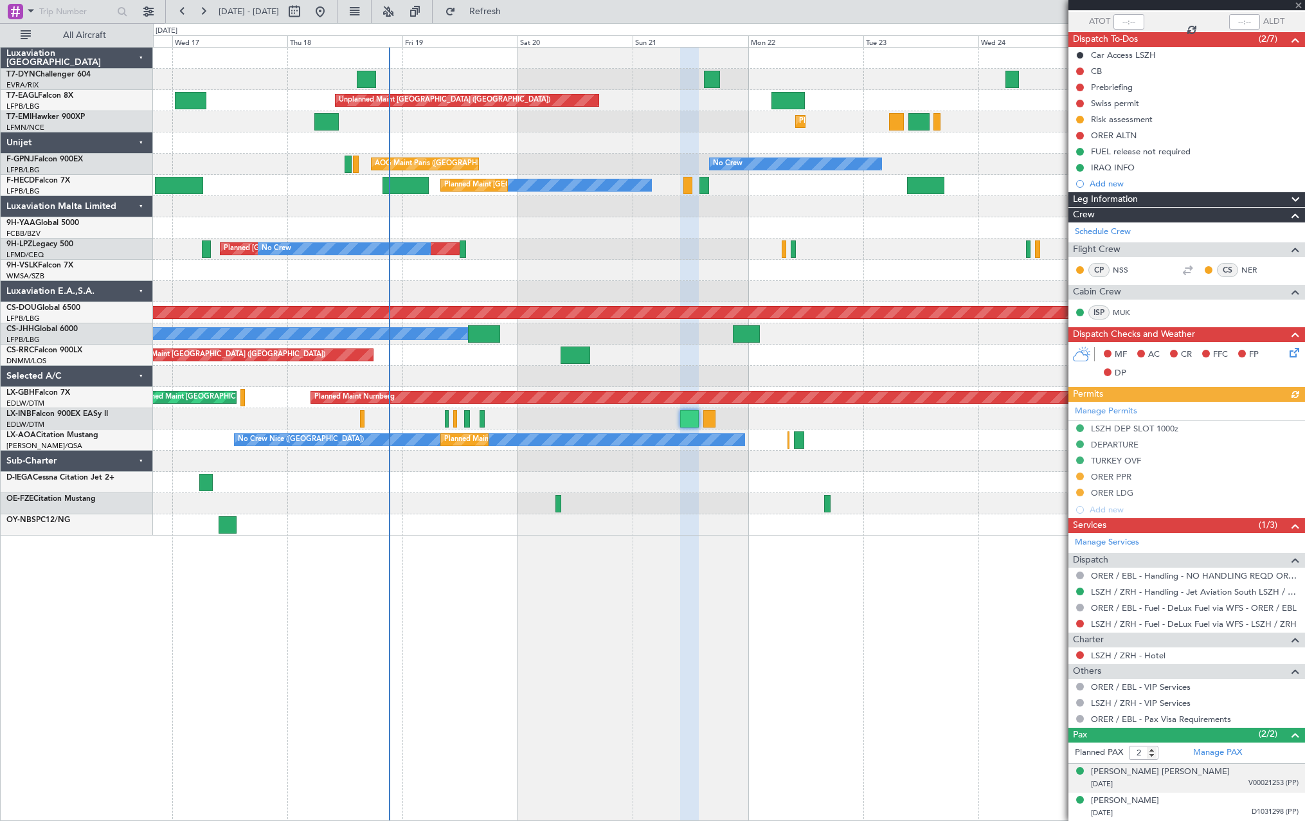
click at [1238, 772] on div "[PERSON_NAME] [PERSON_NAME] [DATE] V00021253 (PP)" at bounding box center [1195, 778] width 208 height 25
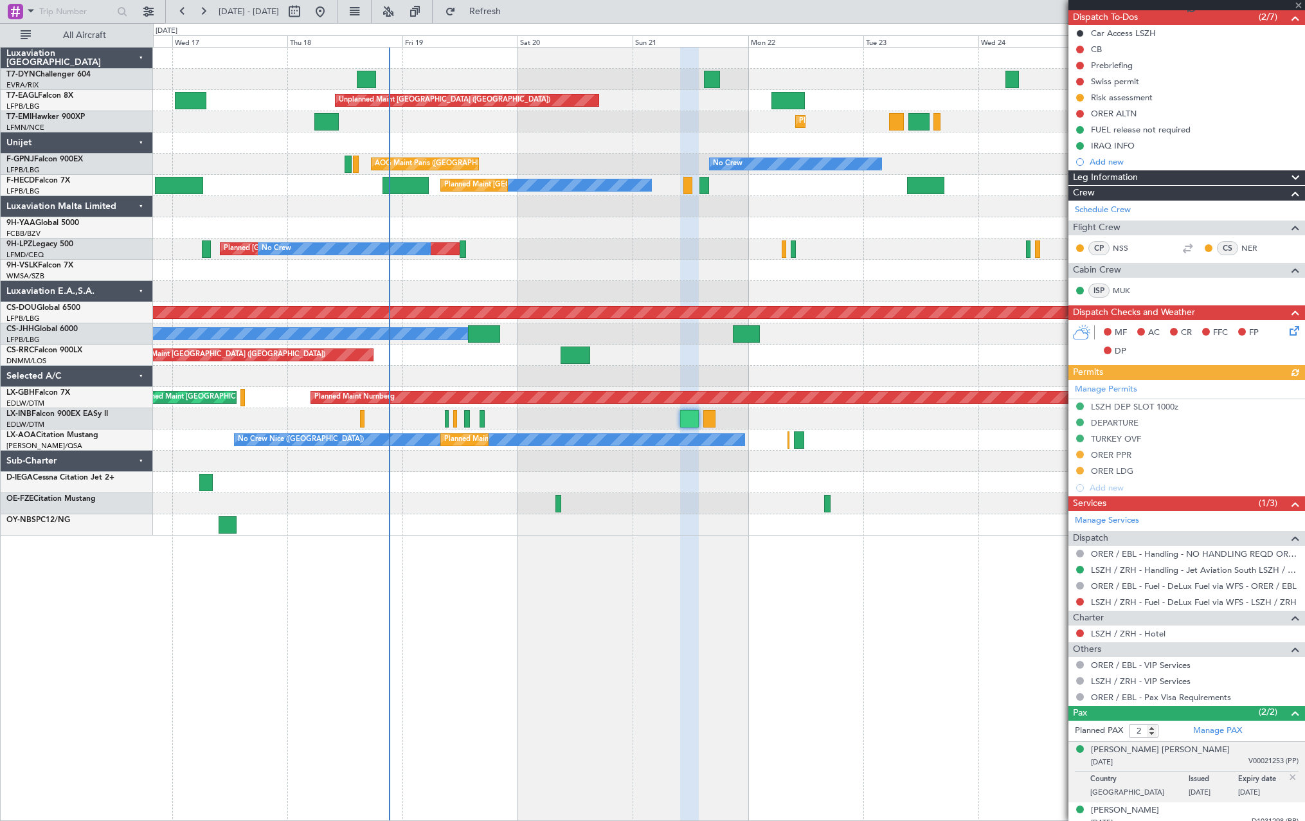
scroll to position [125, 0]
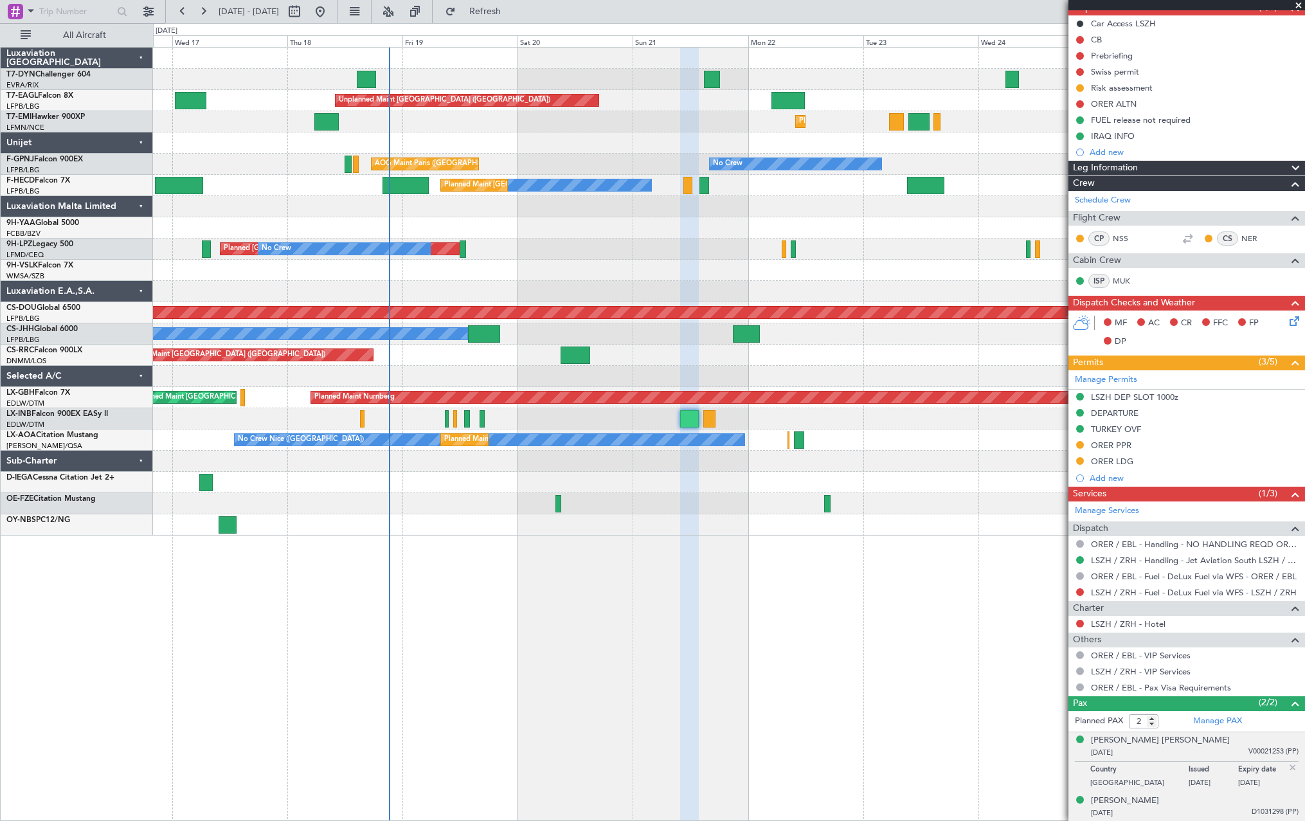
click at [1238, 804] on div "[PERSON_NAME] [DATE] D1031298 (PP)" at bounding box center [1195, 807] width 208 height 25
click at [1252, 781] on span "D1031298 (PP)" at bounding box center [1275, 781] width 47 height 11
click at [1229, 739] on div "Ahmed Hasko Ahmad SHERWANI 01/07/1960 V00021253 (PP)" at bounding box center [1195, 746] width 208 height 25
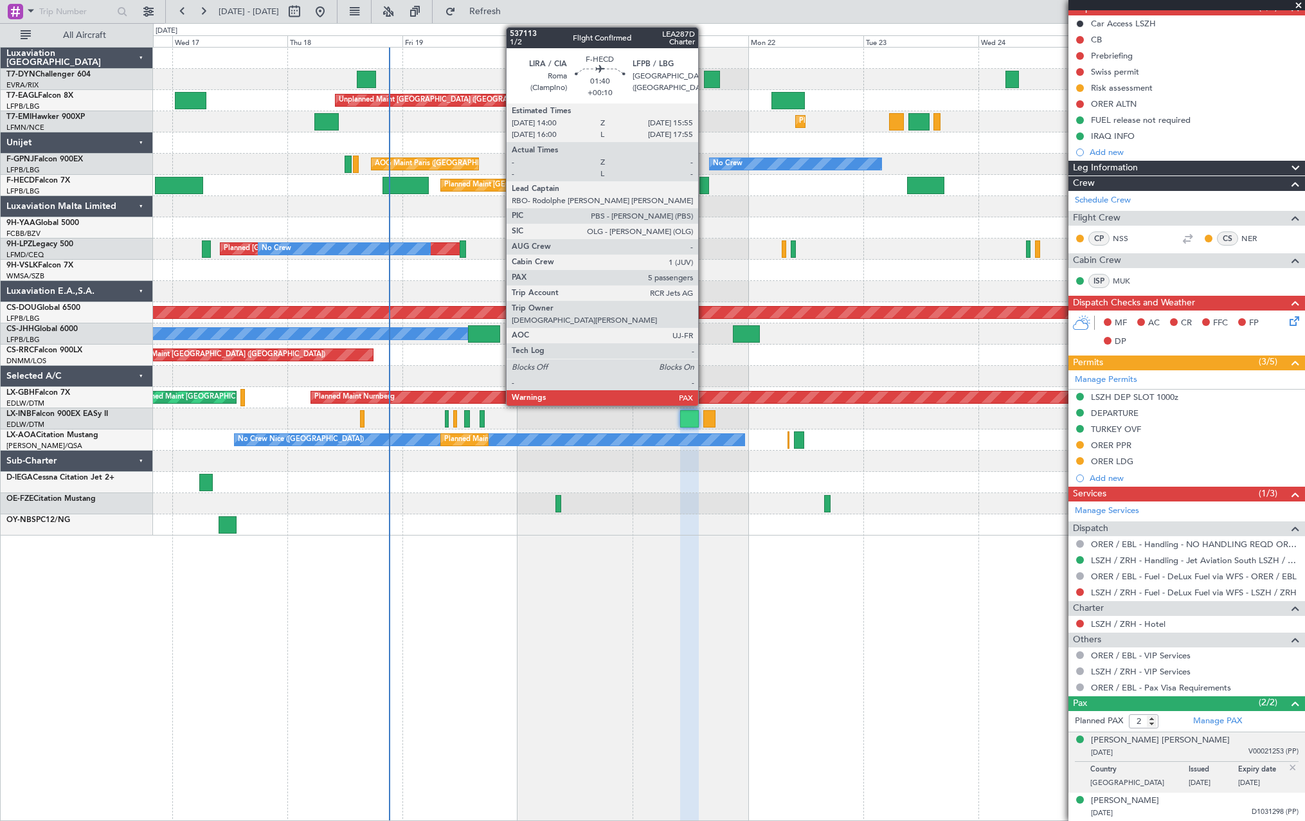
click at [704, 187] on div at bounding box center [705, 185] width 10 height 17
type input "+00:10"
type input "7"
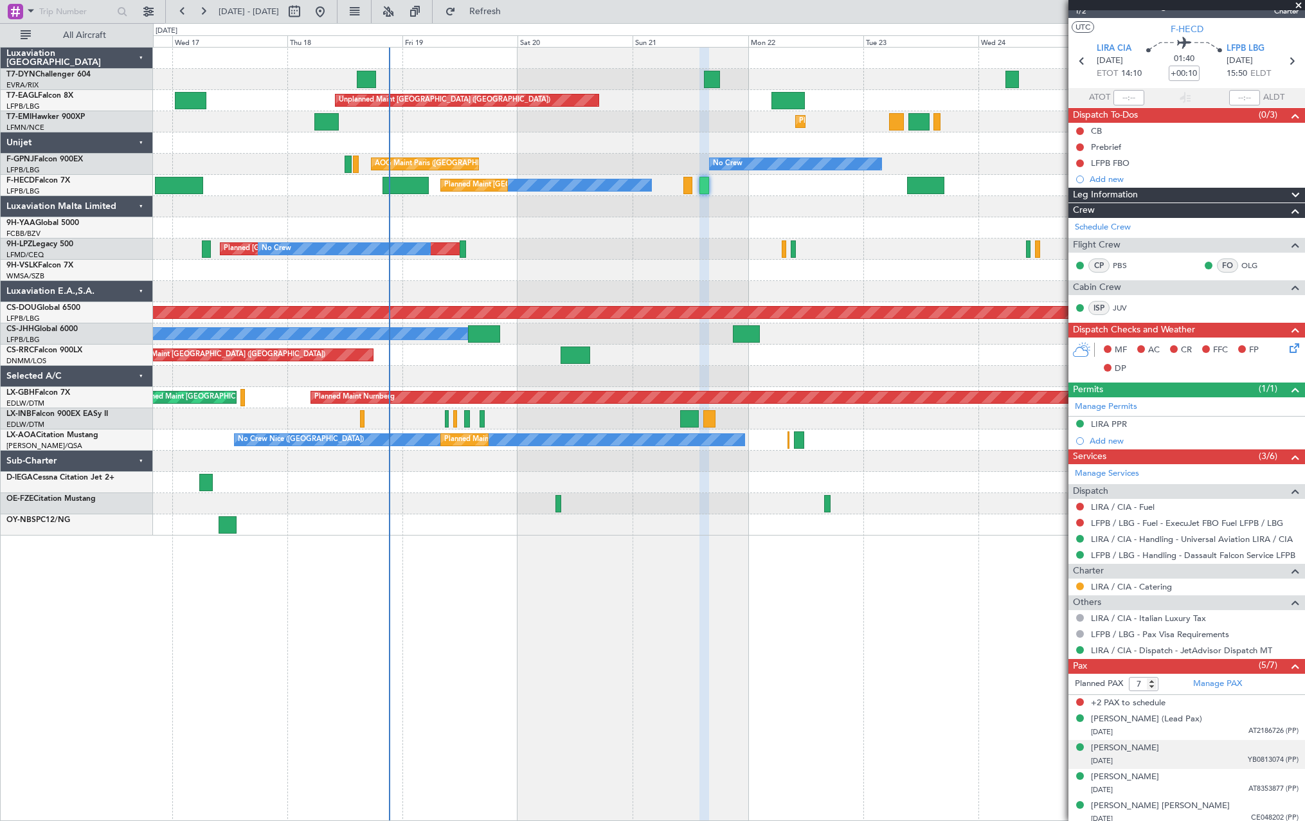
scroll to position [0, 0]
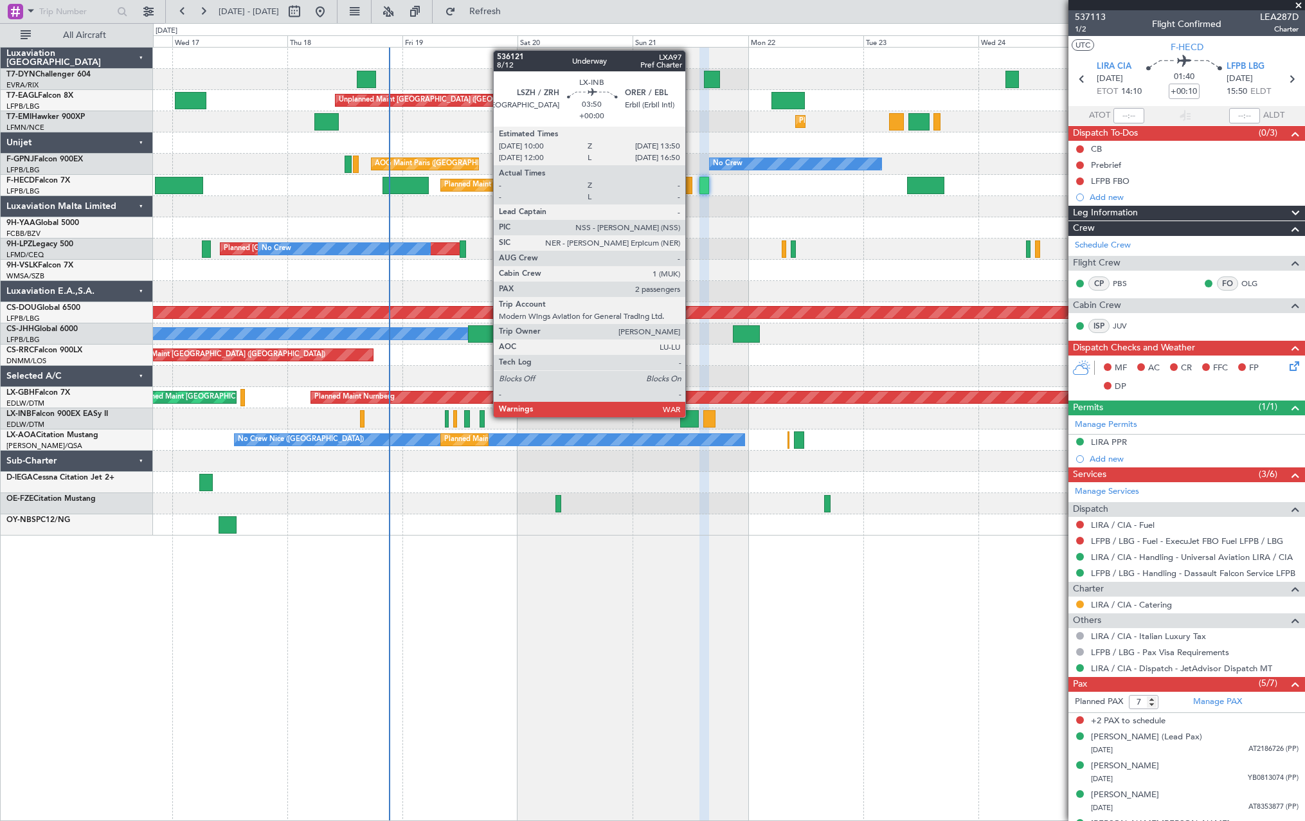
click at [691, 416] on div at bounding box center [689, 418] width 19 height 17
type input "2"
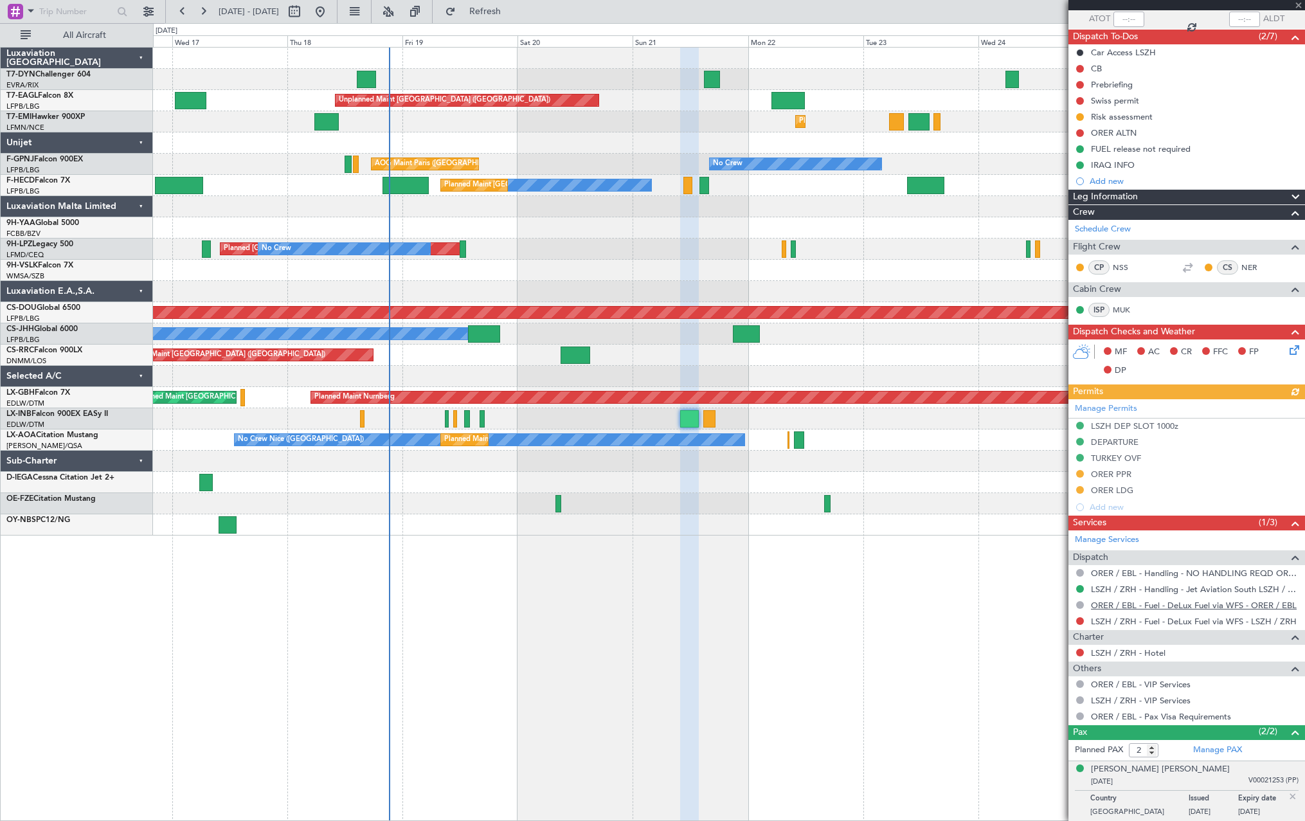
scroll to position [125, 0]
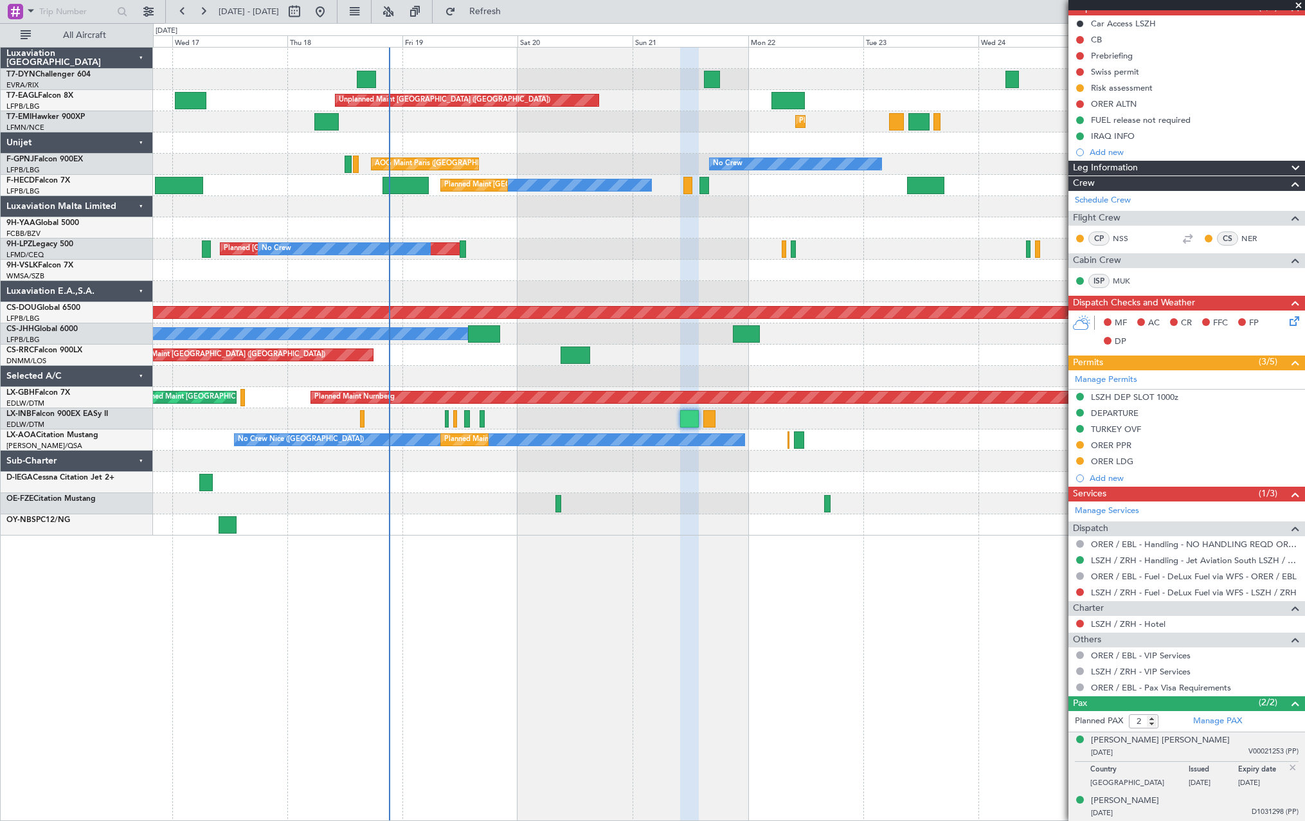
click at [1237, 808] on div "21/09/1966 D1031298 (PP)" at bounding box center [1195, 813] width 208 height 13
click at [1244, 741] on div "Ahmed Hasko Ahmad SHERWANI 01/07/1960 V00021253 (PP)" at bounding box center [1195, 746] width 208 height 25
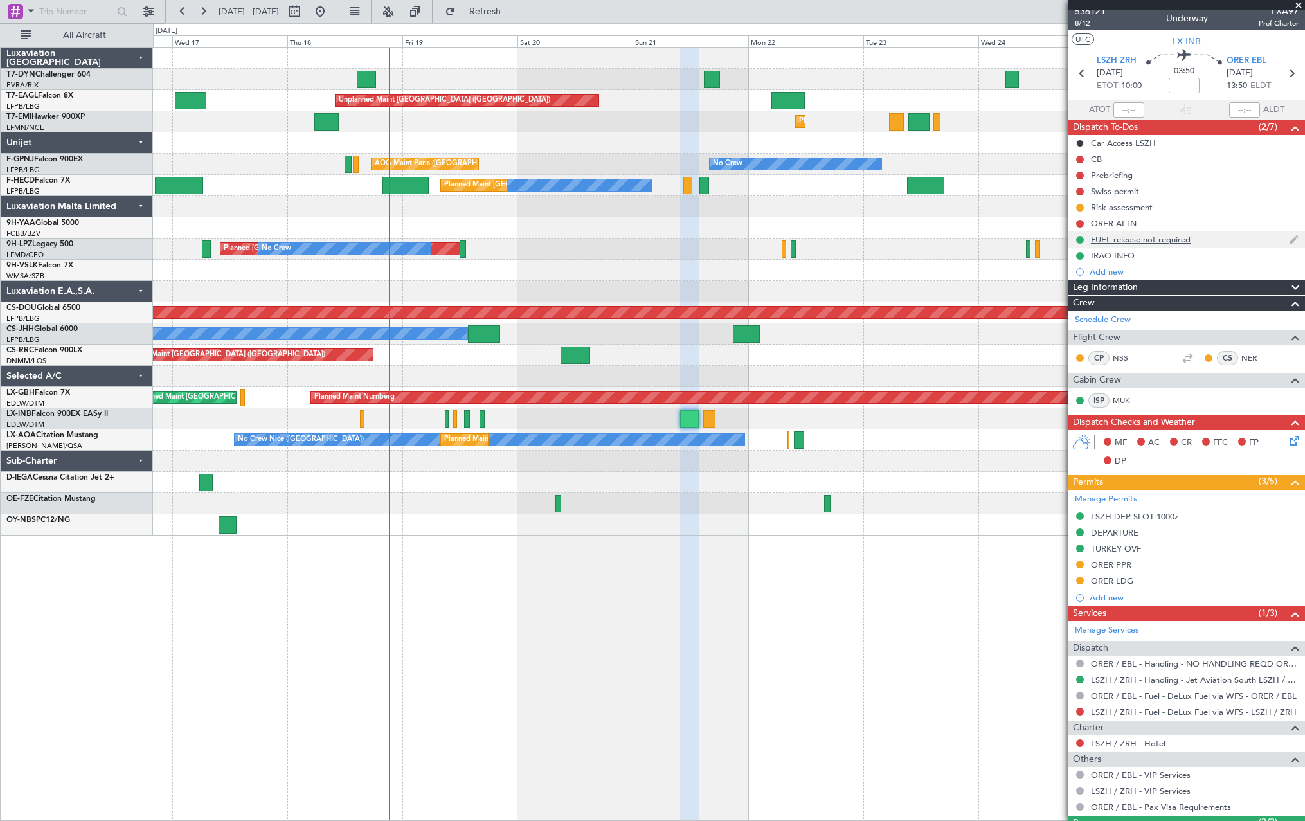
scroll to position [0, 0]
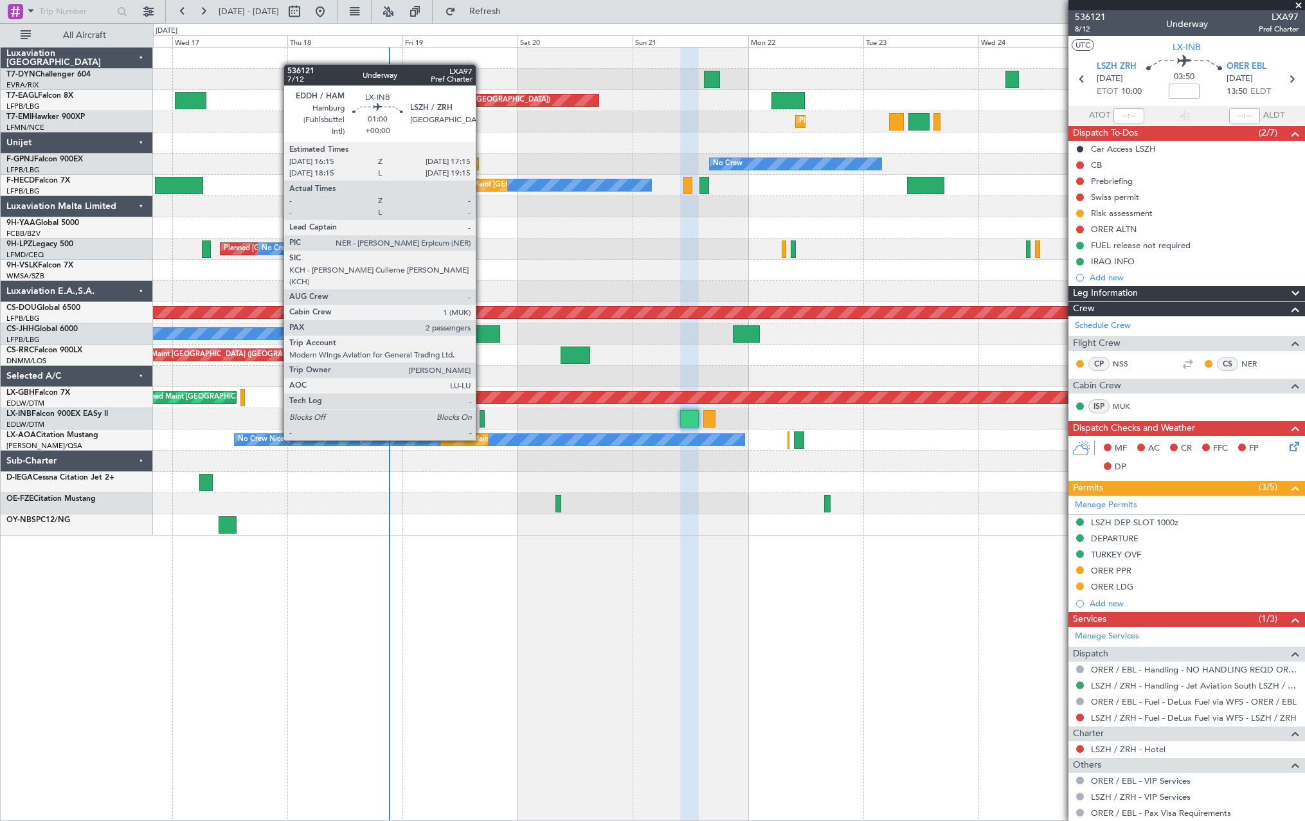
click at [482, 415] on div at bounding box center [482, 418] width 5 height 17
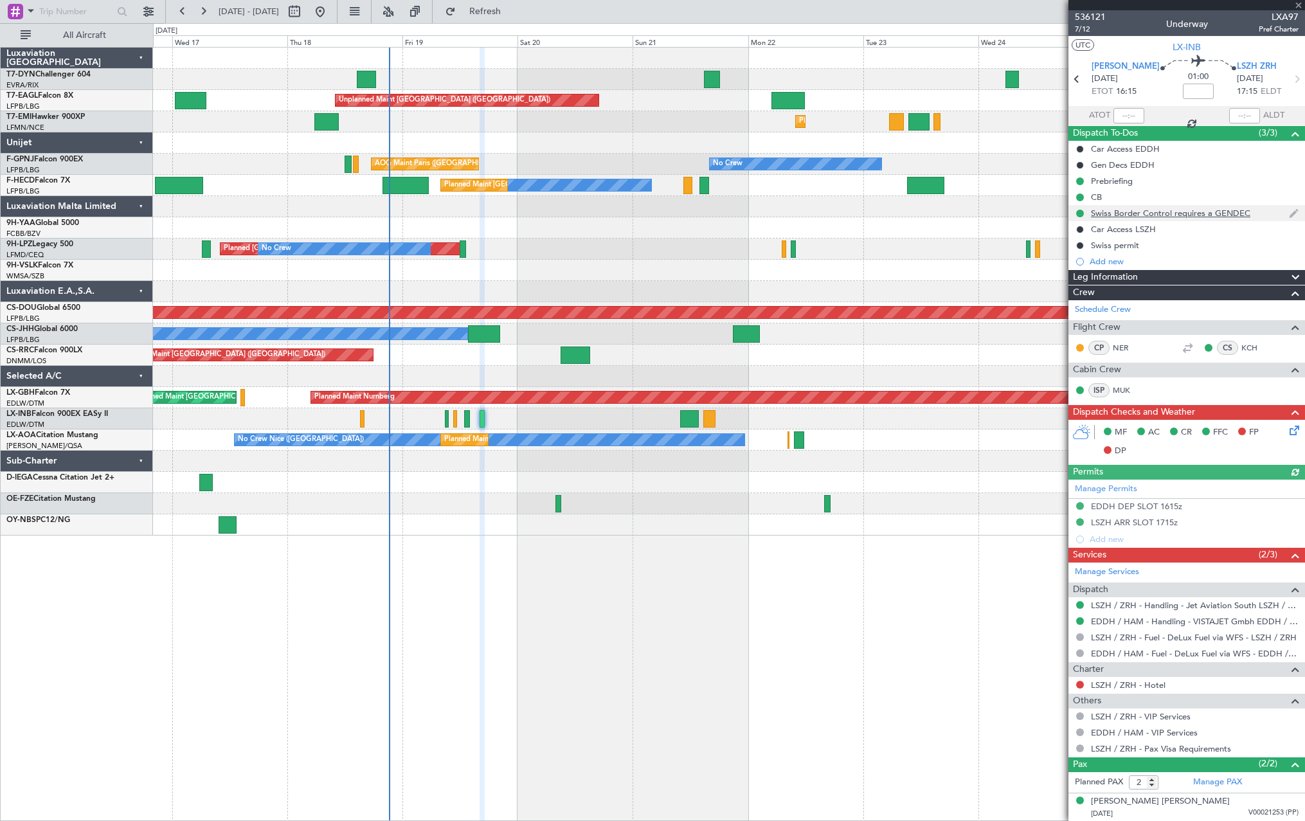
click at [1265, 207] on div "Swiss Border Control requires a GENDEC" at bounding box center [1187, 213] width 237 height 16
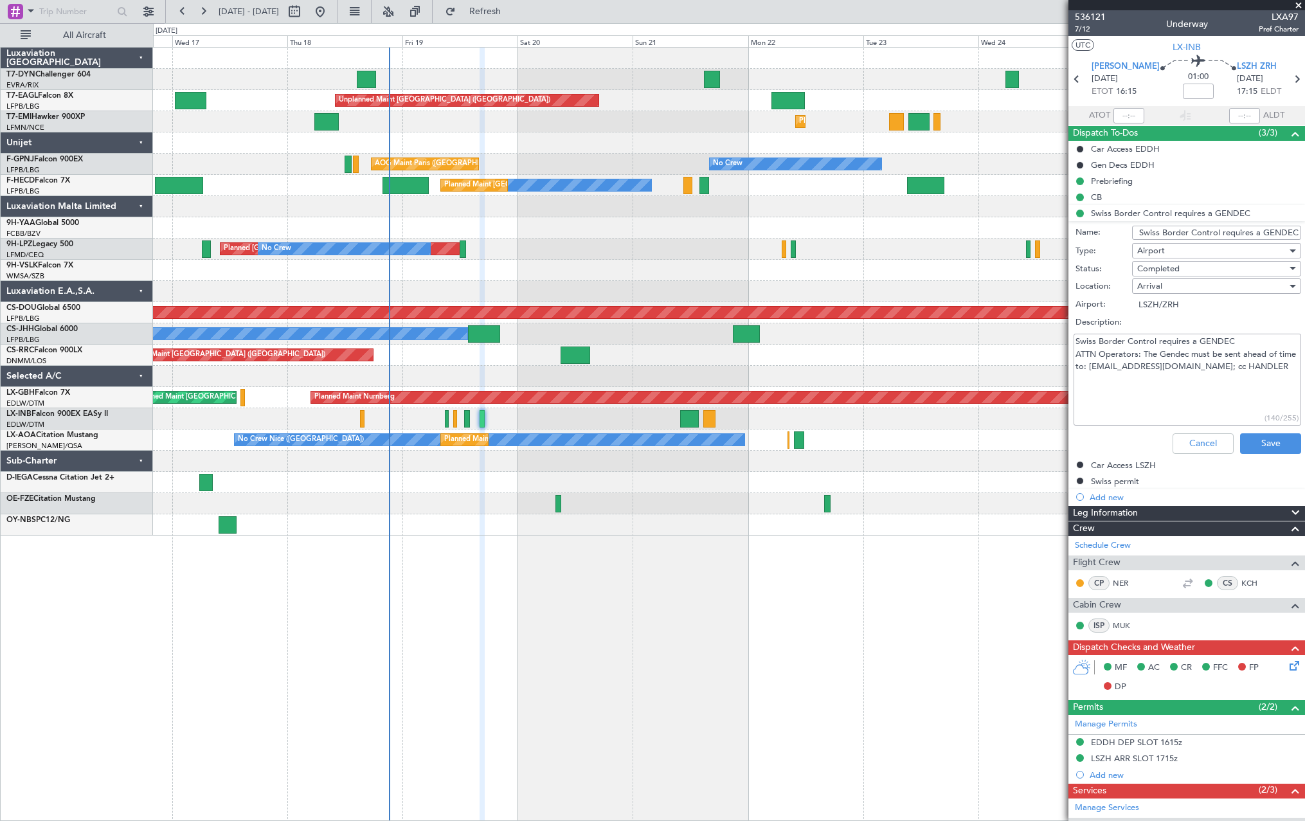
drag, startPoint x: 1109, startPoint y: 366, endPoint x: 1217, endPoint y: 367, distance: 107.4
click at [1217, 367] on textarea "Swiss Border Control requires a GENDEC ATTN Operators: The Gendec must be sent …" at bounding box center [1188, 380] width 228 height 92
click at [1228, 377] on textarea "Swiss Border Control requires a GENDEC ATTN Operators: The Gendec must be sent …" at bounding box center [1188, 380] width 228 height 92
click at [1196, 443] on button "Cancel" at bounding box center [1203, 443] width 61 height 21
click at [1196, 658] on div "MF AC CR FFC FP DP" at bounding box center [1192, 677] width 189 height 38
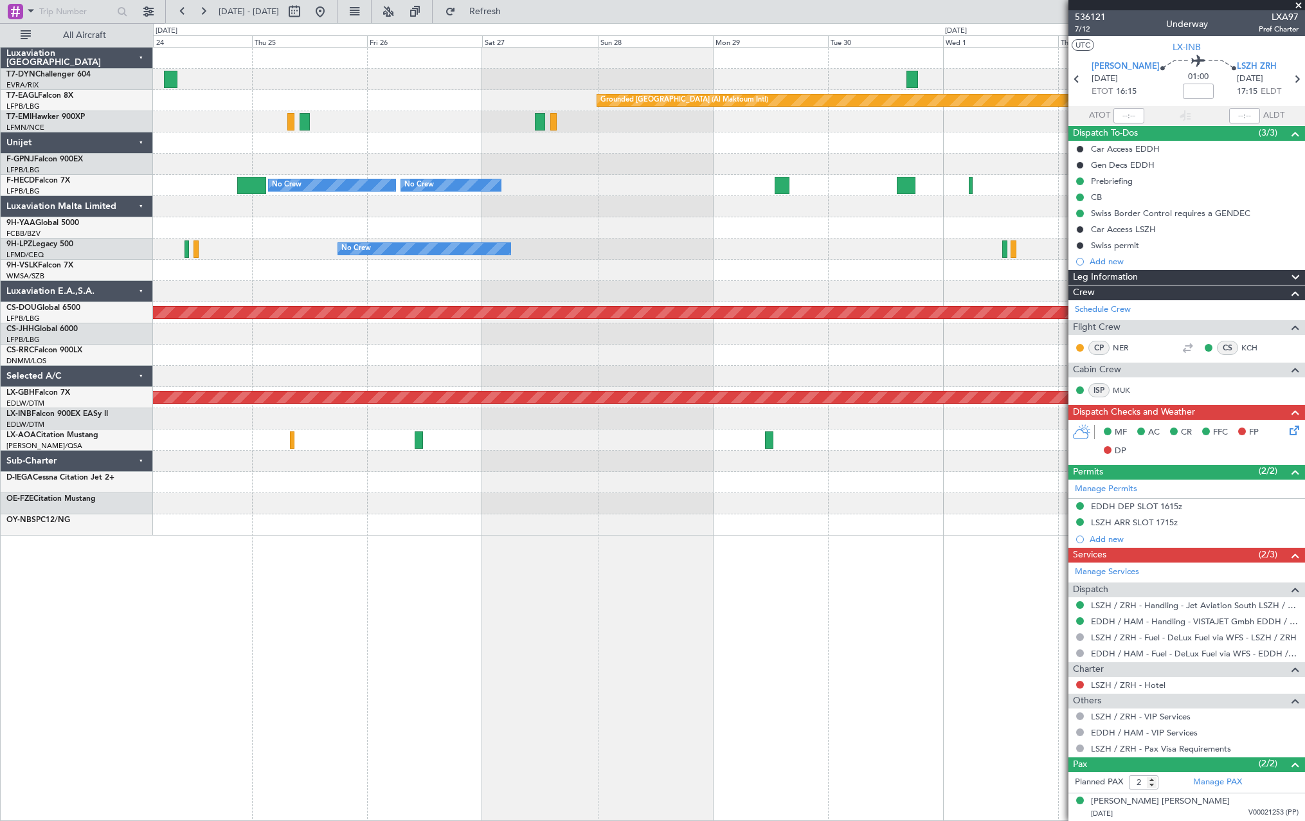
click at [147, 141] on div "Grounded Dubai (Al Maktoum Intl) Planned Maint Zurich No Crew Planned Maint Par…" at bounding box center [652, 422] width 1305 height 798
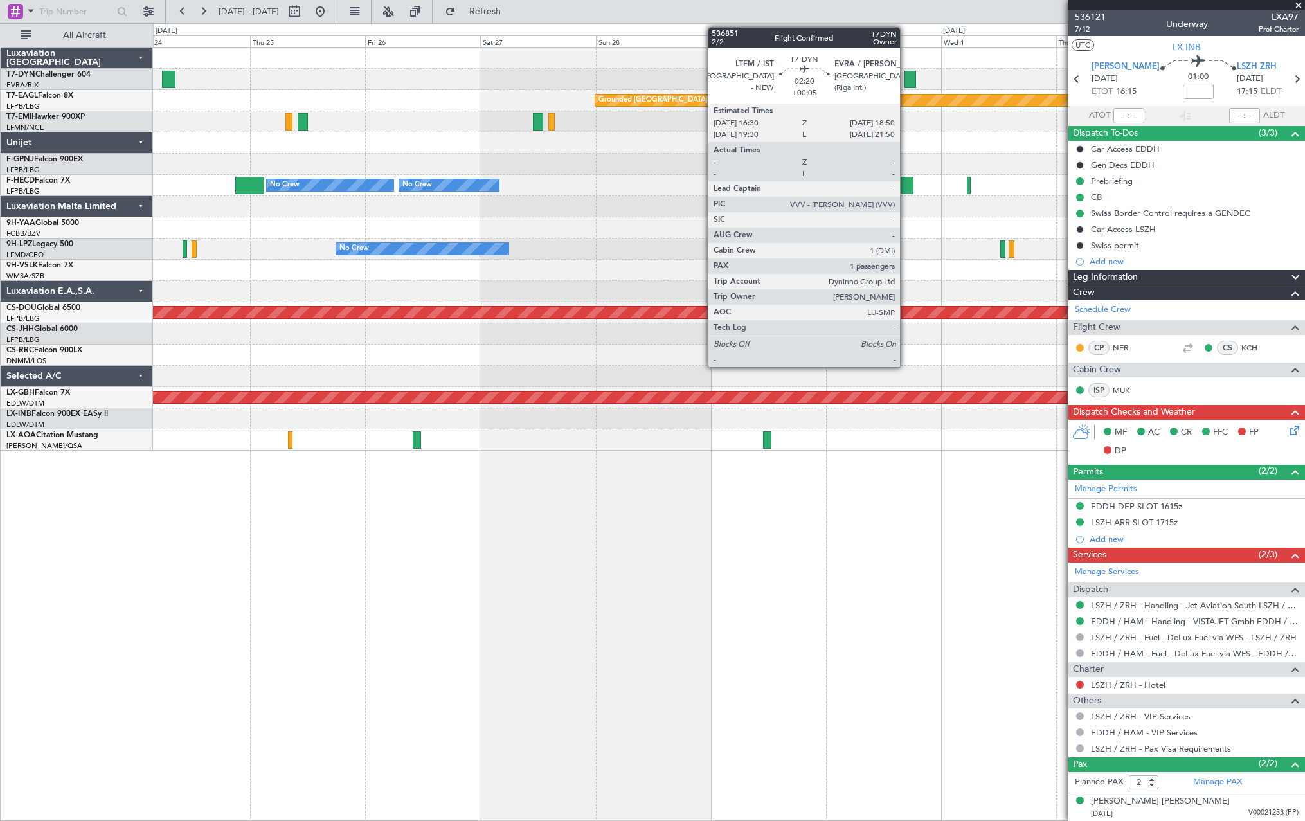
click at [906, 80] on div at bounding box center [911, 79] width 12 height 17
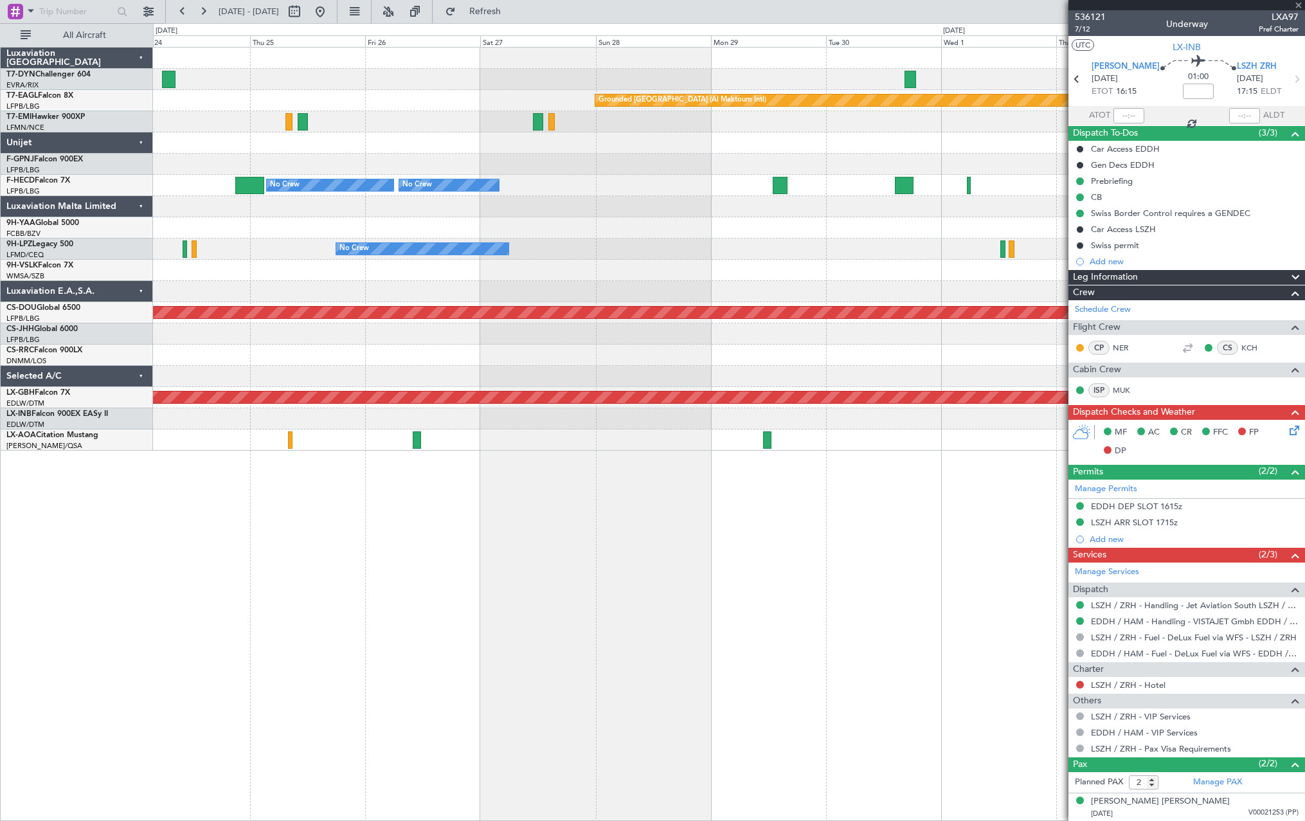
type input "+00:05"
type input "1"
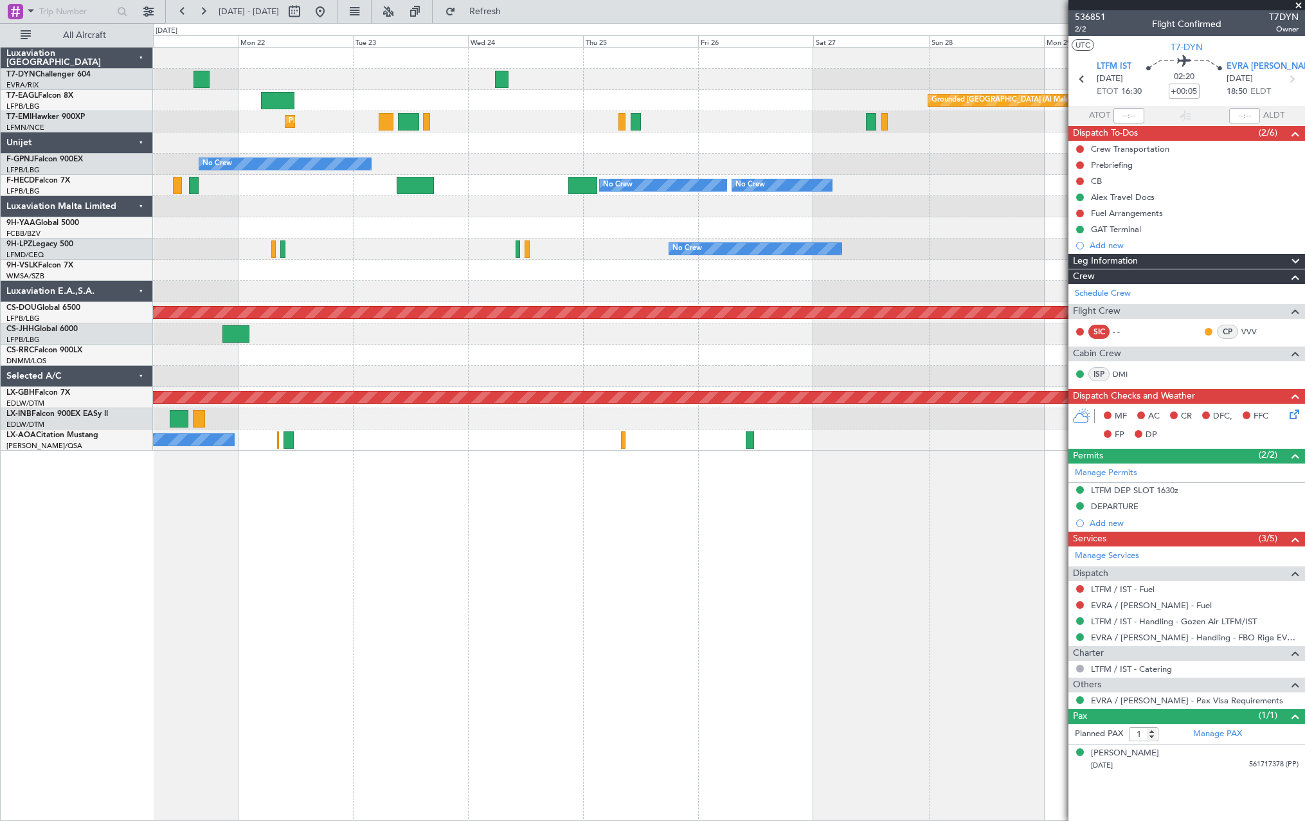
click at [803, 168] on div "Grounded Dubai (Al Maktoum Intl) Unplanned Maint Paris (Le Bourget) Planned Mai…" at bounding box center [729, 249] width 1152 height 403
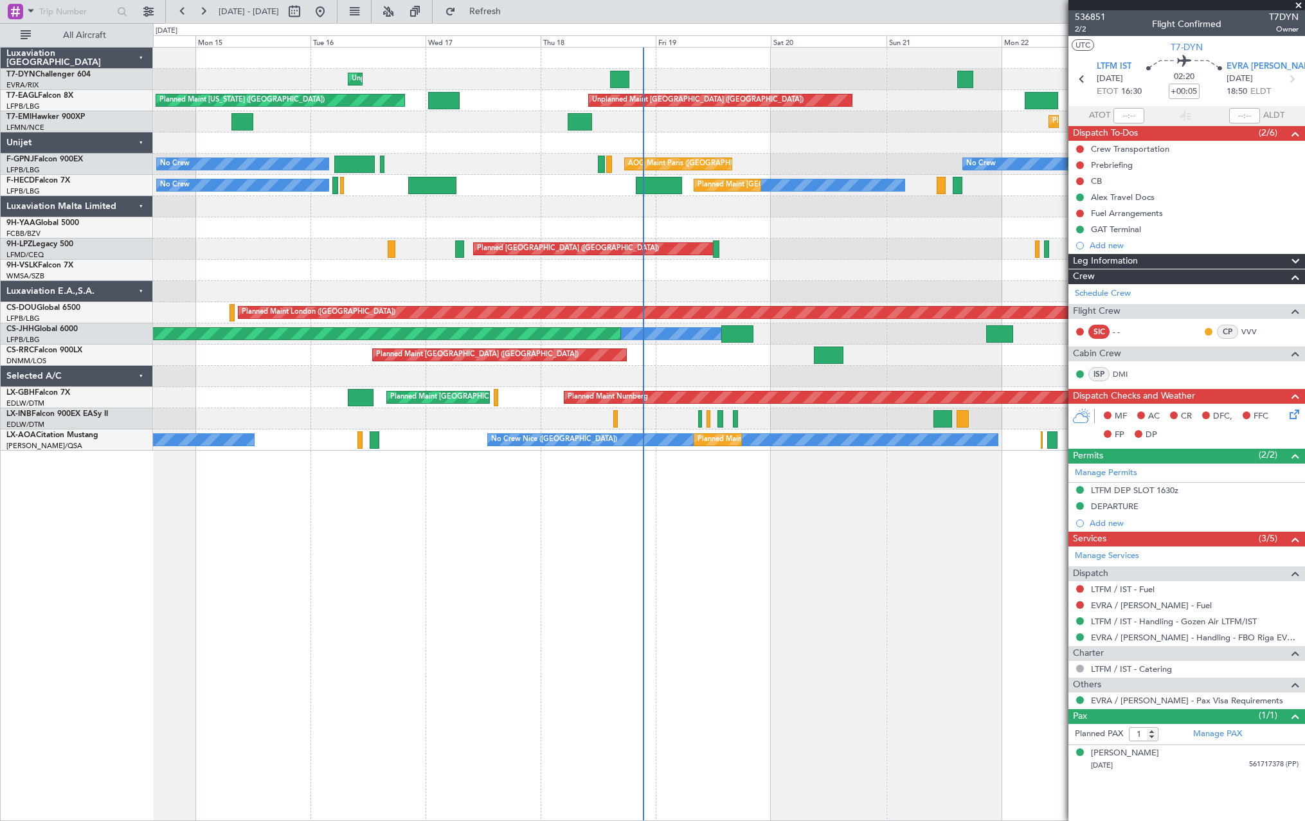
click at [914, 263] on div at bounding box center [729, 270] width 1152 height 21
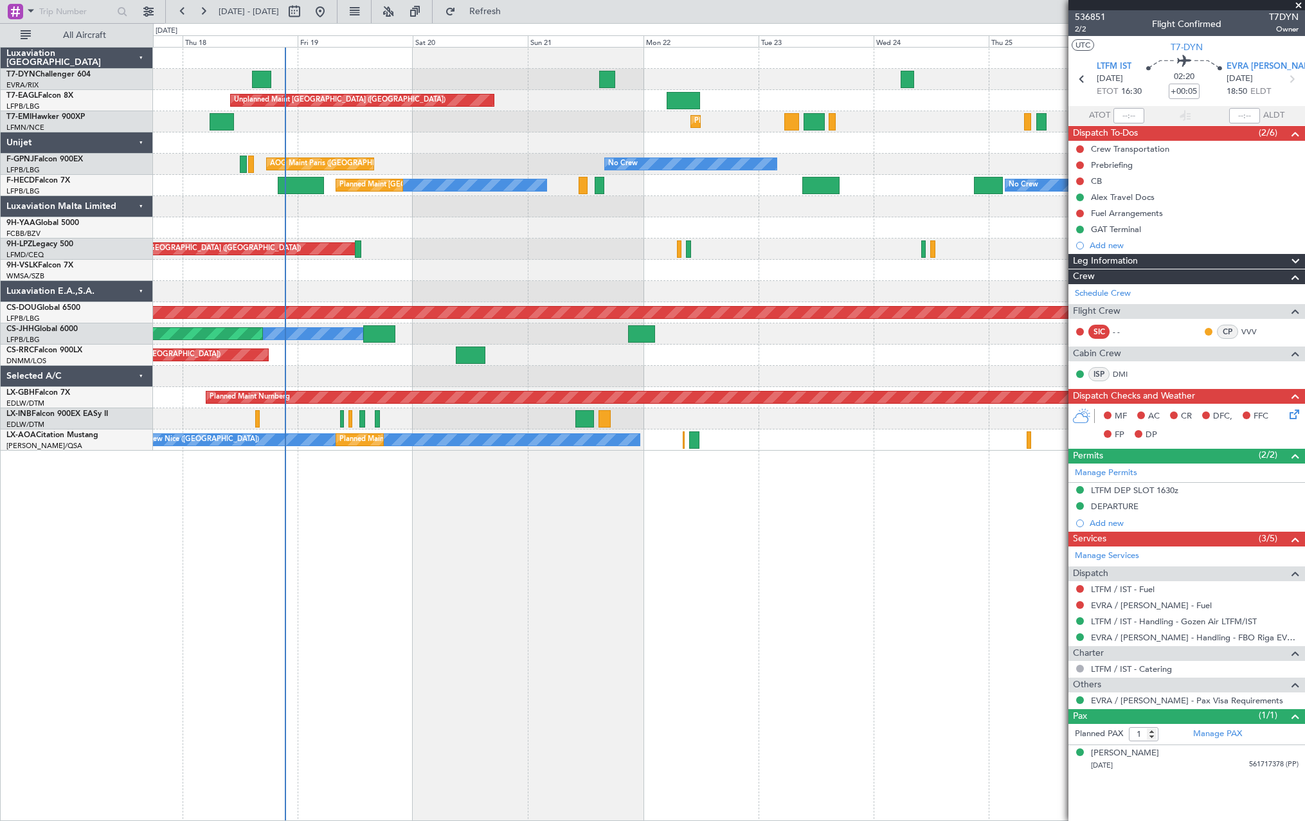
click at [502, 282] on div "Unplanned Maint Riga (Riga Intl) Unplanned Maint Paris (Le Bourget) Grounded Du…" at bounding box center [729, 249] width 1152 height 403
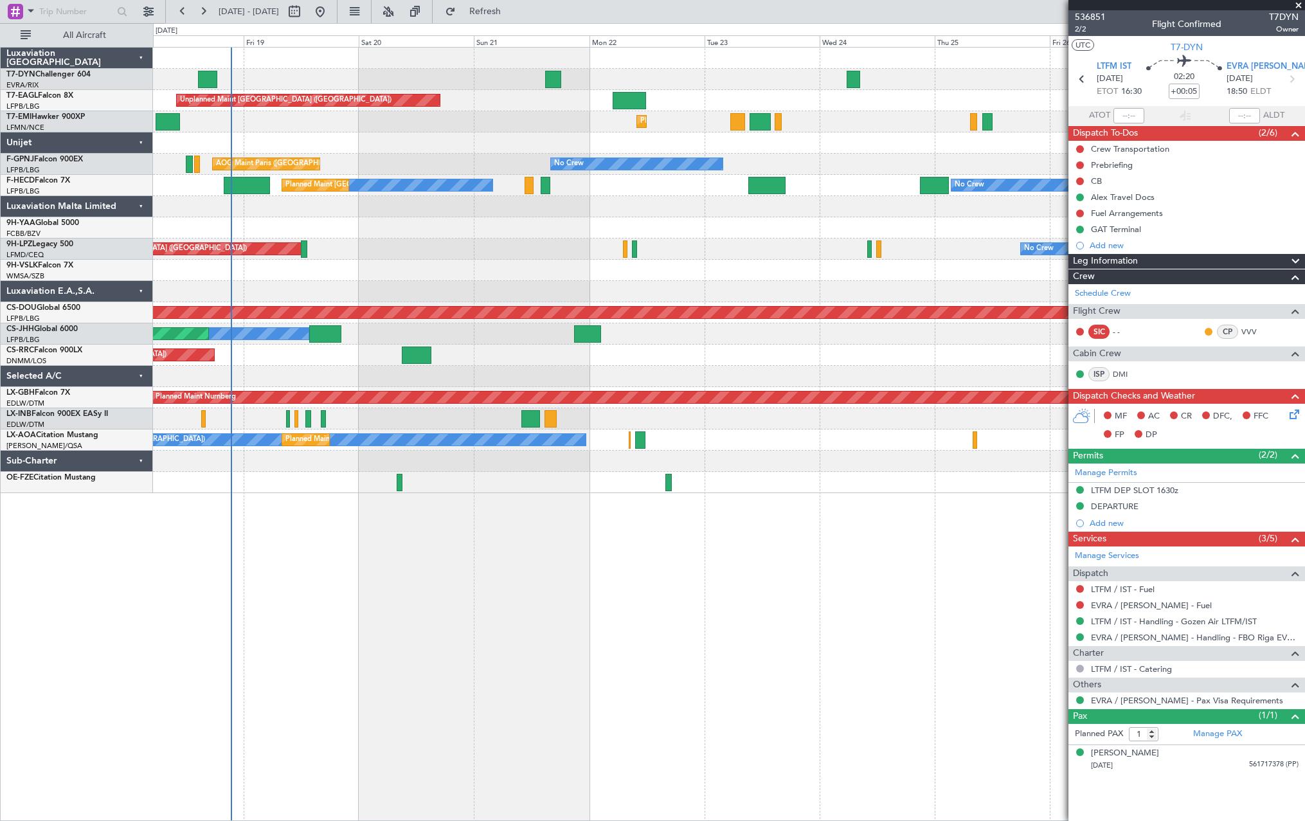
click at [547, 242] on div "No Crew Planned Maint St Gallen (Altenrhein) No Crew" at bounding box center [729, 249] width 1152 height 21
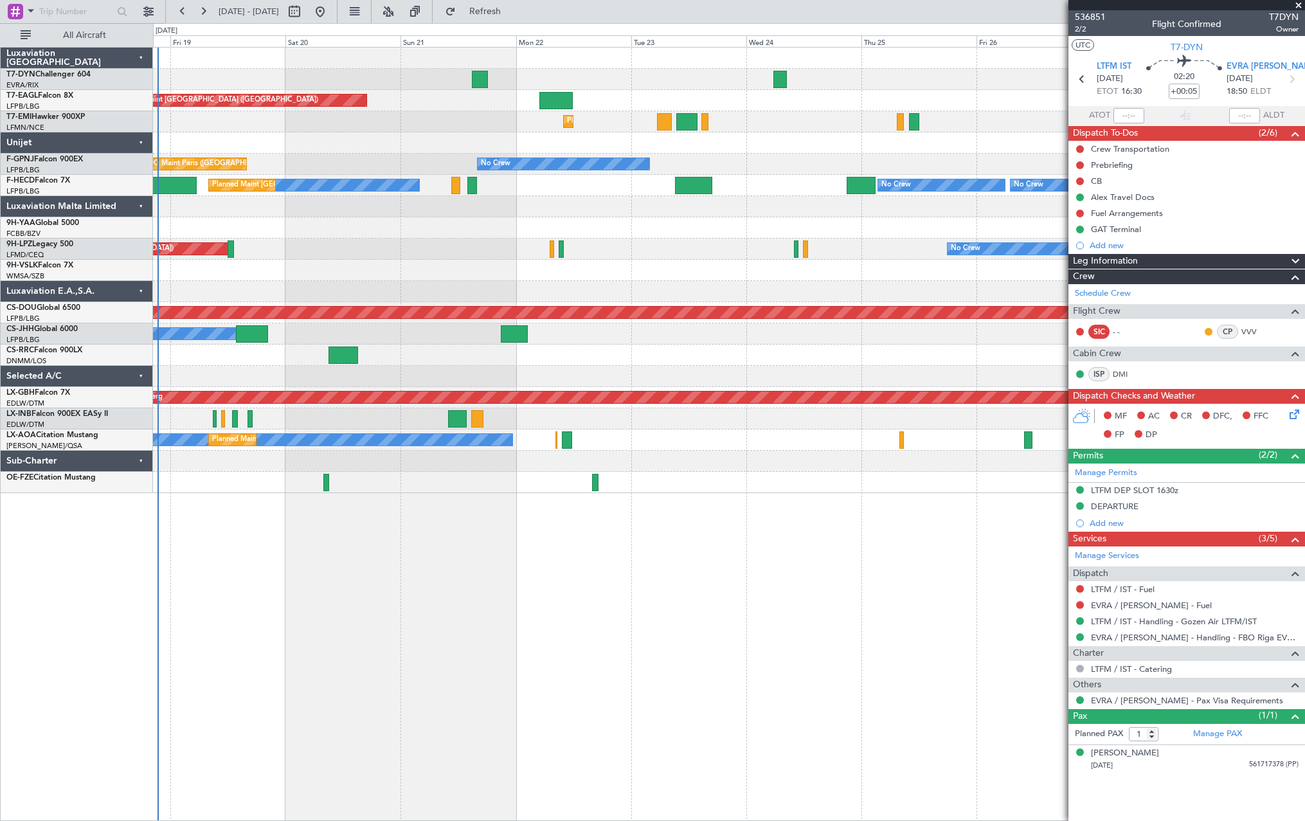
click at [680, 287] on div "Unplanned Maint Riga (Riga Intl) Unplanned Maint Paris (Le Bourget) Grounded Du…" at bounding box center [729, 271] width 1152 height 446
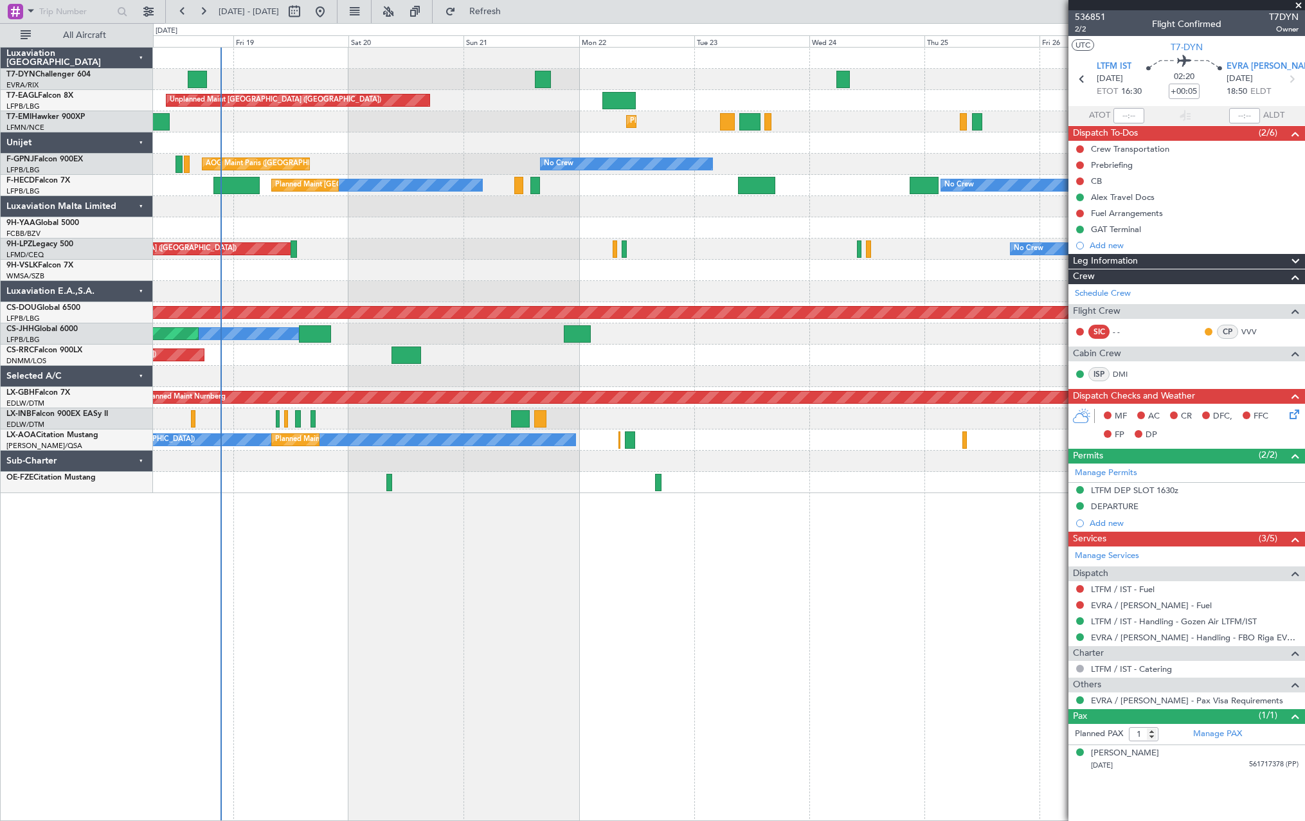
click at [514, 132] on div "Unplanned Maint Riga (Riga Intl) Unplanned Maint Paris (Le Bourget) Grounded Du…" at bounding box center [729, 271] width 1152 height 446
click at [522, 130] on div "Planned Maint [GEOGRAPHIC_DATA]" at bounding box center [729, 121] width 1152 height 21
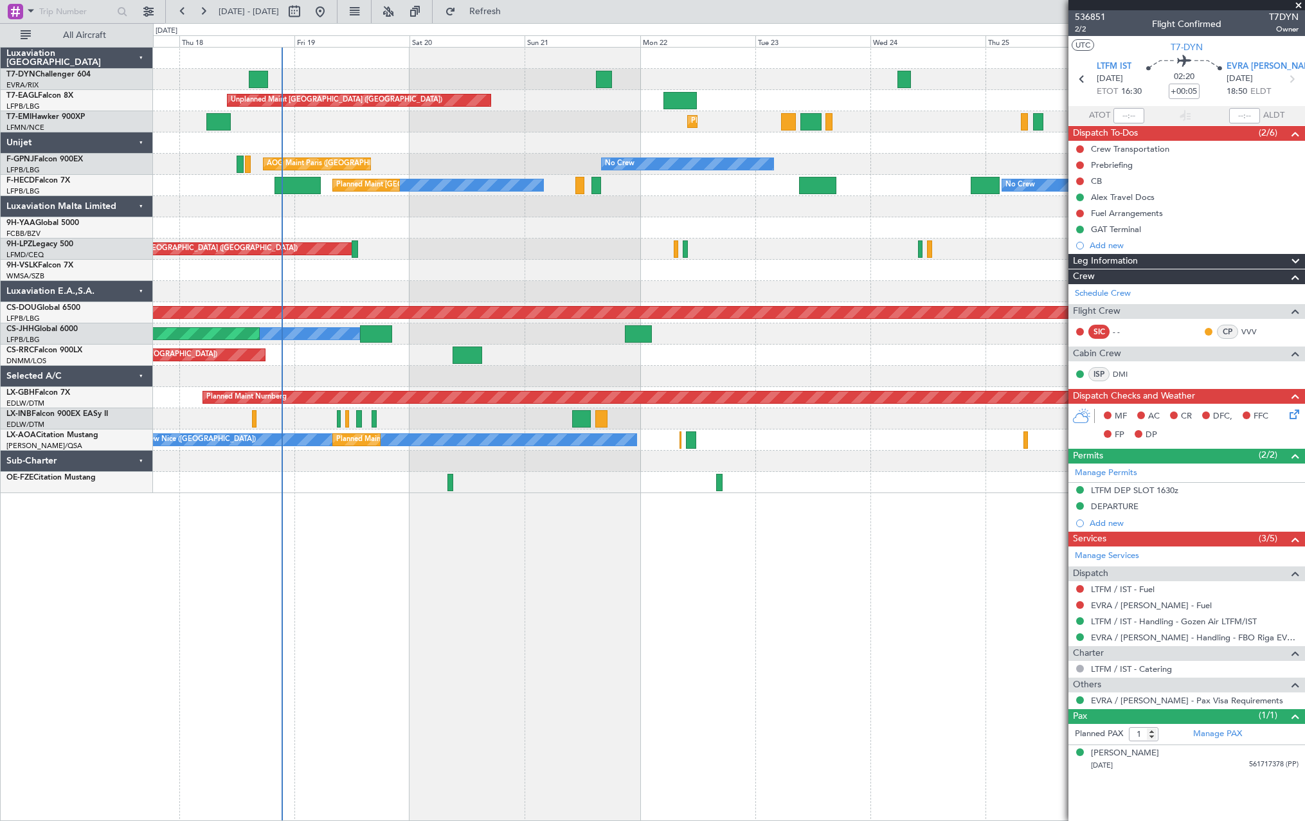
click at [509, 356] on div "Unplanned Maint Riga (Riga Intl) Unplanned Maint Paris (Le Bourget) Grounded Du…" at bounding box center [729, 271] width 1152 height 446
click at [509, 356] on div "Planned Maint [GEOGRAPHIC_DATA] ([GEOGRAPHIC_DATA])" at bounding box center [729, 355] width 1152 height 21
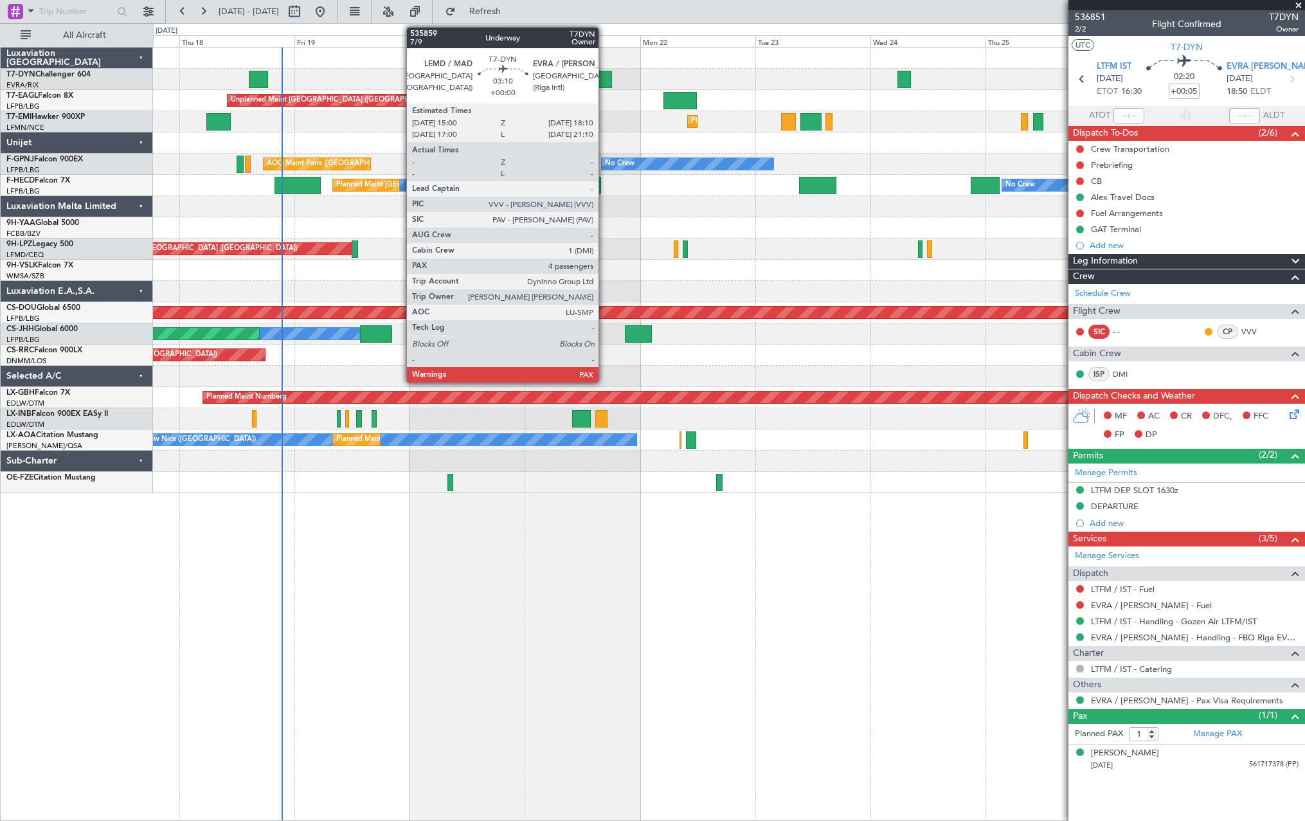
click at [604, 76] on div at bounding box center [603, 79] width 15 height 17
type input "4"
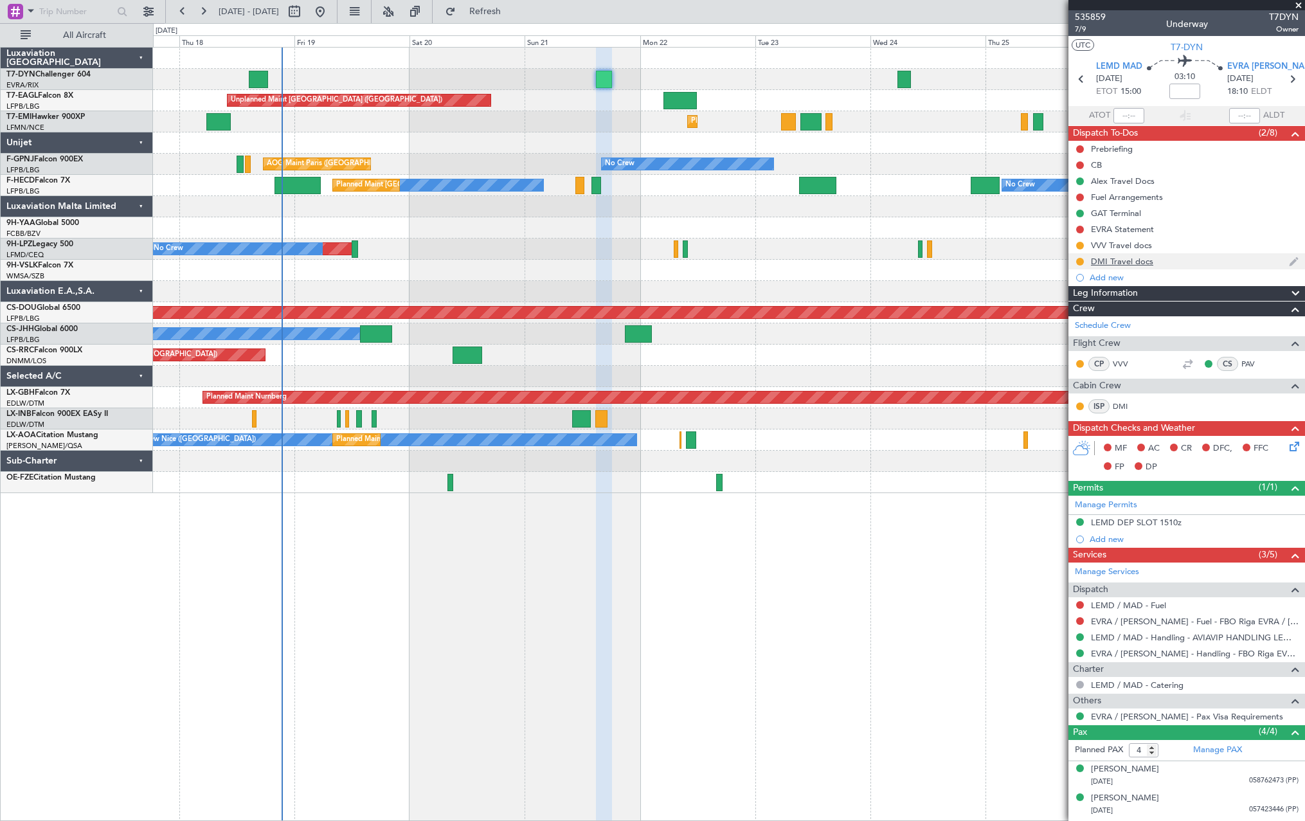
click at [1210, 265] on div "DMI Travel docs" at bounding box center [1187, 261] width 237 height 16
click at [1210, 265] on li "DMI Travel docs" at bounding box center [1187, 261] width 237 height 16
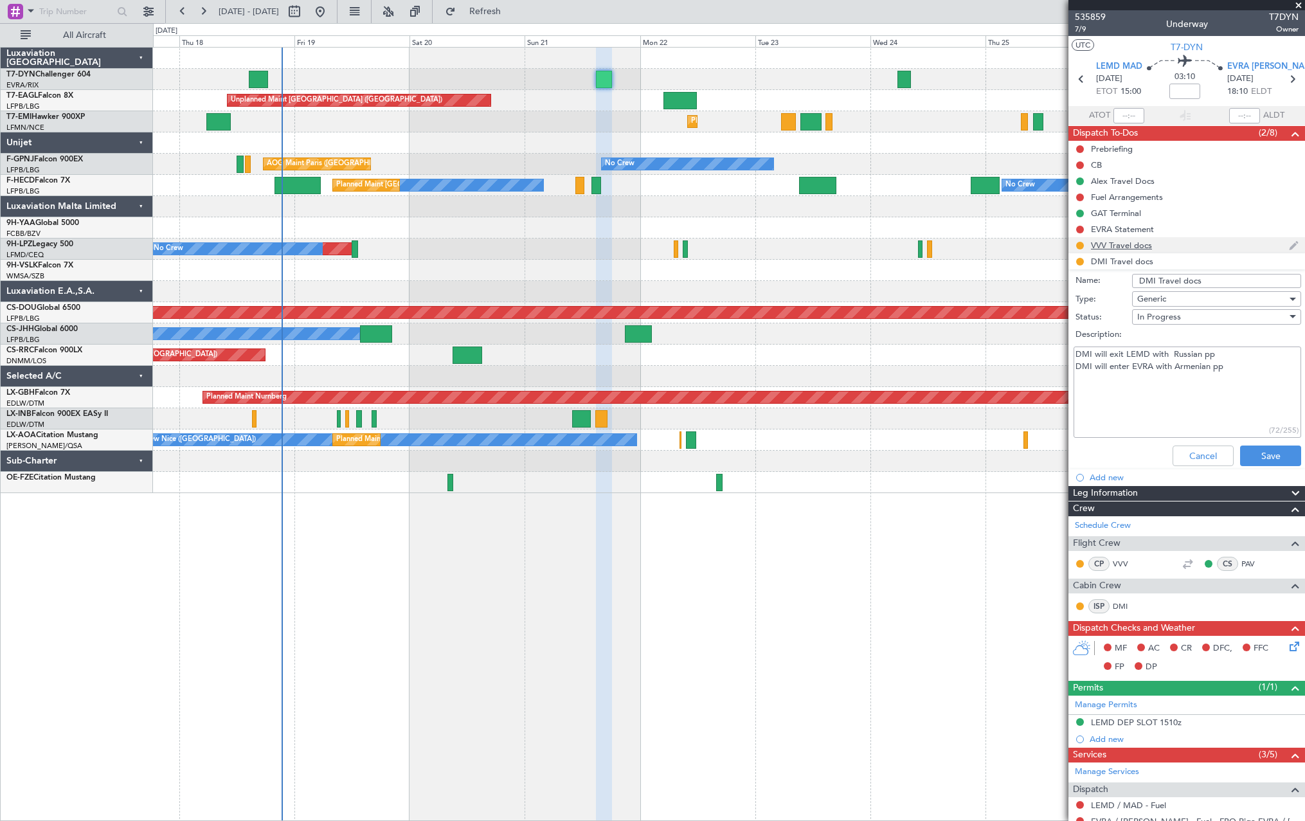
click at [1201, 239] on div "VVV Travel docs" at bounding box center [1187, 245] width 237 height 16
click at [1201, 239] on li "VVV Travel docs" at bounding box center [1187, 245] width 237 height 16
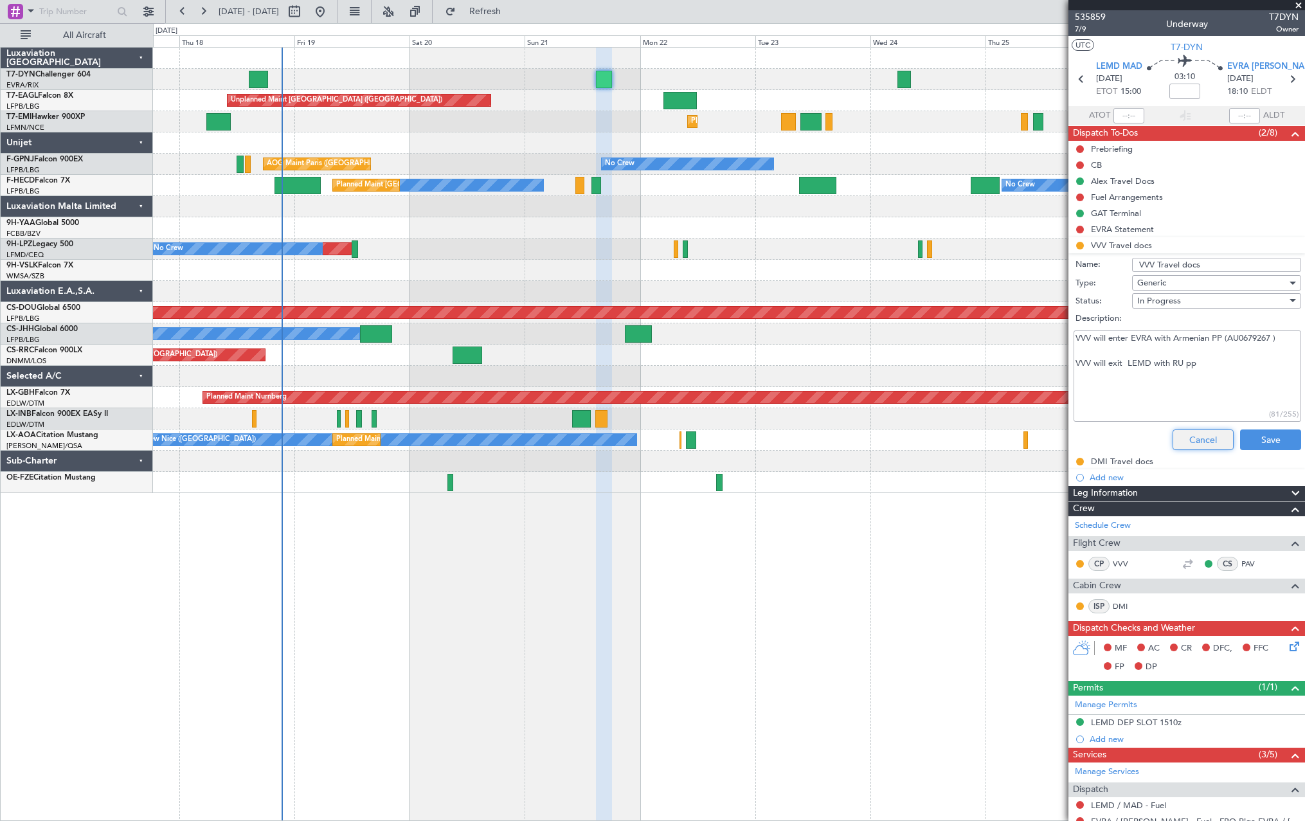
click at [1188, 445] on button "Cancel" at bounding box center [1203, 440] width 61 height 21
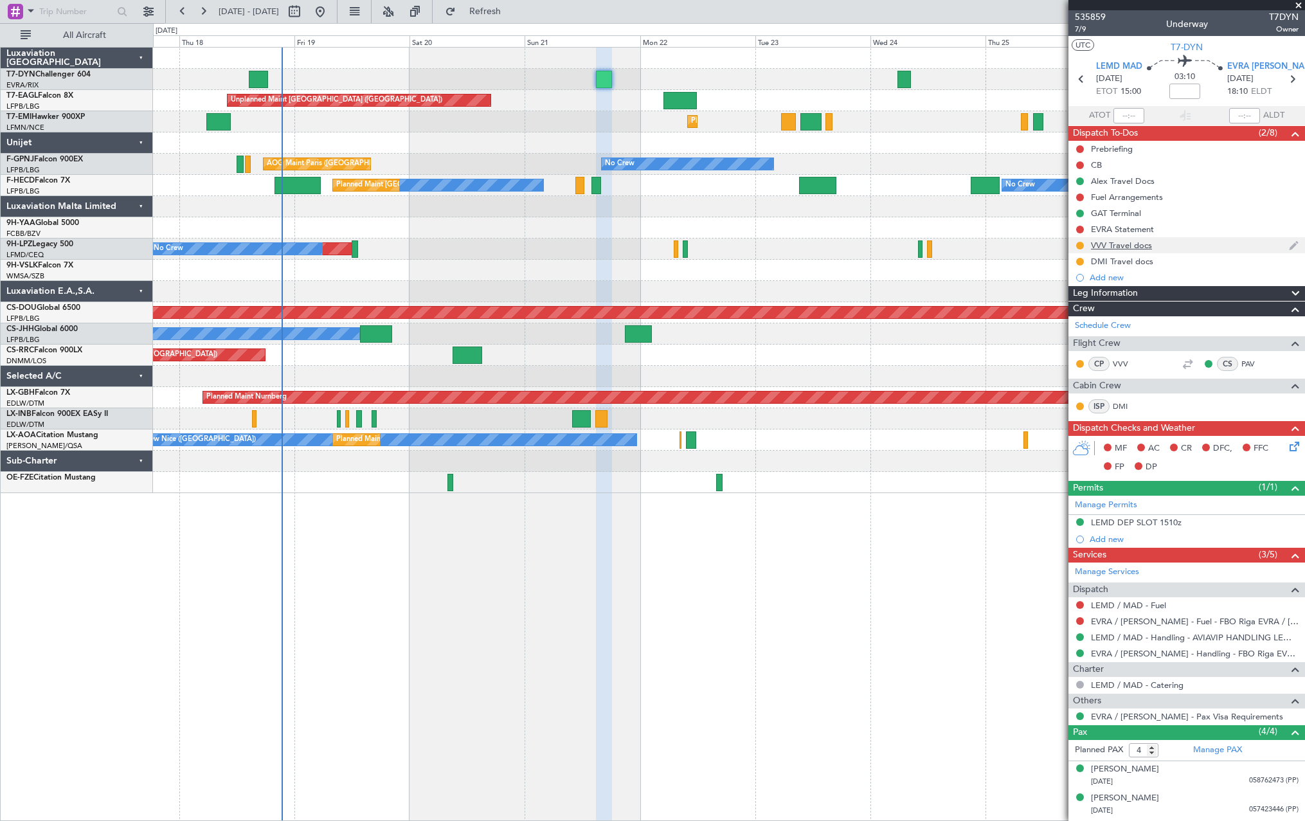
click at [1194, 242] on div "VVV Travel docs" at bounding box center [1187, 245] width 237 height 16
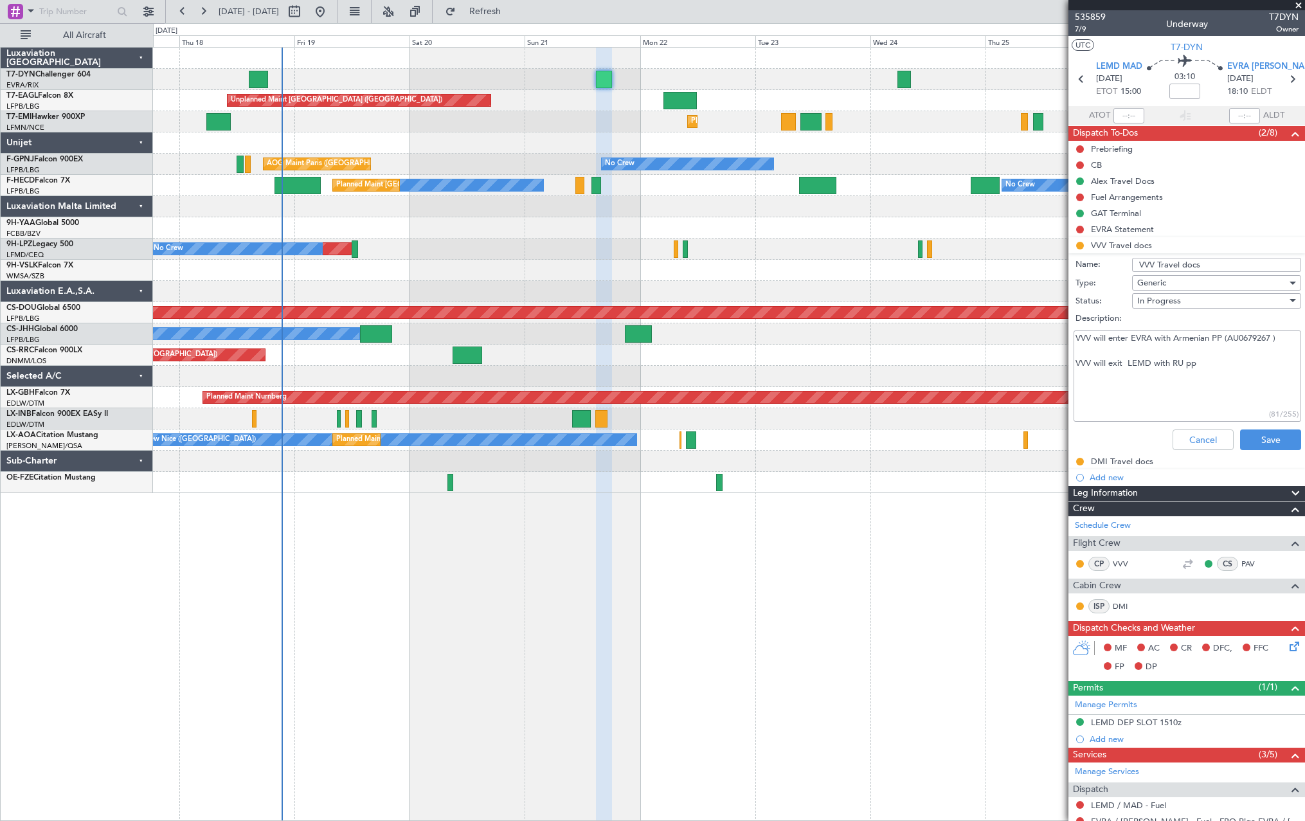
click at [1194, 242] on li "VVV Travel docs Name: VVV Travel docs Type: Generic Status: In Progress Descrip…" at bounding box center [1187, 346] width 237 height 218
click at [1204, 436] on button "Cancel" at bounding box center [1203, 440] width 61 height 21
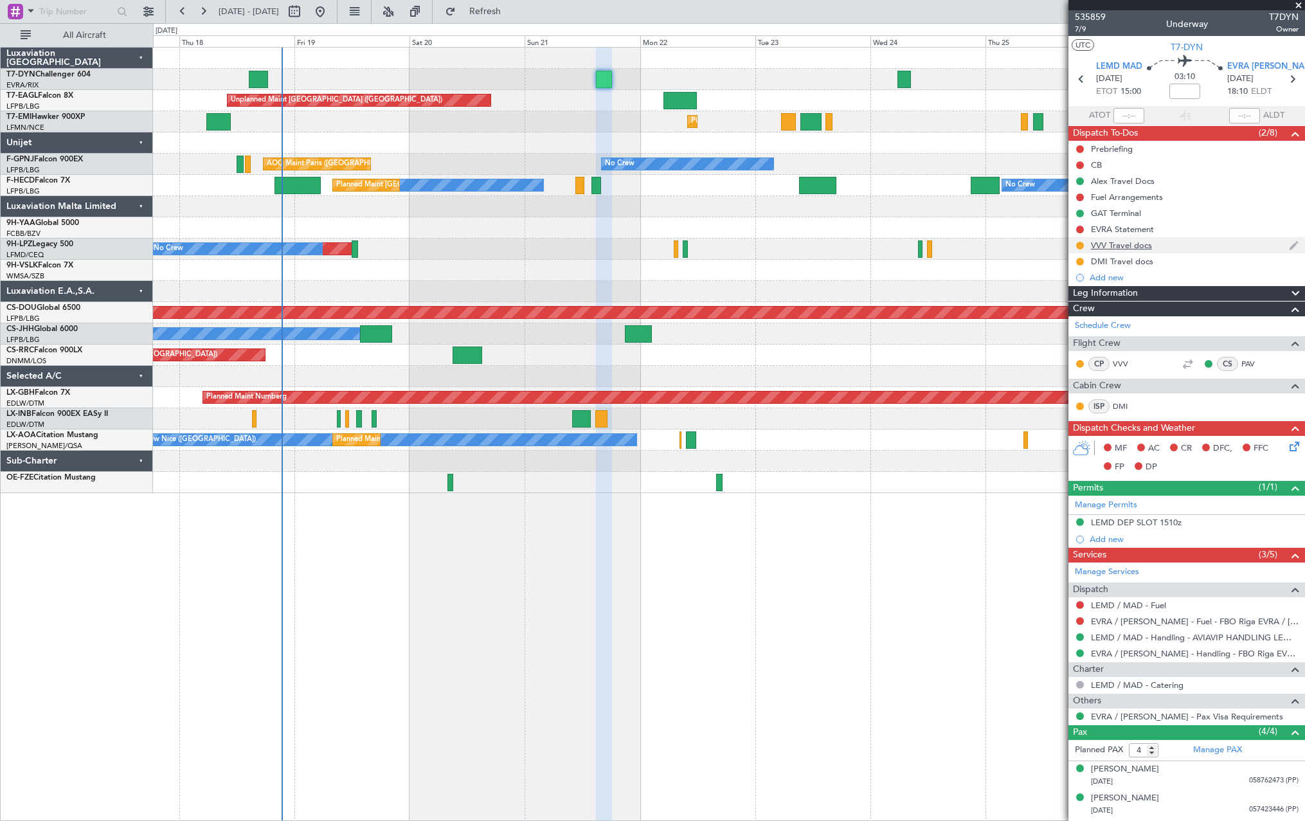
click at [1181, 246] on div "VVV Travel docs" at bounding box center [1187, 245] width 237 height 16
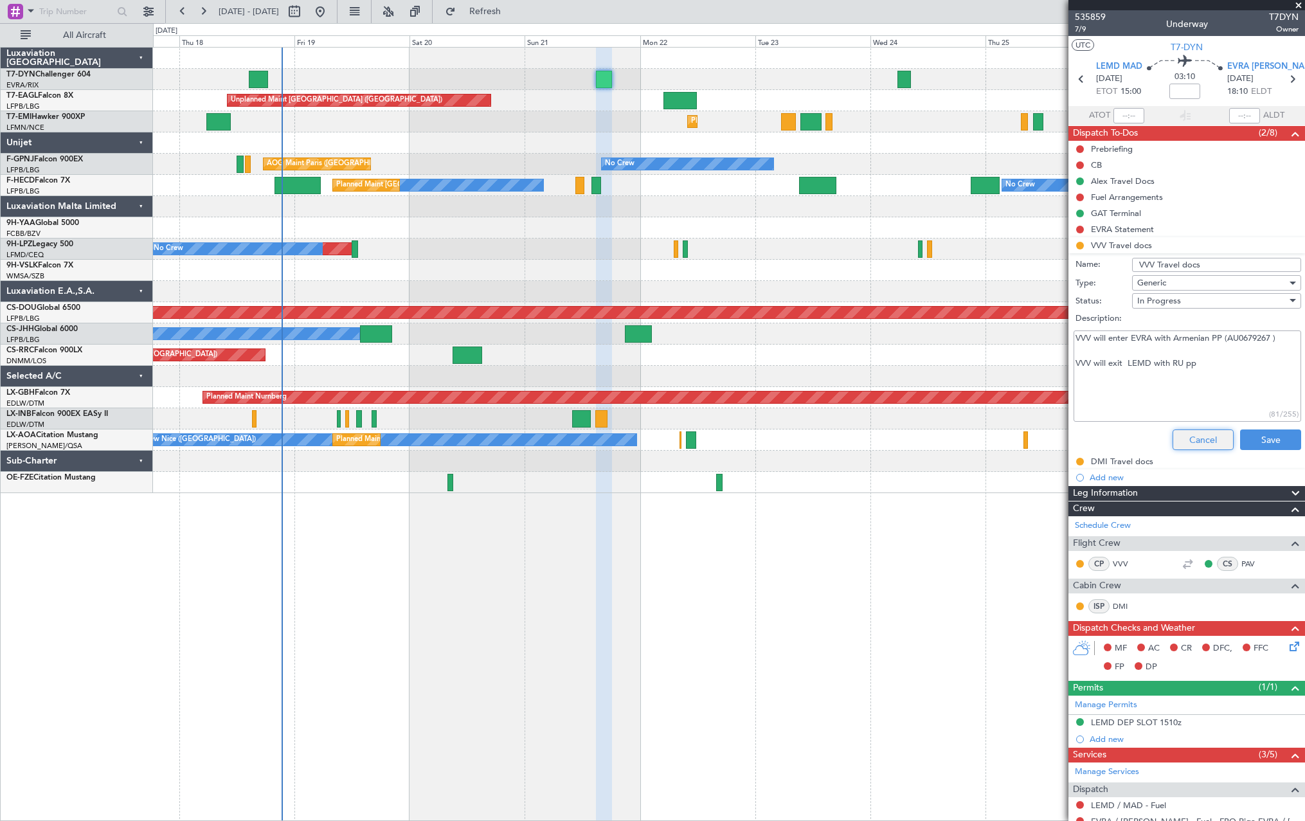
click at [1198, 433] on button "Cancel" at bounding box center [1203, 440] width 61 height 21
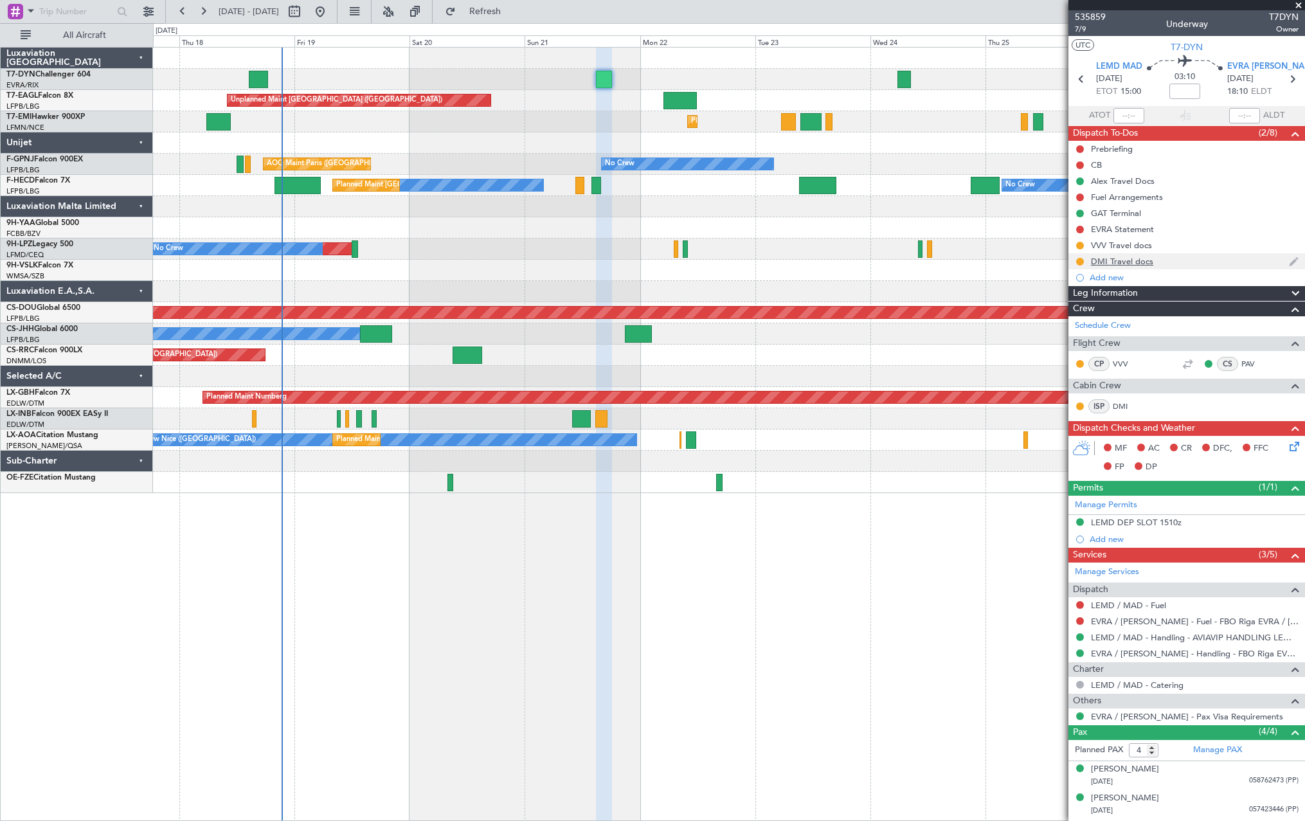
click at [1179, 264] on div "DMI Travel docs" at bounding box center [1187, 261] width 237 height 16
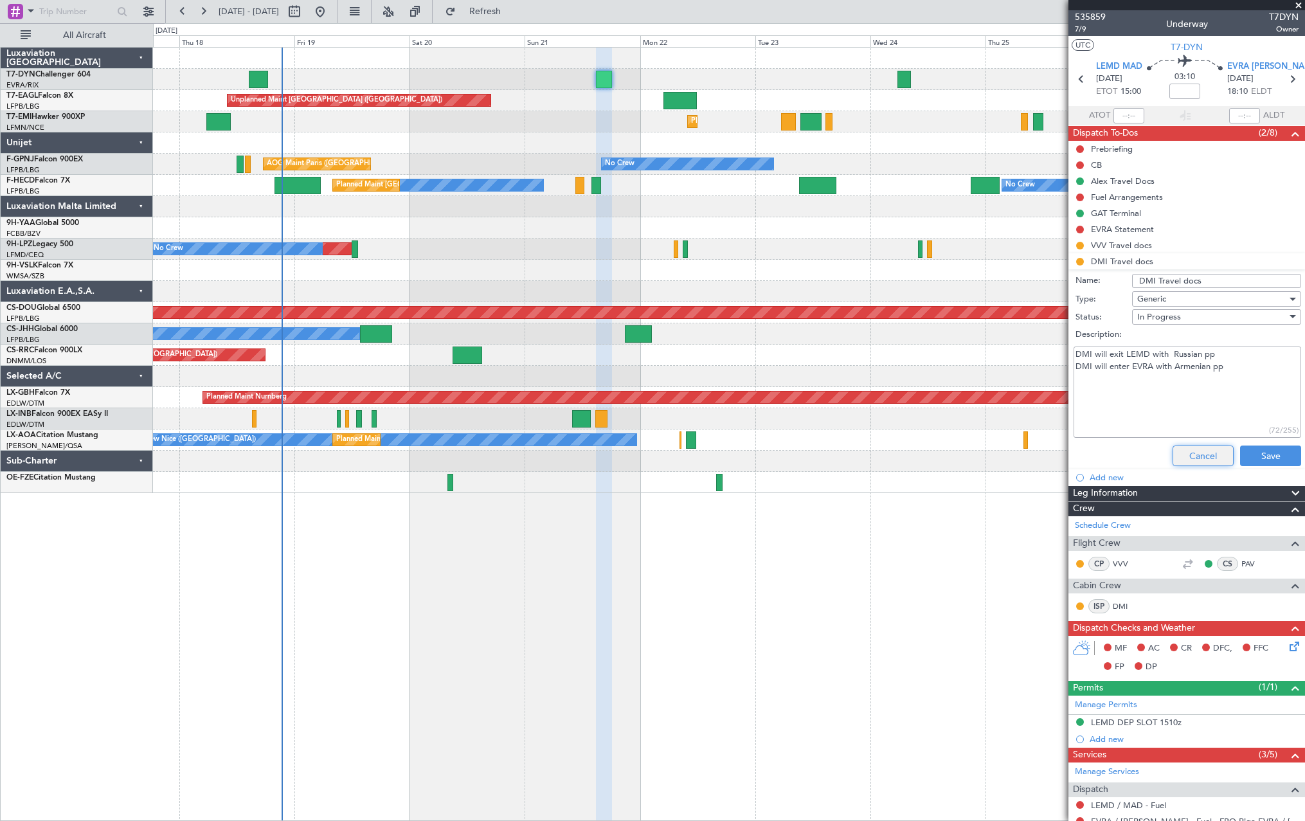
click at [1197, 454] on button "Cancel" at bounding box center [1203, 456] width 61 height 21
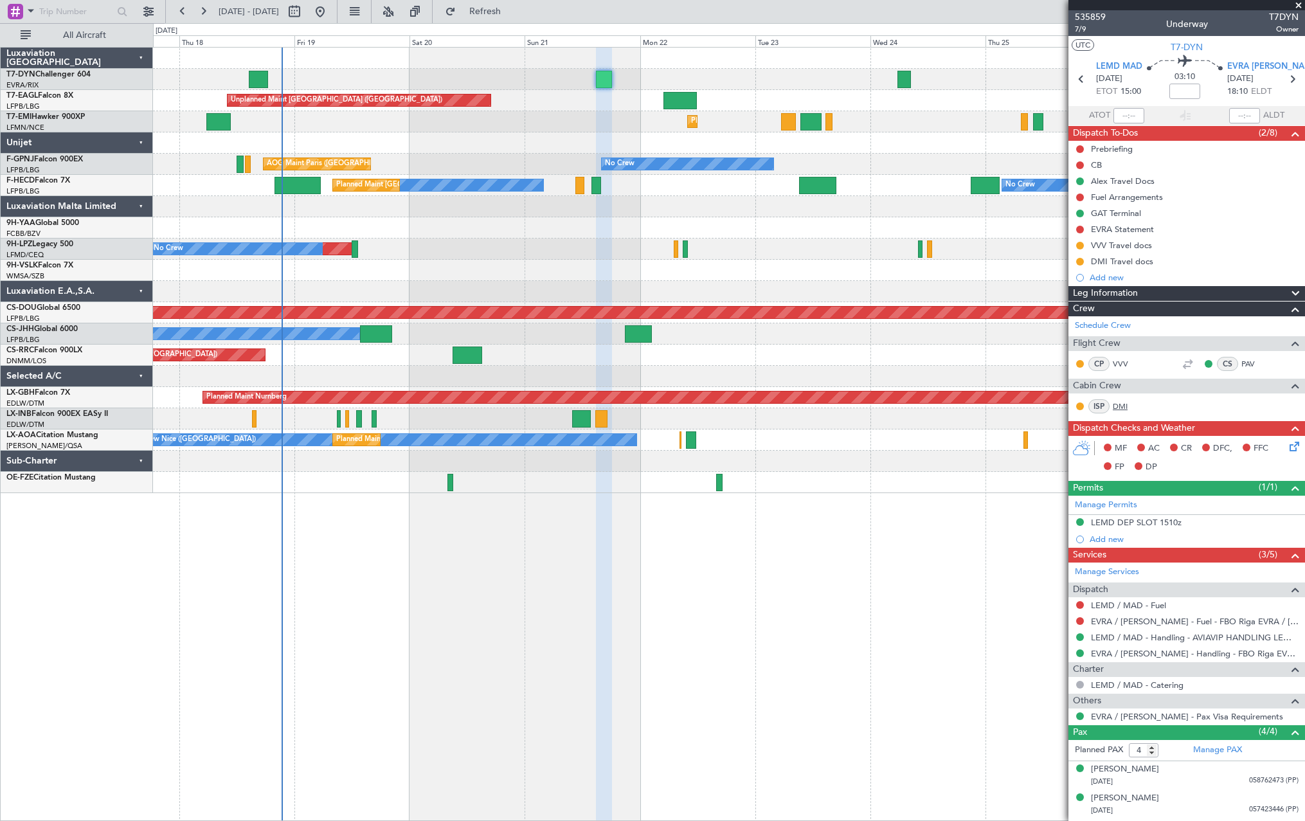
click at [1125, 407] on link "DMI" at bounding box center [1127, 407] width 29 height 12
click at [1194, 268] on div "DMI Travel docs" at bounding box center [1187, 261] width 237 height 16
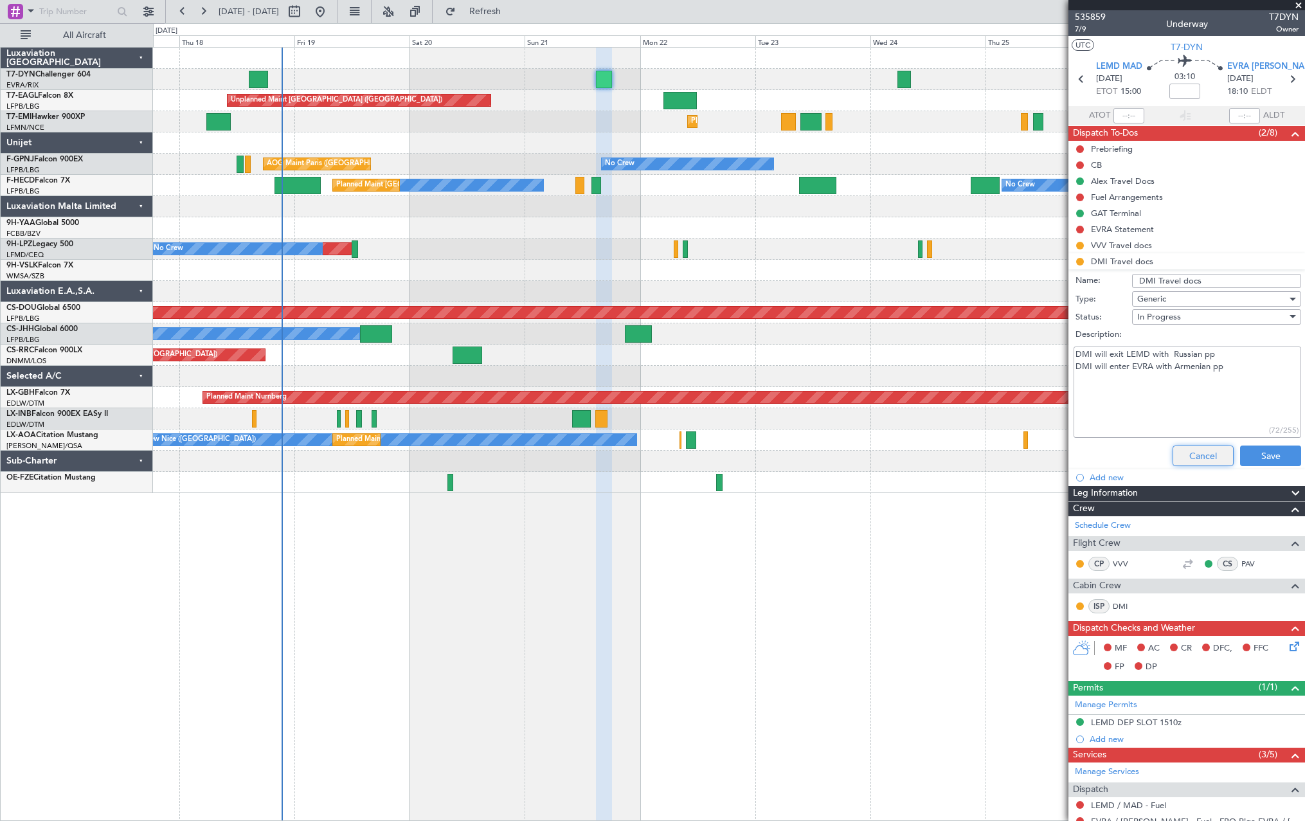
click at [1177, 461] on button "Cancel" at bounding box center [1203, 456] width 61 height 21
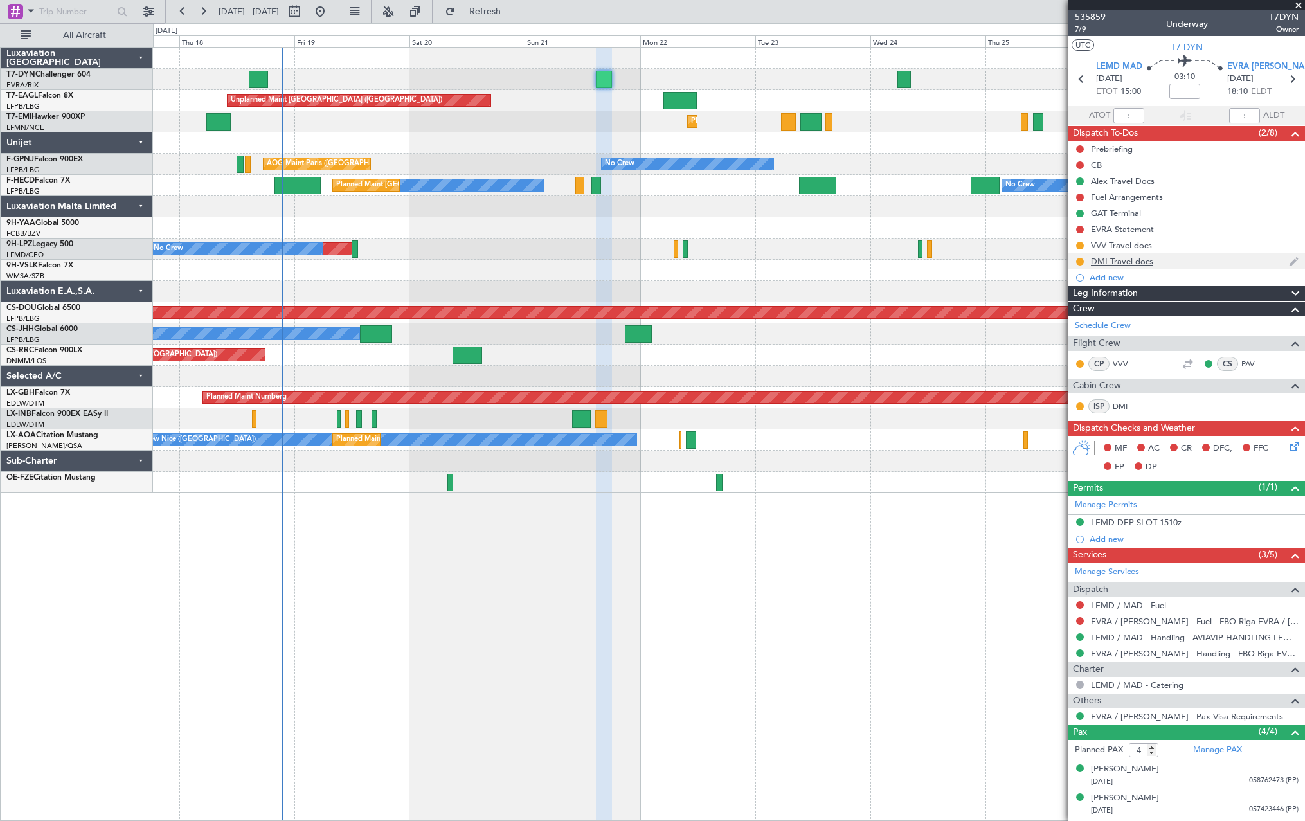
click at [1193, 266] on div "DMI Travel docs" at bounding box center [1187, 261] width 237 height 16
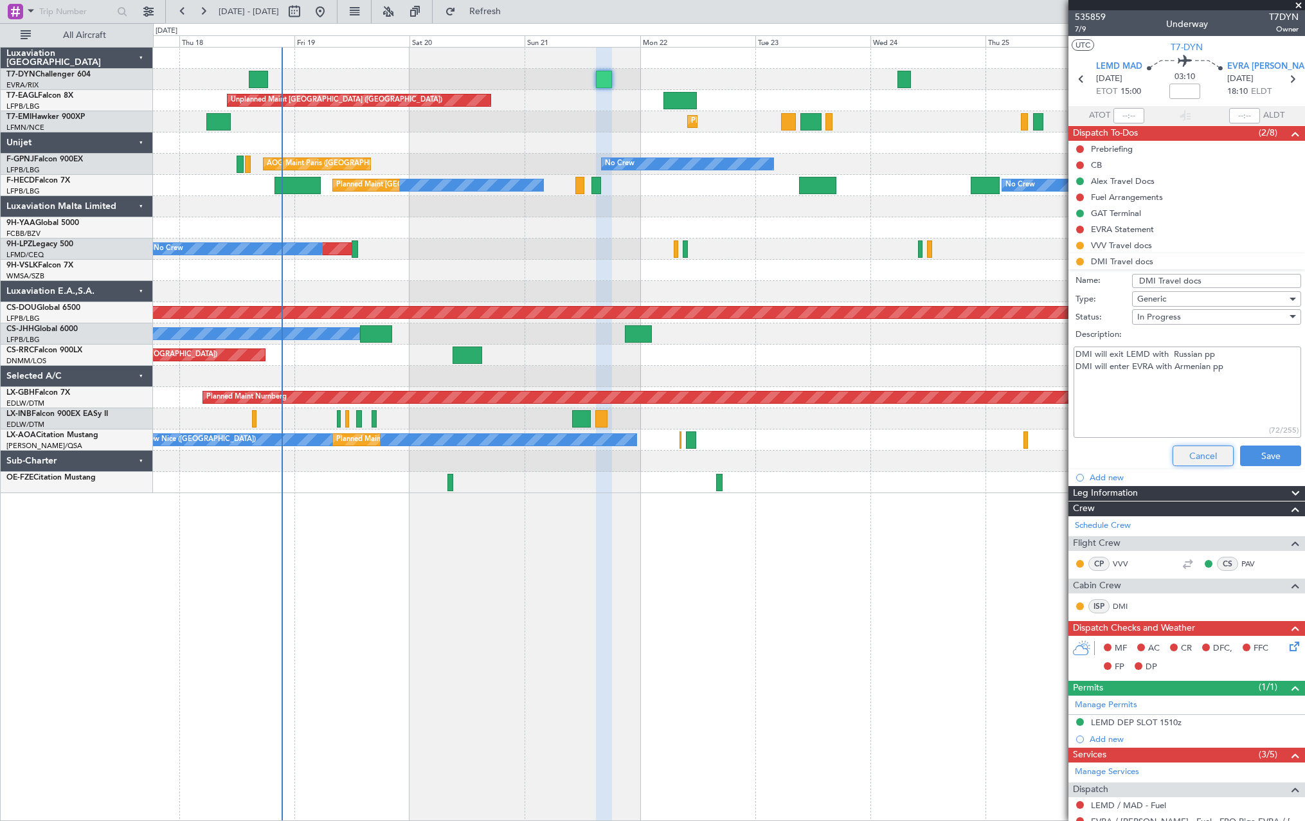
click at [1191, 456] on button "Cancel" at bounding box center [1203, 456] width 61 height 21
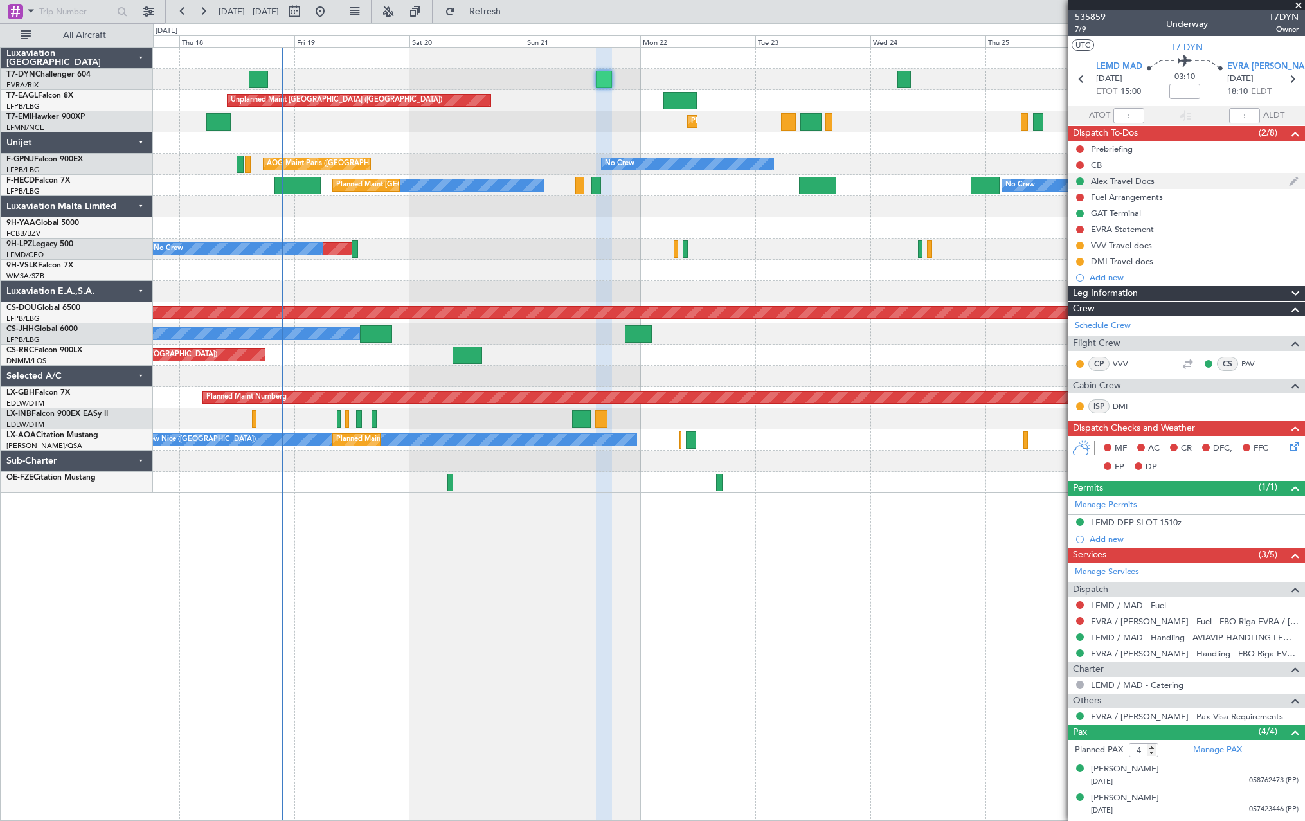
click at [1201, 177] on div "Alex Travel Docs" at bounding box center [1187, 181] width 237 height 16
click at [1201, 177] on li "Alex Travel Docs" at bounding box center [1187, 181] width 237 height 16
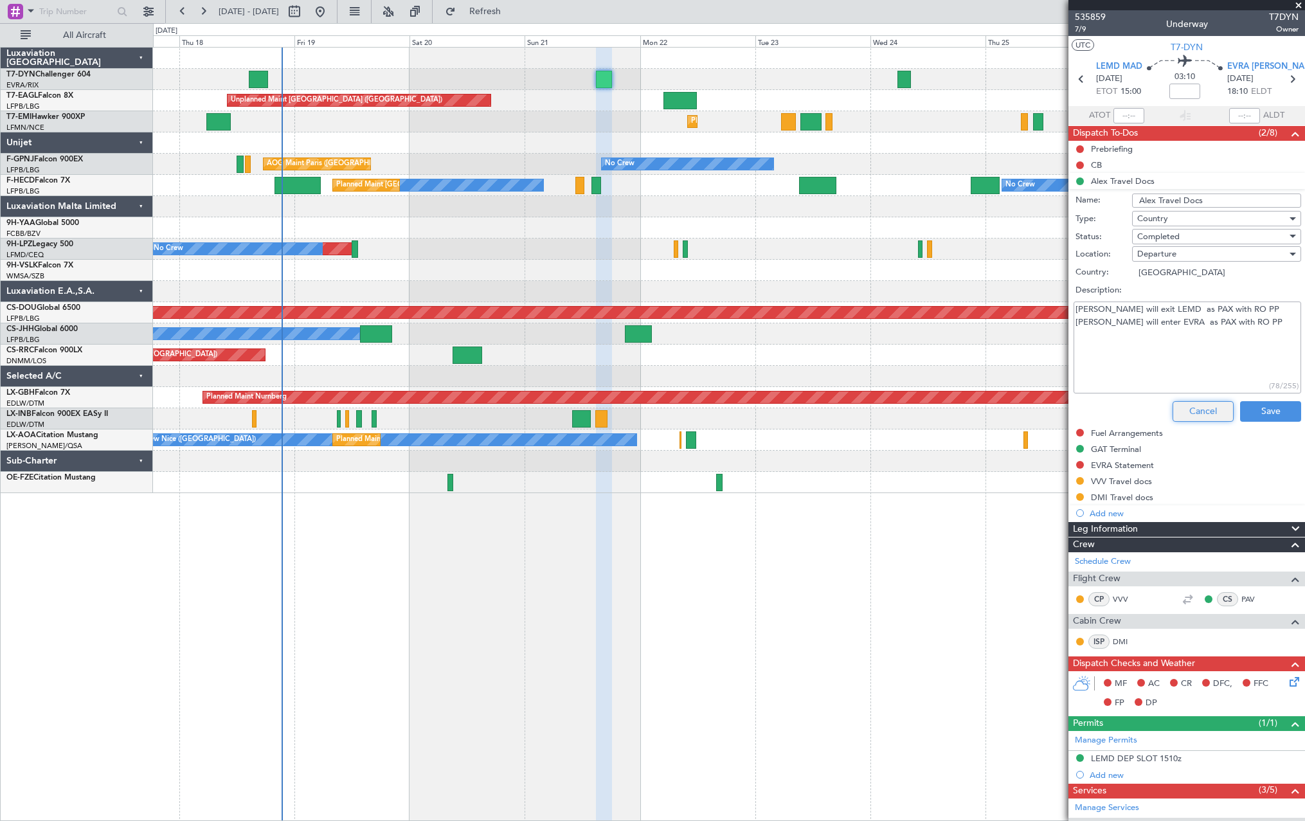
click at [1204, 408] on button "Cancel" at bounding box center [1203, 411] width 61 height 21
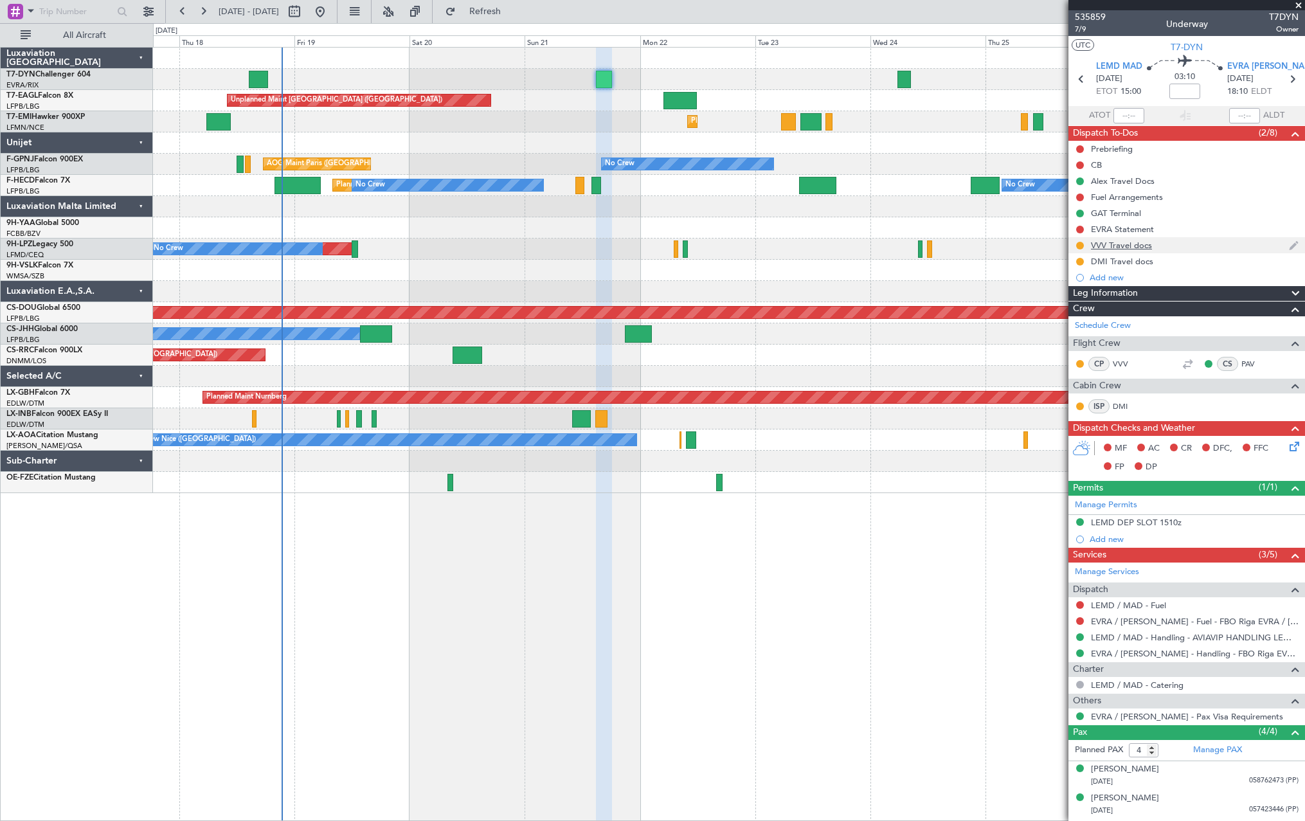
click at [1196, 249] on div "VVV Travel docs" at bounding box center [1187, 245] width 237 height 16
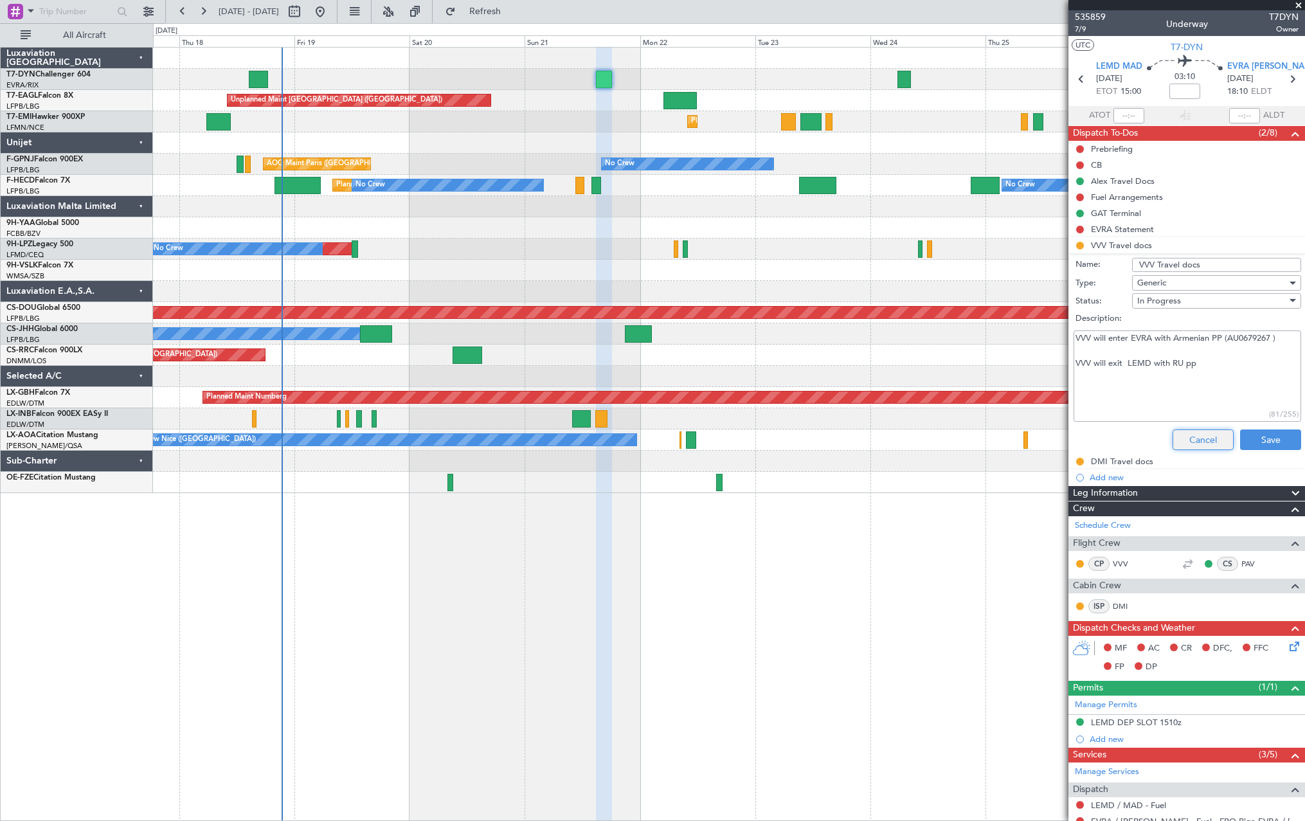
click at [1211, 437] on button "Cancel" at bounding box center [1203, 440] width 61 height 21
click at [1211, 636] on div "MF AC CR DFC, FFC FP DP" at bounding box center [1187, 658] width 237 height 44
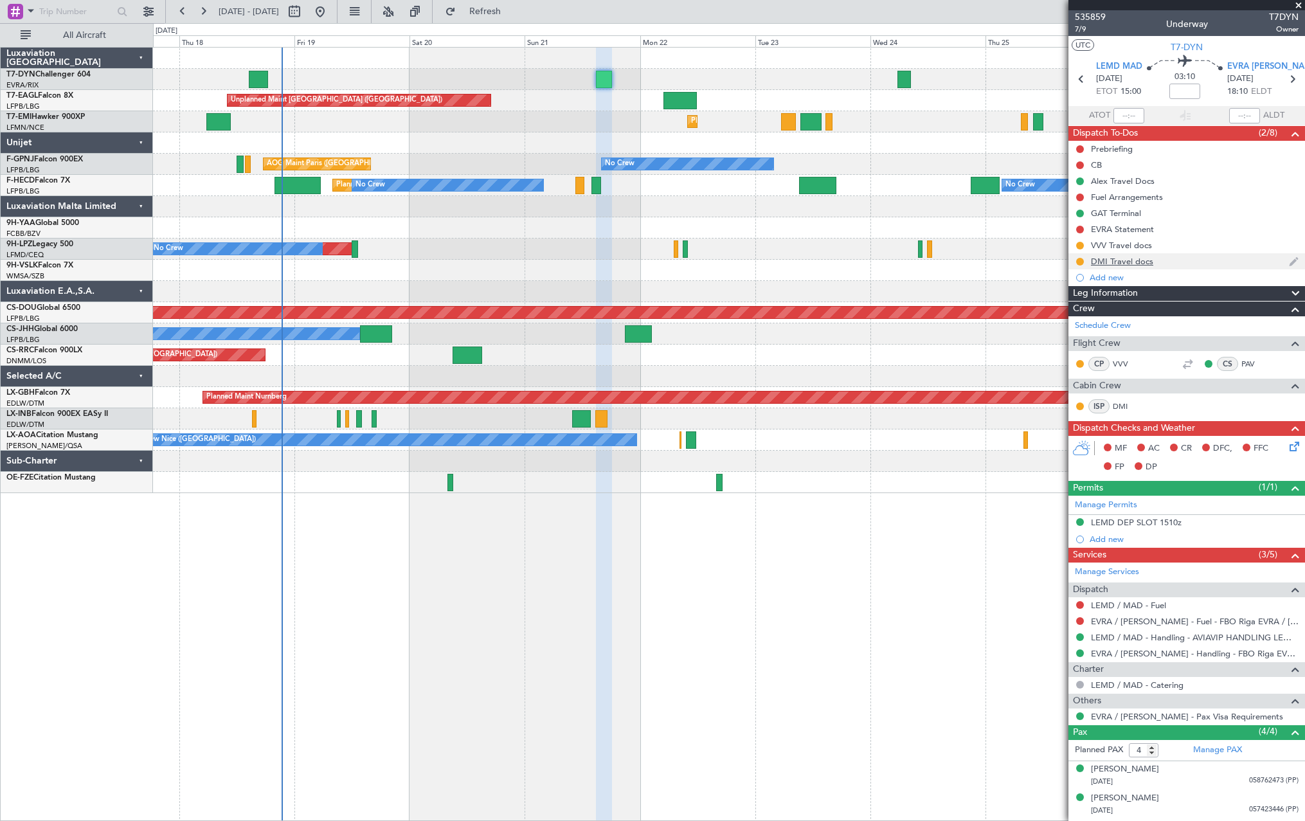
click at [1185, 257] on div "DMI Travel docs" at bounding box center [1187, 261] width 237 height 16
click at [1185, 257] on li "DMI Travel docs" at bounding box center [1187, 261] width 237 height 16
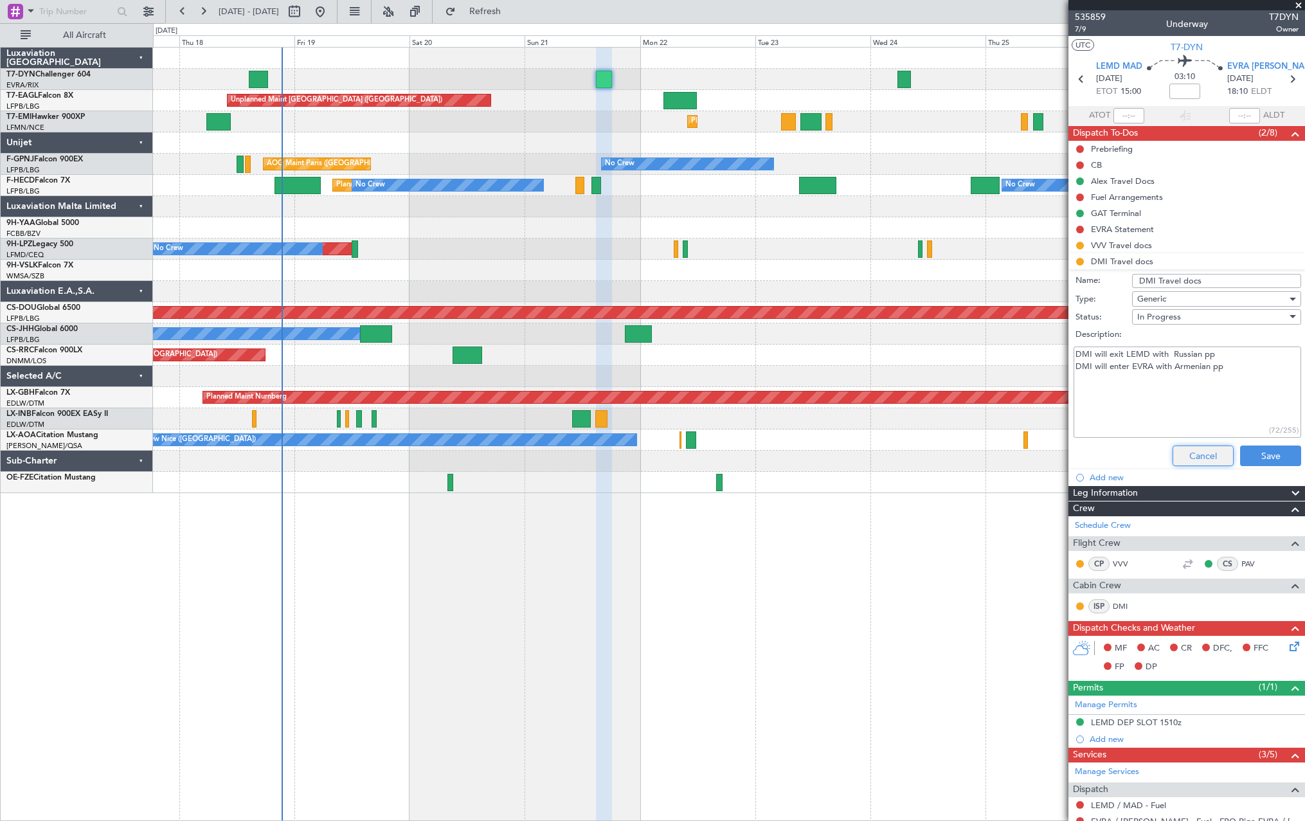
click at [1206, 450] on button "Cancel" at bounding box center [1203, 456] width 61 height 21
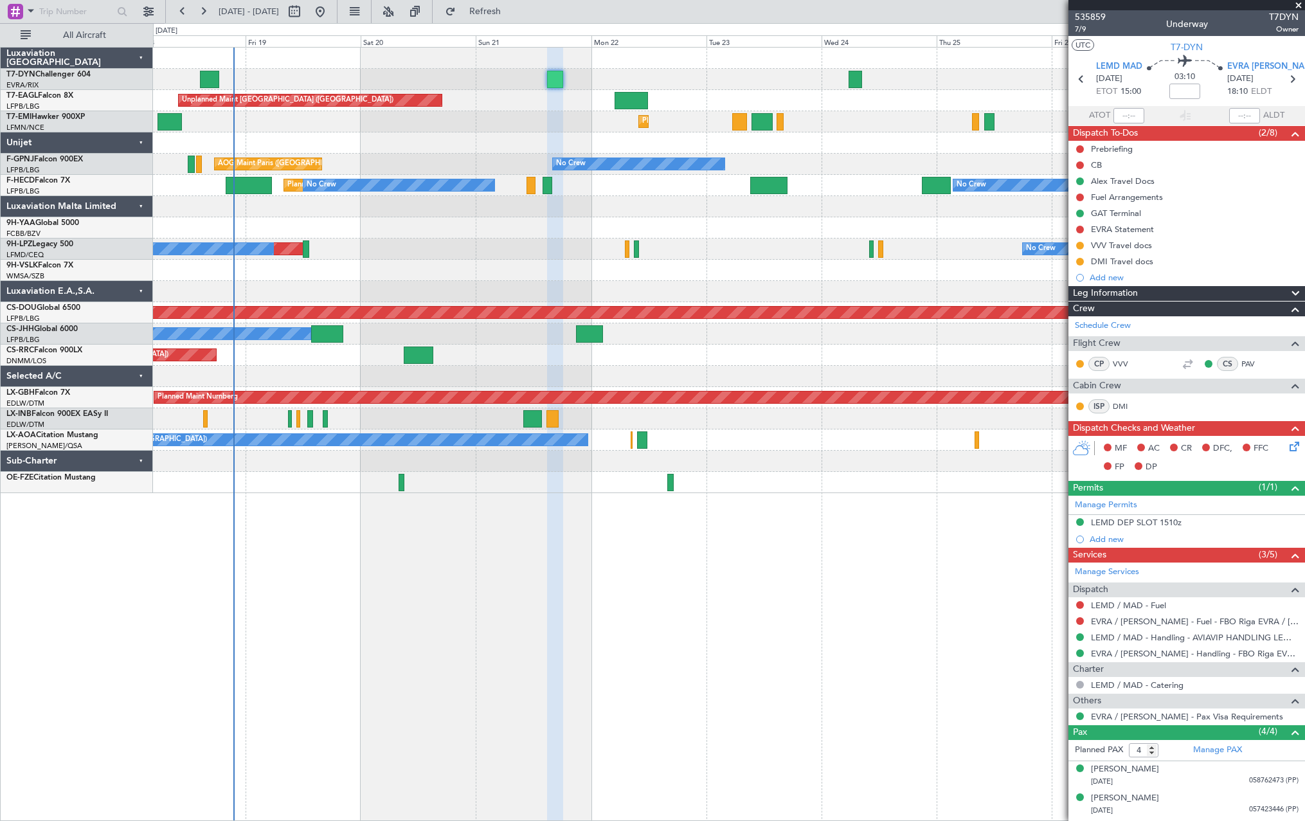
click at [601, 243] on div "Unplanned Maint Riga (Riga Intl) Unplanned Maint Paris (Le Bourget) Grounded Du…" at bounding box center [729, 271] width 1152 height 446
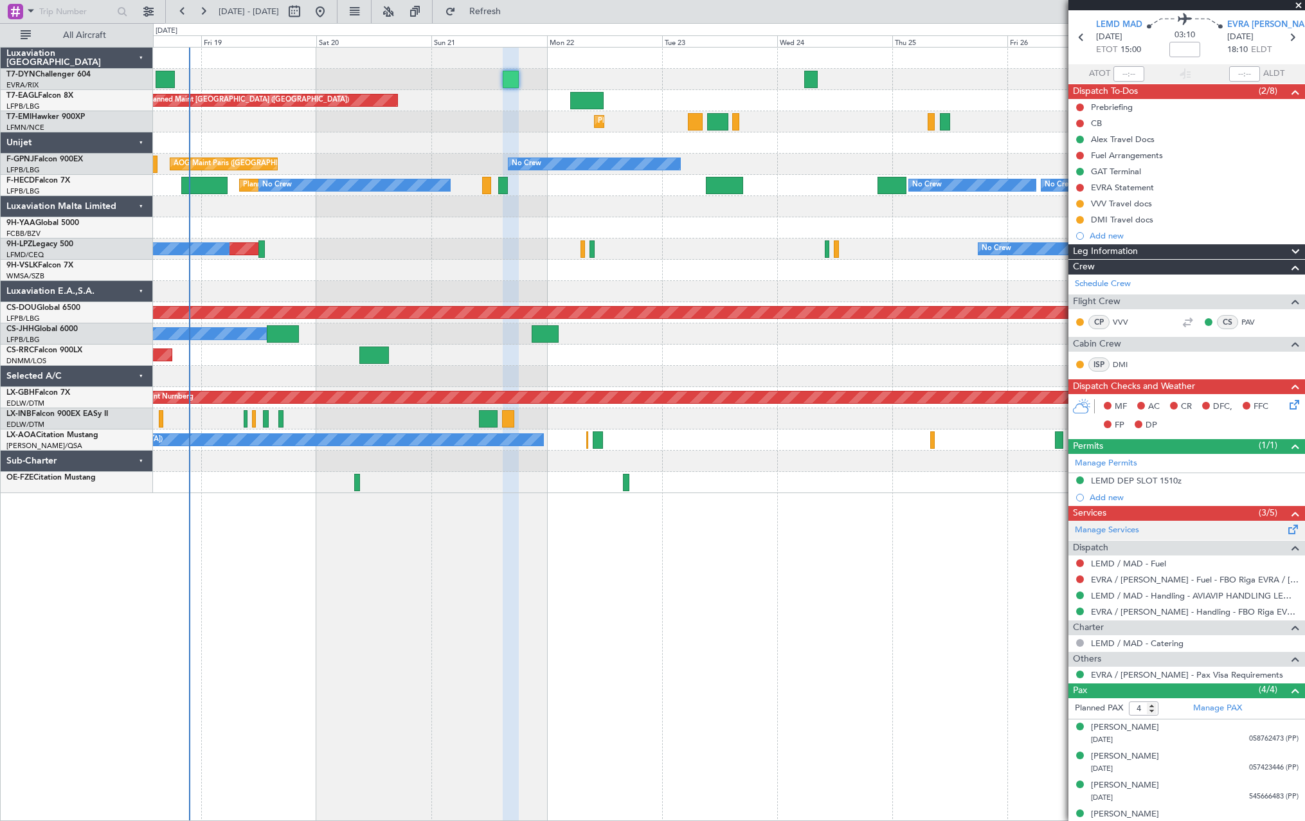
scroll to position [55, 0]
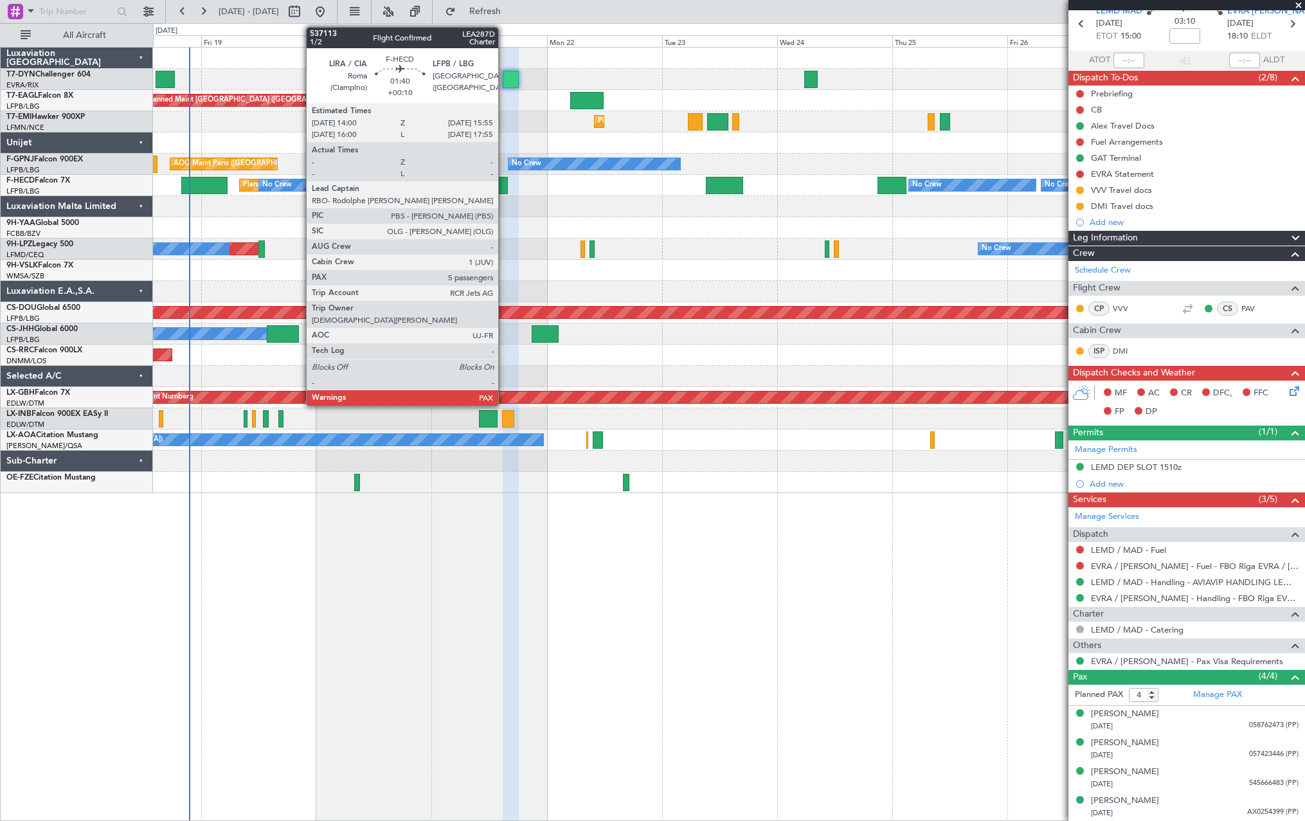
click at [504, 185] on div at bounding box center [503, 185] width 10 height 17
click at [502, 185] on div at bounding box center [503, 185] width 10 height 17
type input "+00:10"
type input "7"
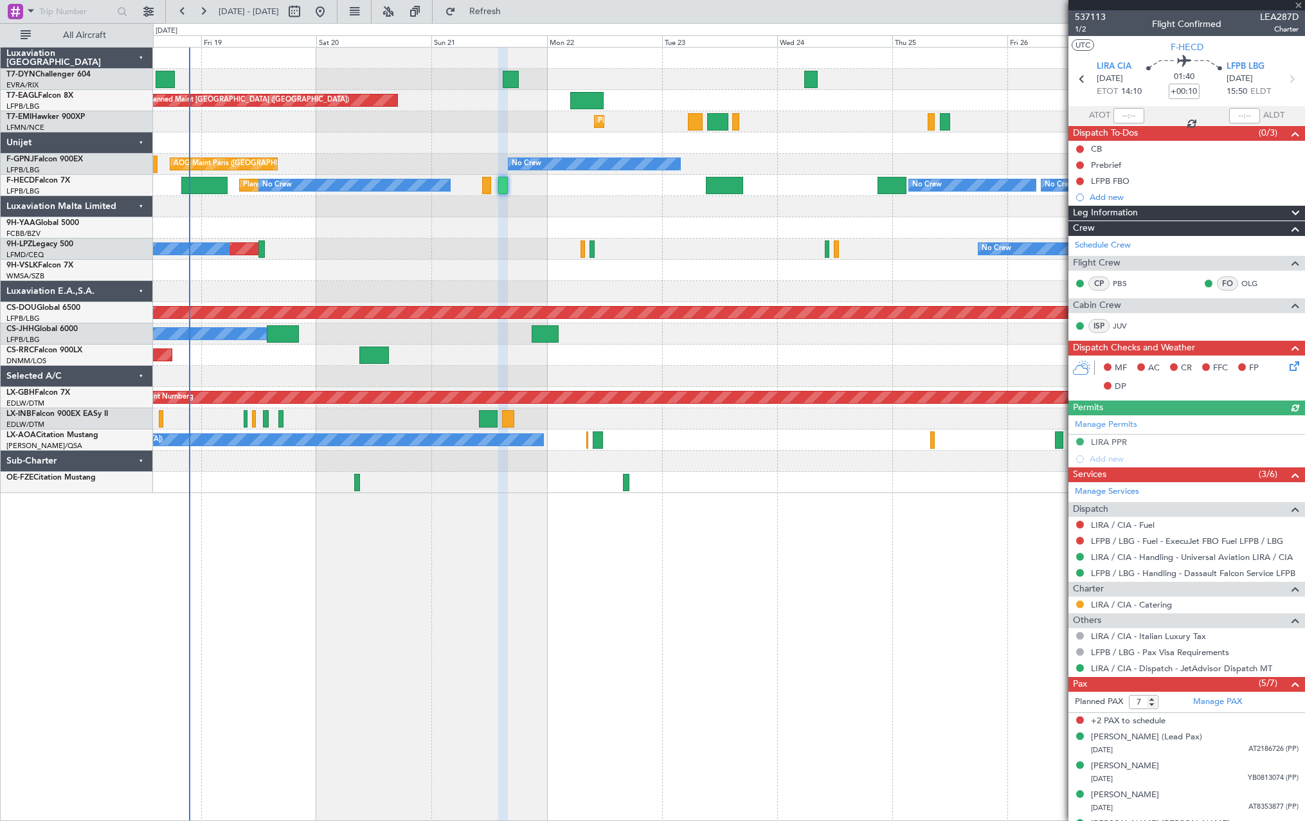
scroll to position [52, 0]
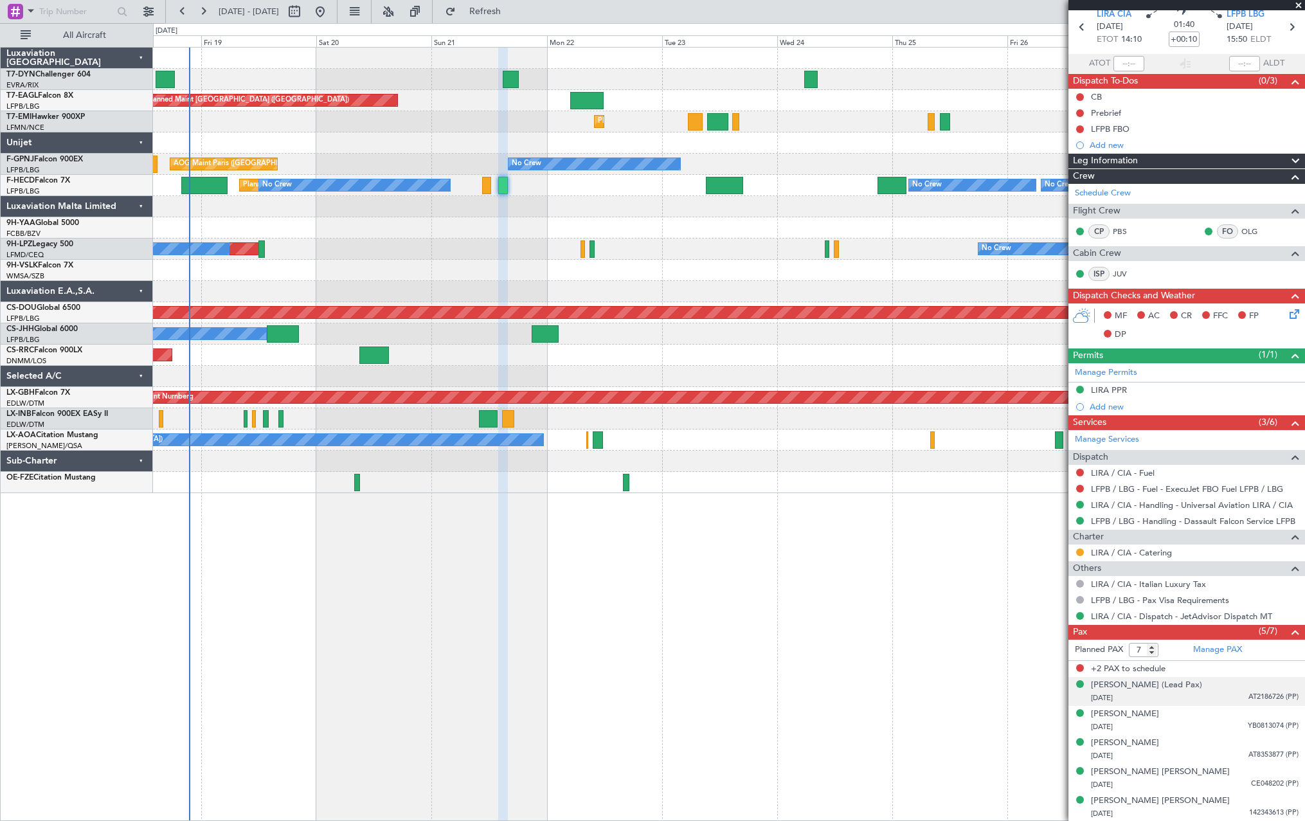
click at [1220, 688] on div "Philip Niarchos (Lead Pax) 23/10/1952 AT2186726 (PP)" at bounding box center [1195, 691] width 208 height 25
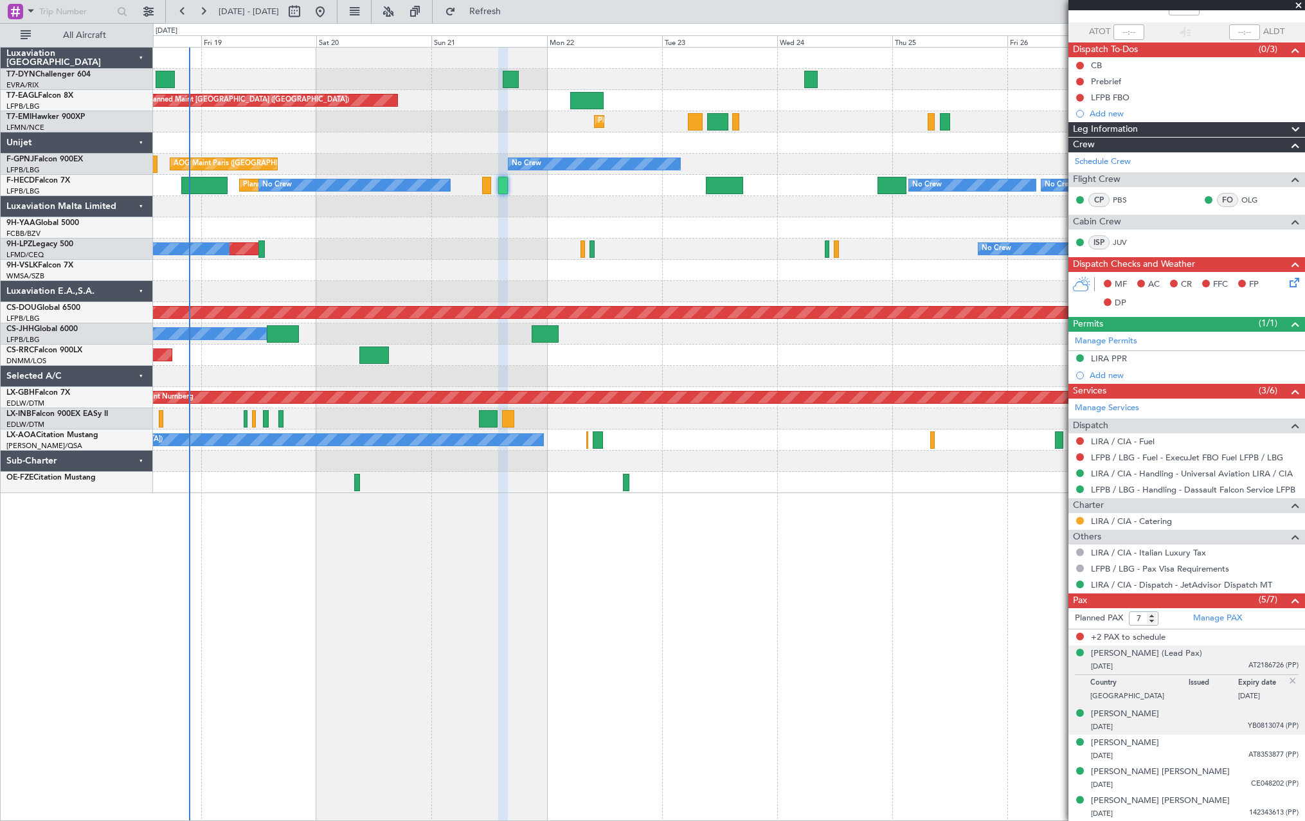
click at [1223, 715] on div "Alessandra Trabattoni 06/05/1987 YB0813074 (PP)" at bounding box center [1195, 720] width 208 height 25
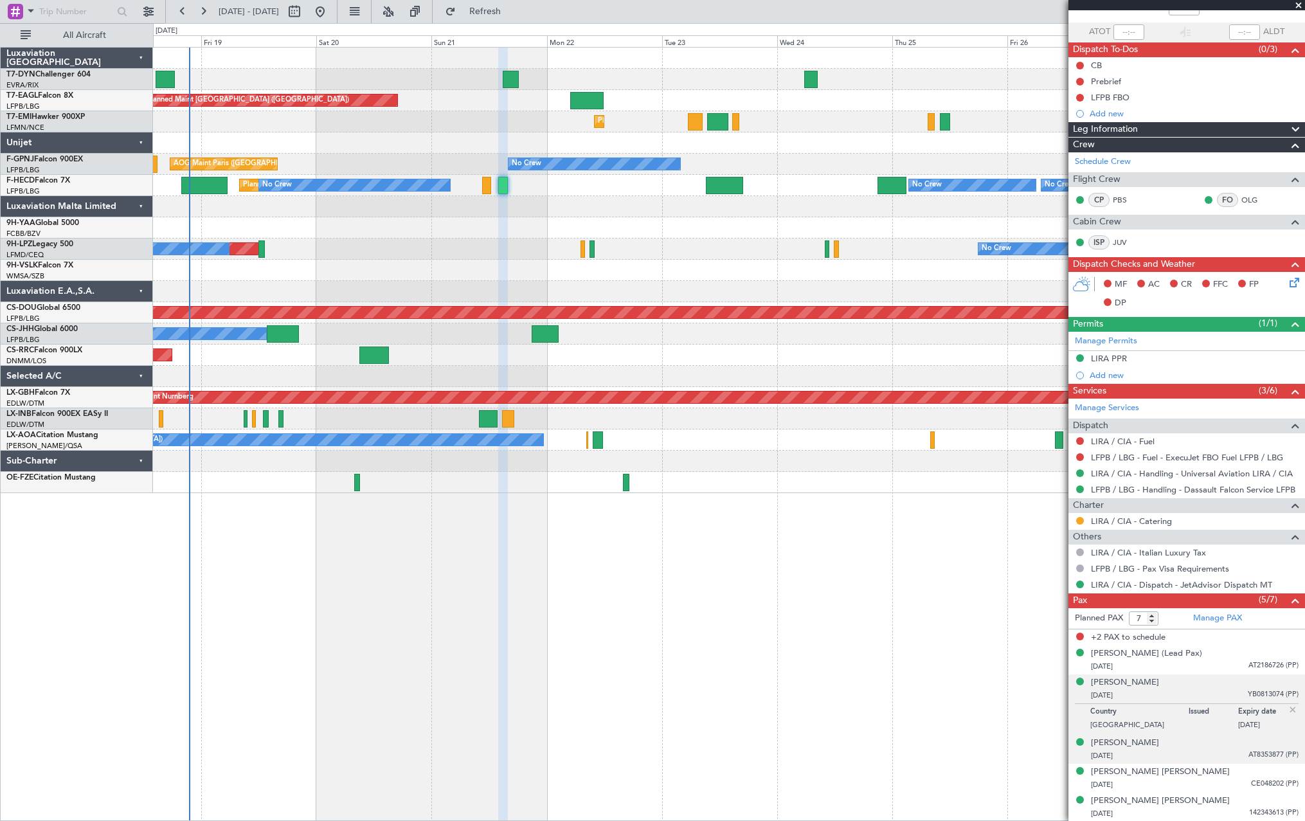
click at [1231, 754] on div "21/12/1979 AT8353877 (PP)" at bounding box center [1195, 756] width 208 height 13
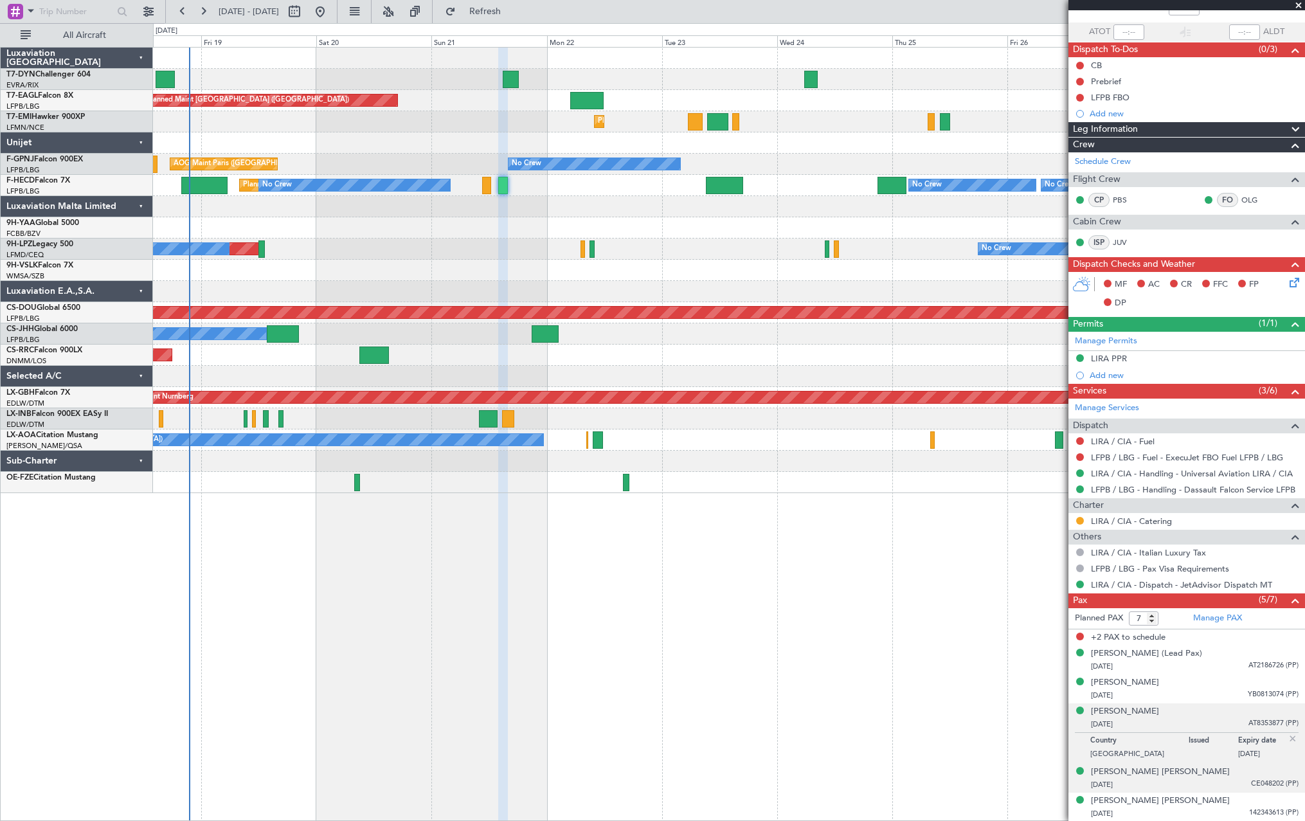
click at [1233, 790] on li "Maria Fernanda Goncalves Fernandes 05/02/1955 CE048202 (PP)" at bounding box center [1187, 778] width 237 height 29
click at [1230, 799] on div "Victoria Cristina Niarchos 30/06/1960 142343613 (PP)" at bounding box center [1195, 807] width 208 height 25
click at [1081, 569] on button at bounding box center [1080, 569] width 8 height 8
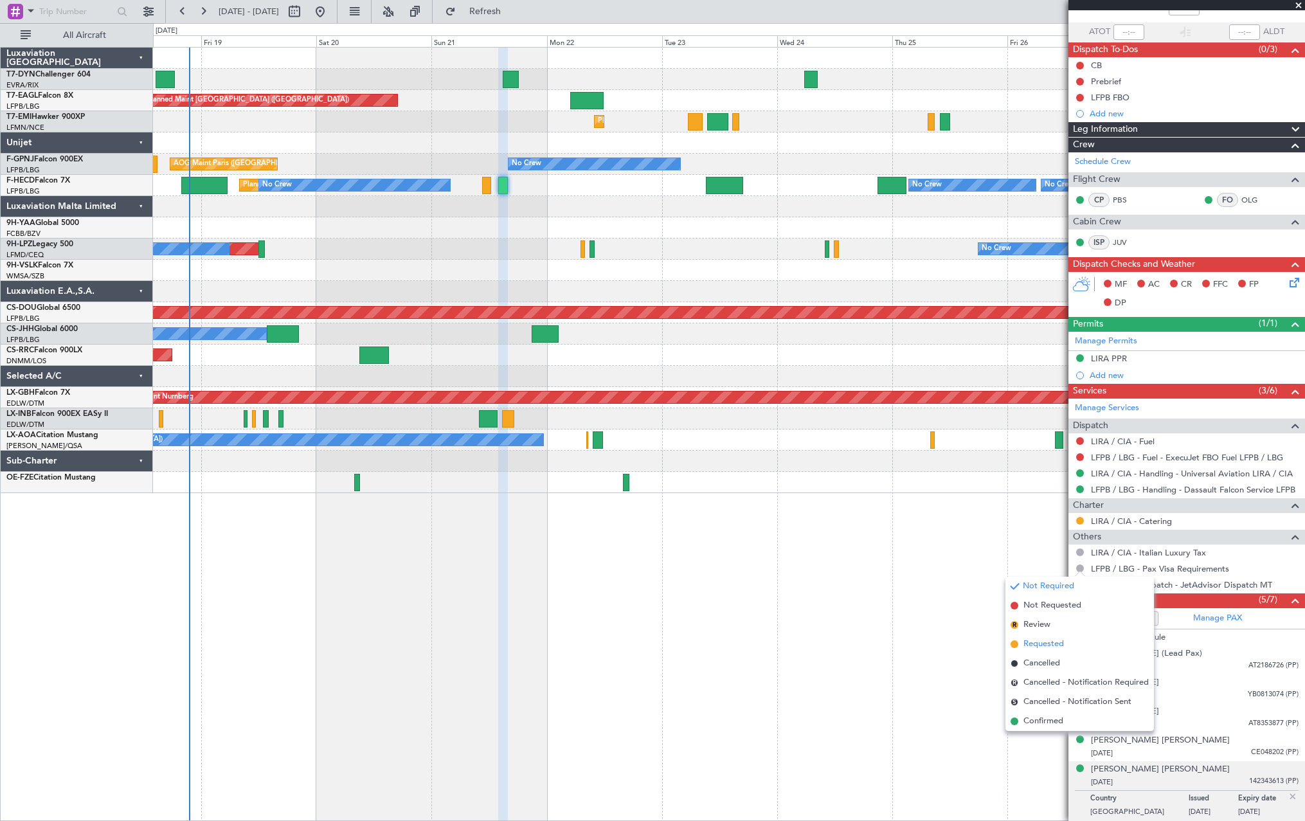
click at [1019, 648] on li "Requested" at bounding box center [1080, 644] width 149 height 19
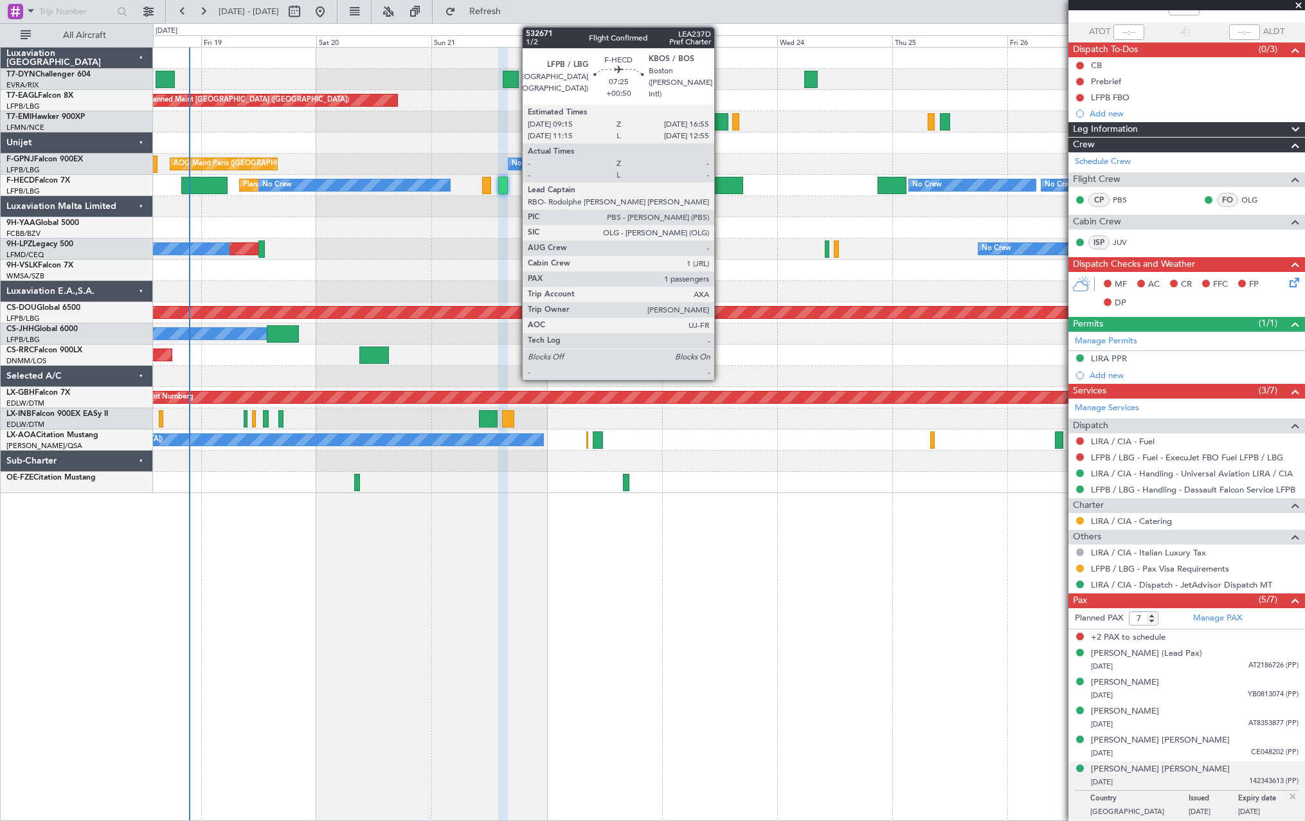
click at [720, 183] on div at bounding box center [724, 185] width 37 height 17
click at [717, 183] on div at bounding box center [724, 185] width 37 height 17
type input "+00:50"
type input "1"
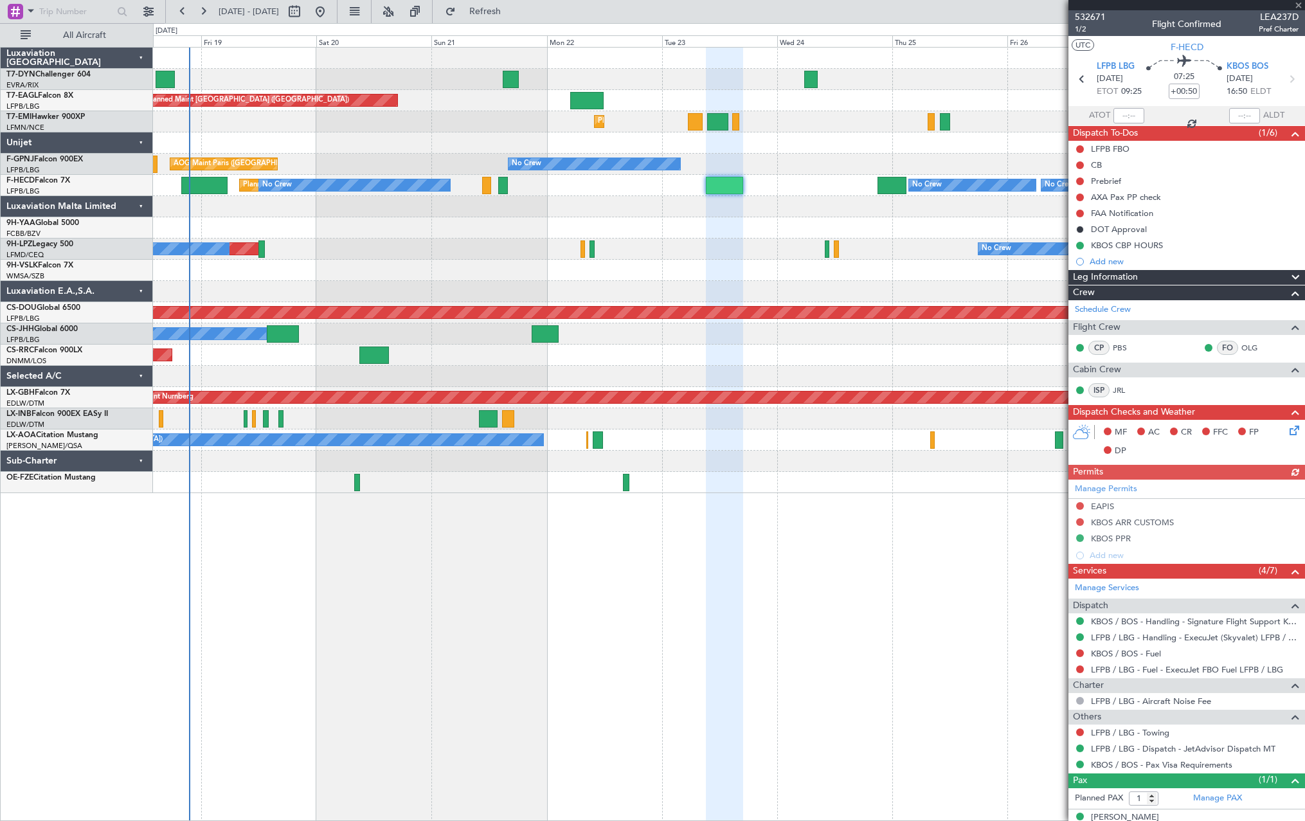
scroll to position [17, 0]
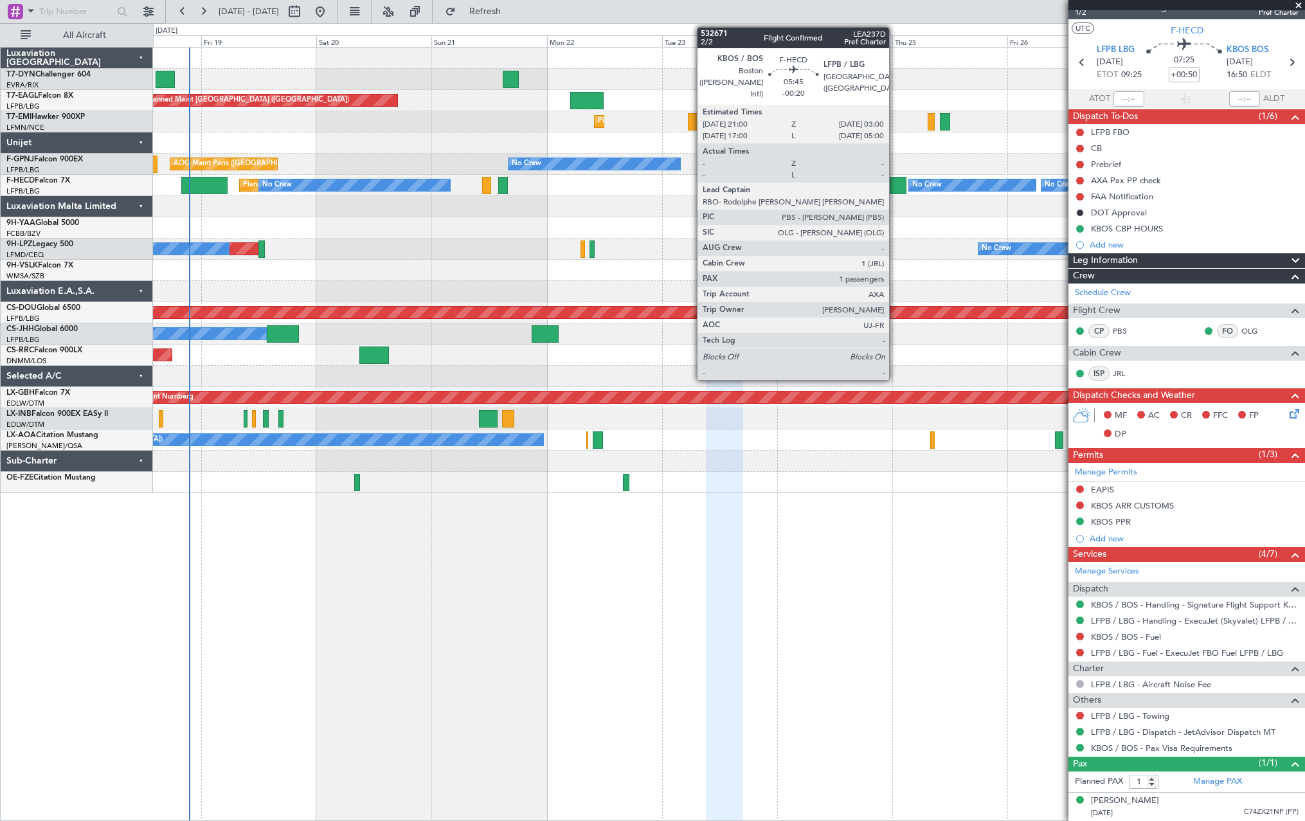
click at [895, 181] on div at bounding box center [892, 185] width 29 height 17
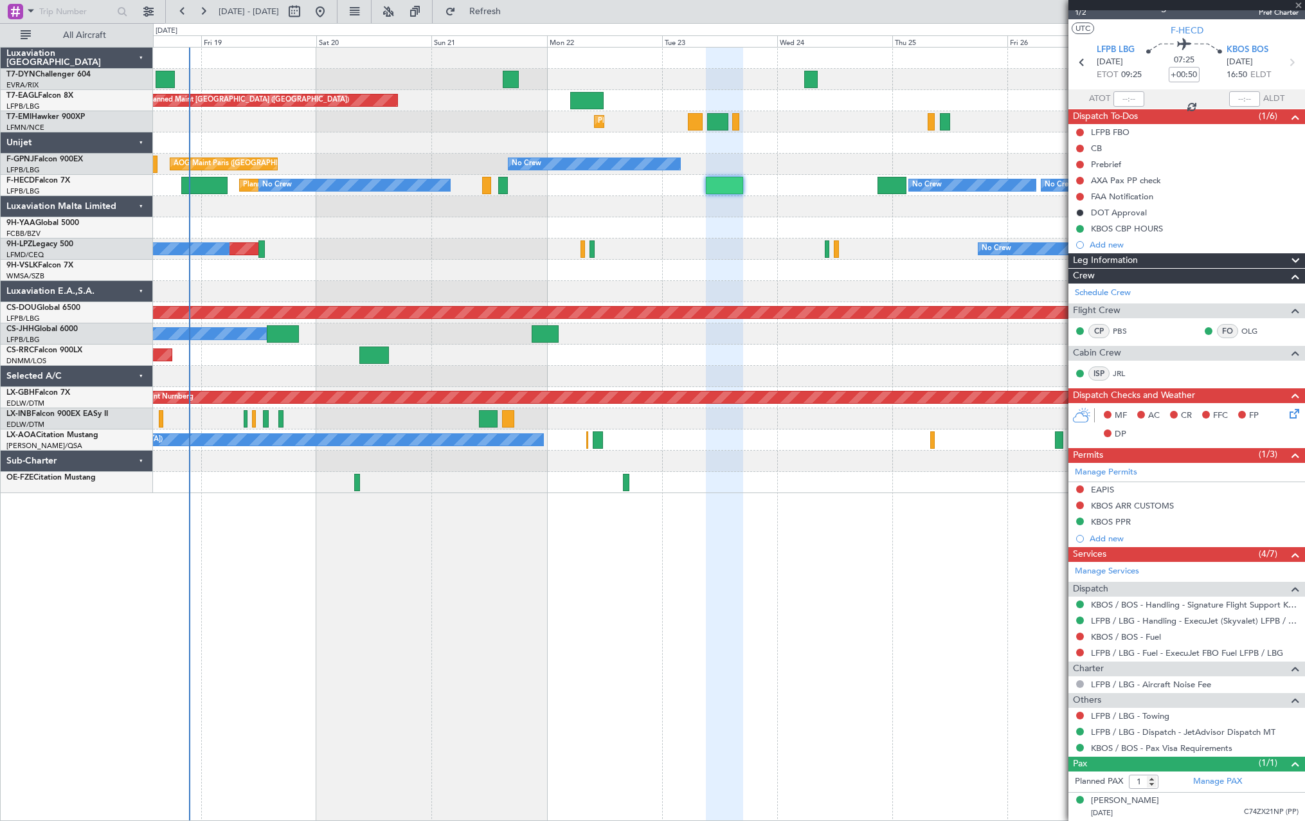
type input "-00:20"
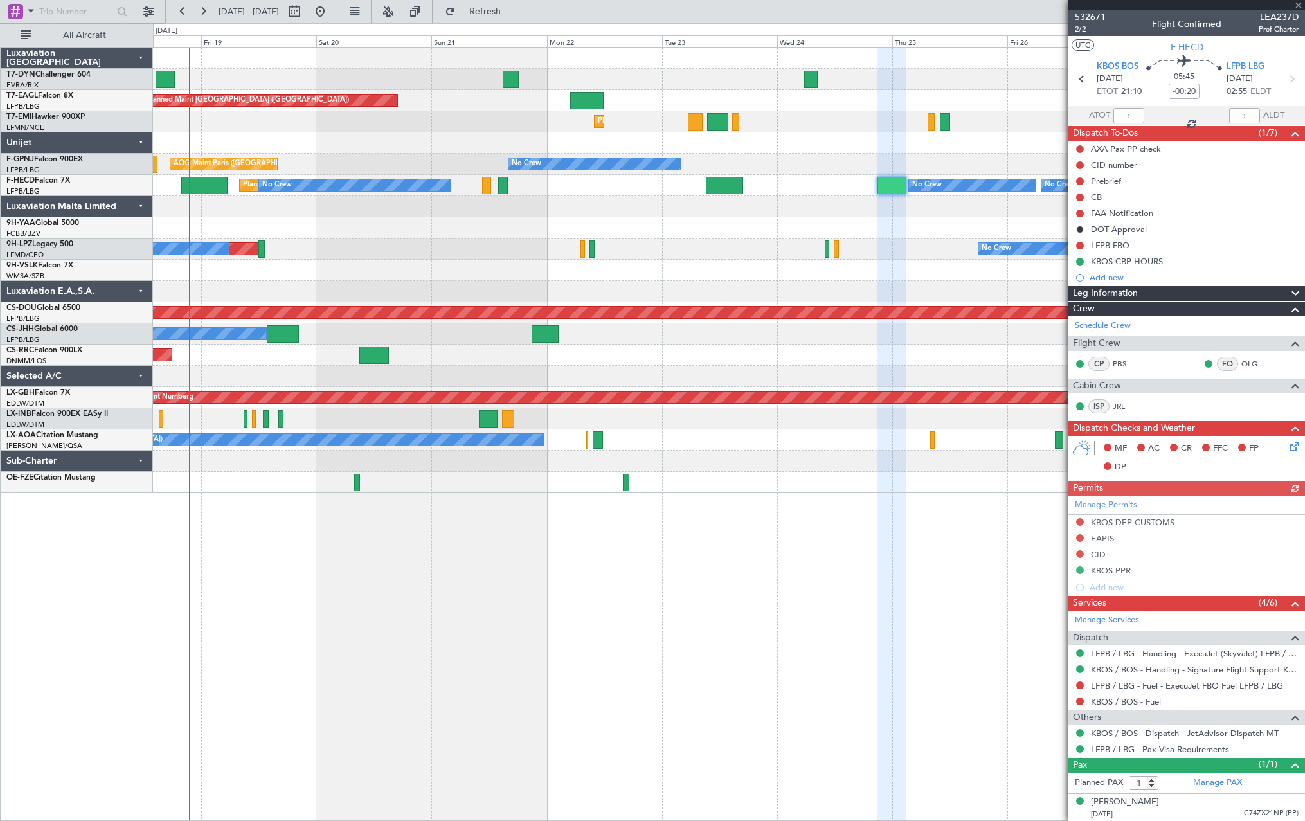
scroll to position [1, 0]
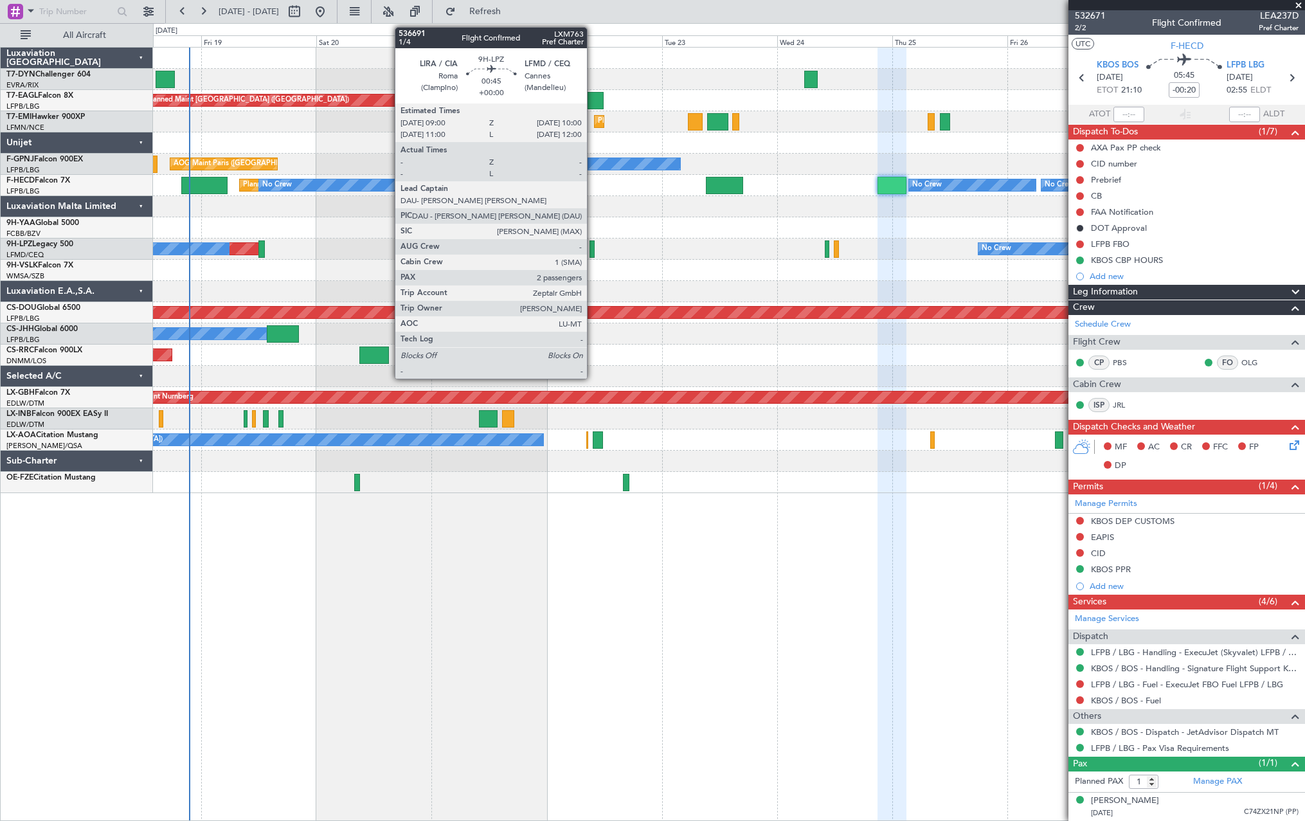
click at [593, 249] on div at bounding box center [592, 248] width 5 height 17
type input "2"
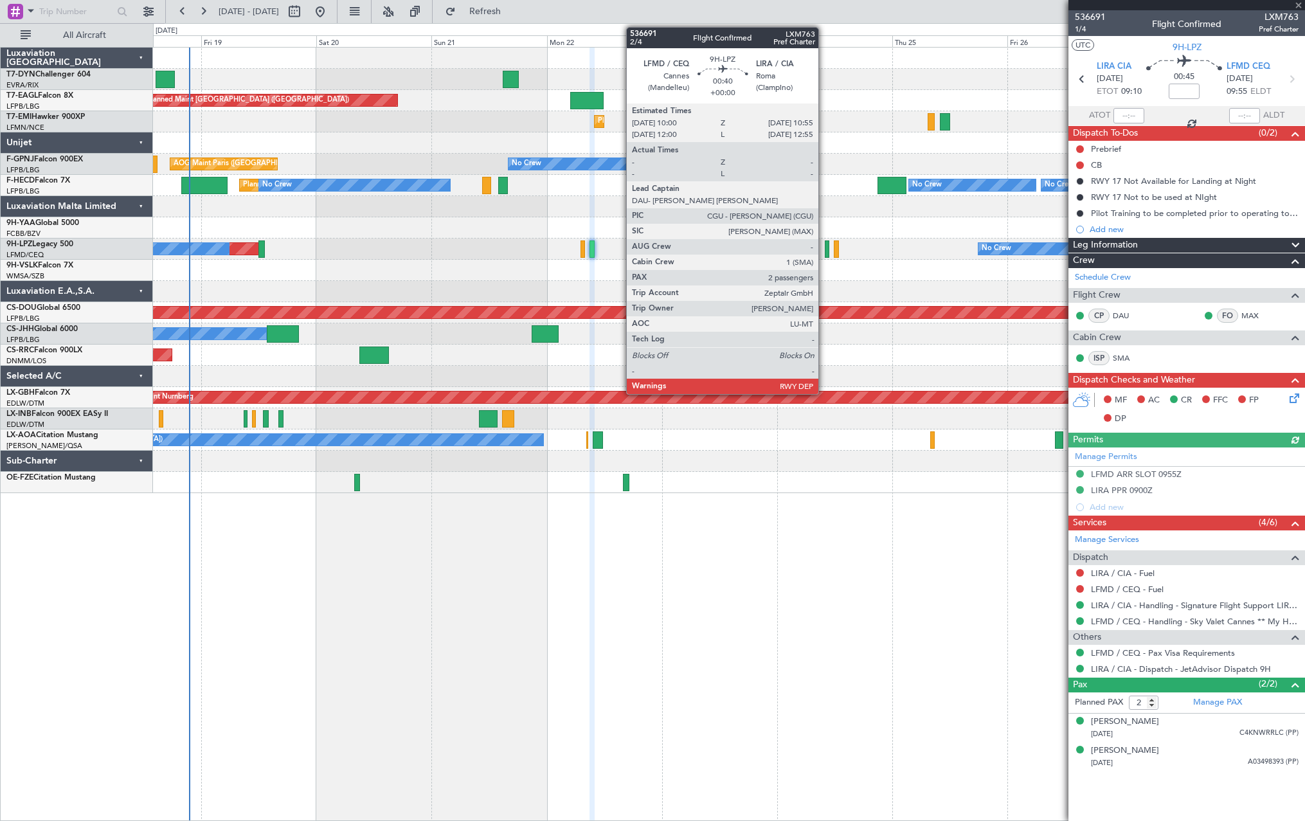
click at [825, 249] on div at bounding box center [827, 248] width 5 height 17
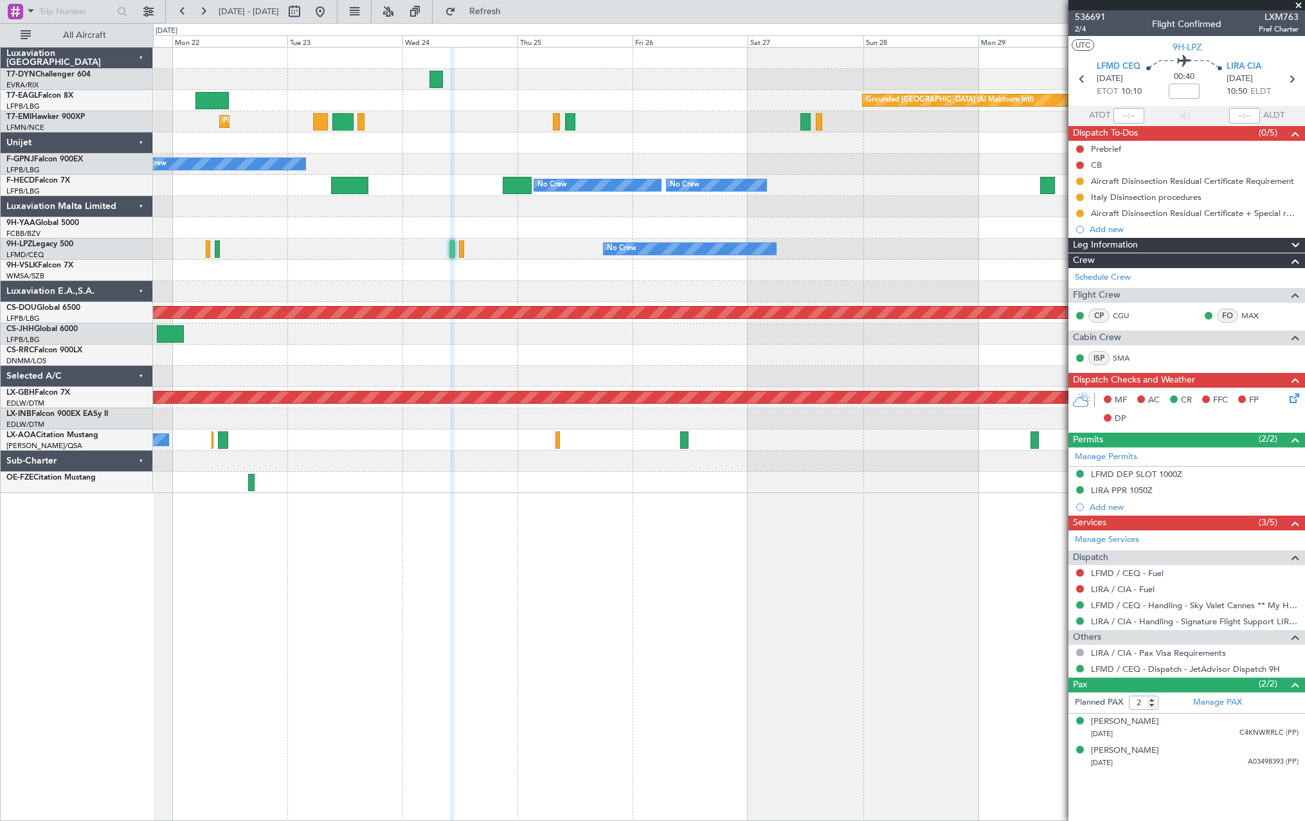
click at [577, 283] on div "Grounded Dubai (Al Maktoum Intl) Unplanned Maint Paris (Le Bourget) Planned Mai…" at bounding box center [729, 271] width 1152 height 446
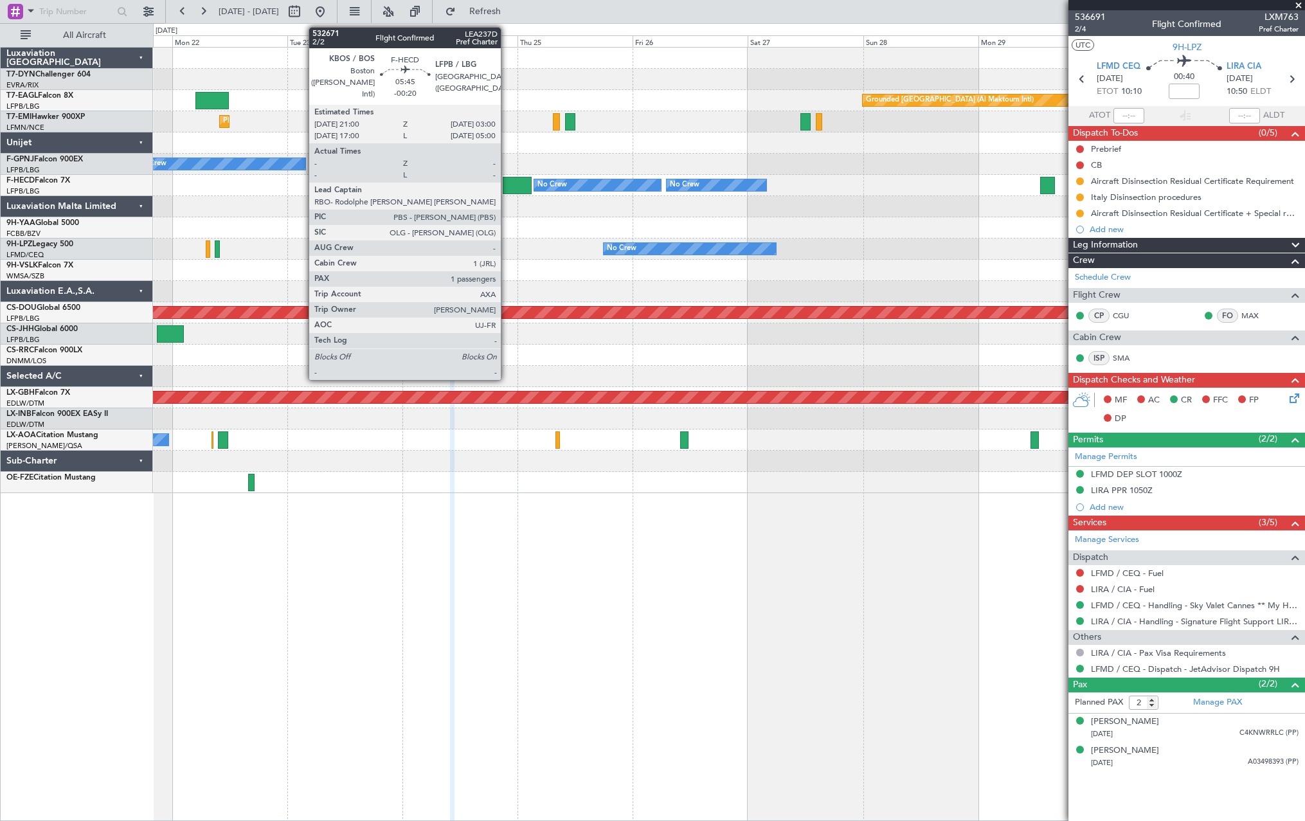
click at [507, 182] on div at bounding box center [517, 185] width 29 height 17
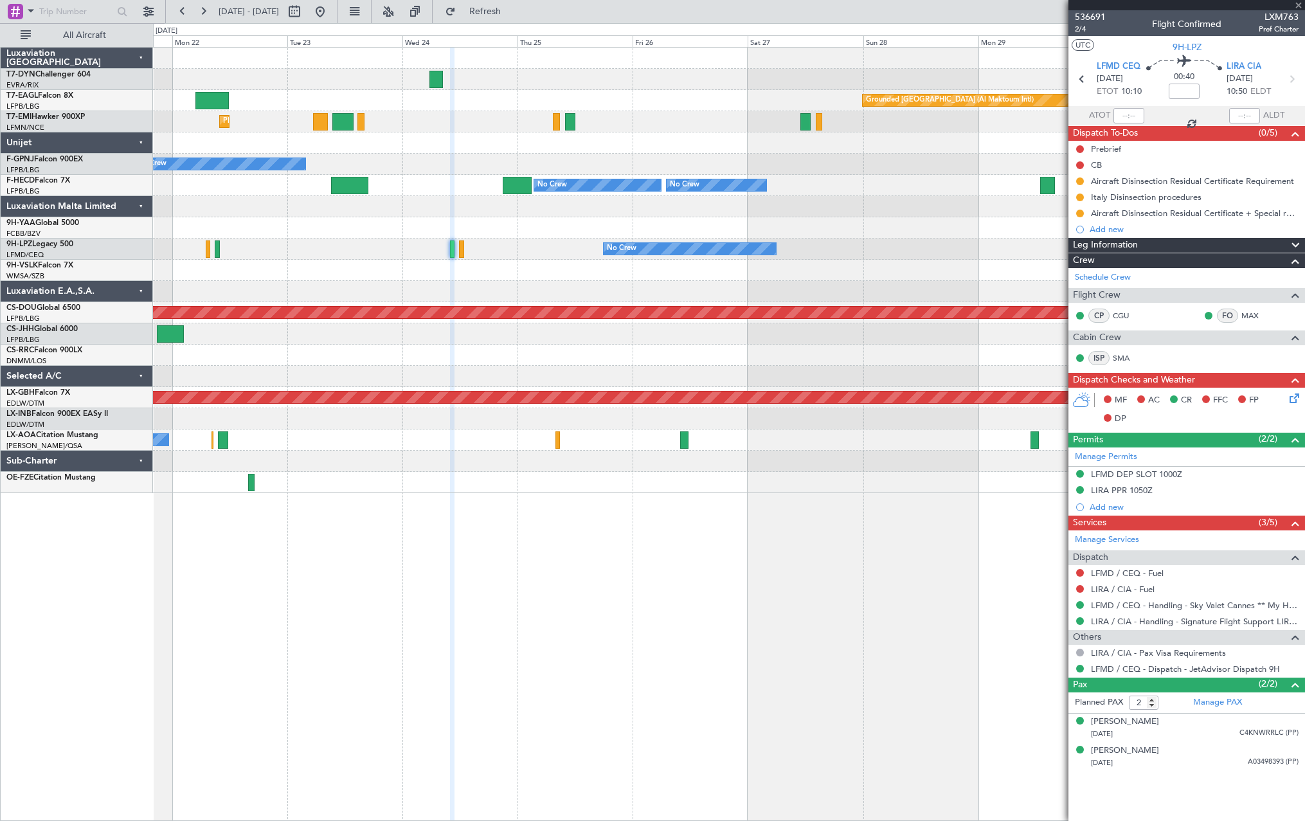
type input "-00:20"
type input "1"
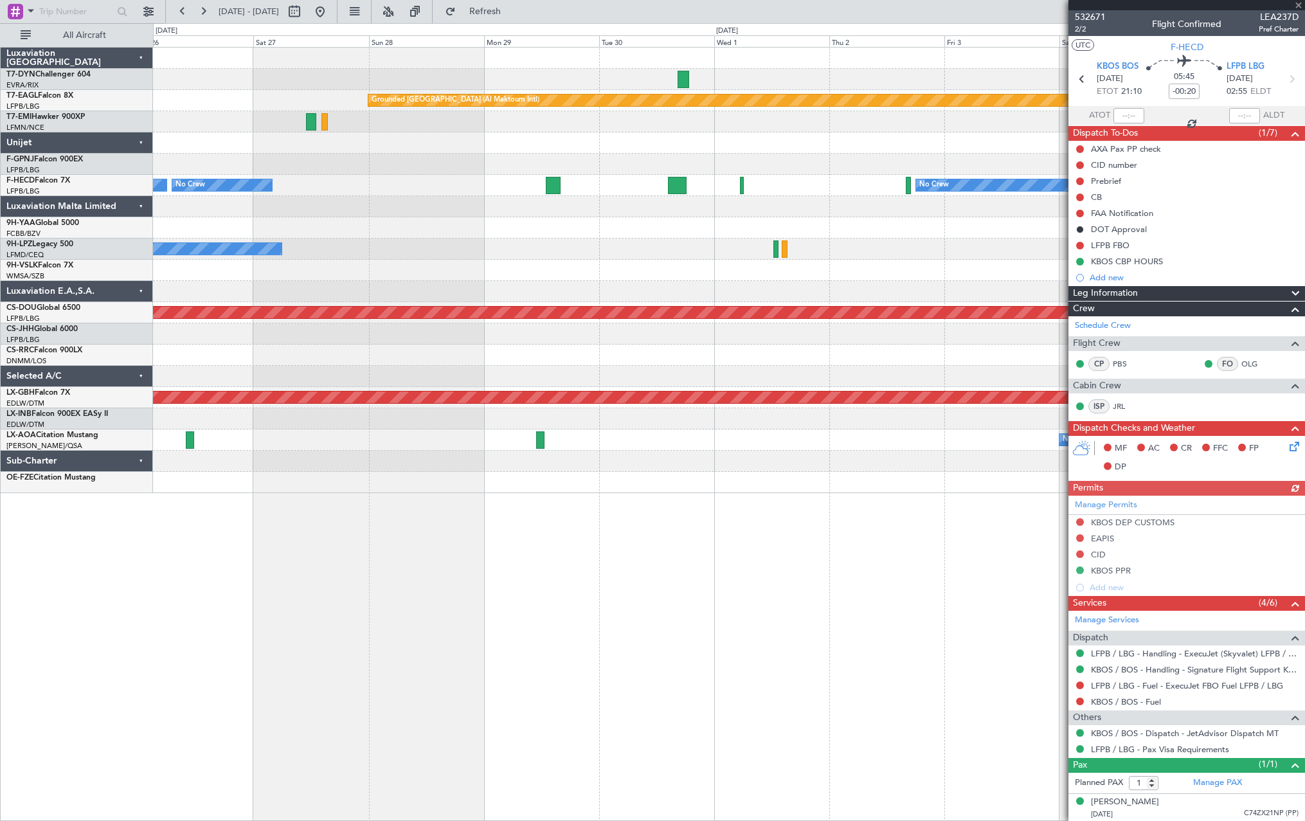
click at [430, 255] on div "No Crew" at bounding box center [729, 249] width 1152 height 21
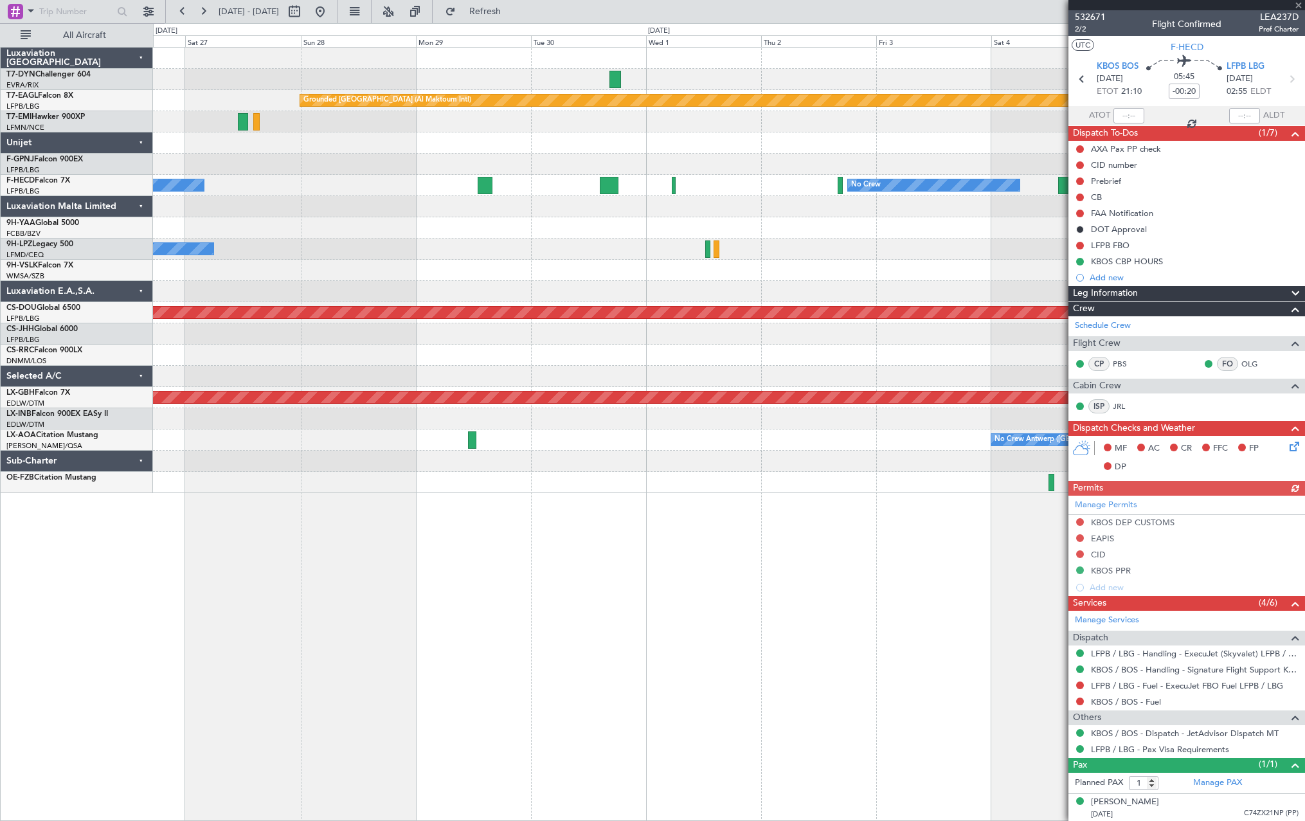
click at [487, 239] on div "Grounded Dubai (Al Maktoum Intl) Planned Maint Paris (Le Bourget) No Crew No Cr…" at bounding box center [729, 271] width 1152 height 446
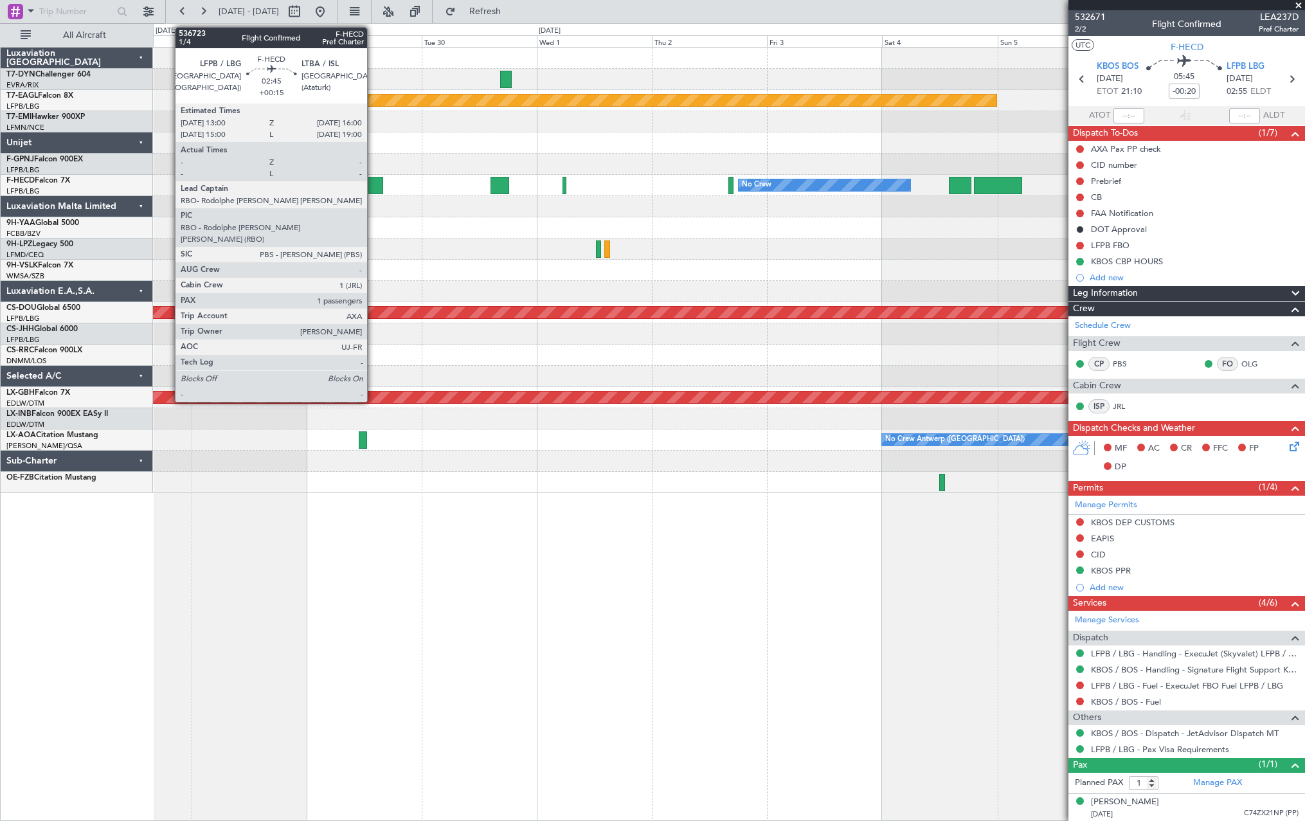
click at [373, 185] on div at bounding box center [375, 185] width 15 height 17
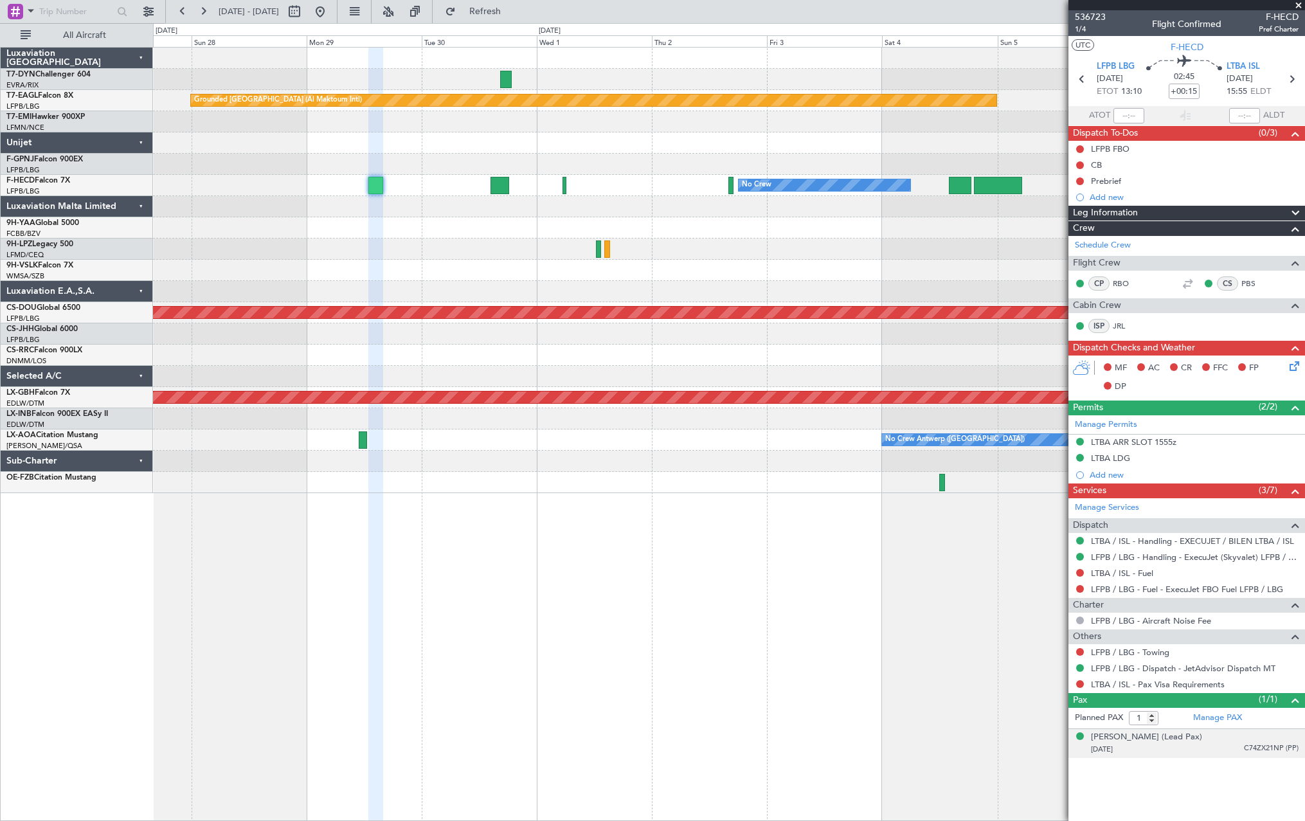
click at [1216, 738] on div "Thomas BUBERL (Lead Pax) 24/03/1973 C74ZX21NP (PP)" at bounding box center [1195, 743] width 208 height 25
click at [1080, 684] on button at bounding box center [1080, 684] width 8 height 8
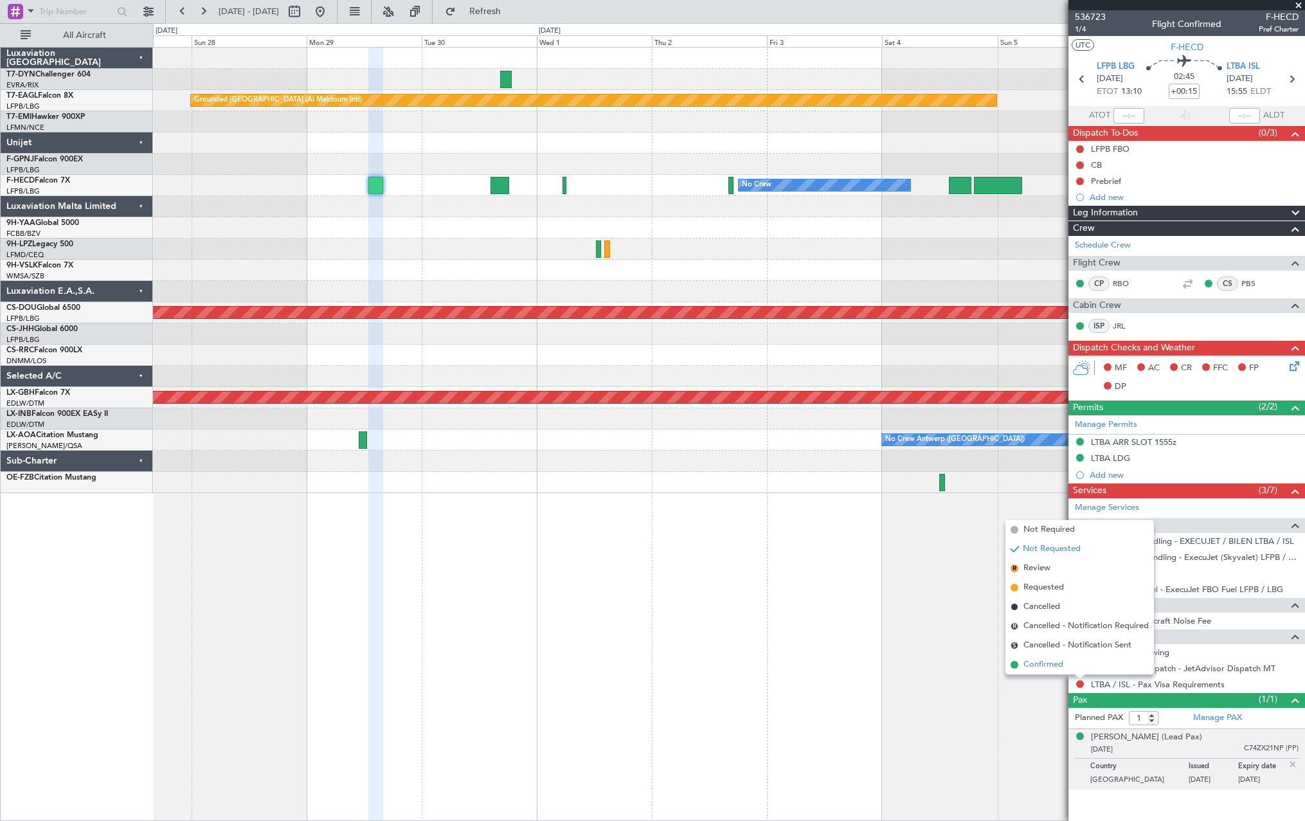
click at [1024, 669] on span "Confirmed" at bounding box center [1044, 664] width 40 height 13
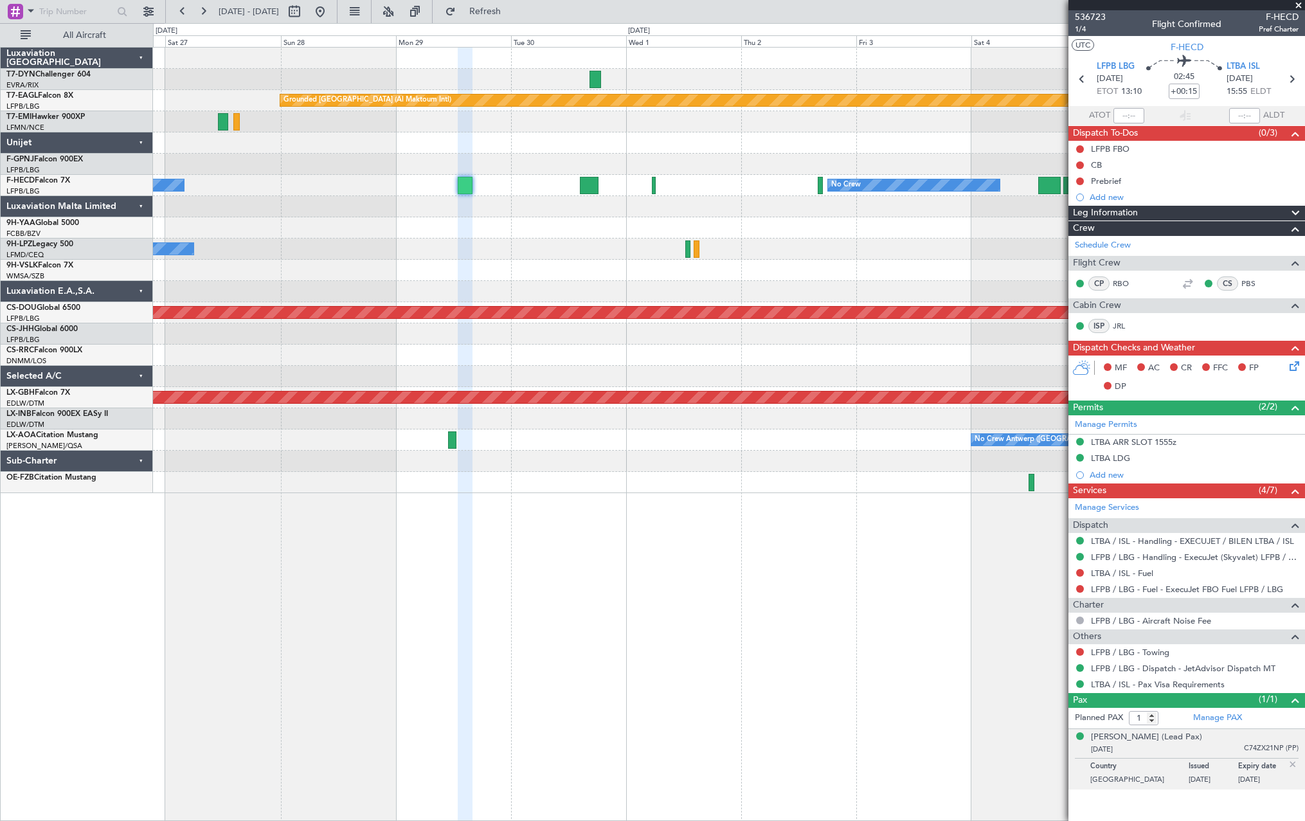
click at [589, 210] on div at bounding box center [729, 206] width 1152 height 21
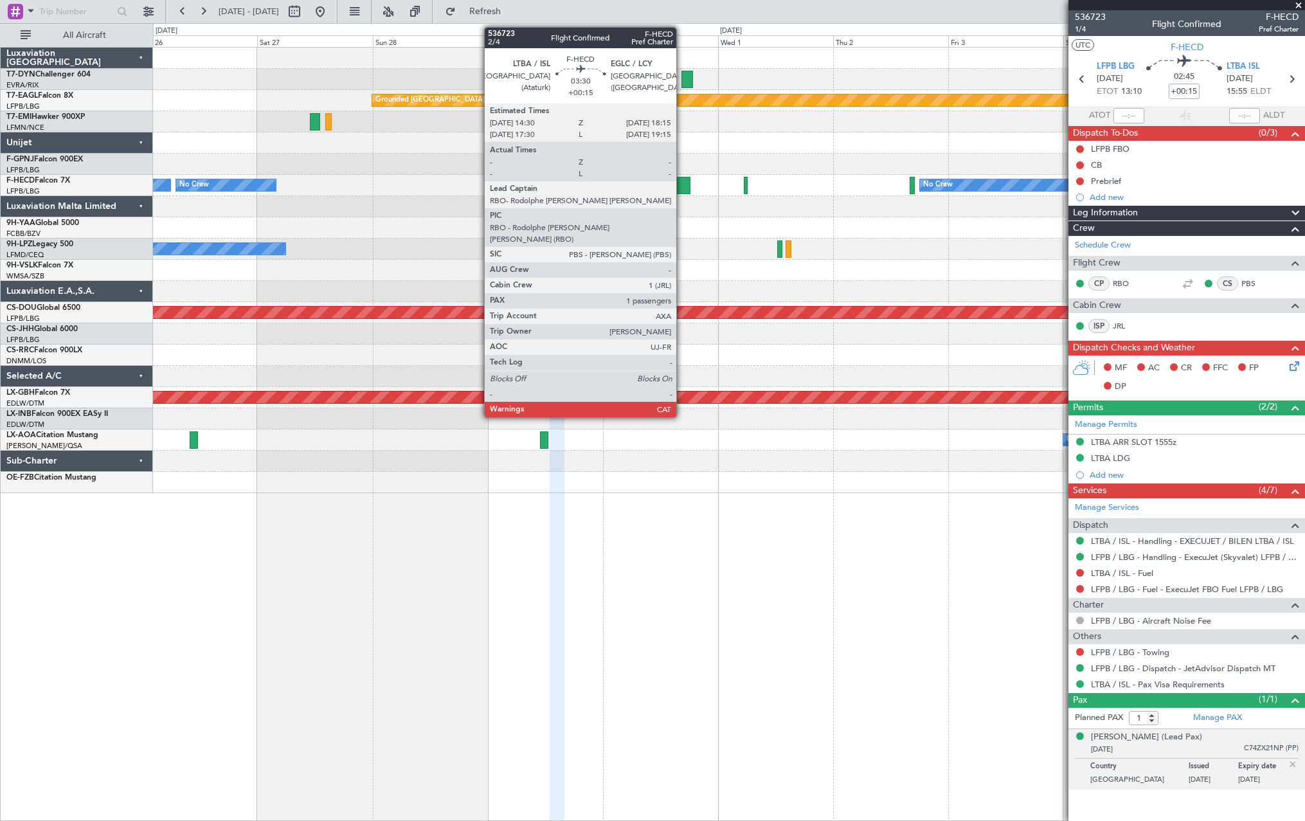
click at [682, 181] on div at bounding box center [681, 185] width 18 height 17
click at [680, 179] on div at bounding box center [681, 185] width 18 height 17
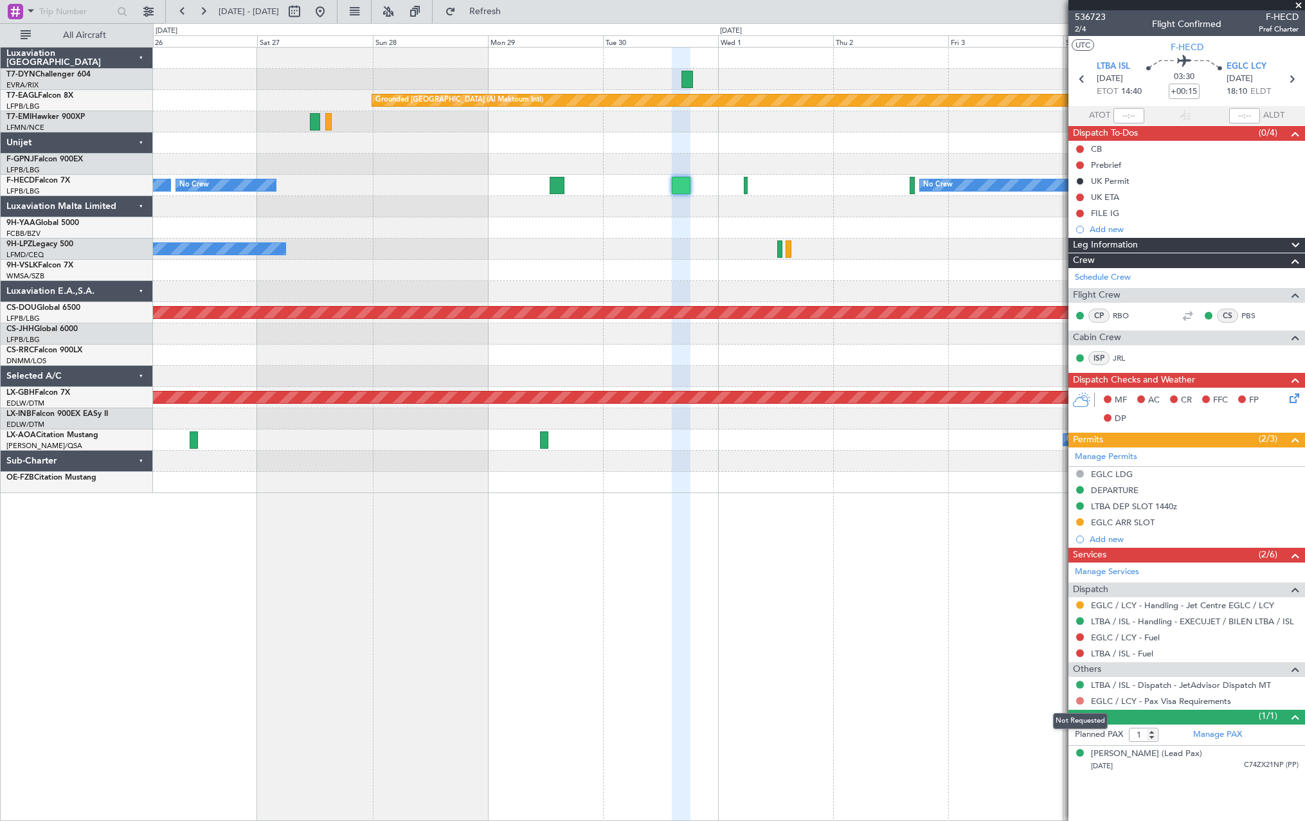
click at [1083, 702] on button at bounding box center [1080, 701] width 8 height 8
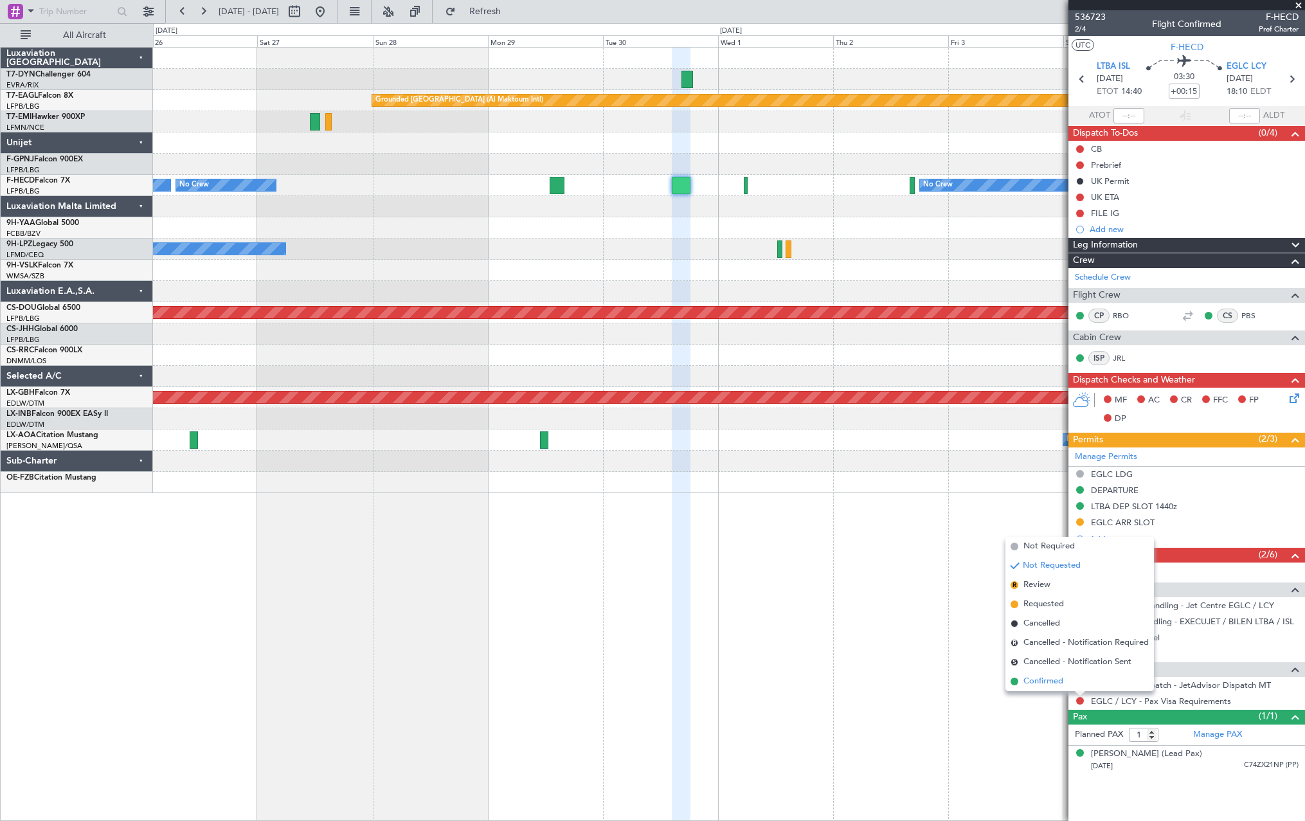
click at [1020, 682] on li "Confirmed" at bounding box center [1080, 681] width 149 height 19
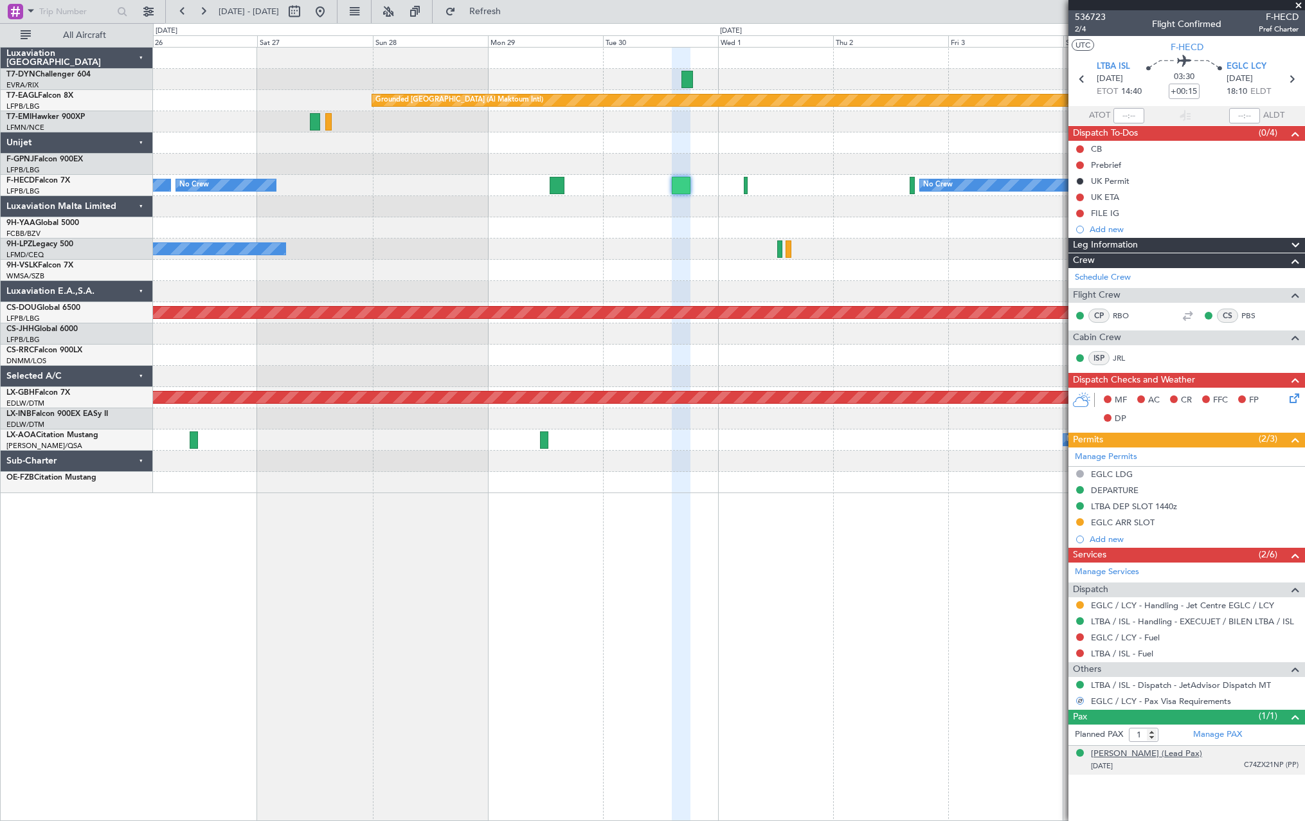
click at [1170, 750] on div "Thomas BUBERL (Lead Pax)" at bounding box center [1146, 754] width 111 height 13
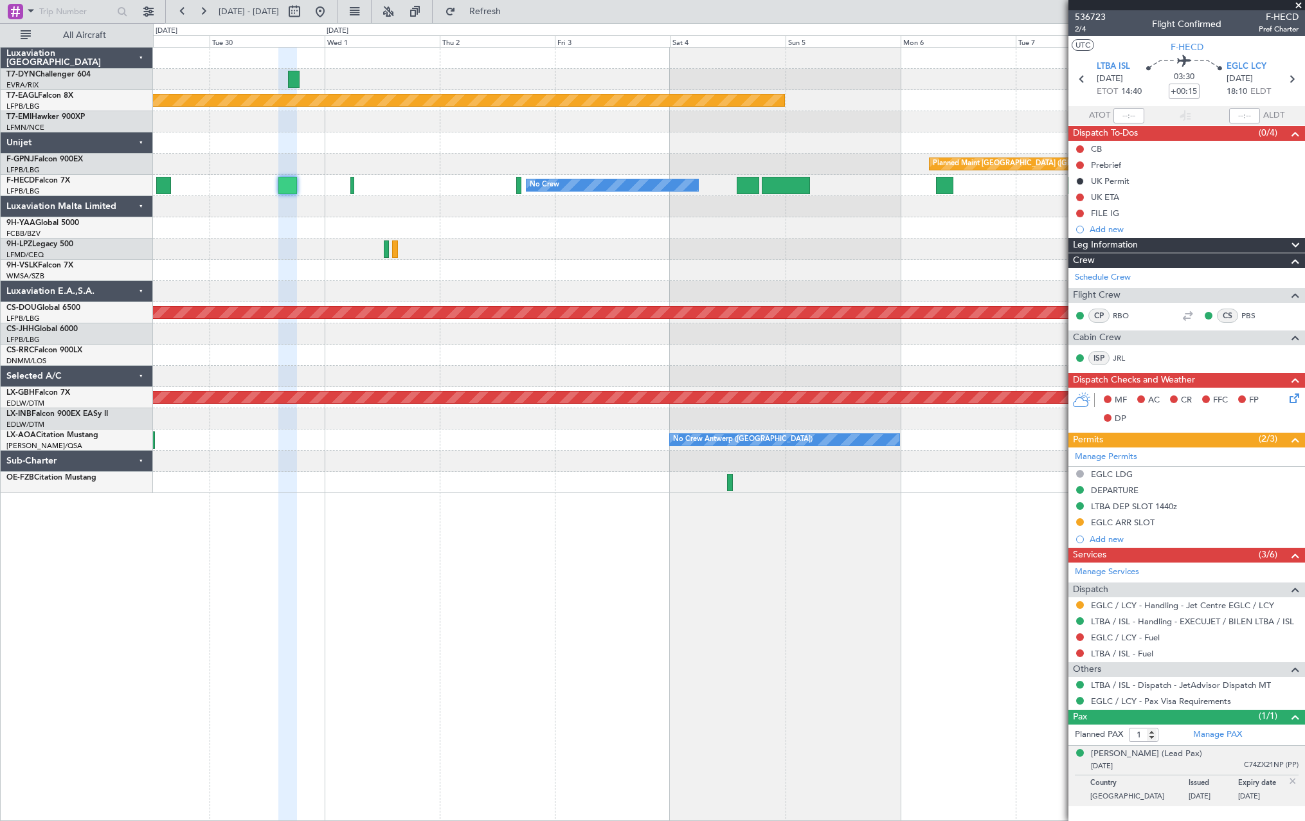
click at [473, 259] on div "No Crew" at bounding box center [729, 249] width 1152 height 21
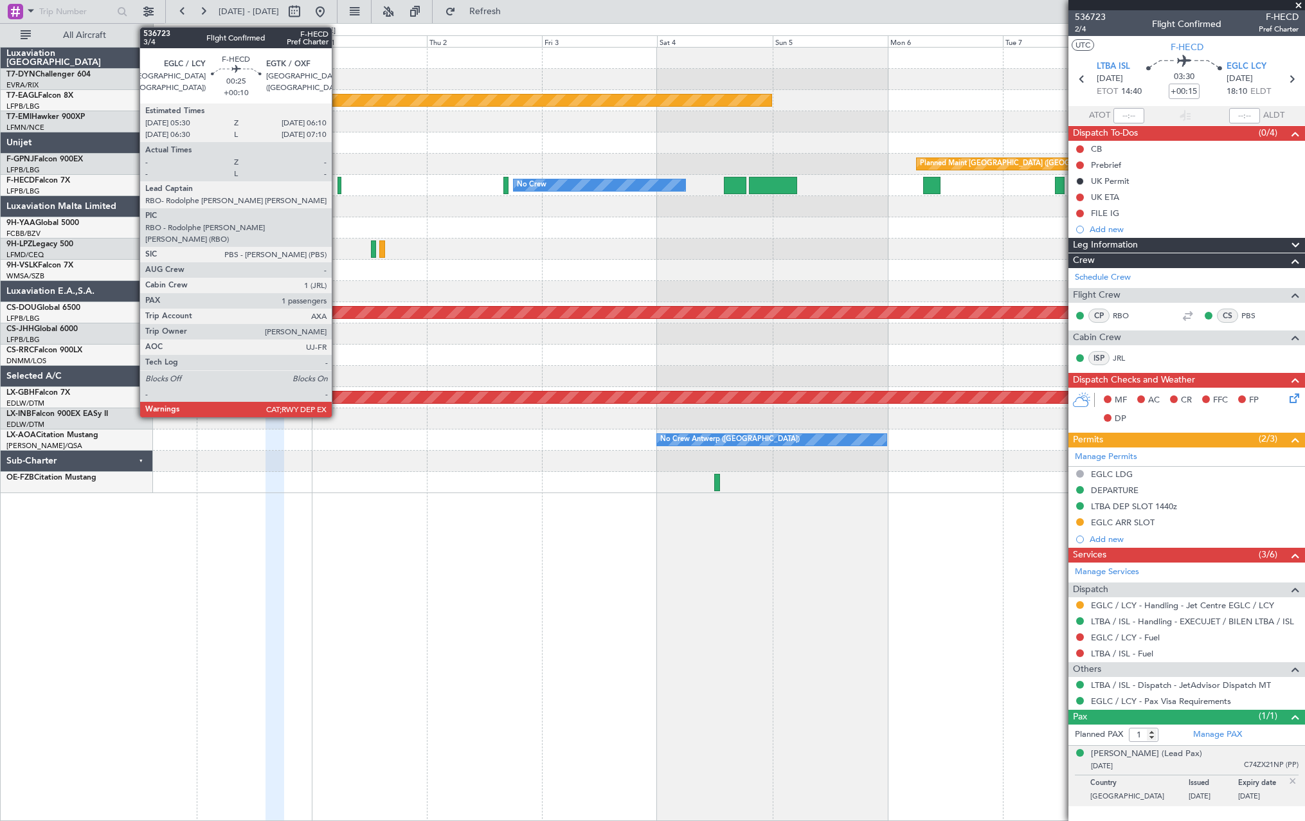
click at [338, 185] on div at bounding box center [339, 185] width 3 height 17
type input "+00:10"
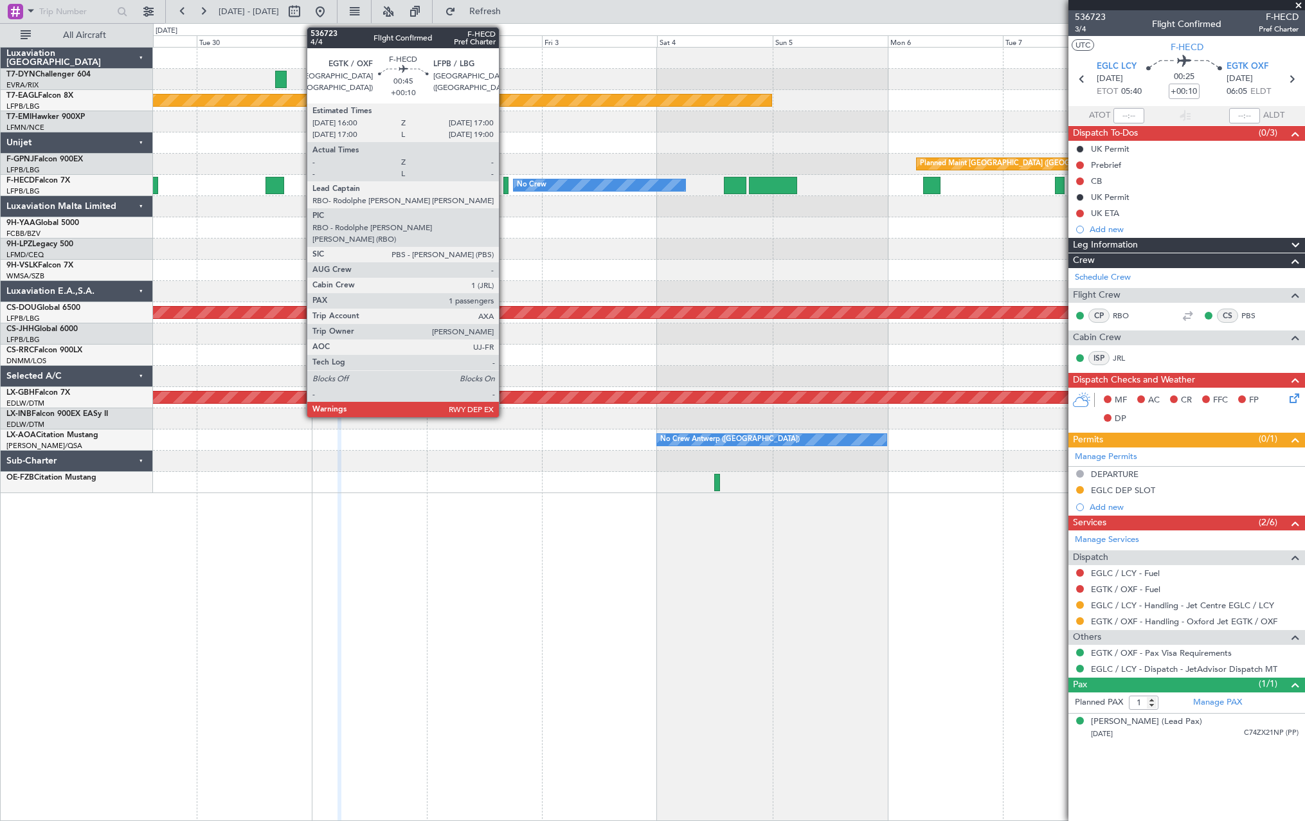
click at [505, 182] on div at bounding box center [505, 185] width 5 height 17
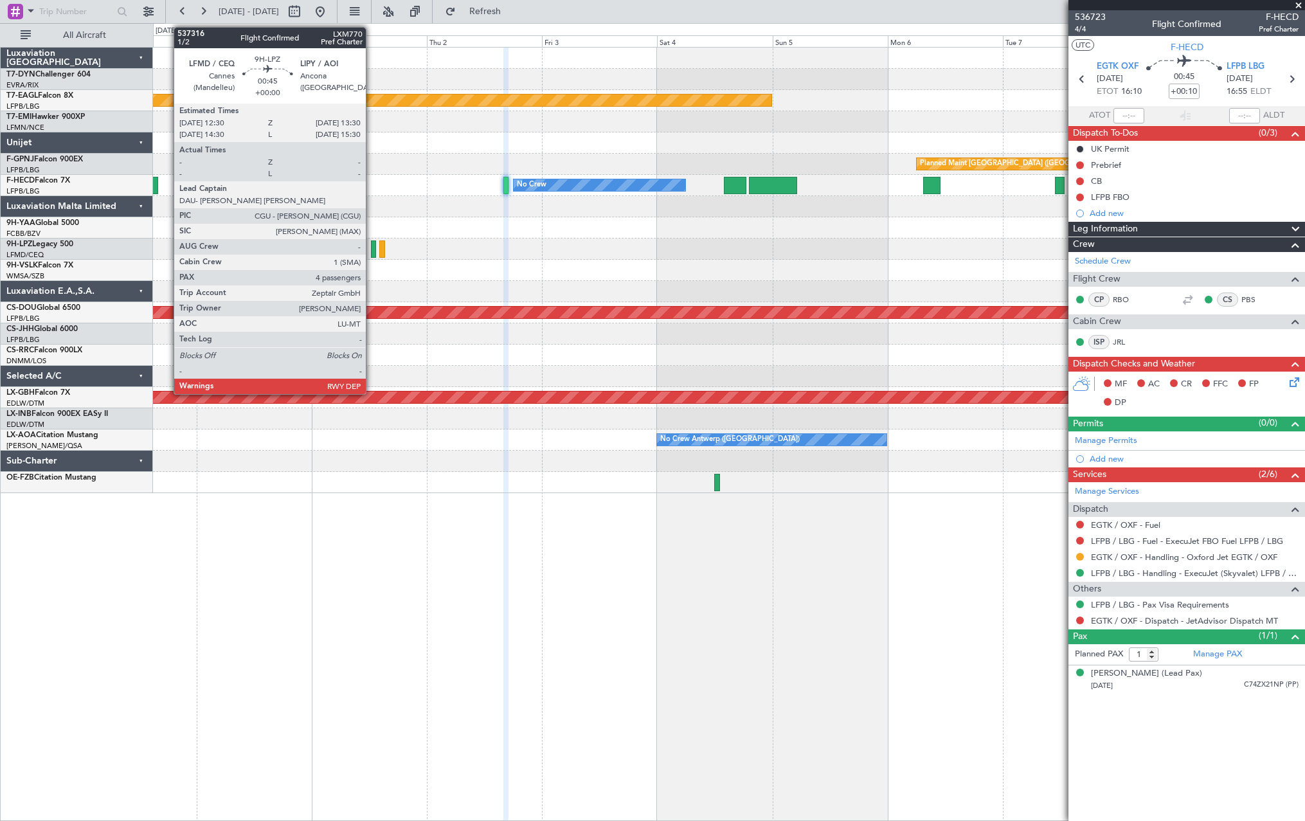
click at [372, 249] on div at bounding box center [373, 248] width 5 height 17
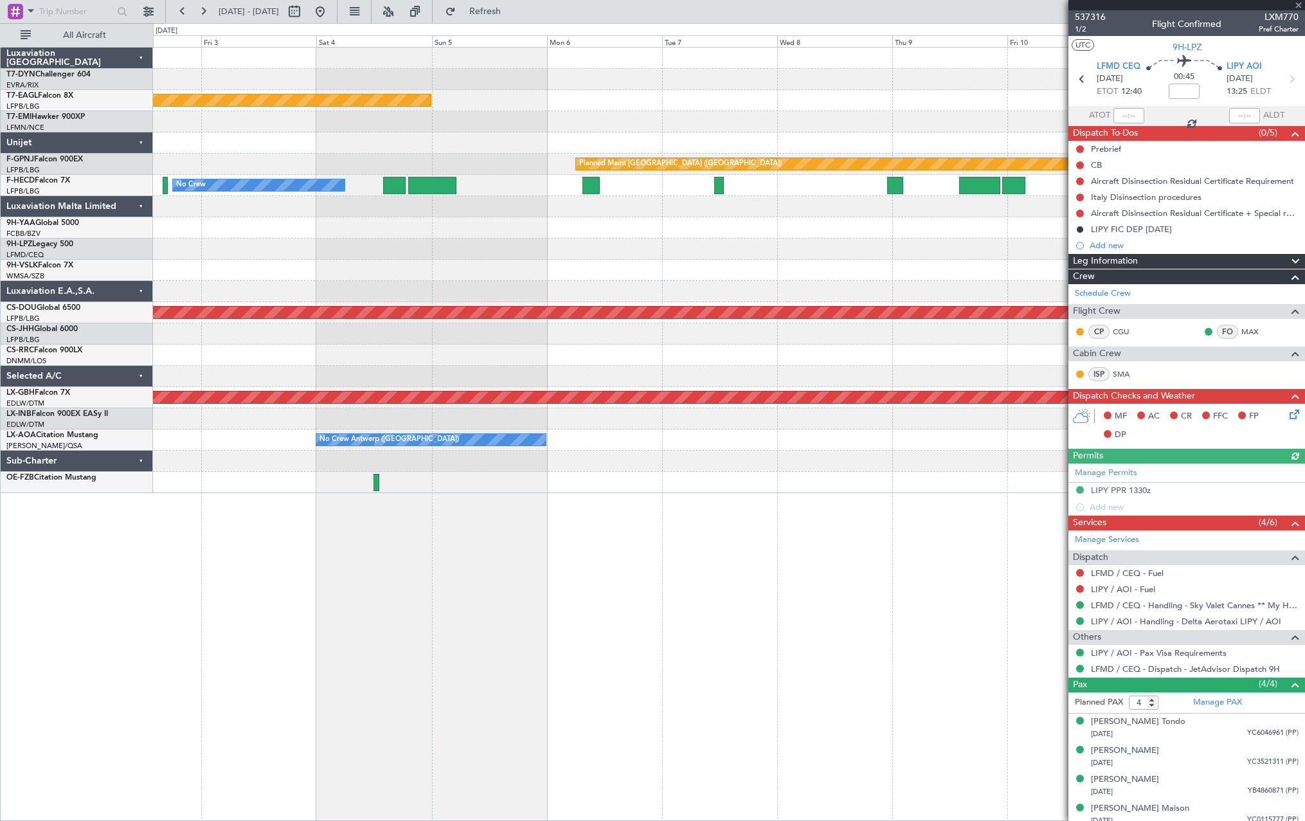
click at [433, 251] on div at bounding box center [729, 249] width 1152 height 21
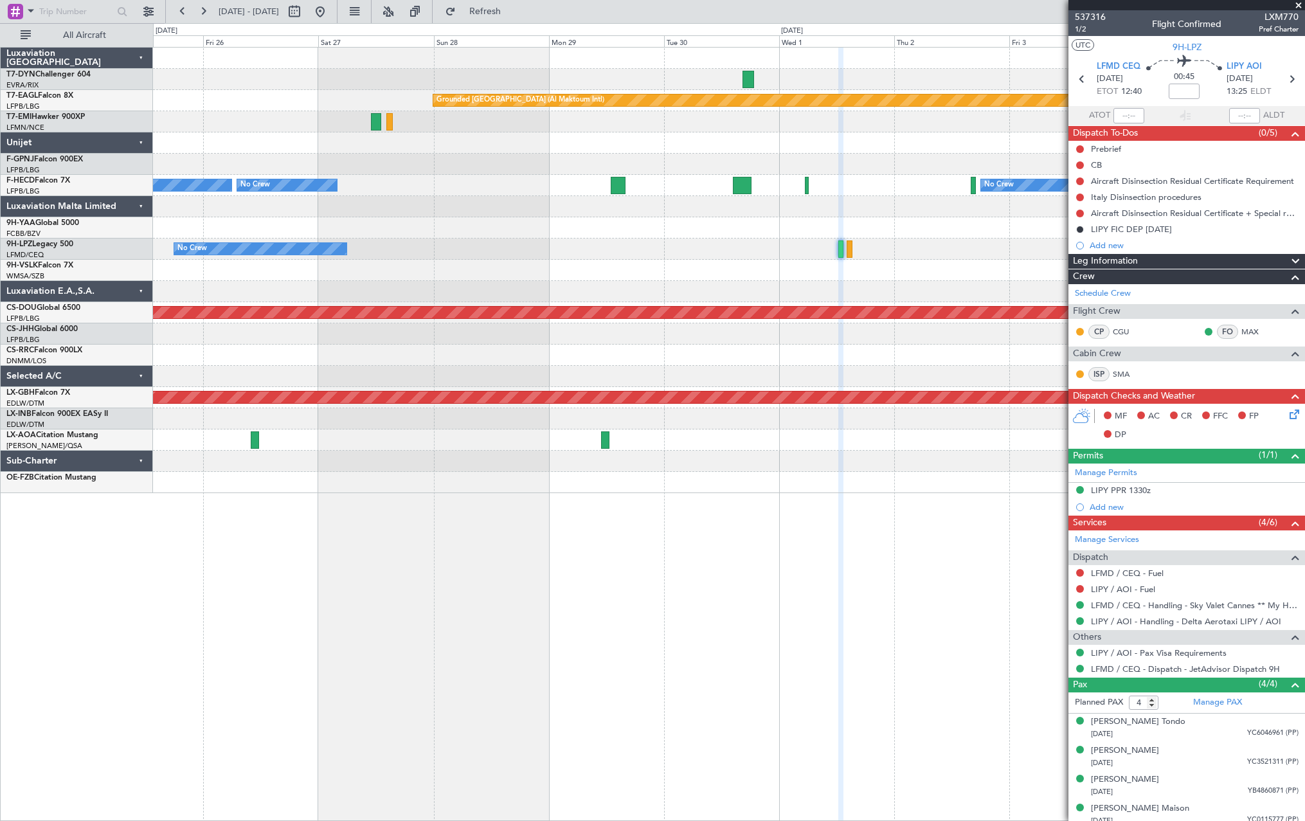
click at [975, 245] on div "No Crew" at bounding box center [729, 249] width 1152 height 21
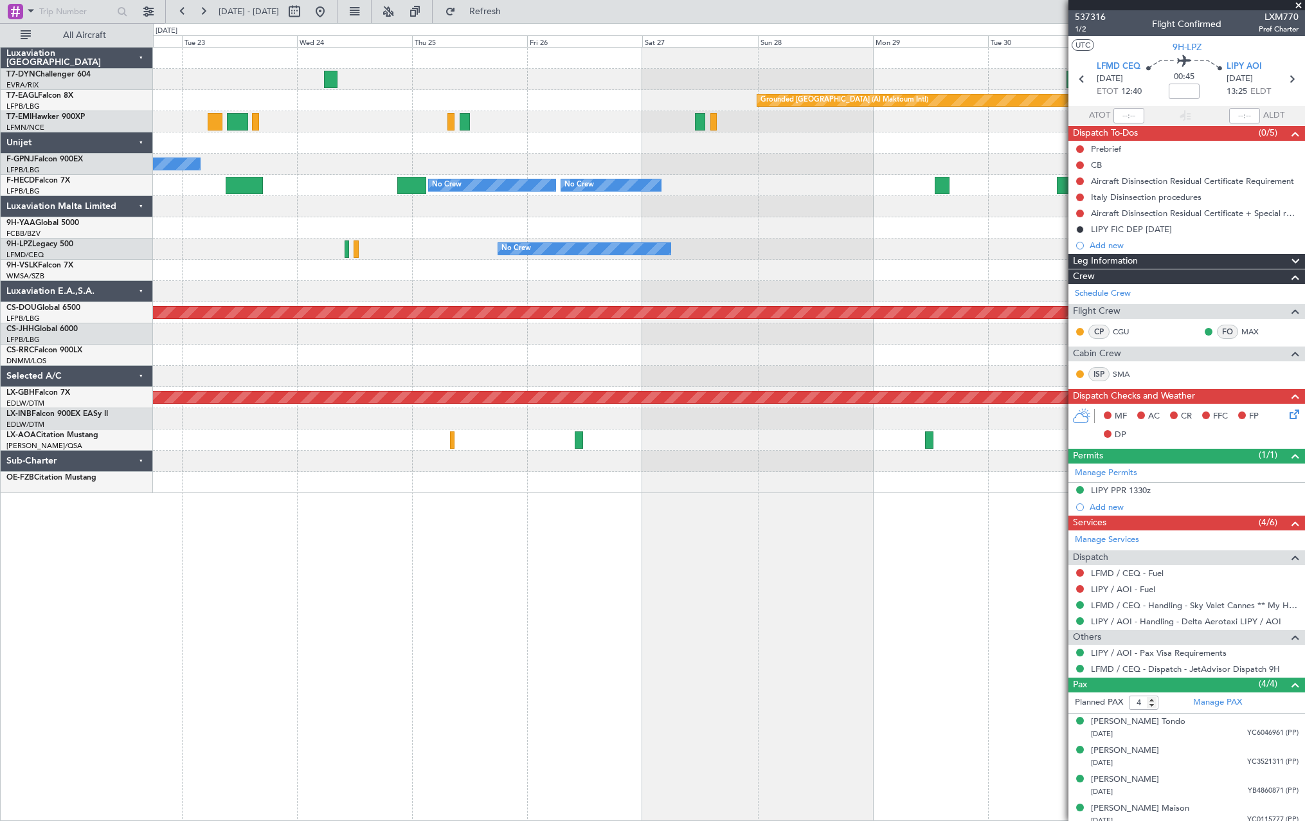
click at [880, 250] on div "No Crew" at bounding box center [729, 249] width 1152 height 21
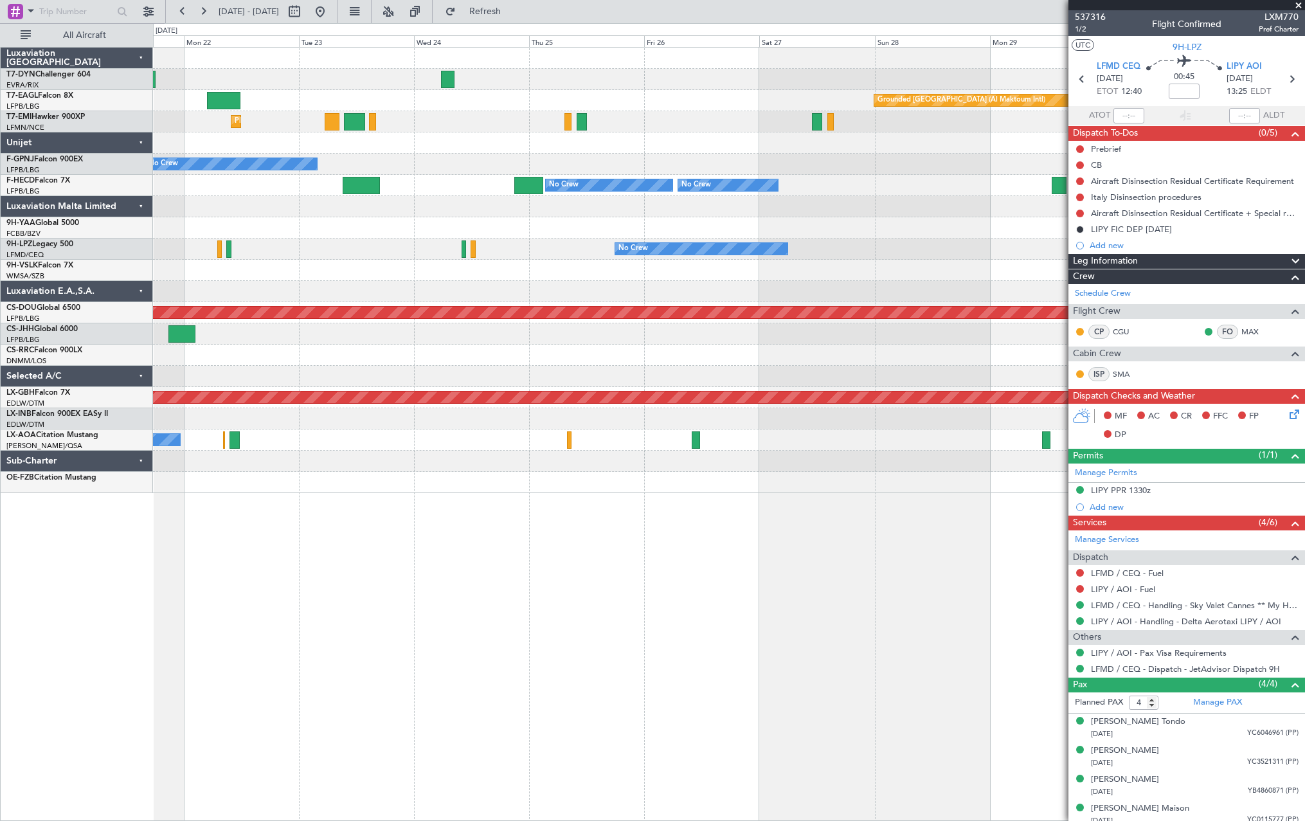
click at [887, 250] on div "No Crew Planned Maint St Gallen (Altenrhein) No Crew" at bounding box center [729, 249] width 1152 height 21
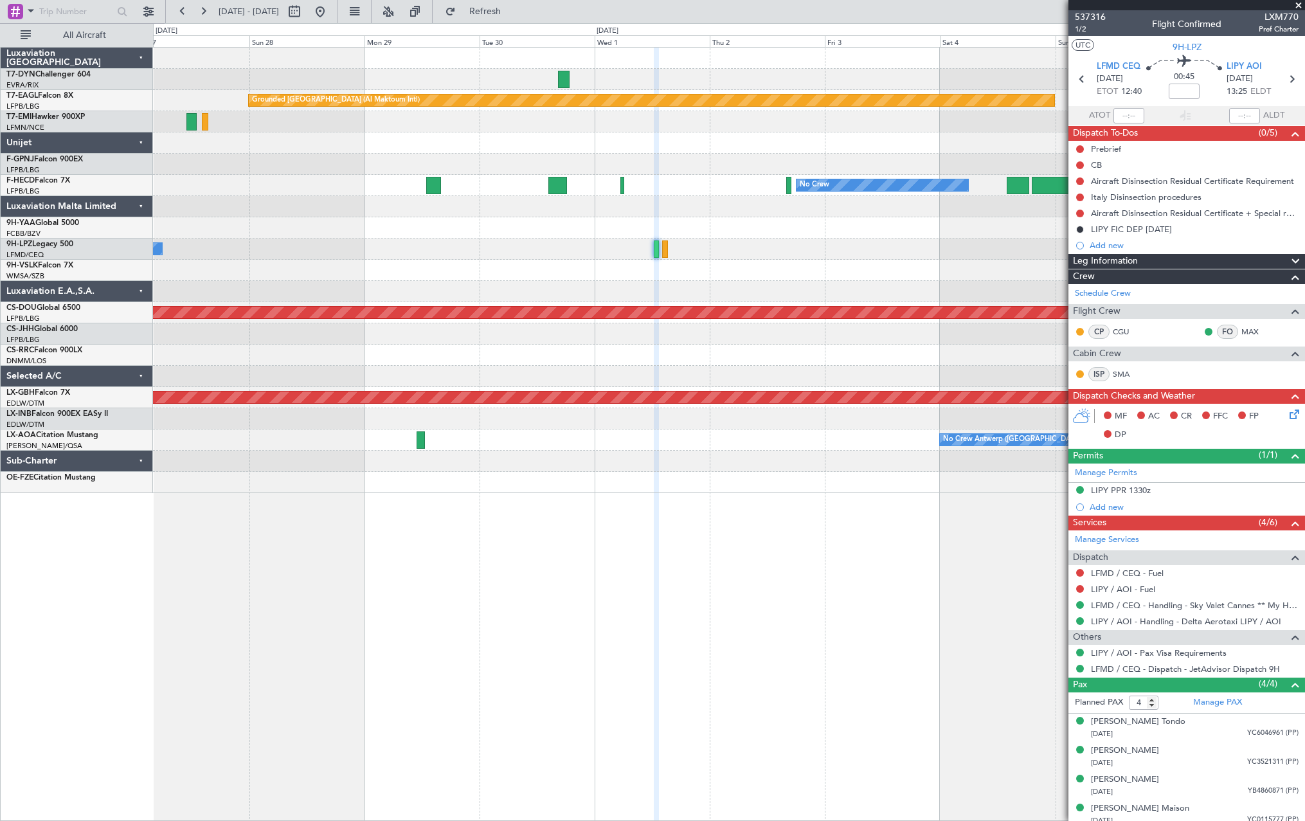
click at [194, 250] on div "Grounded Dubai (Al Maktoum Intl) Planned Maint Paris (Le Bourget) No Crew No Cr…" at bounding box center [729, 271] width 1152 height 446
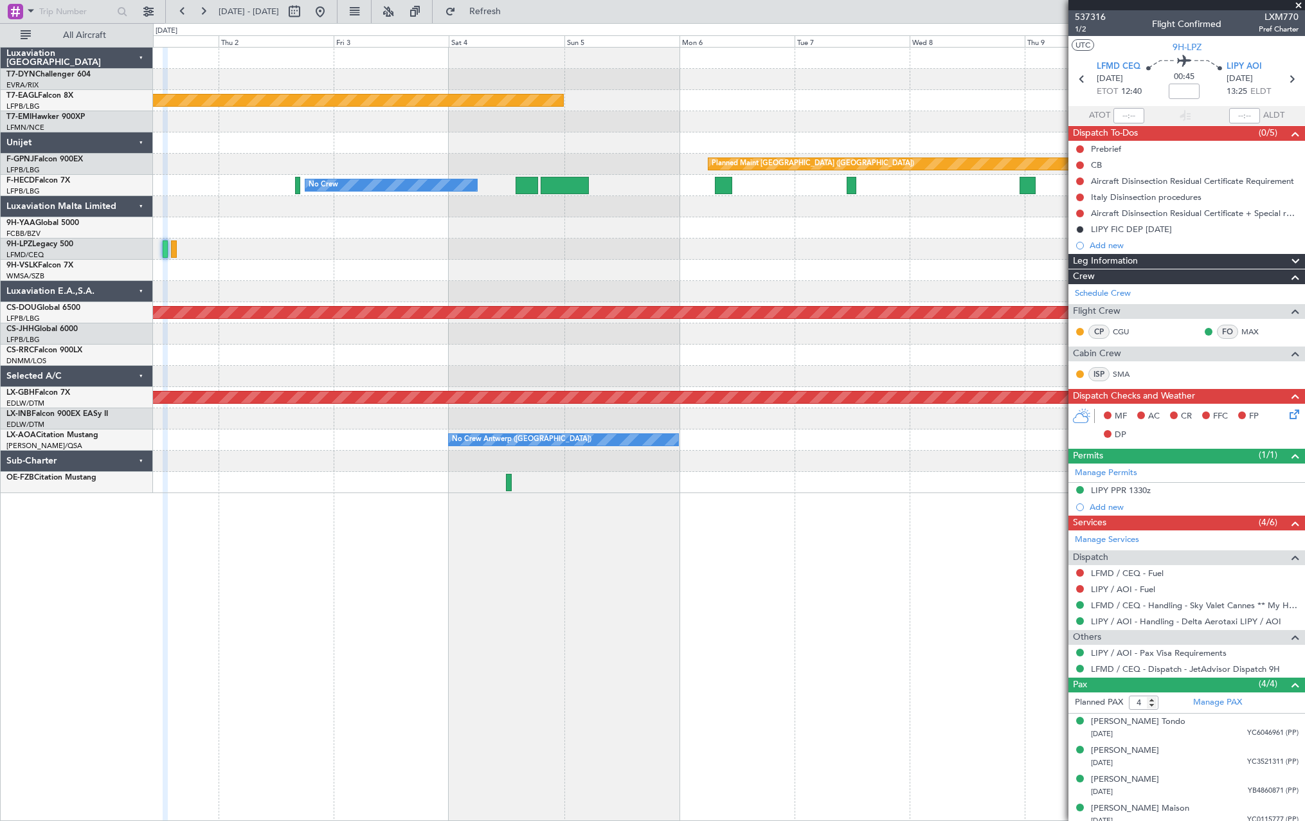
click at [444, 275] on div at bounding box center [729, 270] width 1152 height 21
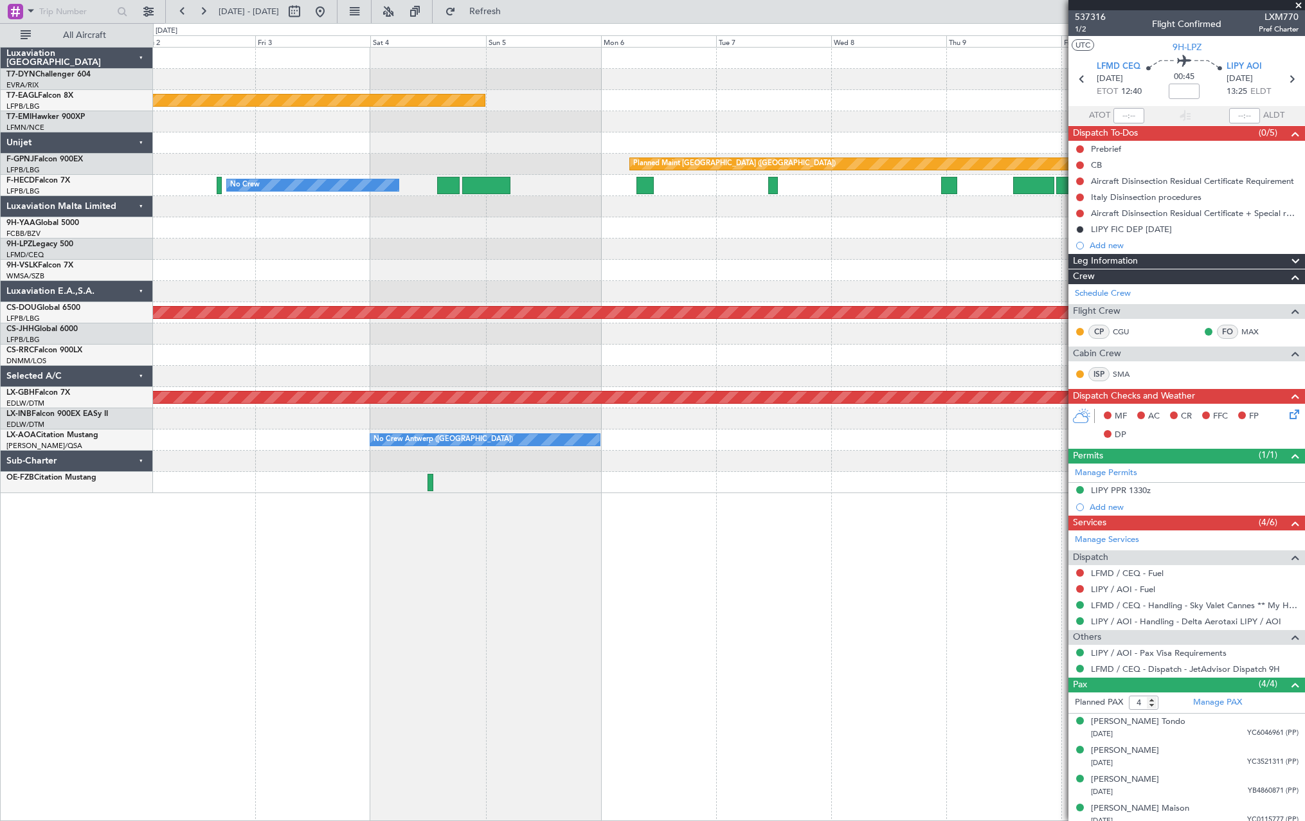
click at [798, 254] on div at bounding box center [729, 249] width 1152 height 21
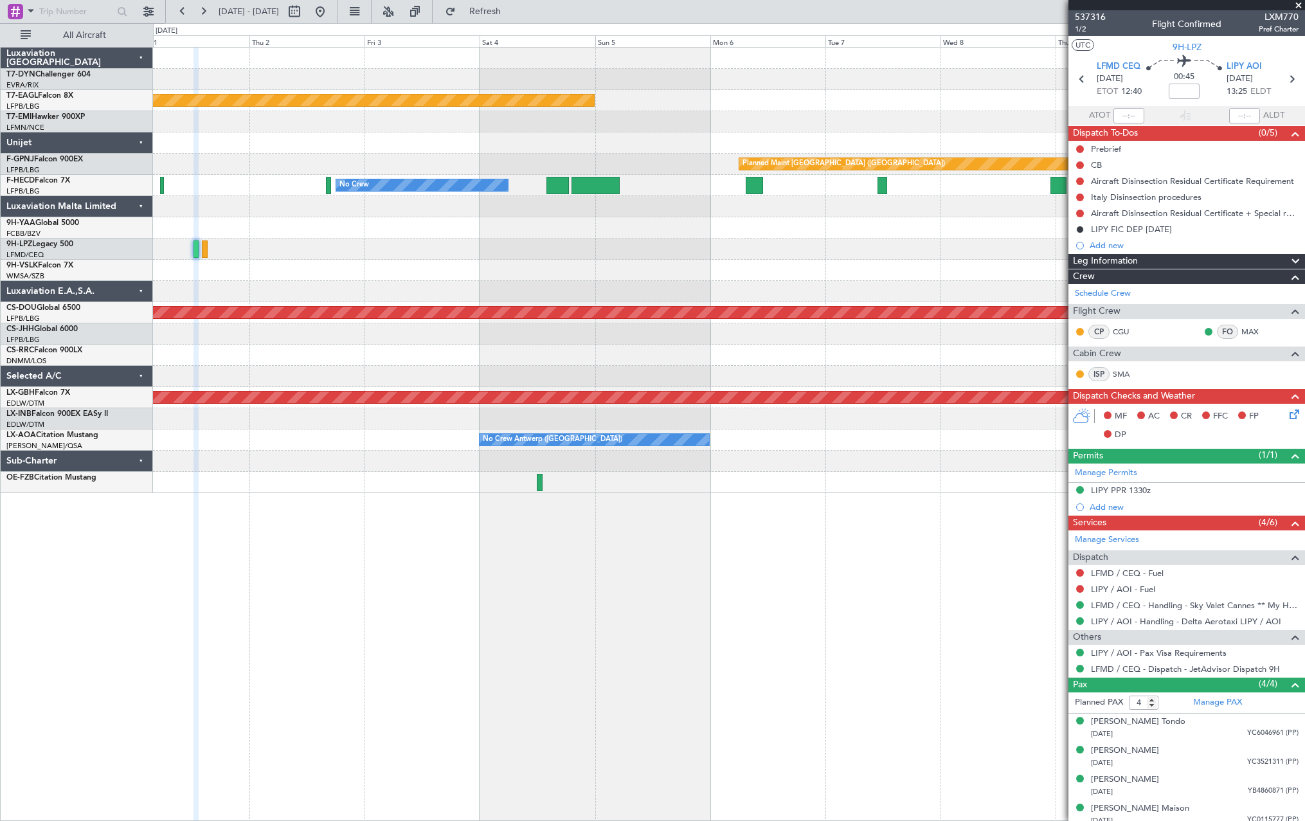
click at [928, 240] on div at bounding box center [729, 249] width 1152 height 21
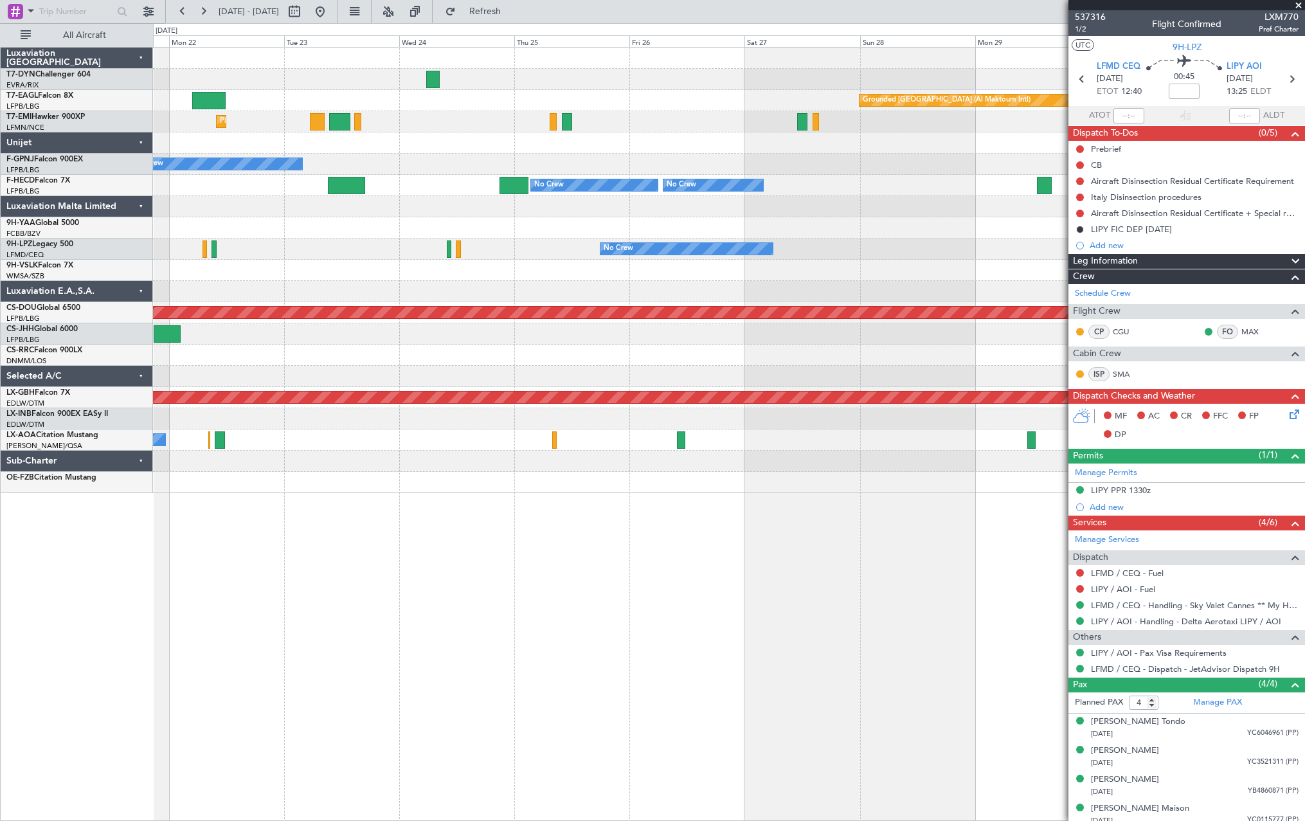
click at [1015, 243] on div "Grounded Dubai (Al Maktoum Intl) Unplanned Maint Paris (Le Bourget) Planned Mai…" at bounding box center [729, 271] width 1152 height 446
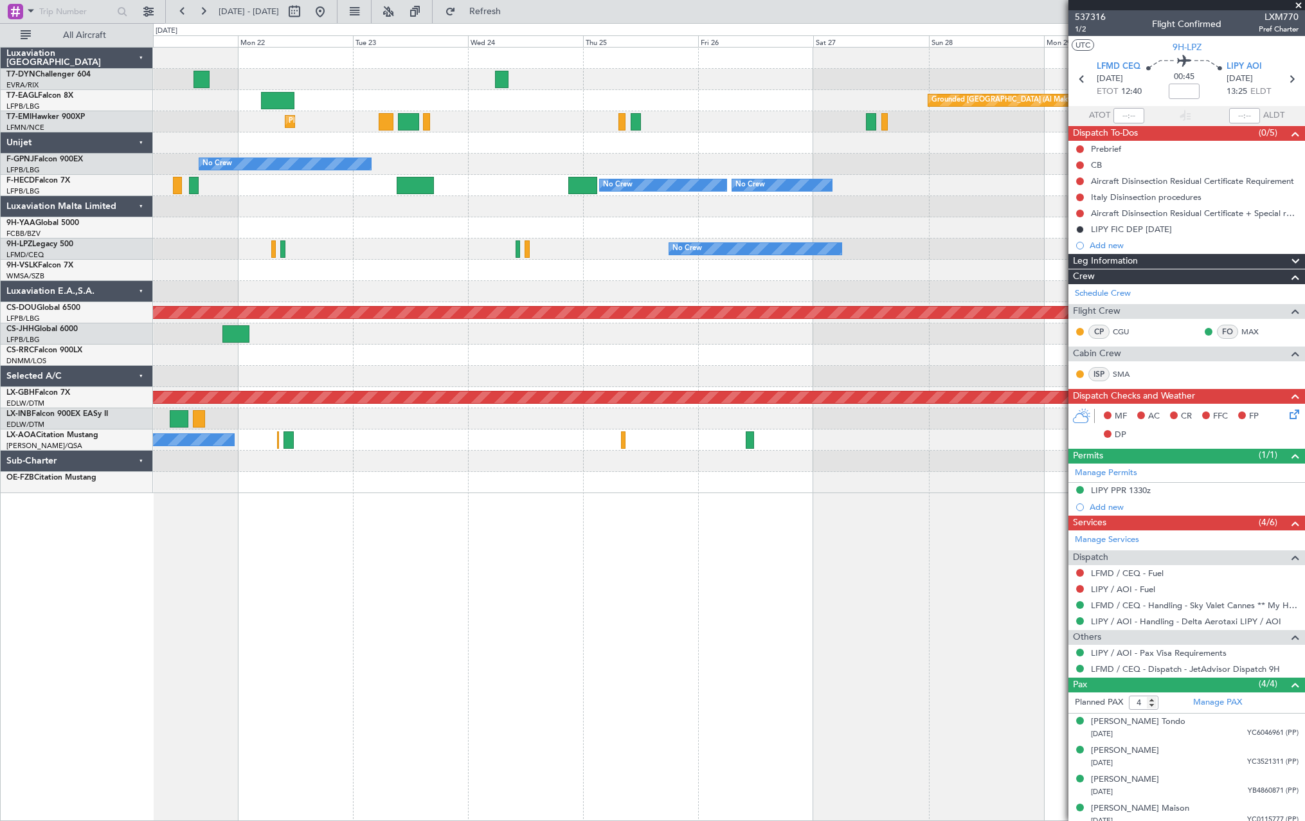
click at [1102, 229] on fb-app "03 Oct 2025 - 13 Oct 2025 Refresh Quick Links All Aircraft Grounded Dubai (Al M…" at bounding box center [652, 416] width 1305 height 812
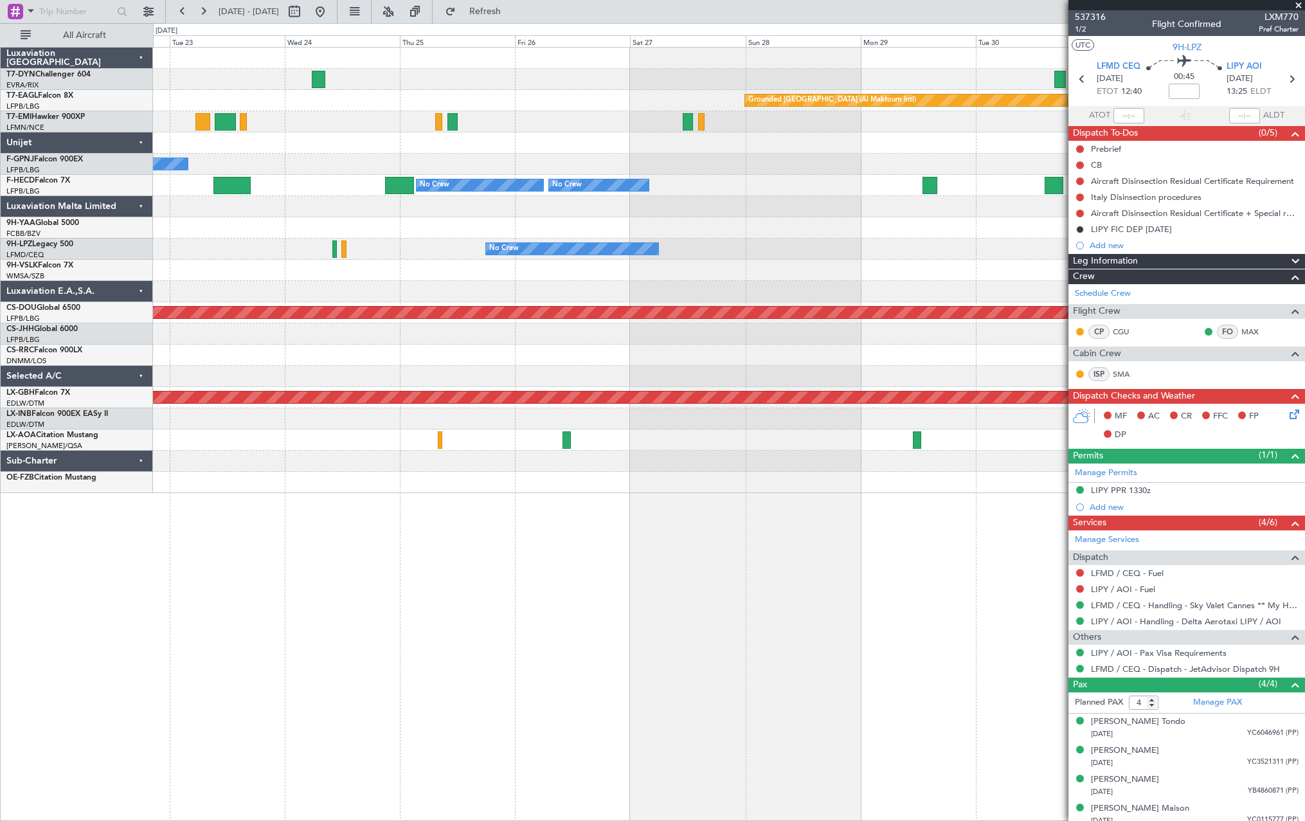
click at [0, 278] on html "03 Oct 2025 - 13 Oct 2025 Refresh Quick Links All Aircraft Grounded Dubai (Al M…" at bounding box center [652, 410] width 1305 height 821
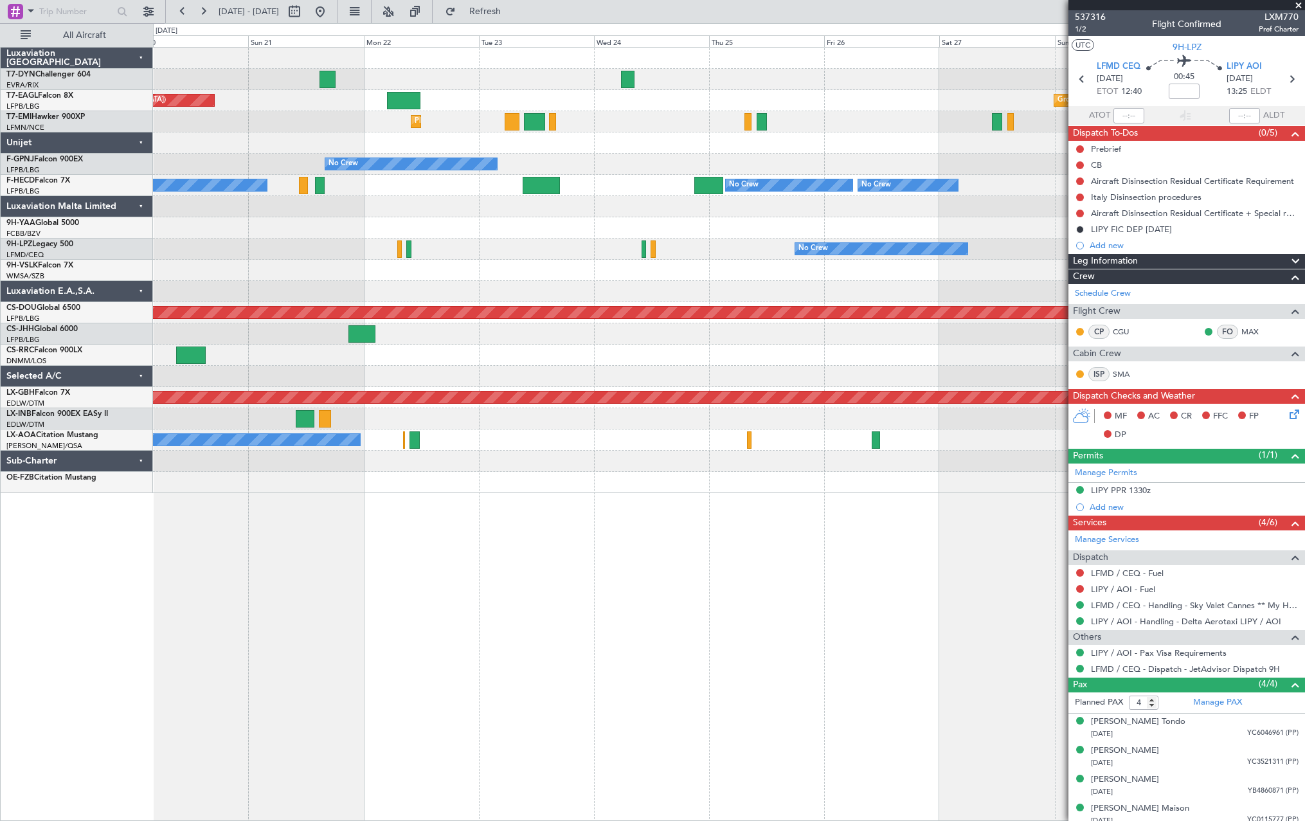
click at [1092, 257] on fb-app "03 Oct 2025 - 13 Oct 2025 Refresh Quick Links All Aircraft Grounded Dubai (Al M…" at bounding box center [652, 416] width 1305 height 812
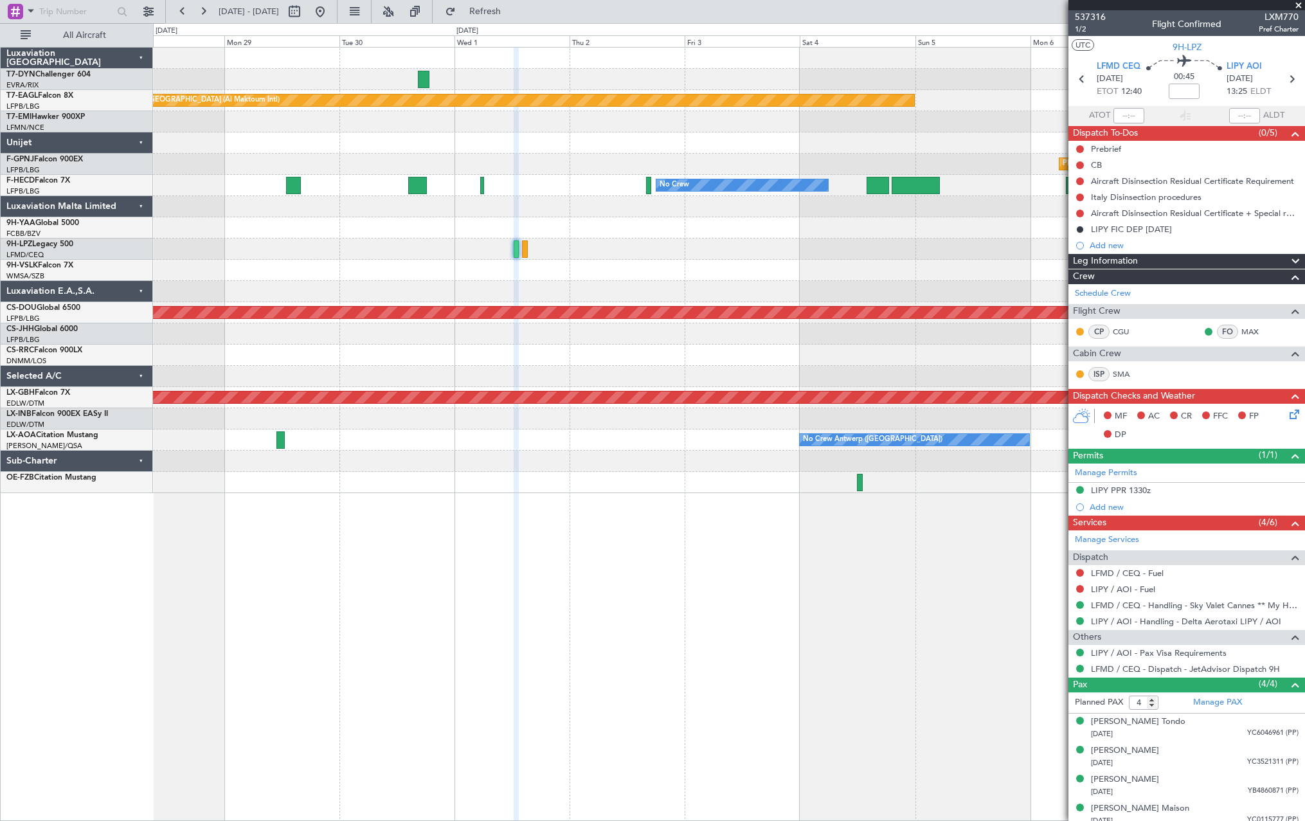
click at [73, 281] on div "Grounded Dubai (Al Maktoum Intl) Planned Maint Paris (Le Bourget) No Crew No Cr…" at bounding box center [652, 422] width 1305 height 798
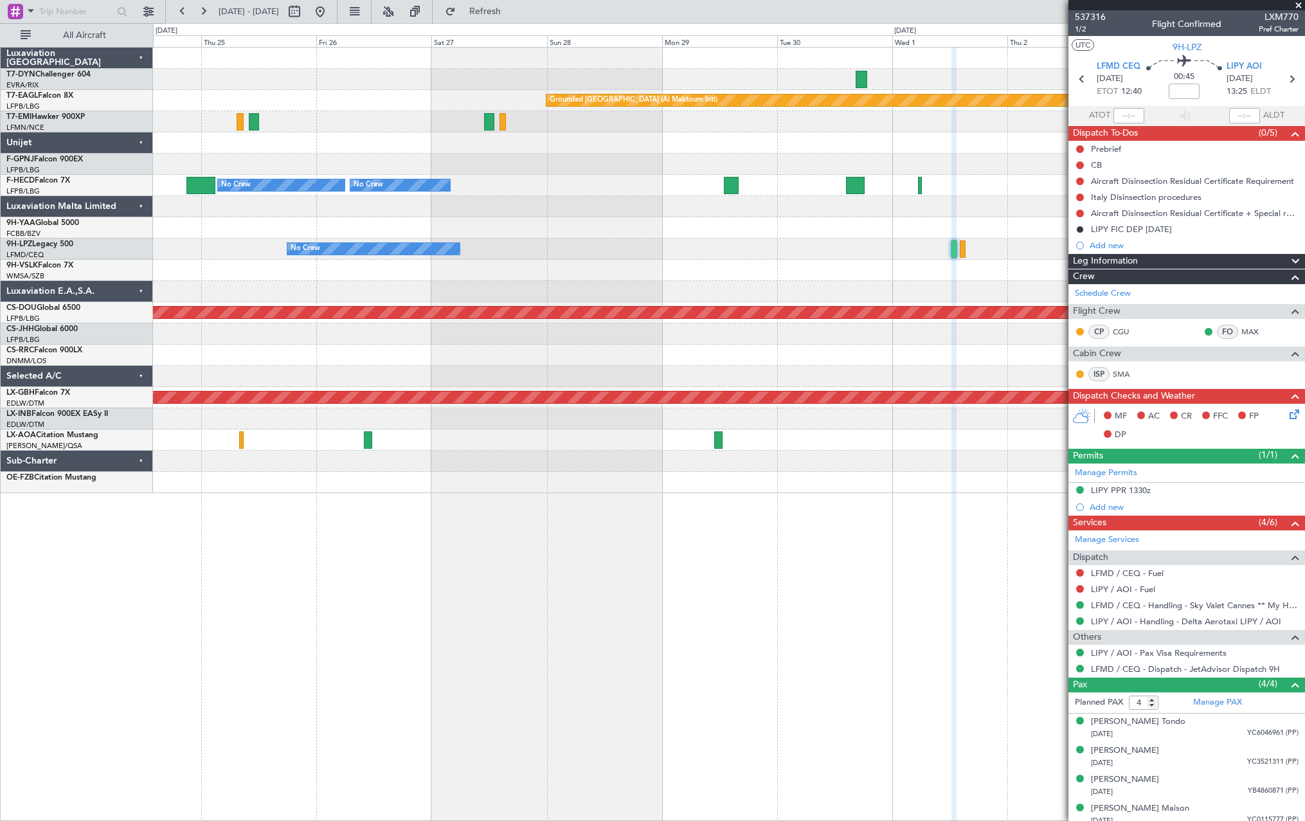
click at [1077, 259] on fb-app "28 Sep 2025 - 08 Oct 2025 Refresh Quick Links All Aircraft Grounded Dubai (Al M…" at bounding box center [652, 416] width 1305 height 812
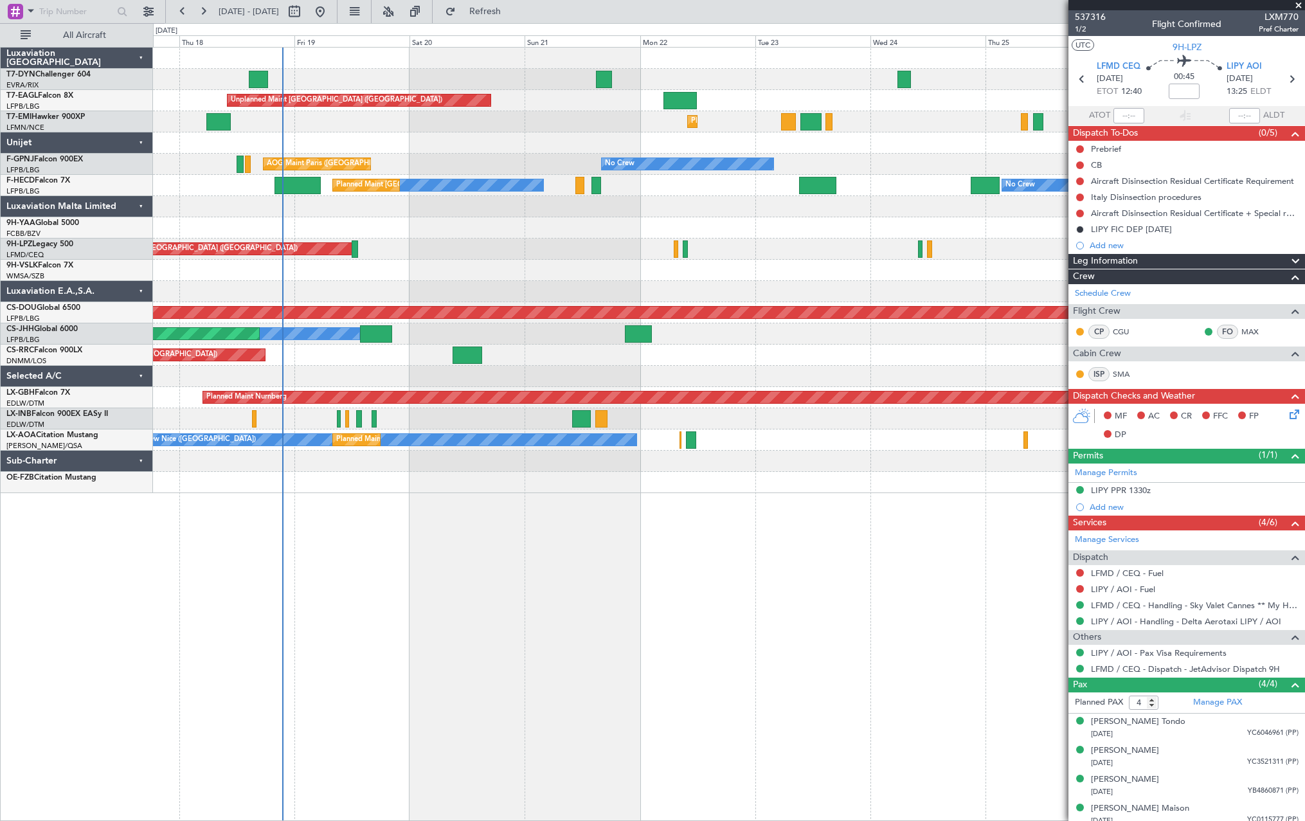
click at [1033, 266] on div at bounding box center [729, 270] width 1152 height 21
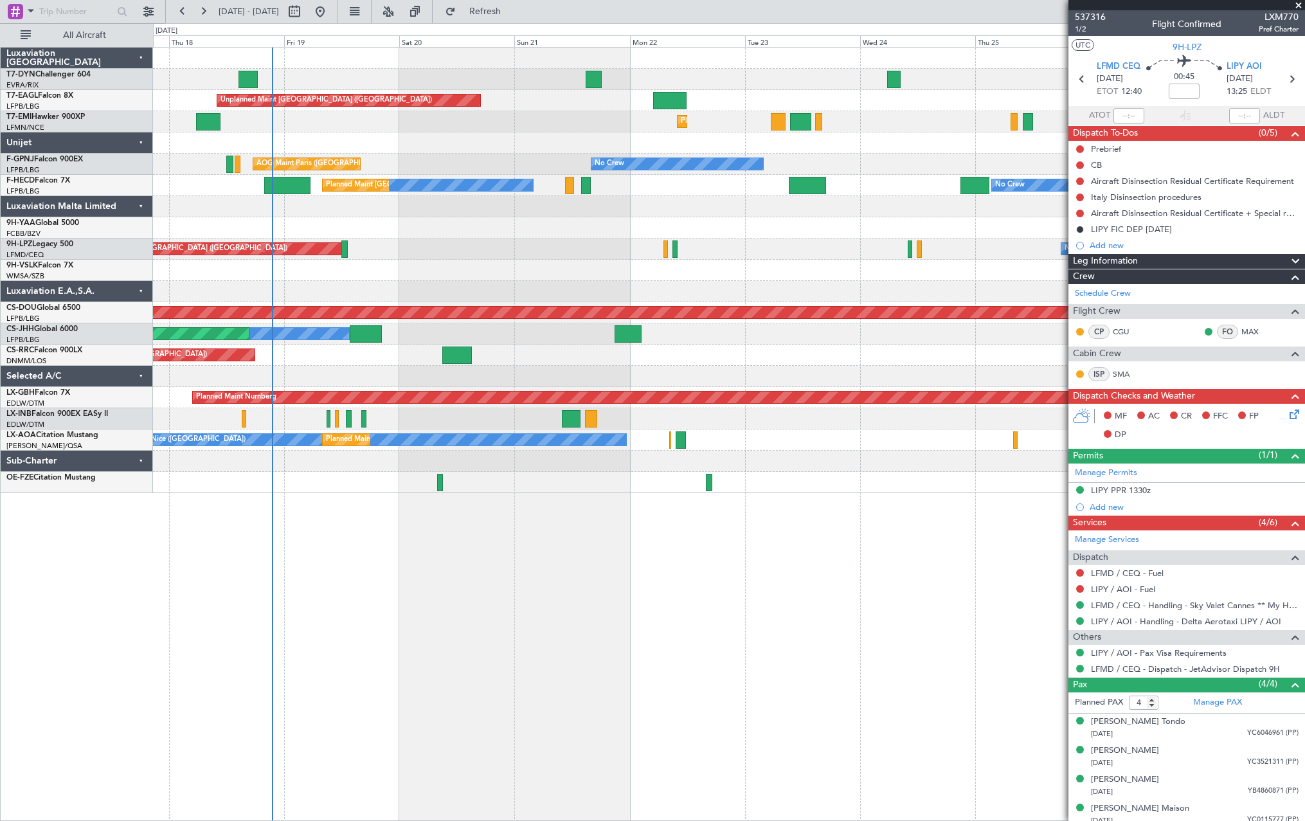
click at [469, 109] on div "Unplanned Maint Riga (Riga Intl) Unplanned Maint Paris (Le Bourget) Grounded Du…" at bounding box center [729, 271] width 1152 height 446
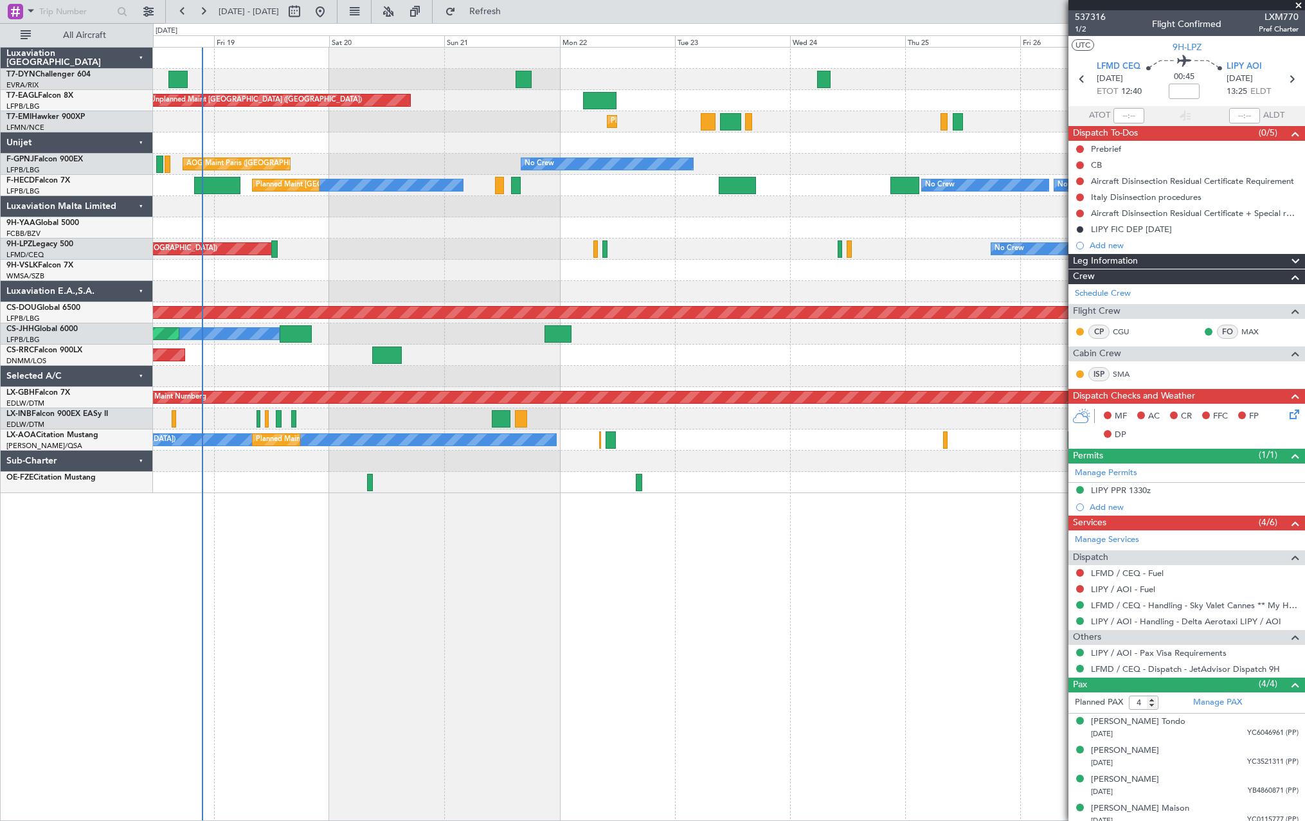
click at [469, 109] on div "Unplanned Maint Paris (Le Bourget) Grounded Dubai (Al Maktoum Intl) Planned Mai…" at bounding box center [729, 100] width 1152 height 21
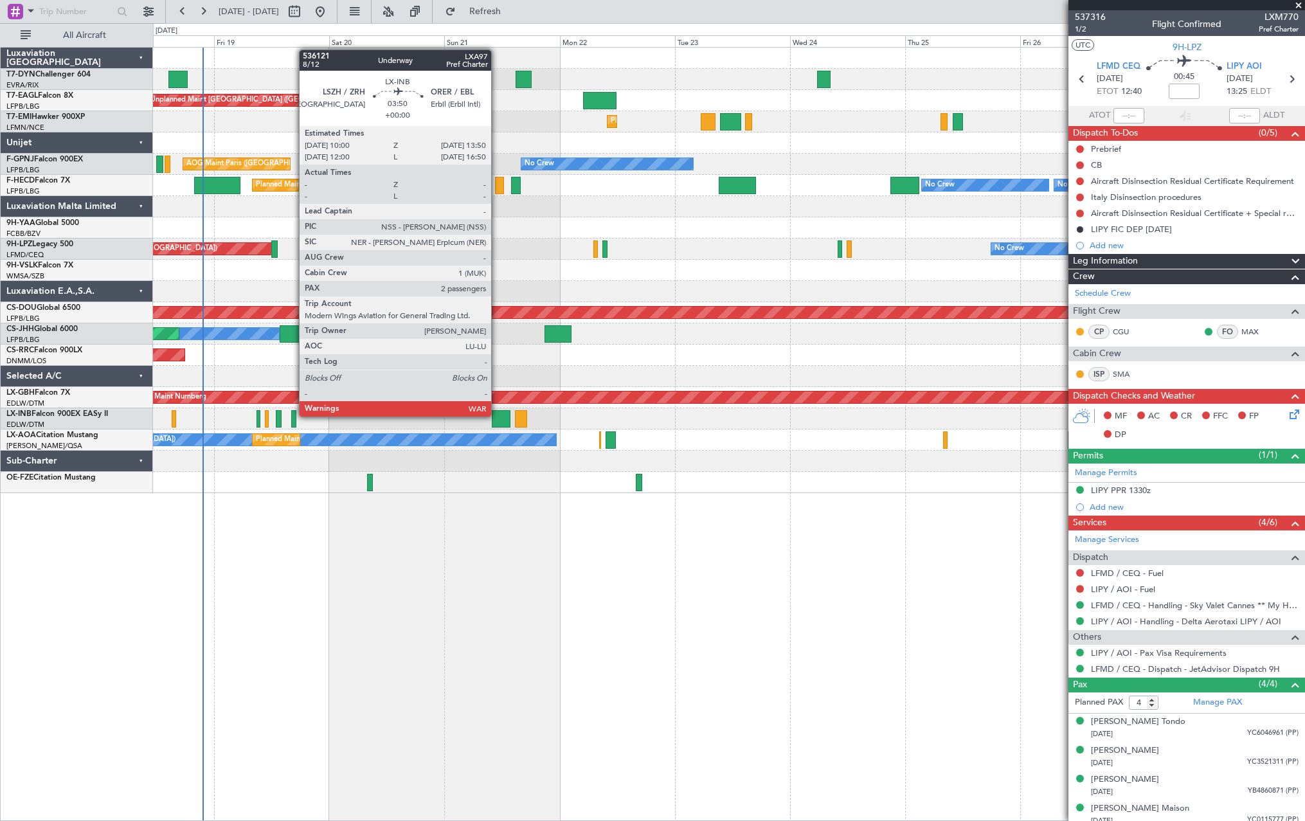
click at [497, 415] on div at bounding box center [501, 418] width 19 height 17
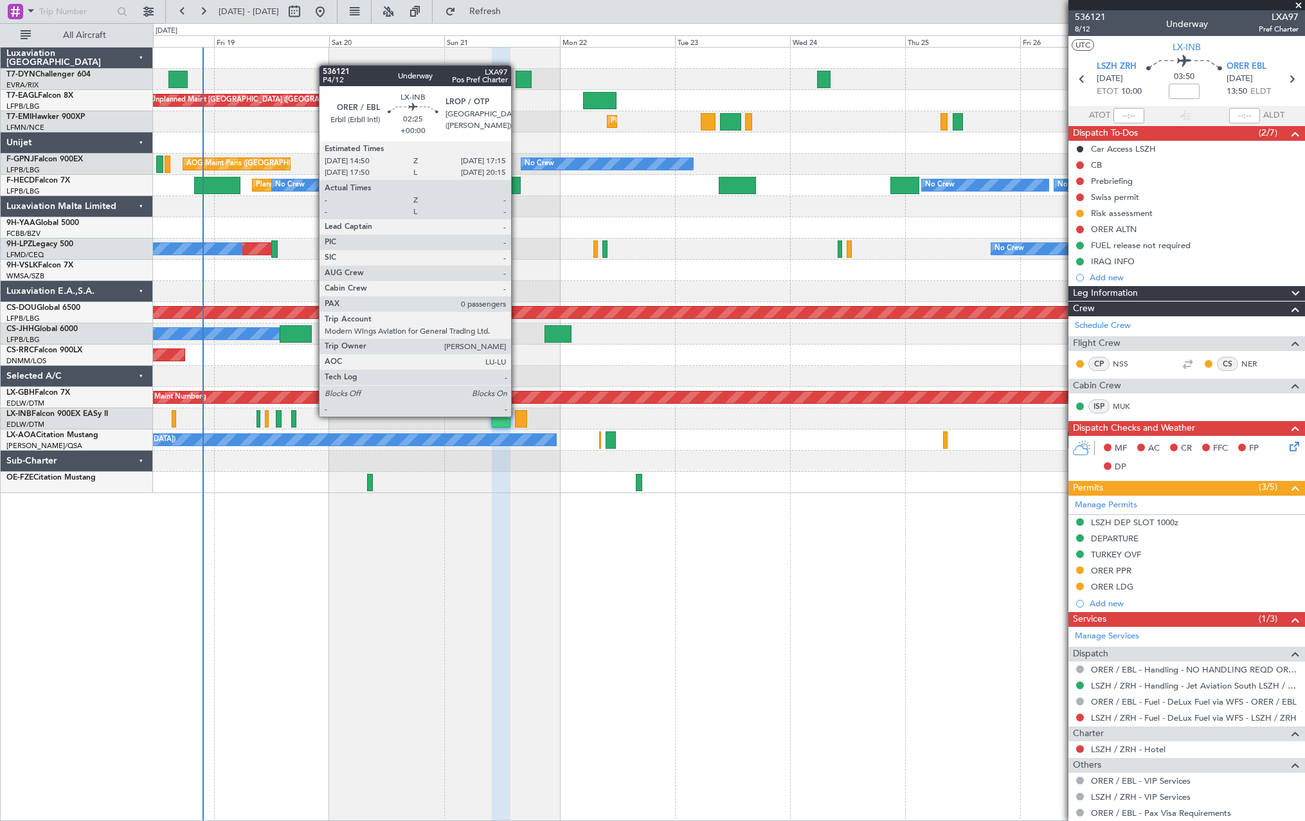
click at [517, 415] on div at bounding box center [521, 418] width 12 height 17
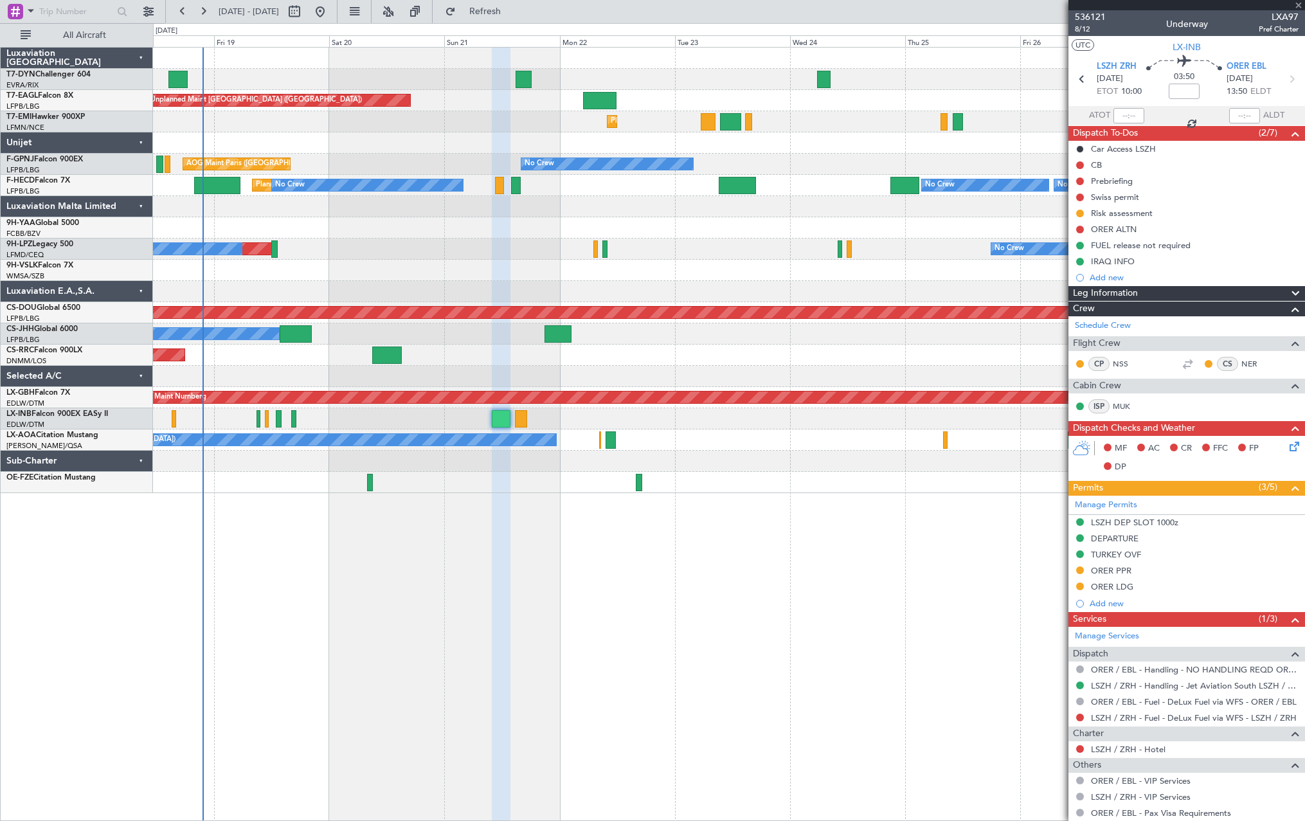
type input "0"
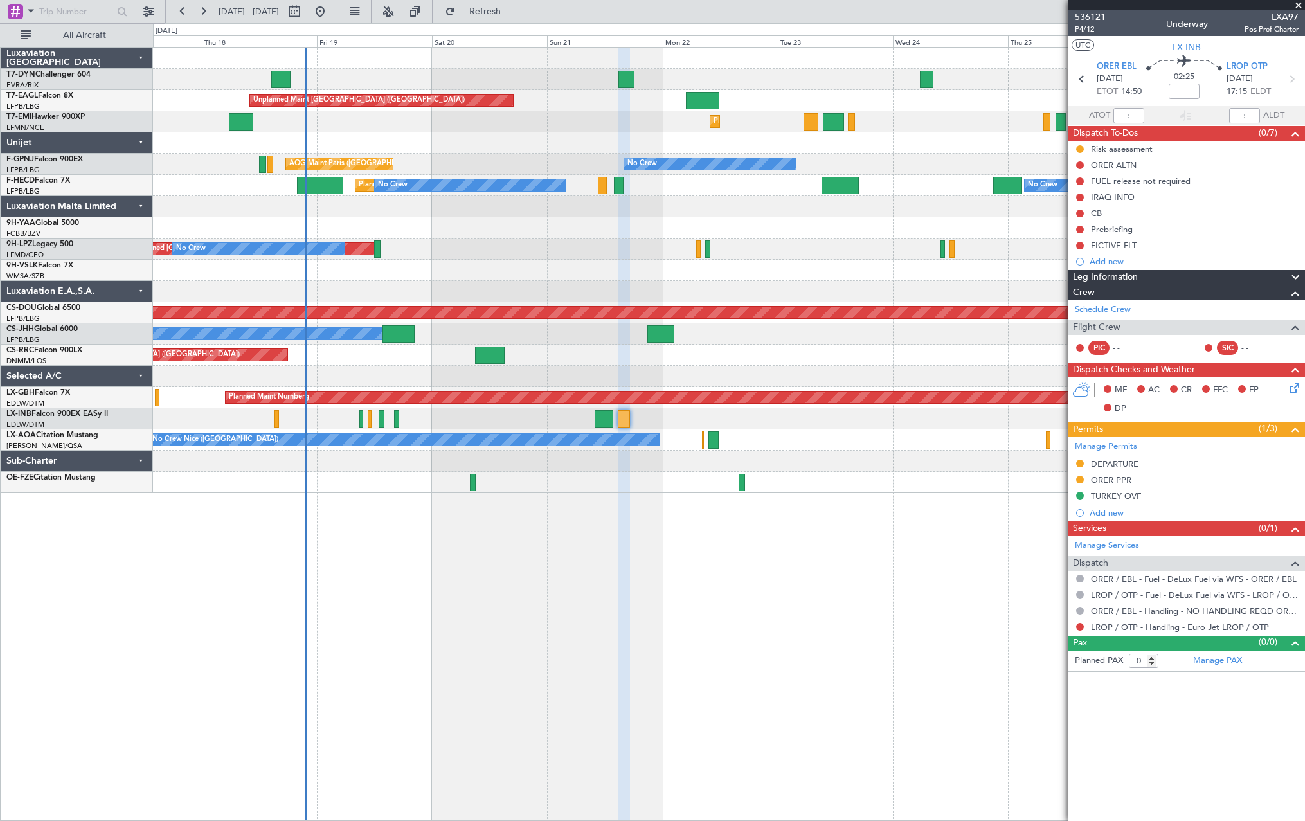
click at [552, 532] on div "Unplanned Maint Riga (Riga Intl) Unplanned Maint Paris (Le Bourget) Grounded Du…" at bounding box center [729, 434] width 1152 height 774
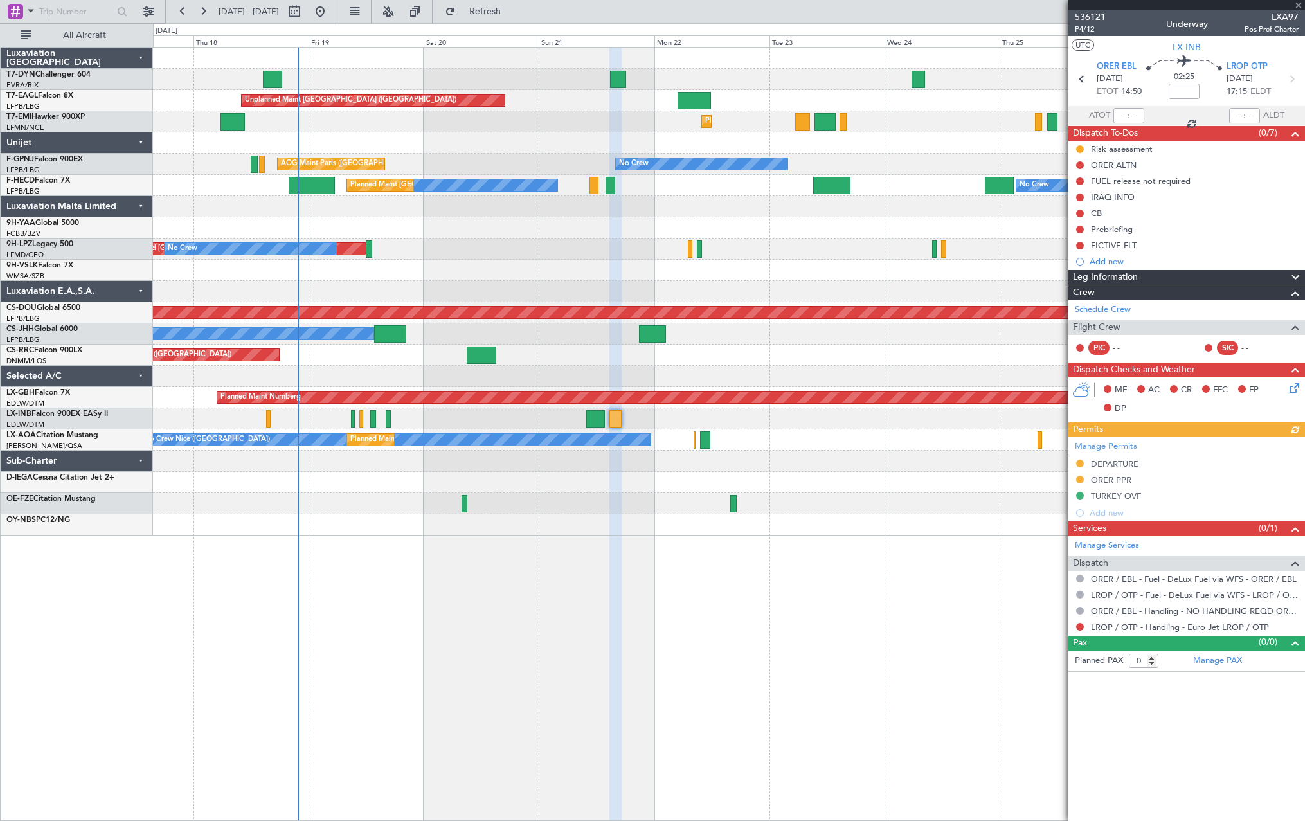
click at [734, 232] on div at bounding box center [729, 227] width 1152 height 21
